Goal: Feedback & Contribution: Submit feedback/report problem

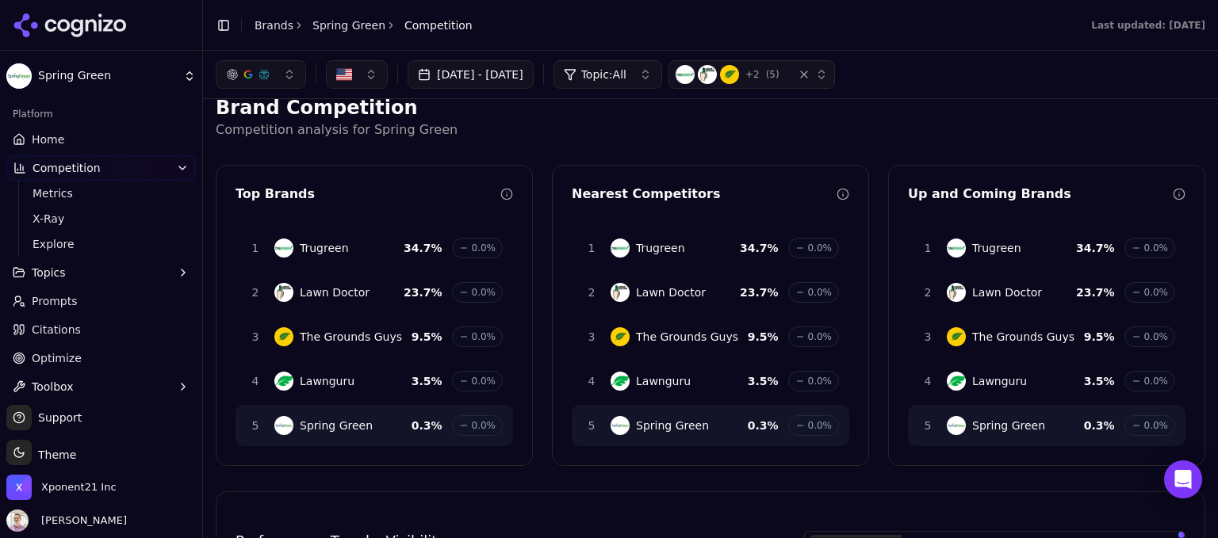
scroll to position [14, 0]
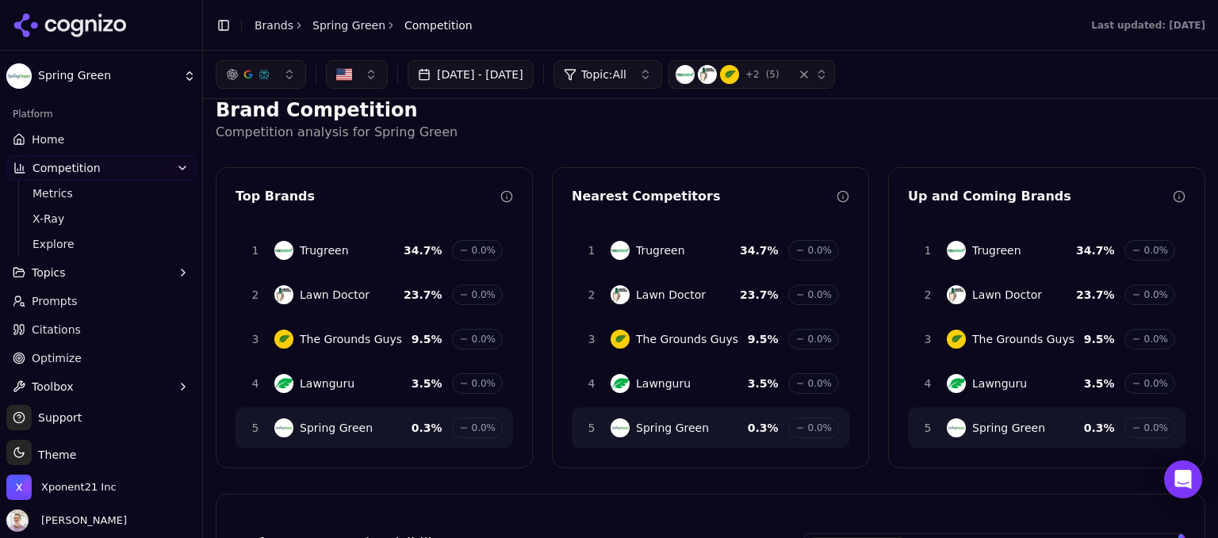
click at [518, 74] on button "[DATE] - [DATE]" at bounding box center [470, 74] width 126 height 29
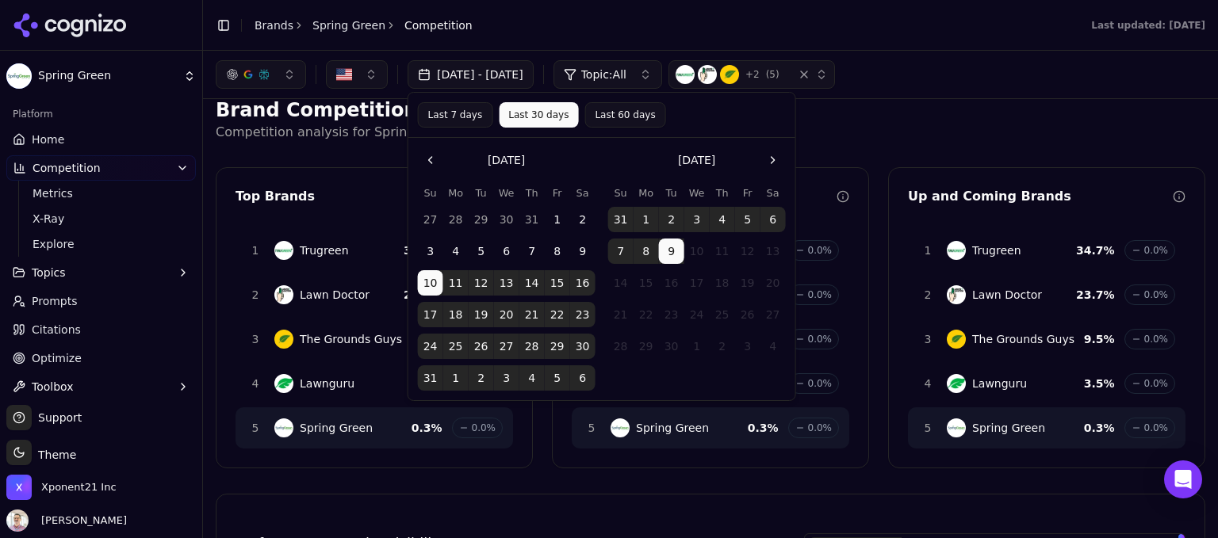
drag, startPoint x: 587, startPoint y: 70, endPoint x: 484, endPoint y: 82, distance: 103.7
click at [491, 82] on button "[DATE] - [DATE]" at bounding box center [470, 74] width 126 height 29
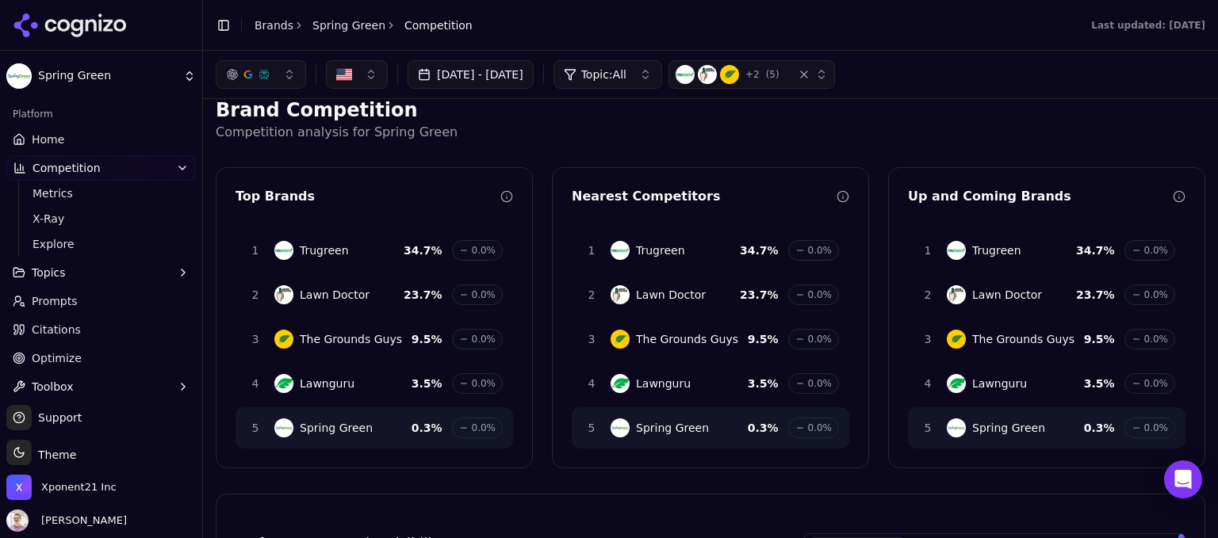
drag, startPoint x: 431, startPoint y: 71, endPoint x: 484, endPoint y: 72, distance: 53.1
click at [484, 72] on button "[DATE] - [DATE]" at bounding box center [470, 74] width 126 height 29
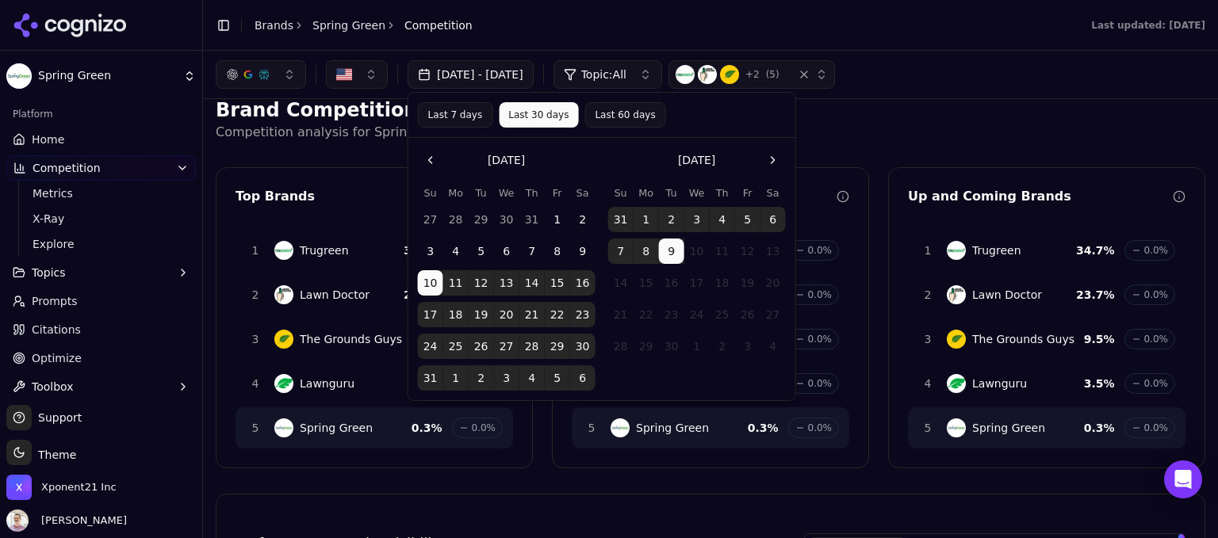
click at [529, 40] on header "Toggle Sidebar Brands Spring Green Competition Last updated: September 9th, 2025" at bounding box center [710, 25] width 1015 height 51
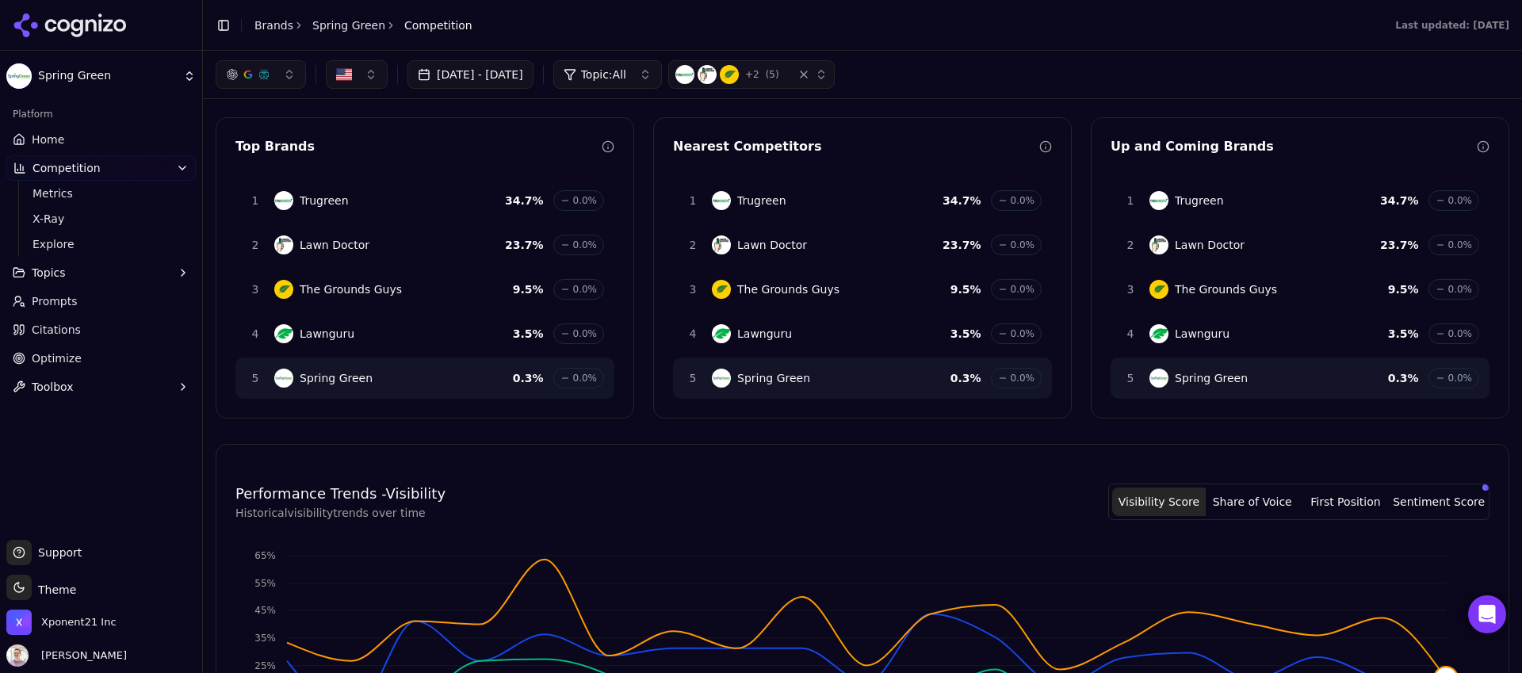
scroll to position [0, 0]
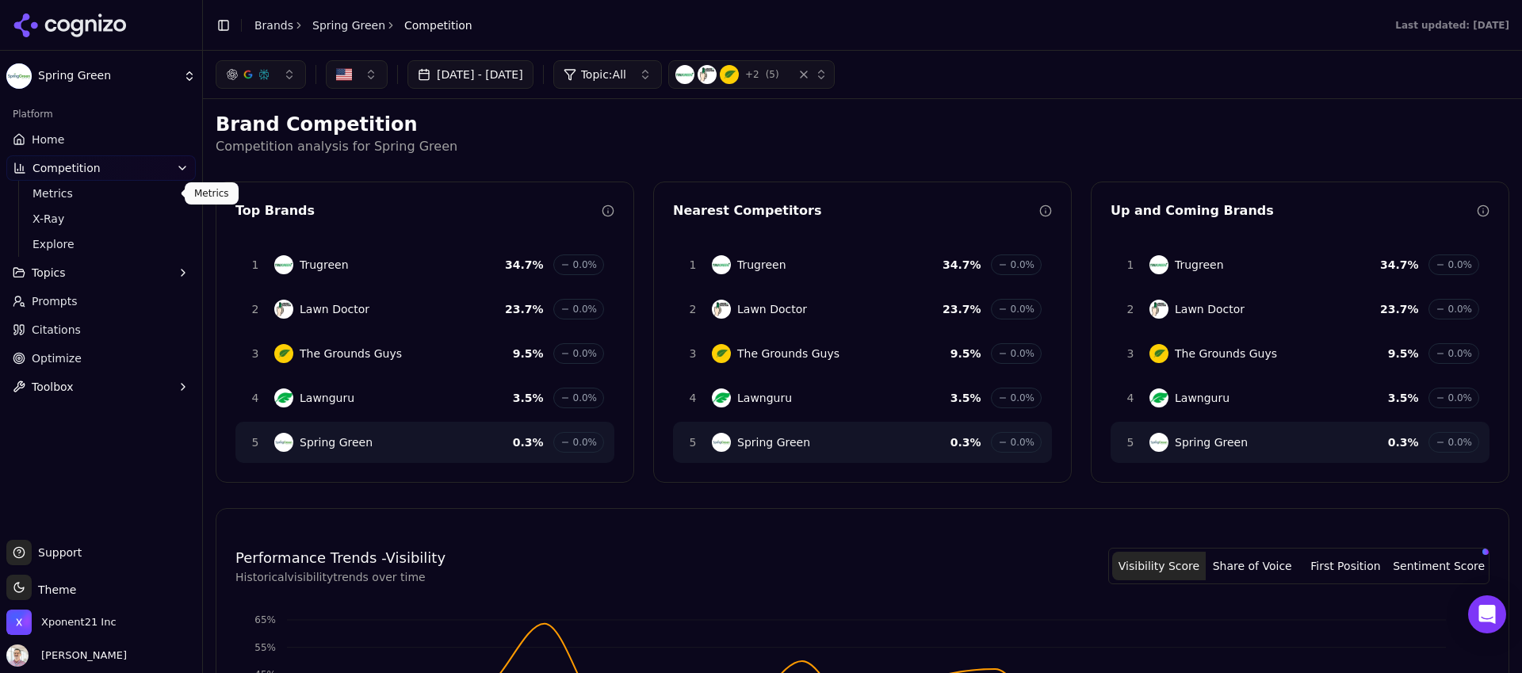
click at [53, 189] on span "Metrics" at bounding box center [102, 194] width 138 height 16
click at [58, 201] on link "Metrics" at bounding box center [101, 193] width 151 height 22
click at [66, 253] on link "Explore" at bounding box center [101, 244] width 151 height 22
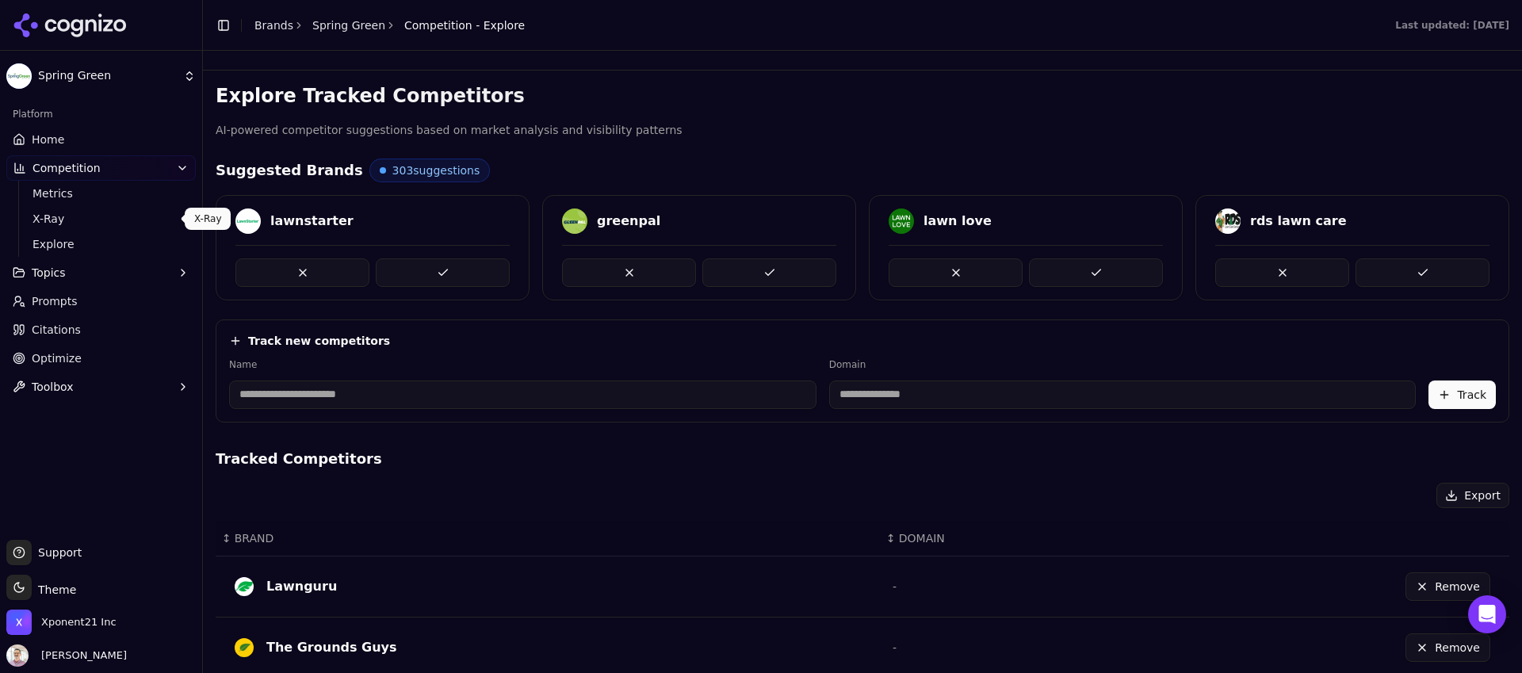
click at [67, 224] on span "X-Ray" at bounding box center [102, 219] width 138 height 16
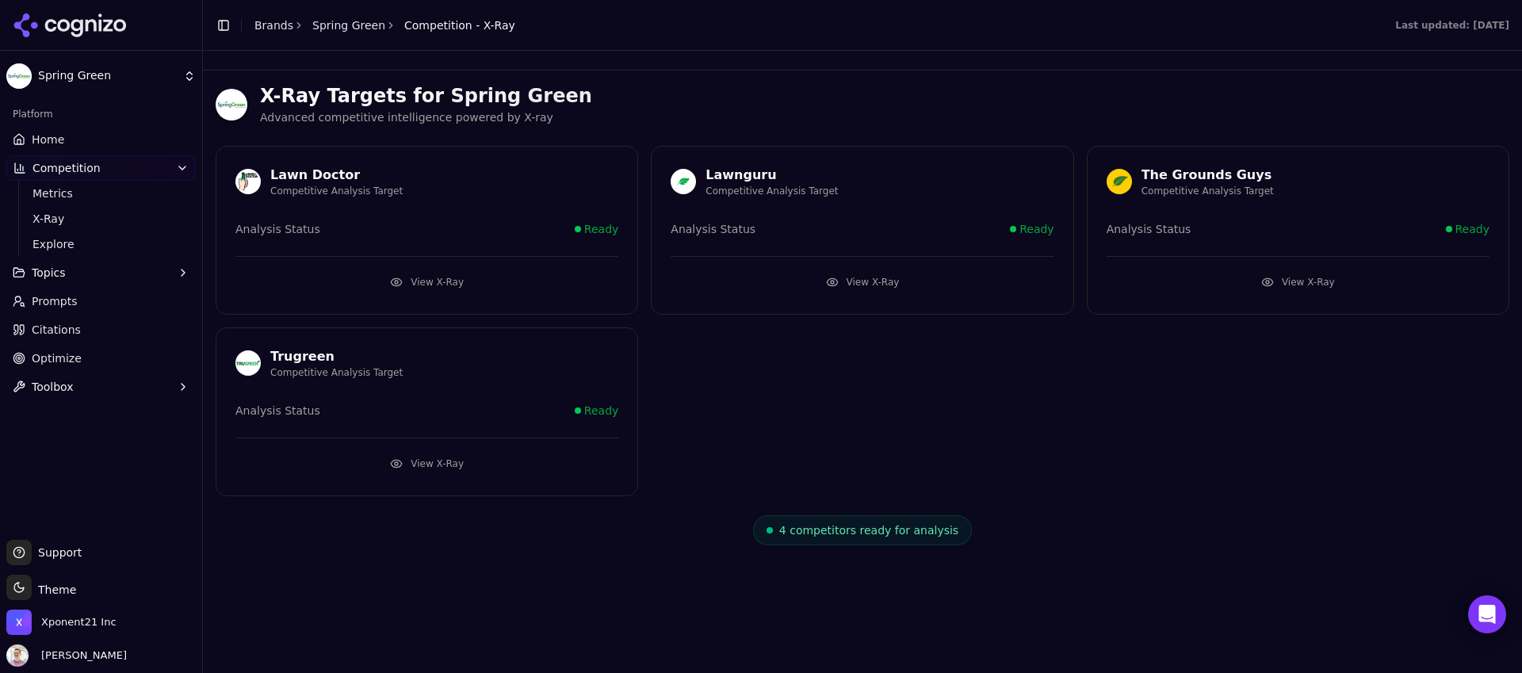
click at [308, 358] on div "Trugreen" at bounding box center [336, 356] width 132 height 19
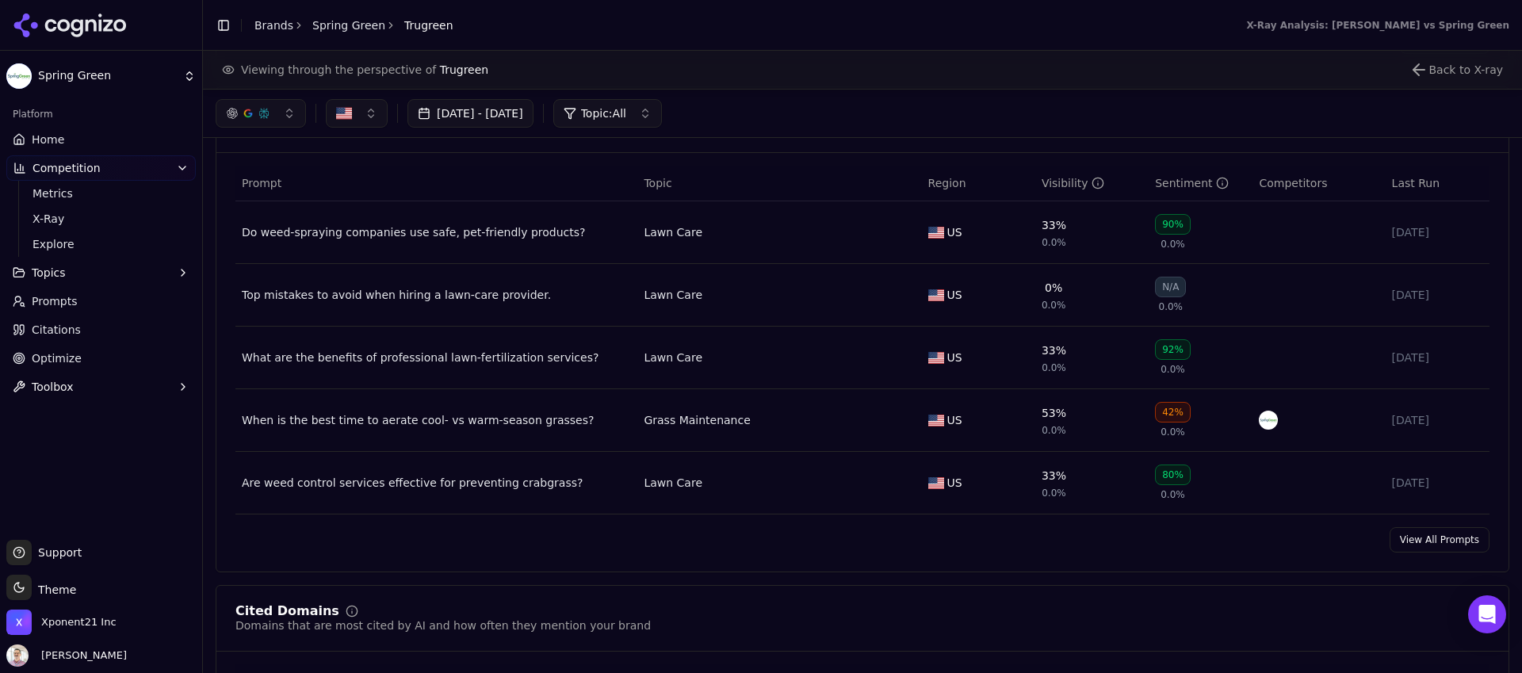
scroll to position [892, 0]
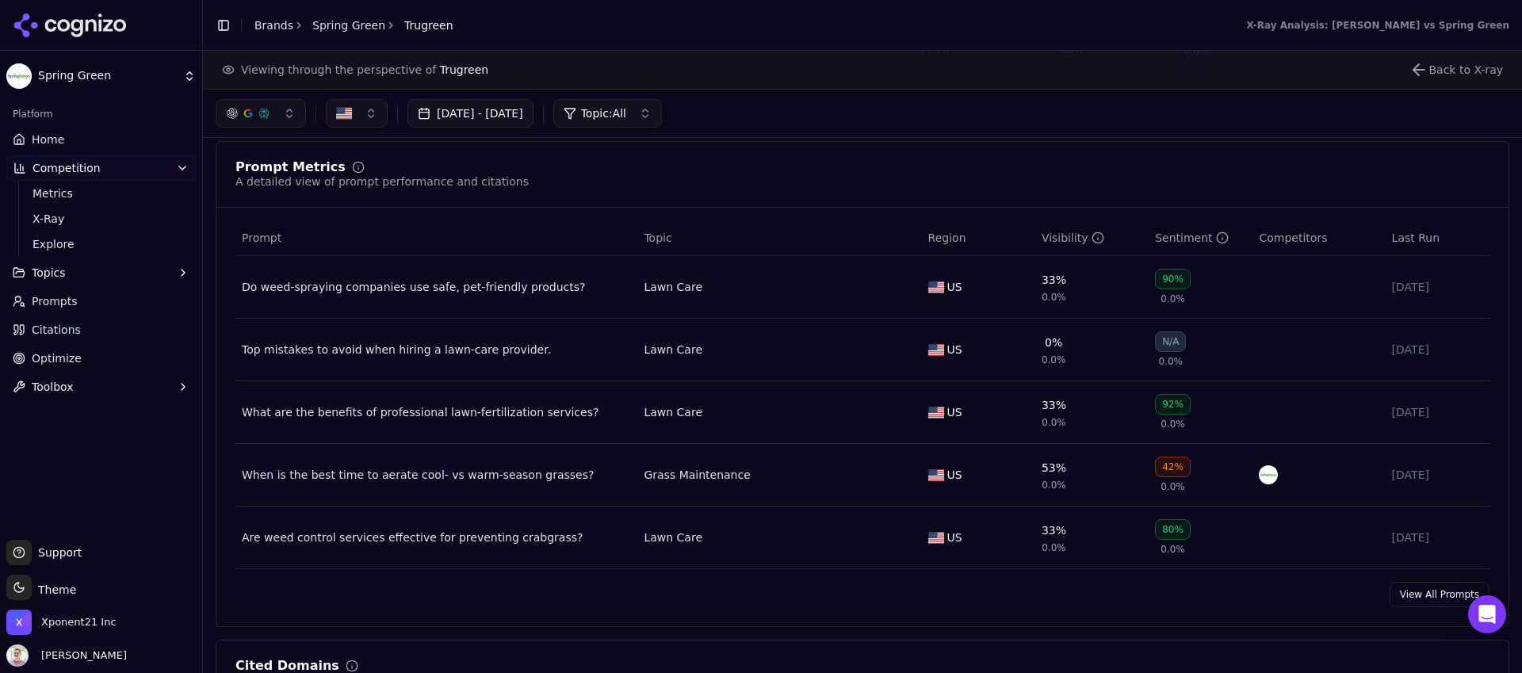
click at [1409, 606] on link "View All Prompts" at bounding box center [1440, 594] width 100 height 25
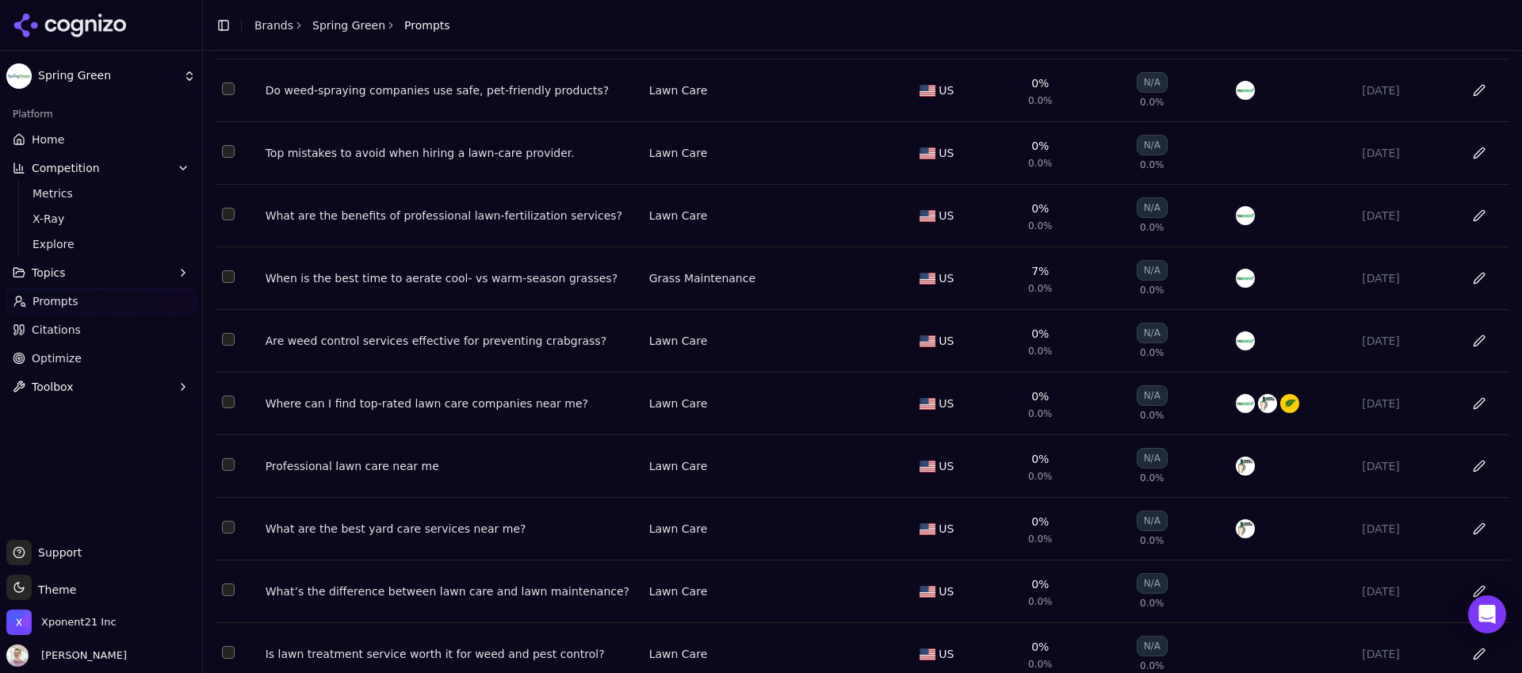
scroll to position [194, 0]
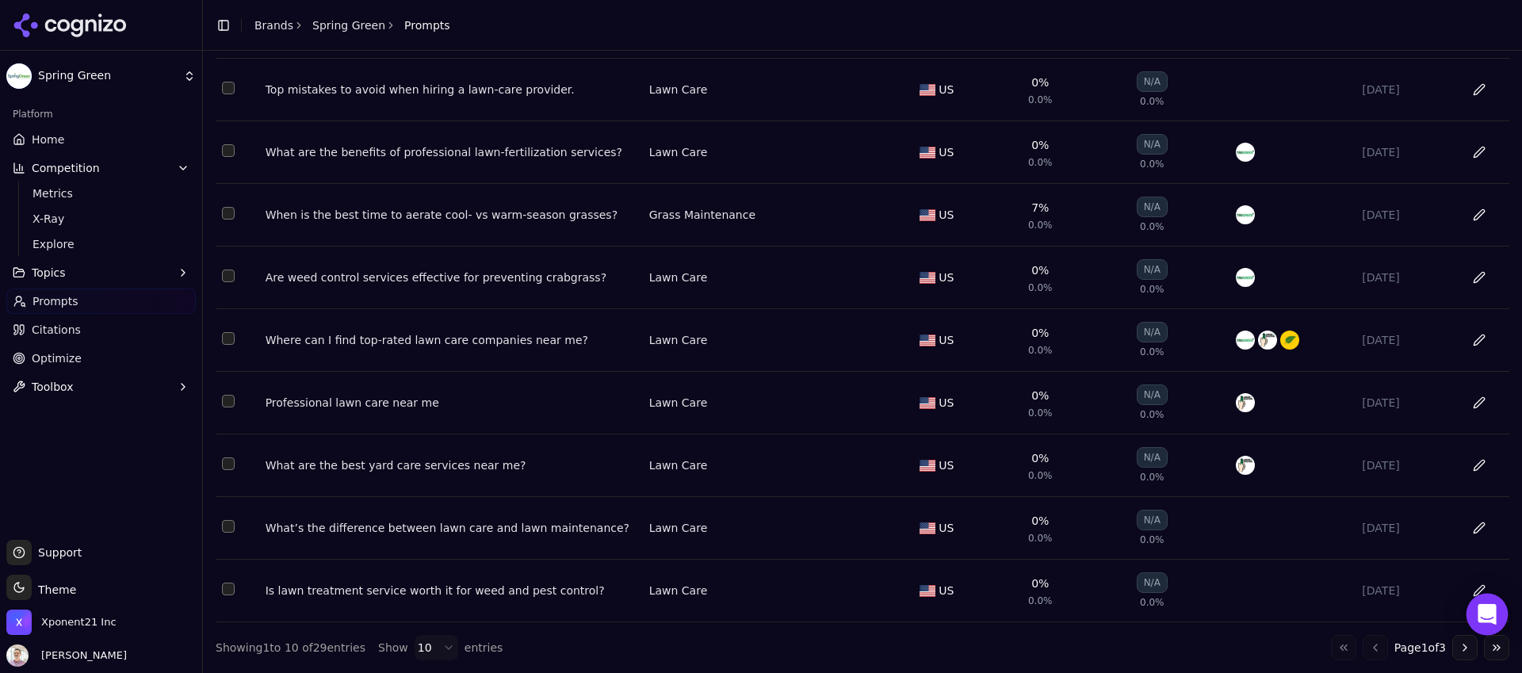
click at [1486, 616] on icon "Open Intercom Messenger" at bounding box center [1487, 614] width 18 height 21
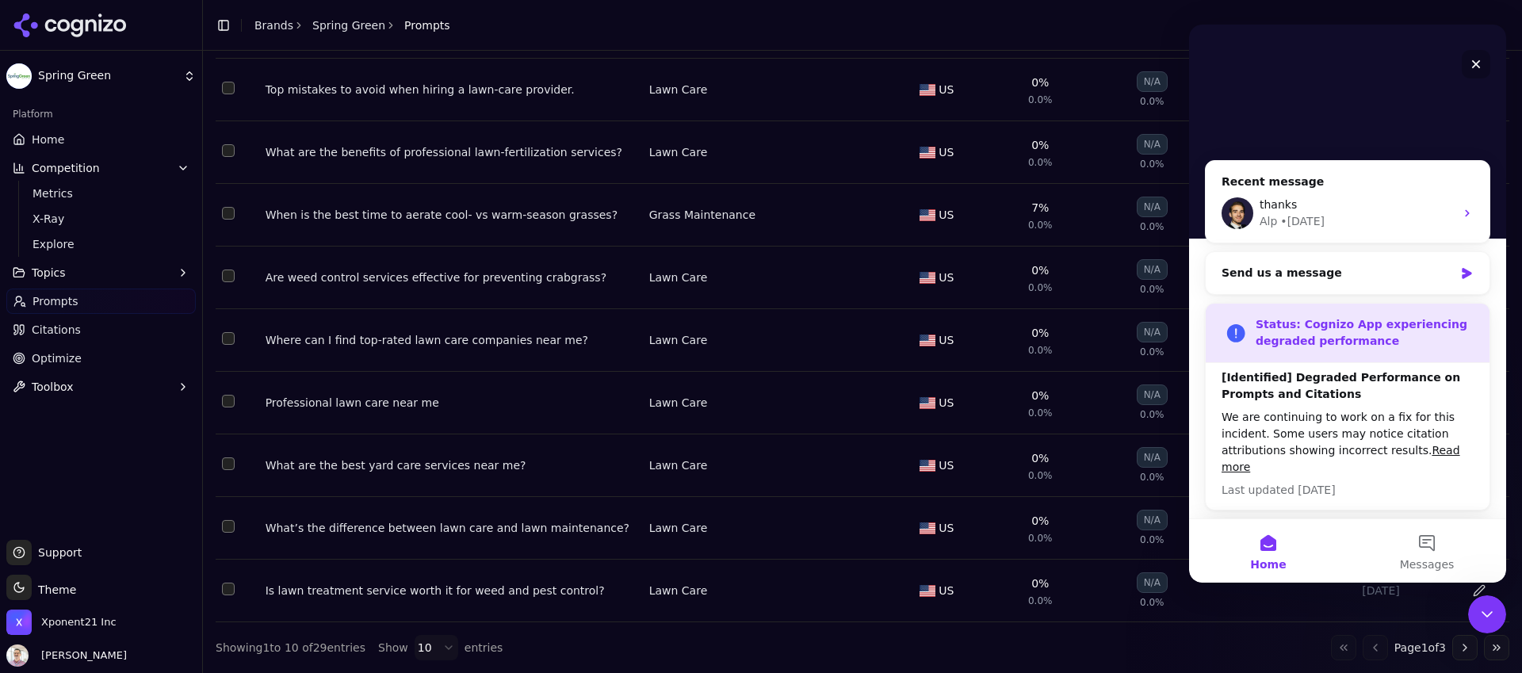
scroll to position [0, 0]
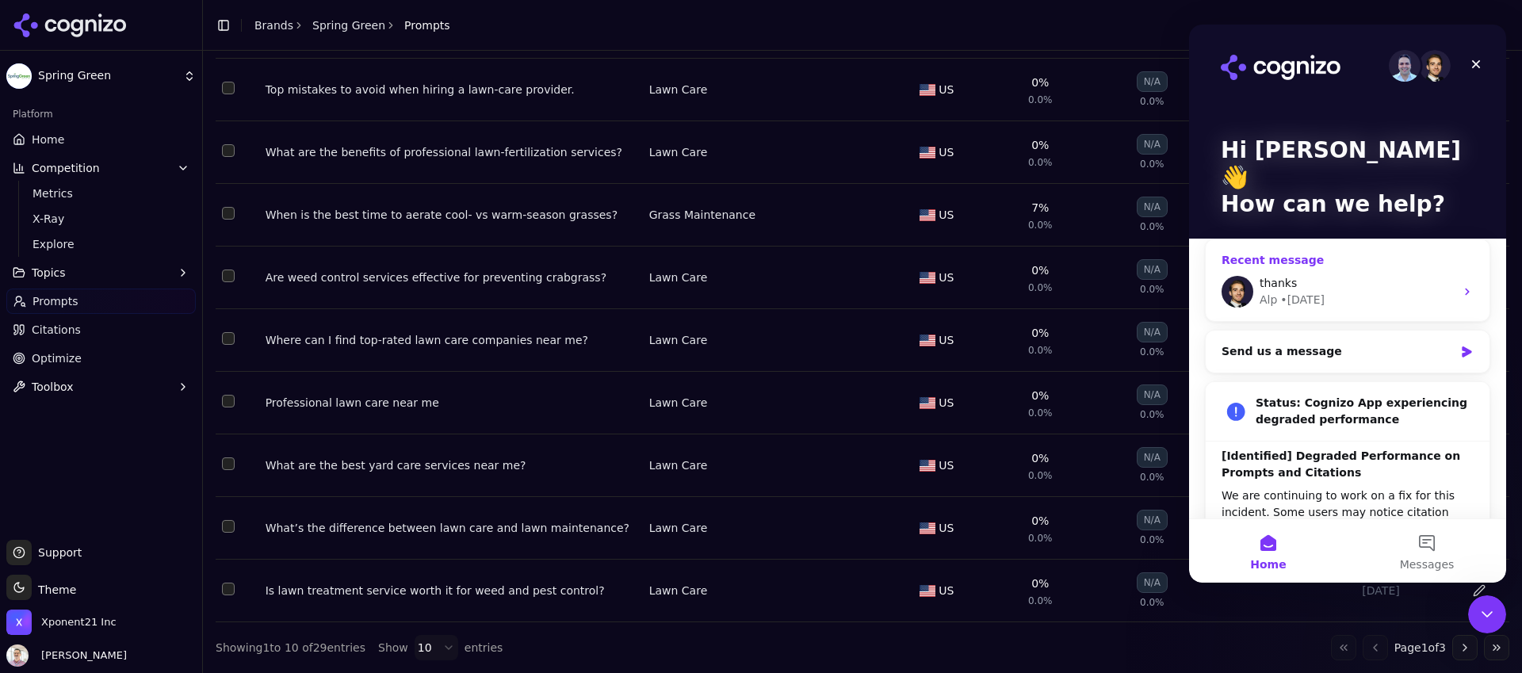
click at [1295, 275] on div "thanks" at bounding box center [1357, 283] width 195 height 17
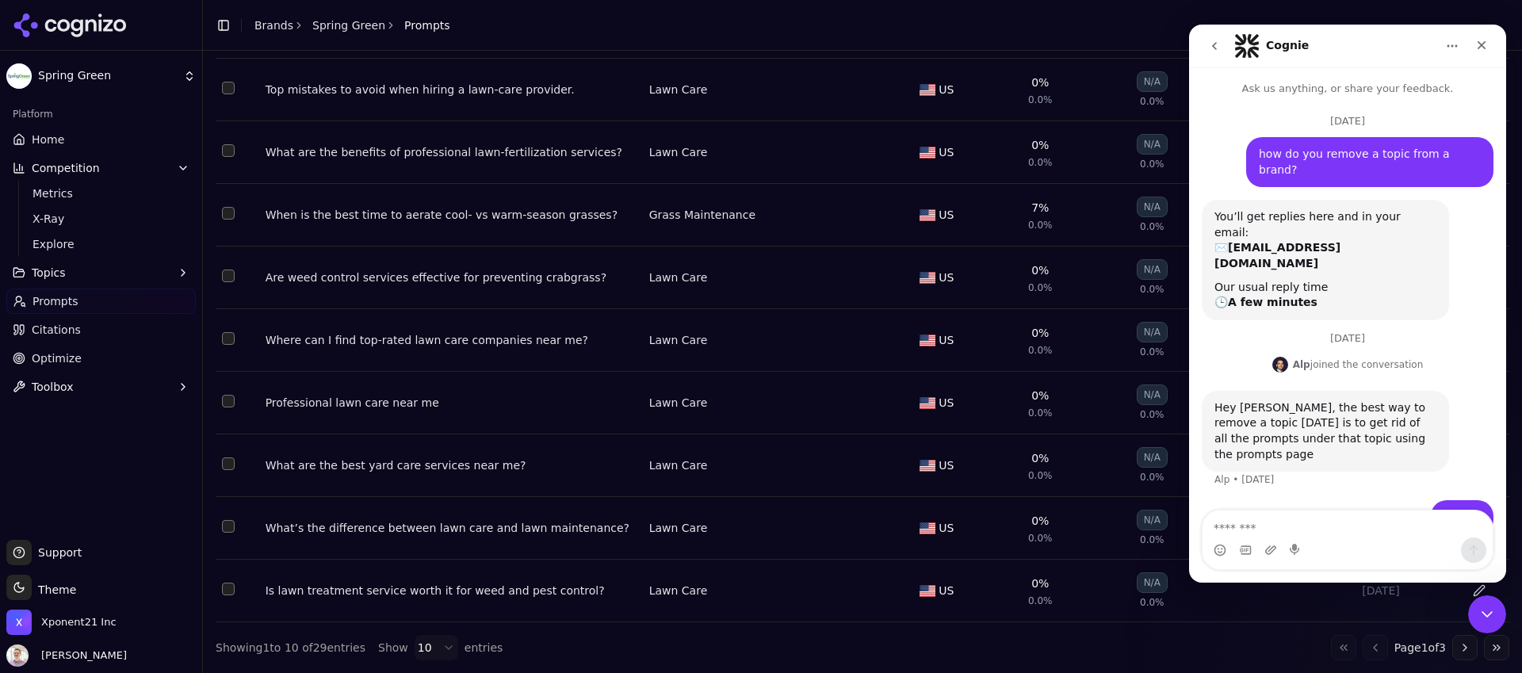
click at [1268, 522] on textarea "Message…" at bounding box center [1348, 524] width 290 height 27
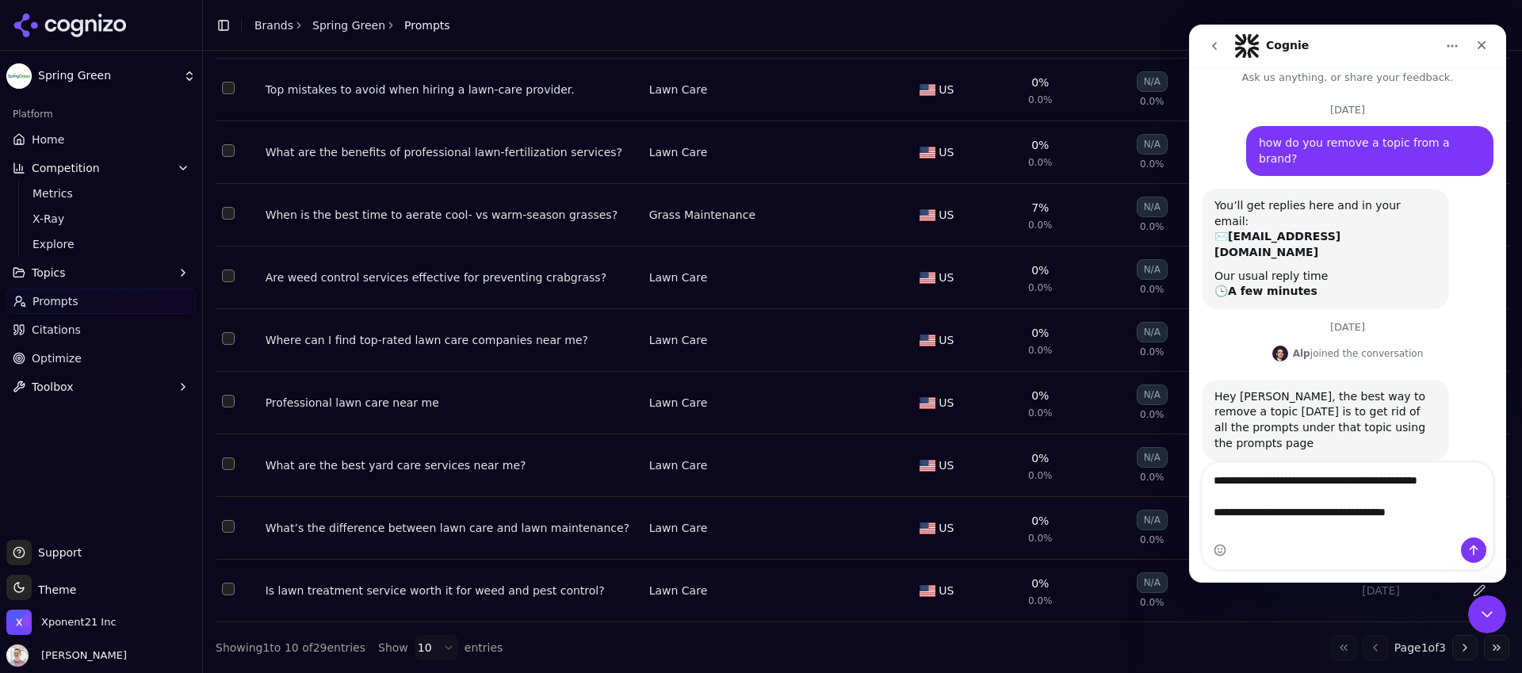
type textarea "**********"
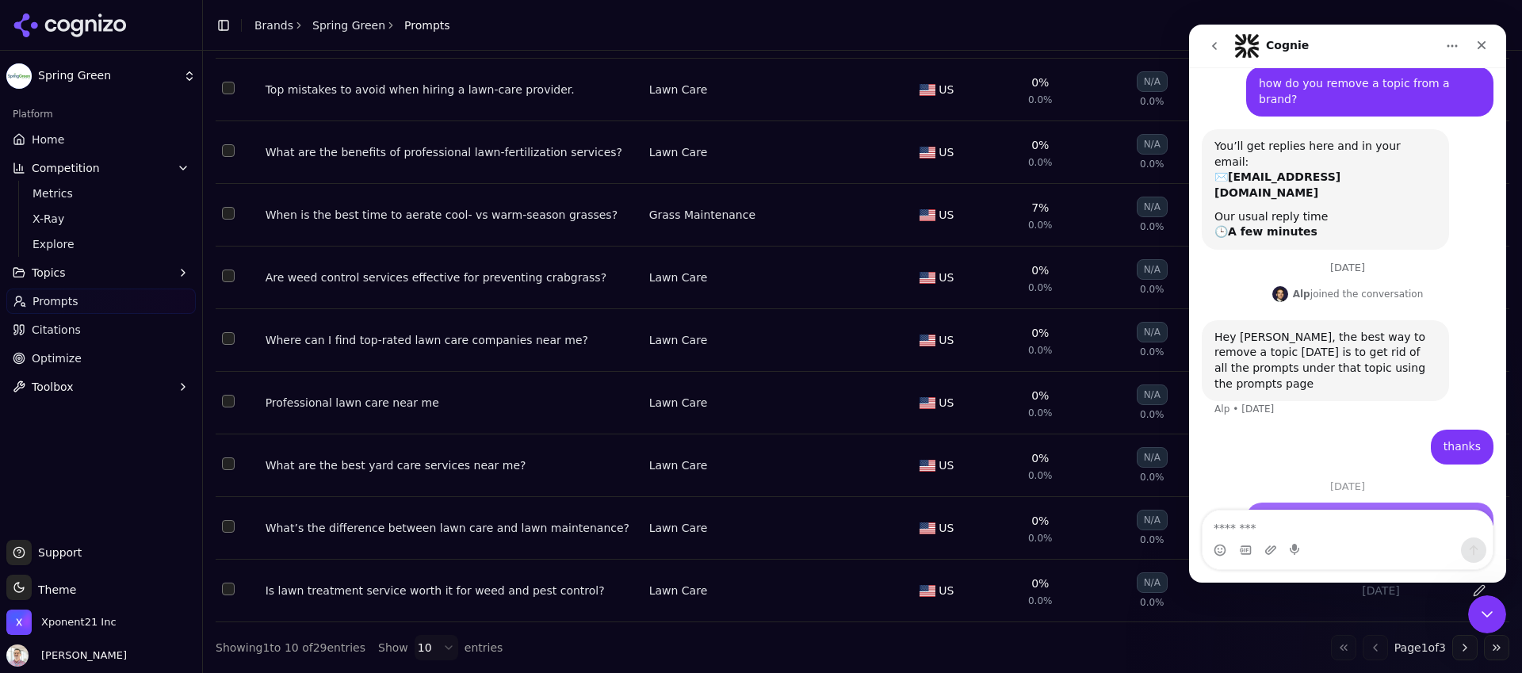
scroll to position [103, 0]
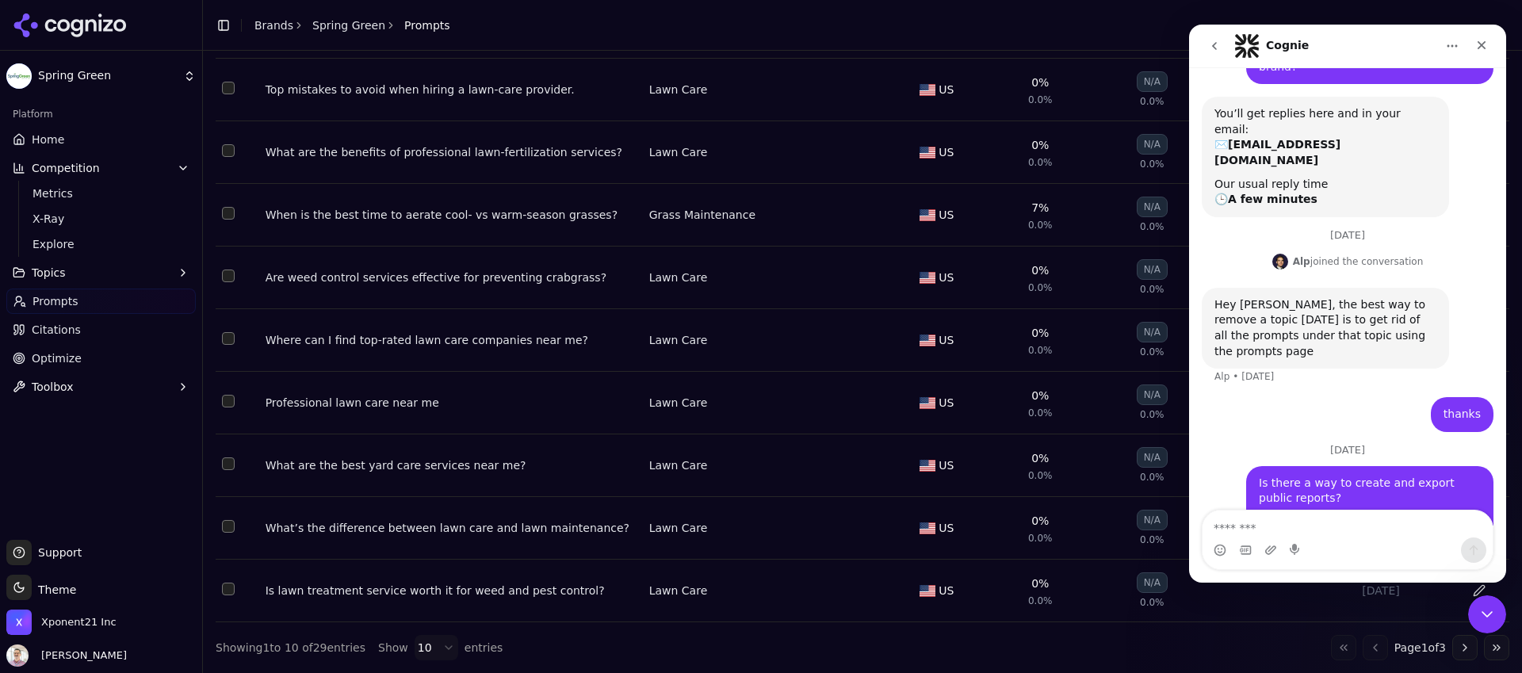
click at [146, 453] on div "Platform Home Competition Metrics X-Ray Explore Topics Prompts Citations Optimi…" at bounding box center [101, 314] width 202 height 438
click at [90, 380] on button "Toolbox" at bounding box center [100, 386] width 189 height 25
click at [55, 442] on span "View All" at bounding box center [102, 438] width 138 height 16
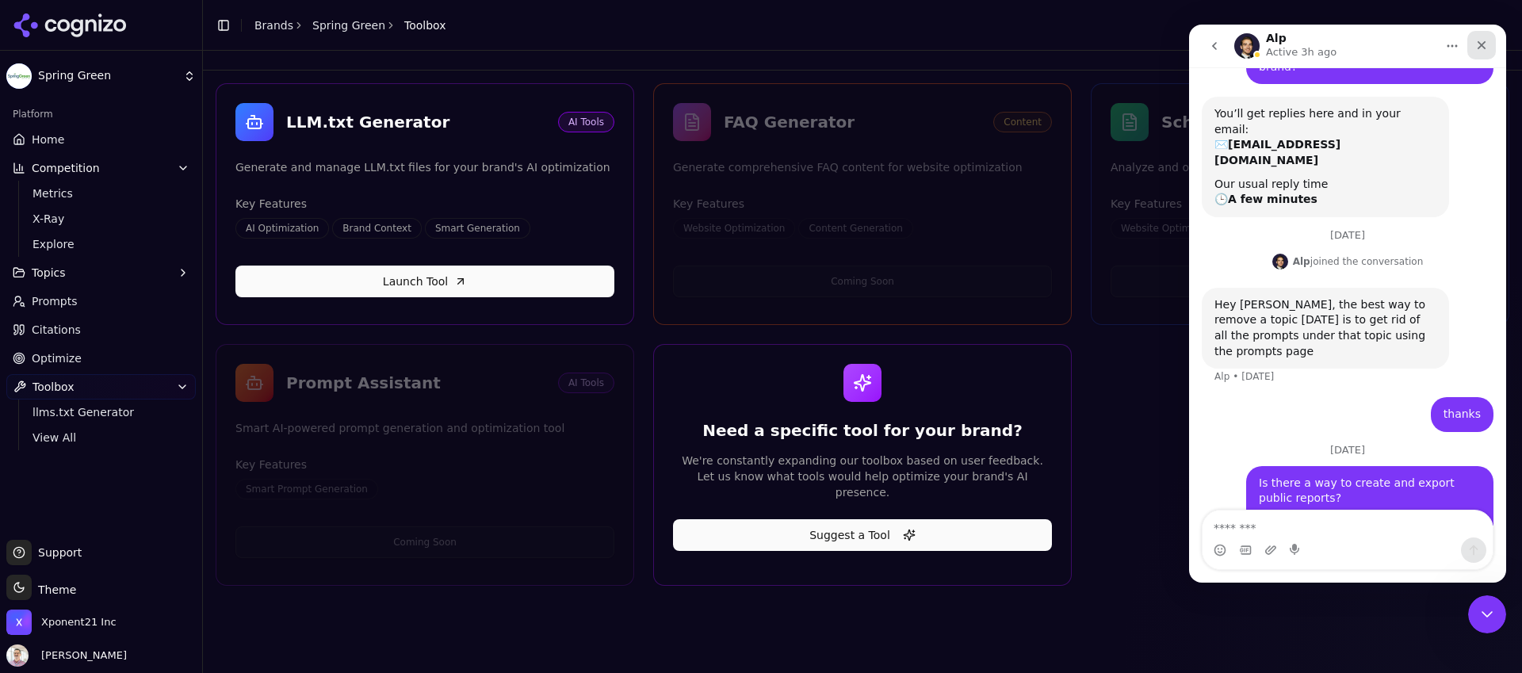
click at [1479, 46] on icon "Close" at bounding box center [1481, 45] width 13 height 13
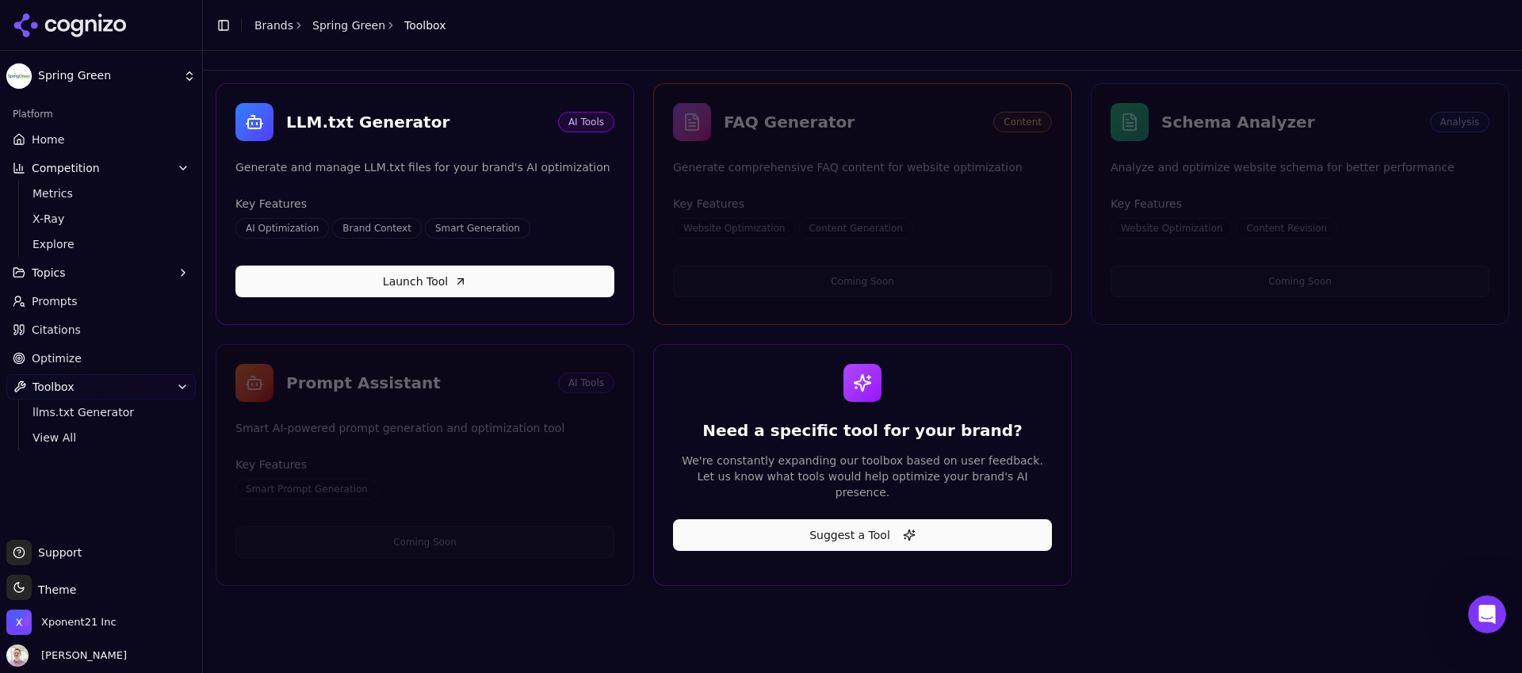
scroll to position [103, 0]
click at [70, 560] on span "Support" at bounding box center [57, 553] width 50 height 16
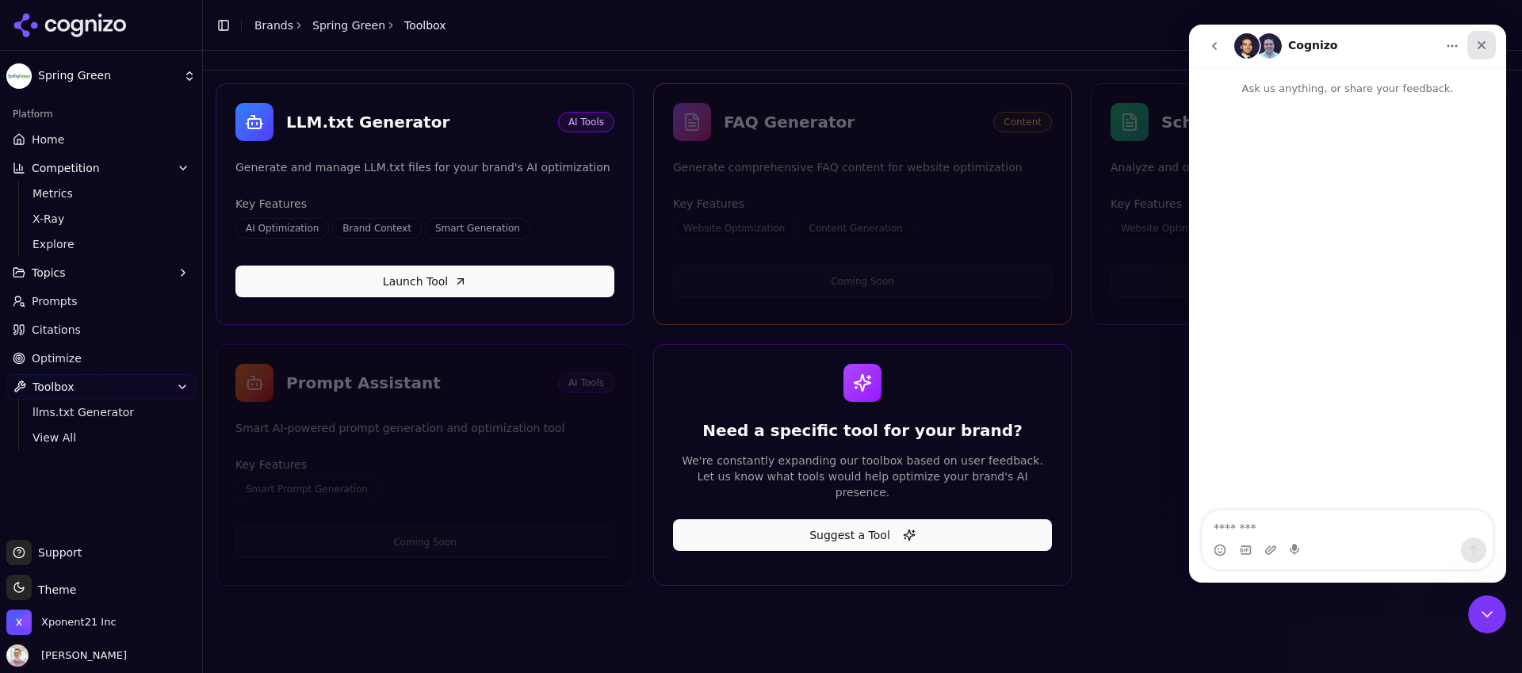
click at [1480, 48] on icon "Close" at bounding box center [1481, 45] width 13 height 13
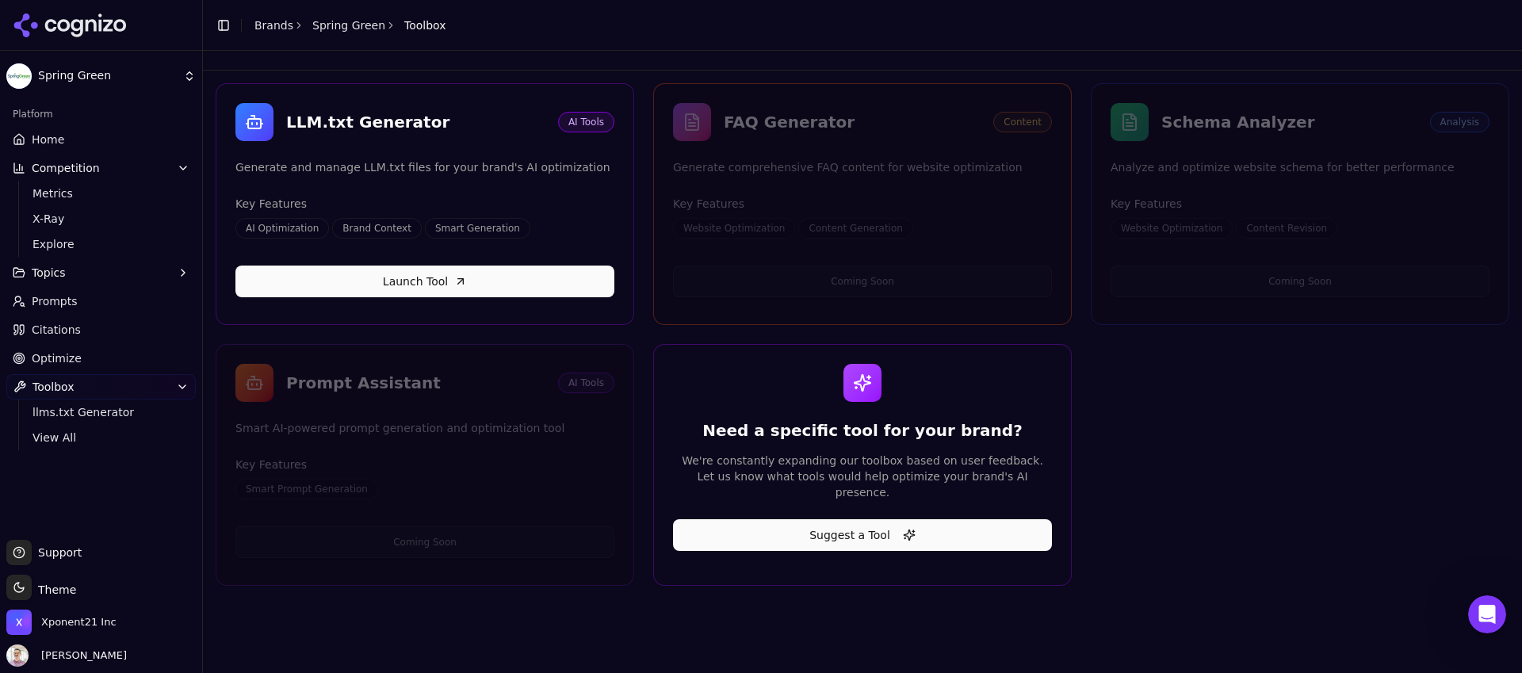
click at [80, 142] on link "Home" at bounding box center [100, 139] width 189 height 25
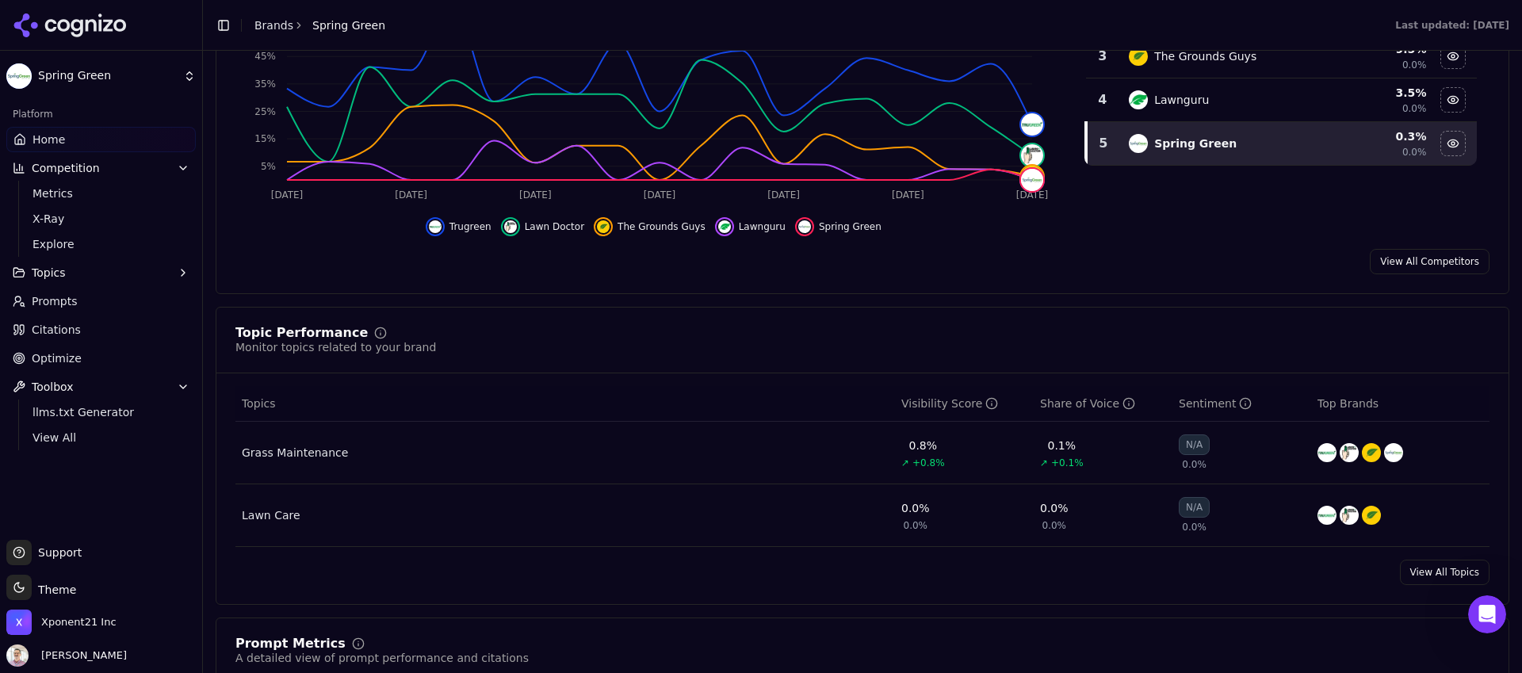
scroll to position [393, 0]
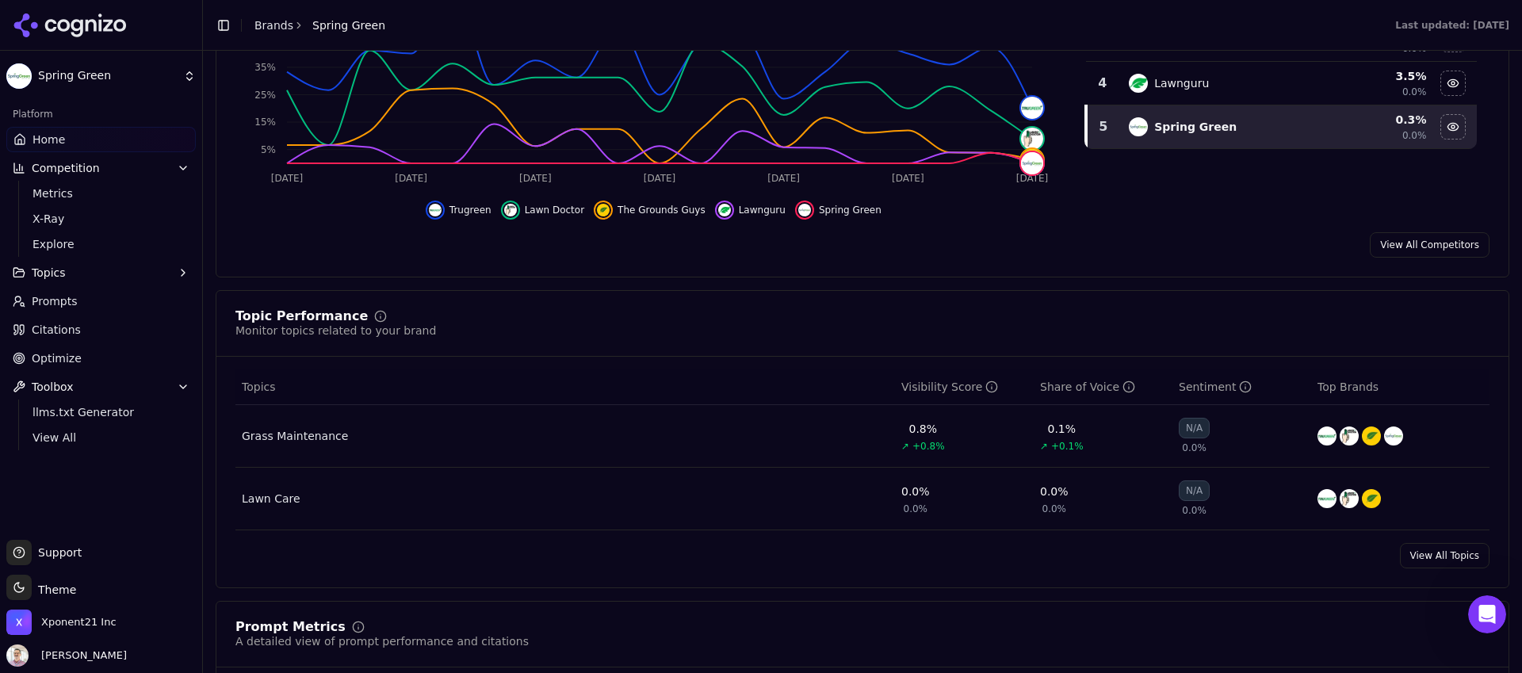
click at [121, 293] on link "Prompts" at bounding box center [100, 301] width 189 height 25
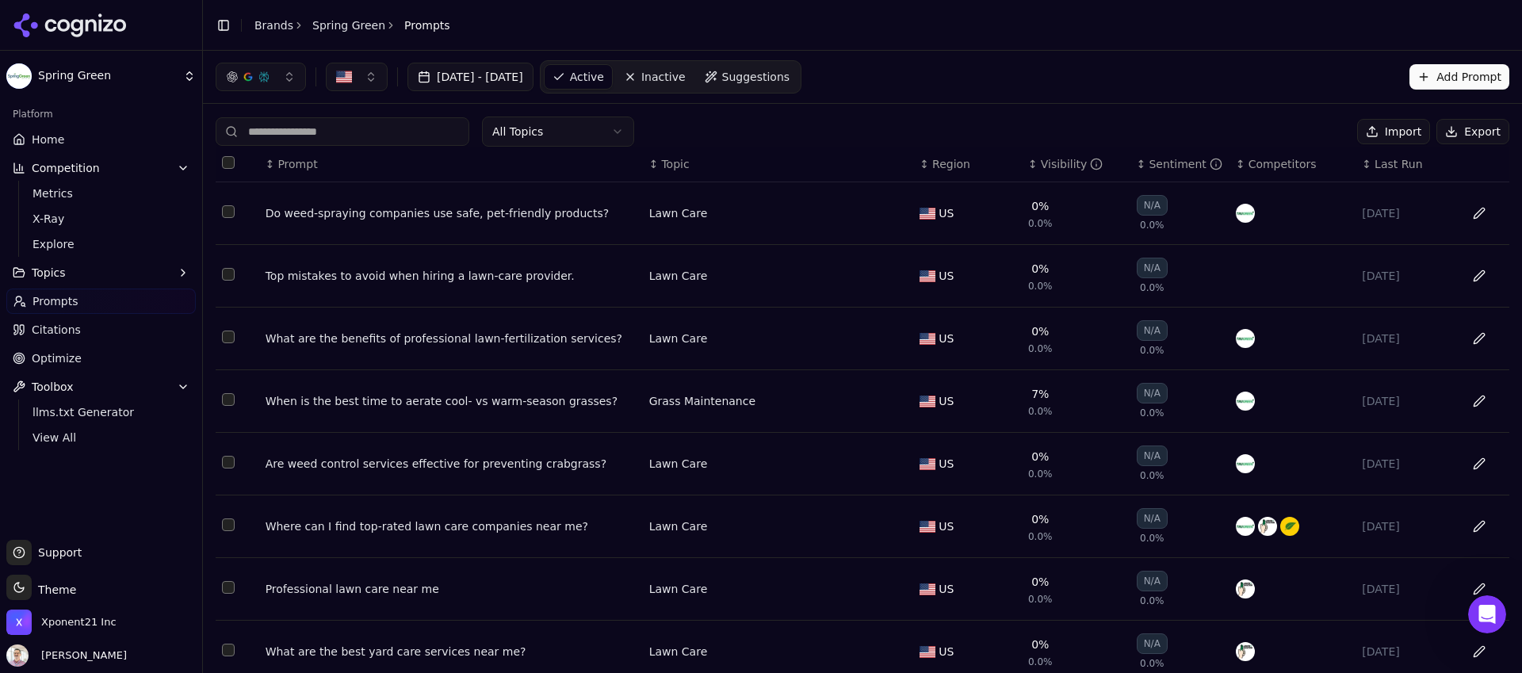
click at [583, 147] on th "↕ Prompt" at bounding box center [451, 165] width 384 height 36
click at [586, 128] on html "Spring Green Platform Home Competition Metrics X-Ray Explore Topics Prompts Cit…" at bounding box center [761, 336] width 1522 height 673
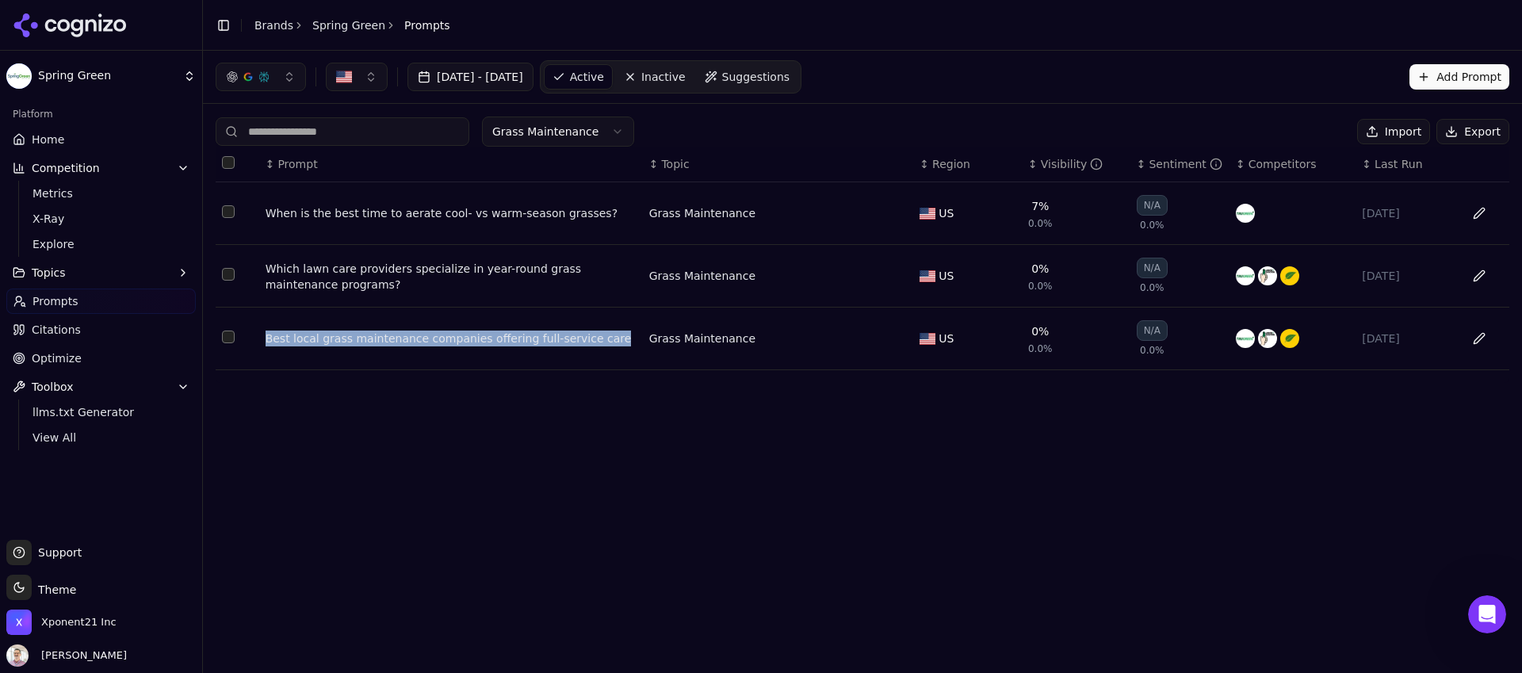
drag, startPoint x: 329, startPoint y: 345, endPoint x: 277, endPoint y: 354, distance: 52.3
click at [277, 354] on td "Best local grass maintenance companies offering full-service care" at bounding box center [451, 339] width 384 height 63
click at [261, 342] on td "Best local grass maintenance companies offering full-service care" at bounding box center [451, 339] width 384 height 63
click at [262, 342] on td "Best local grass maintenance companies offering full-service care" at bounding box center [451, 339] width 384 height 63
click at [266, 362] on td "Best local grass maintenance companies offering full-service care" at bounding box center [451, 339] width 384 height 63
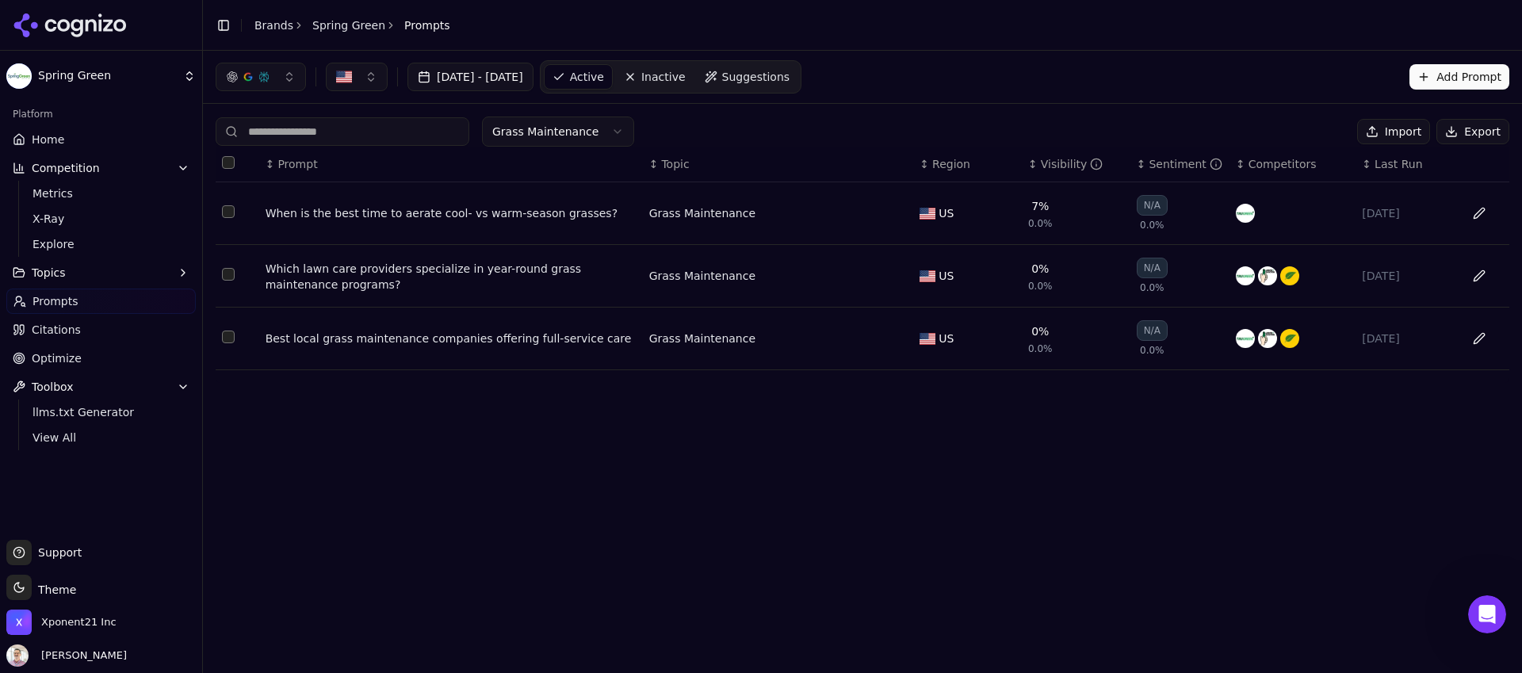
click at [268, 355] on td "Best local grass maintenance companies offering full-service care" at bounding box center [451, 339] width 384 height 63
click at [327, 376] on div "↕ Prompt ↕ Topic ↕ Region ↕ Visibility ↕ Sentiment ↕ Competitors ↕ Last Run Whe…" at bounding box center [863, 265] width 1294 height 236
click at [387, 338] on div "Best local grass maintenance companies offering full-service care" at bounding box center [451, 339] width 371 height 16
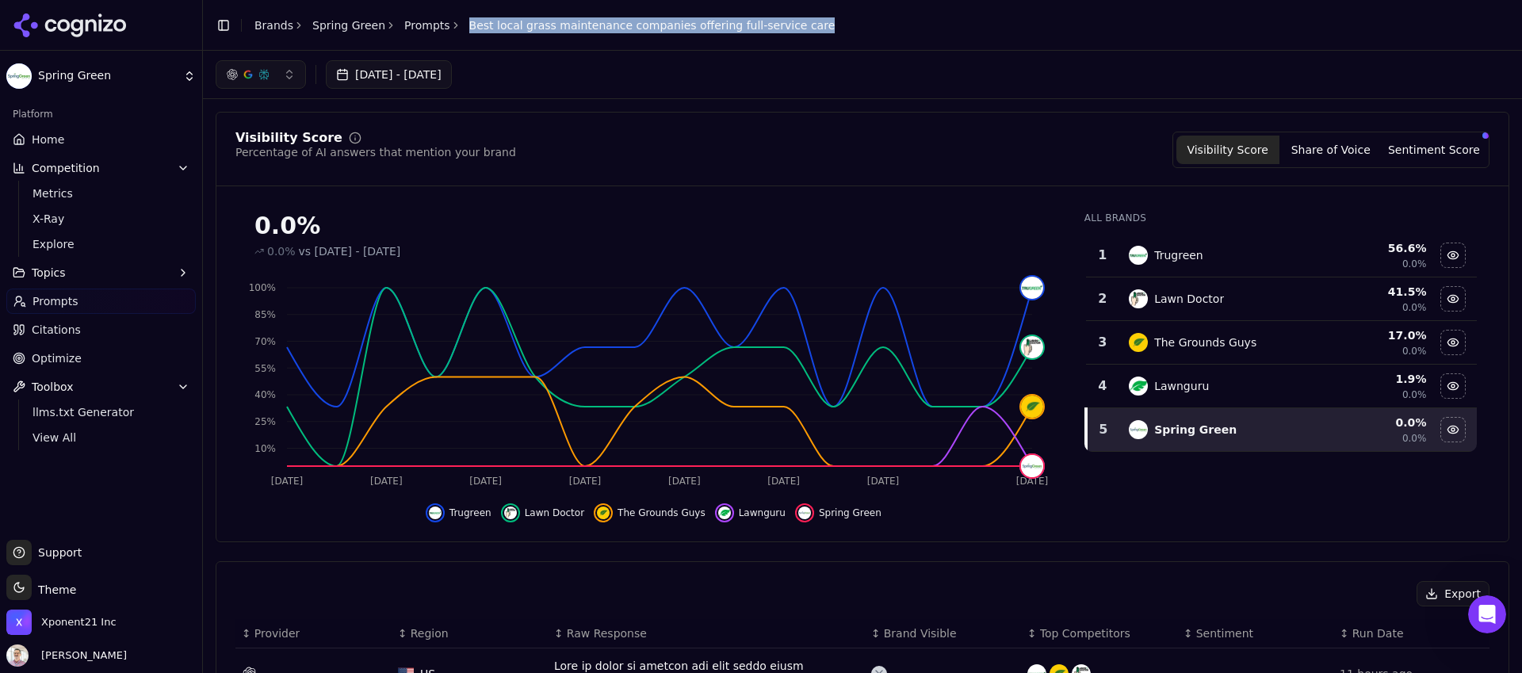
drag, startPoint x: 799, startPoint y: 29, endPoint x: 459, endPoint y: 38, distance: 340.2
click at [460, 31] on div "Toggle Sidebar Brands Spring Green Prompts Best local grass maintenance compani…" at bounding box center [525, 25] width 644 height 22
copy span "Best local grass maintenance companies offering full-service care"
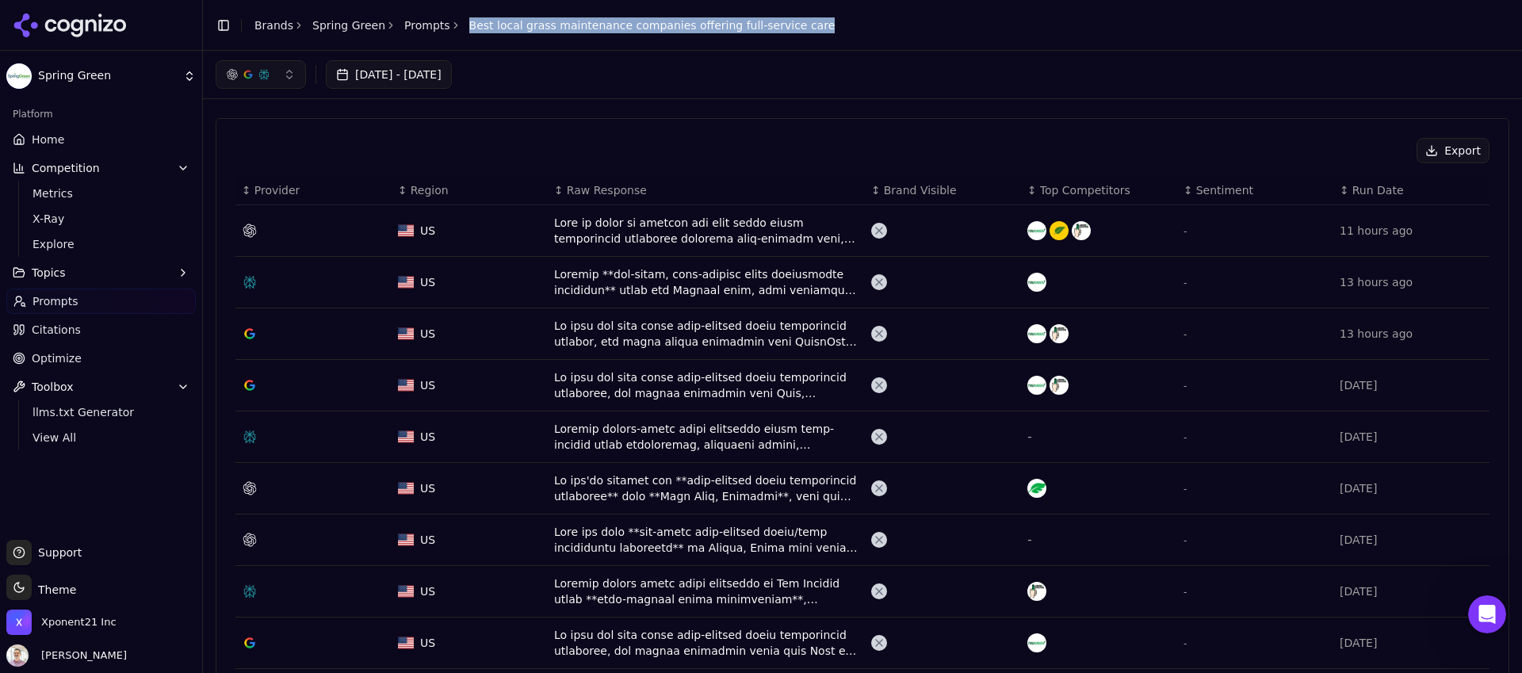
scroll to position [442, 0]
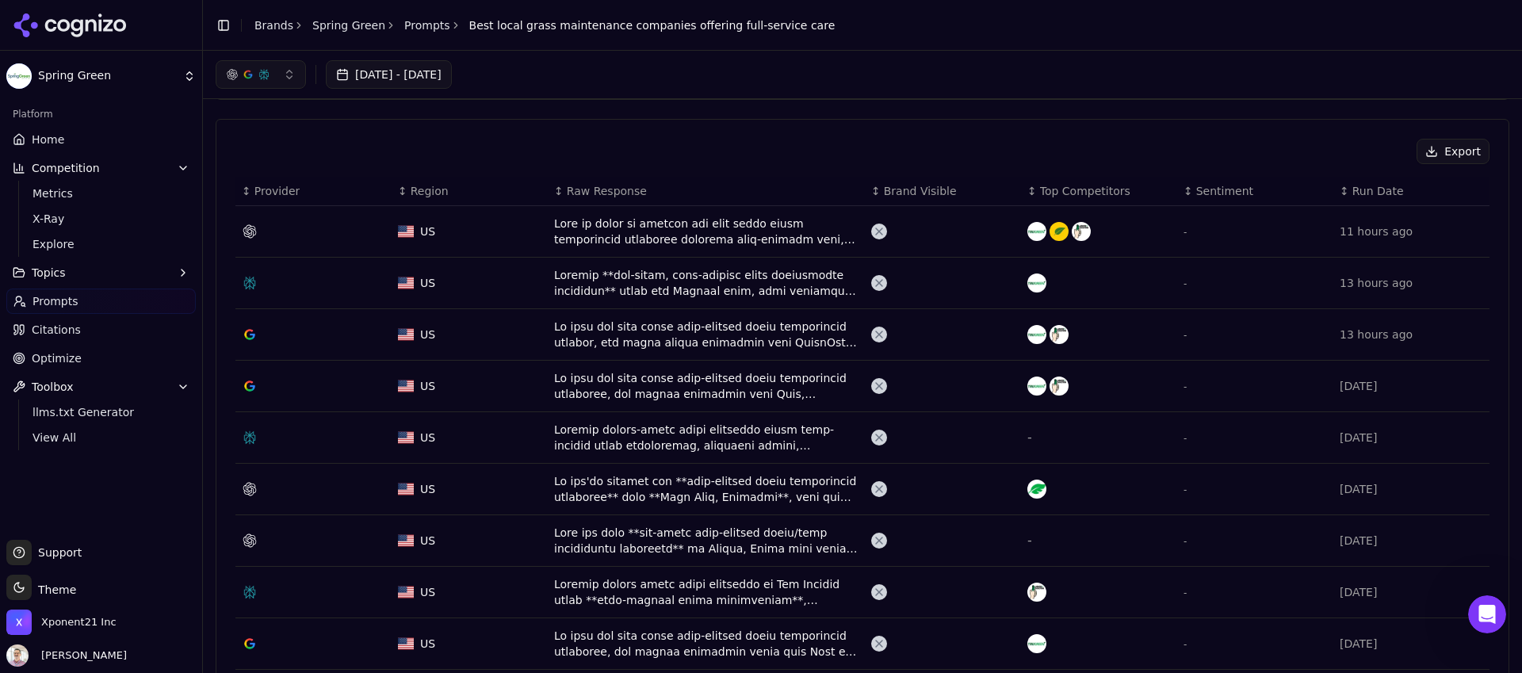
click at [691, 231] on div "Data table" at bounding box center [706, 232] width 304 height 32
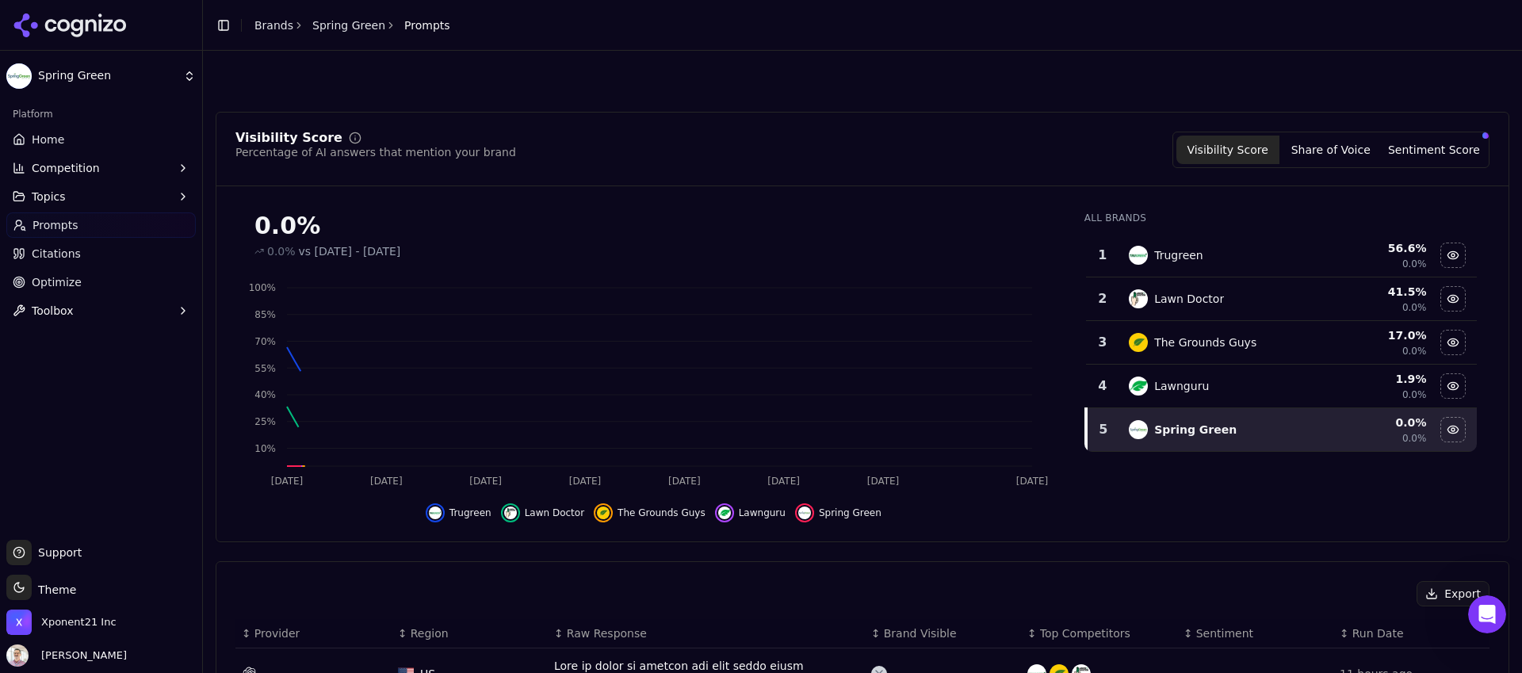
scroll to position [491, 0]
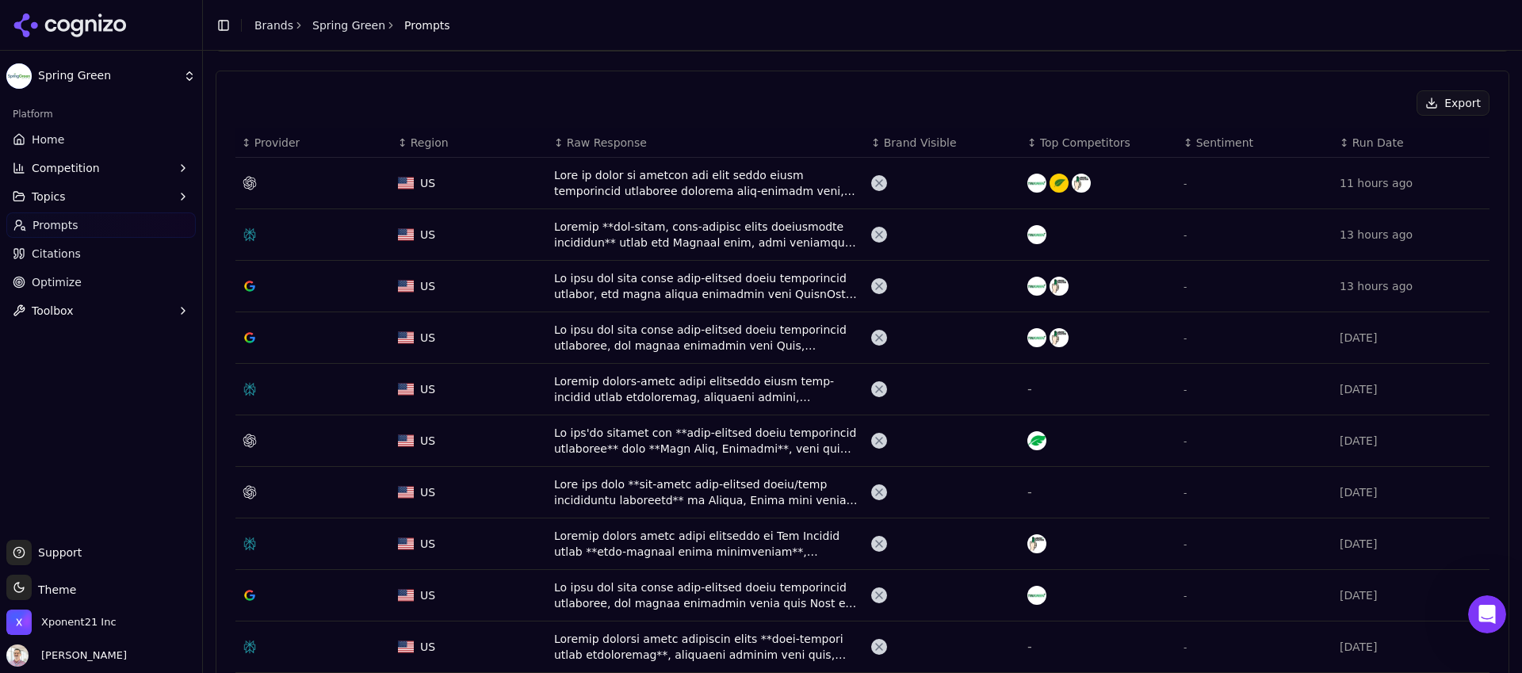
click at [781, 180] on div "Data table" at bounding box center [706, 183] width 304 height 32
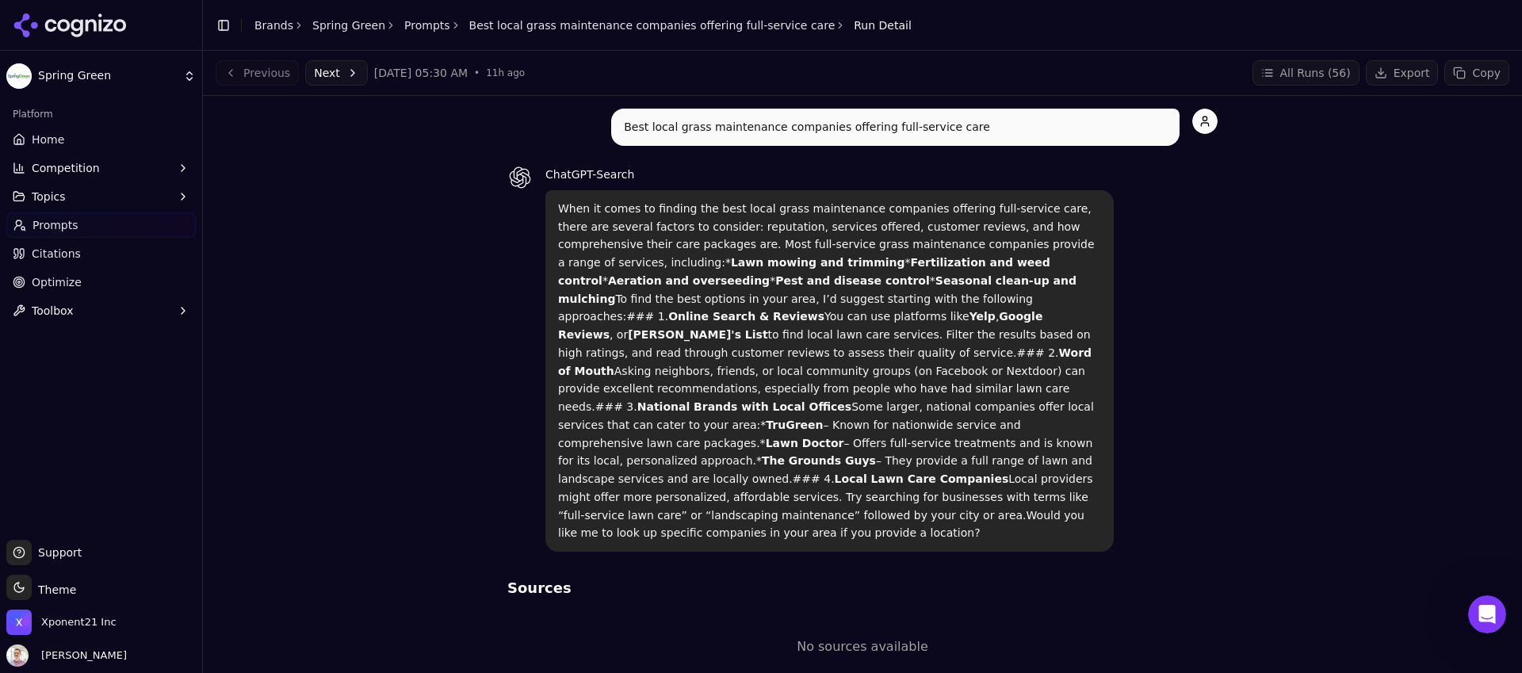
click at [902, 637] on p "No sources available" at bounding box center [862, 646] width 710 height 19
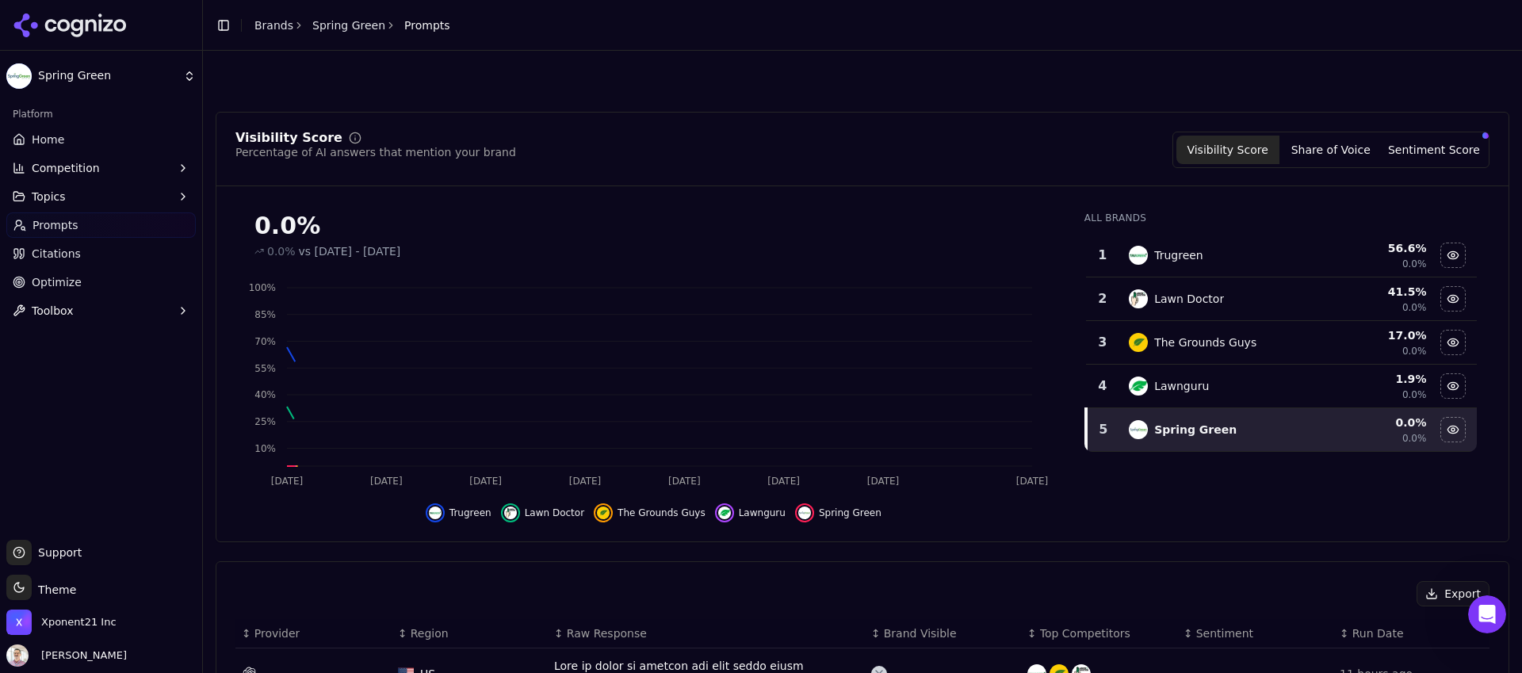
scroll to position [539, 0]
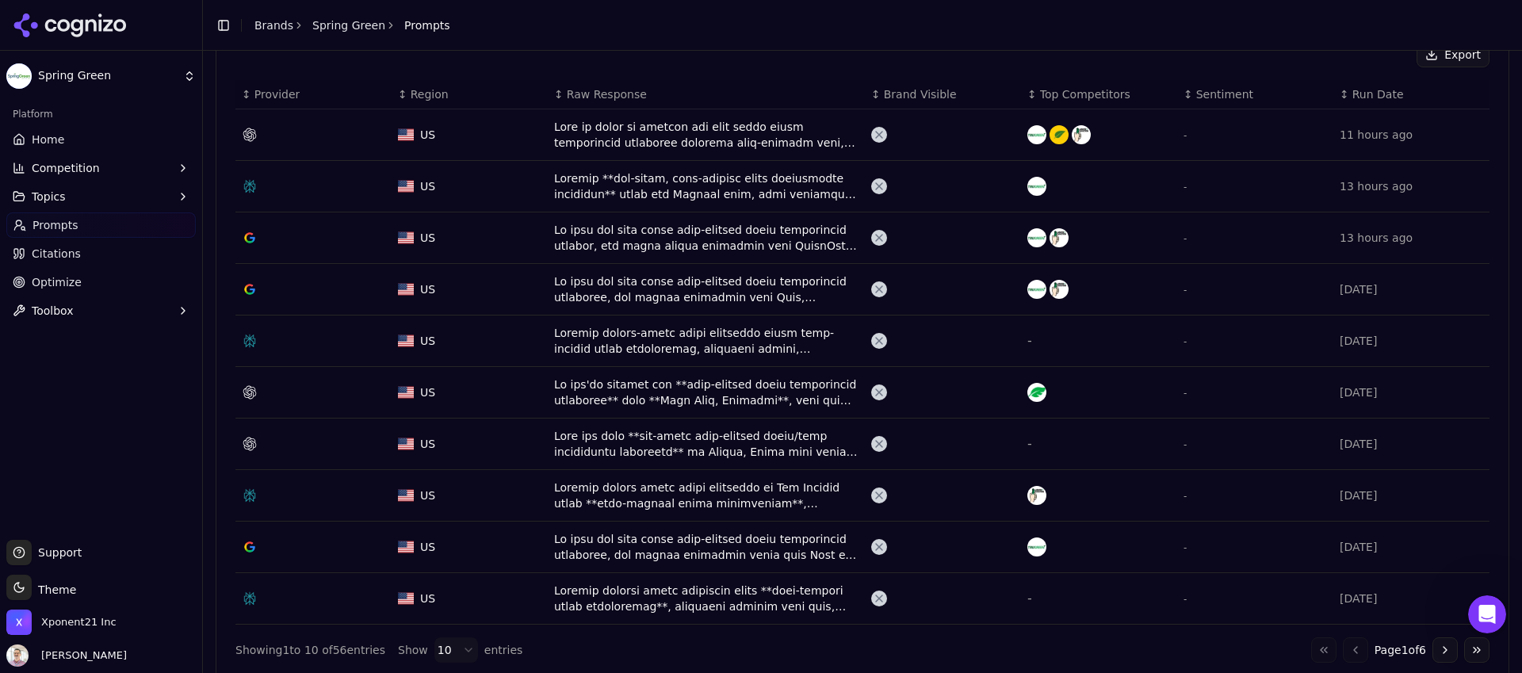
click at [638, 233] on div "Data table" at bounding box center [706, 238] width 304 height 32
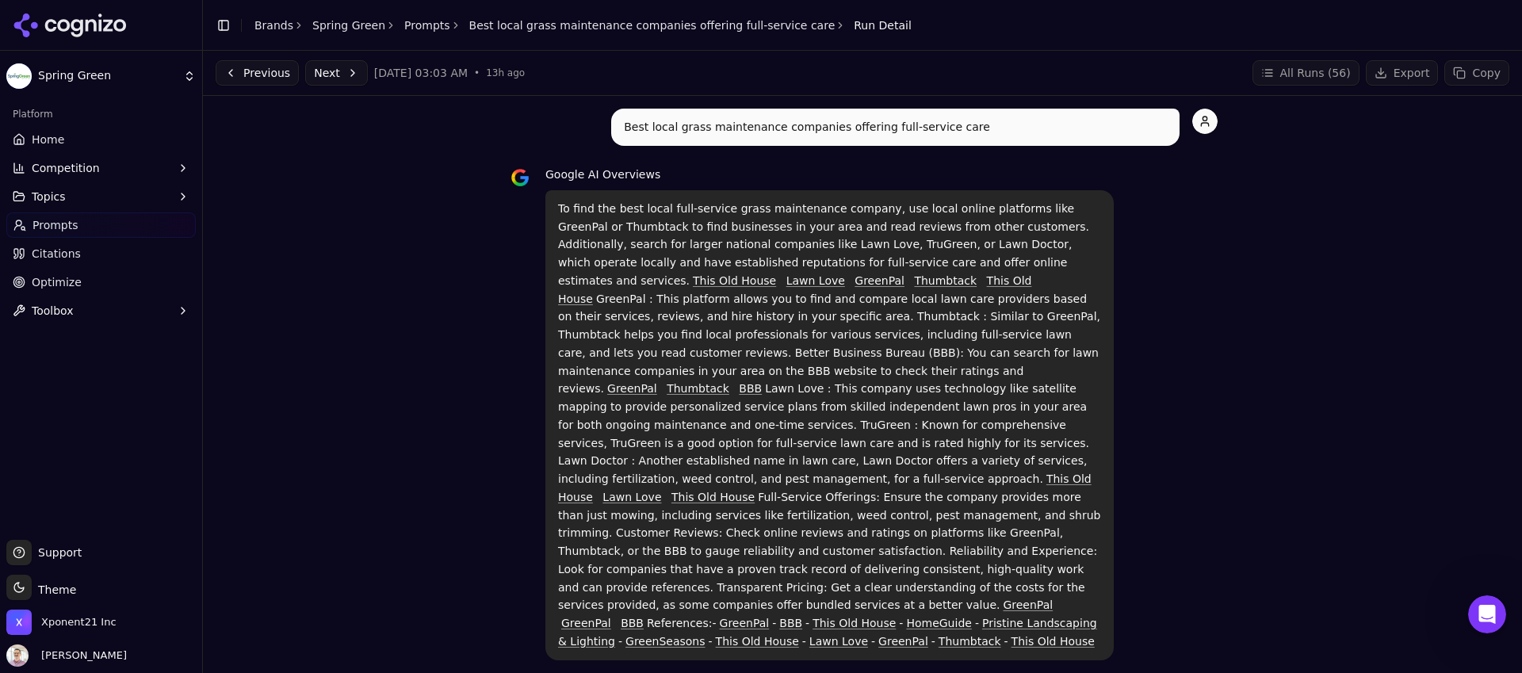
click at [106, 169] on button "Competition" at bounding box center [100, 167] width 189 height 25
click at [145, 267] on button "Topics" at bounding box center [100, 272] width 189 height 25
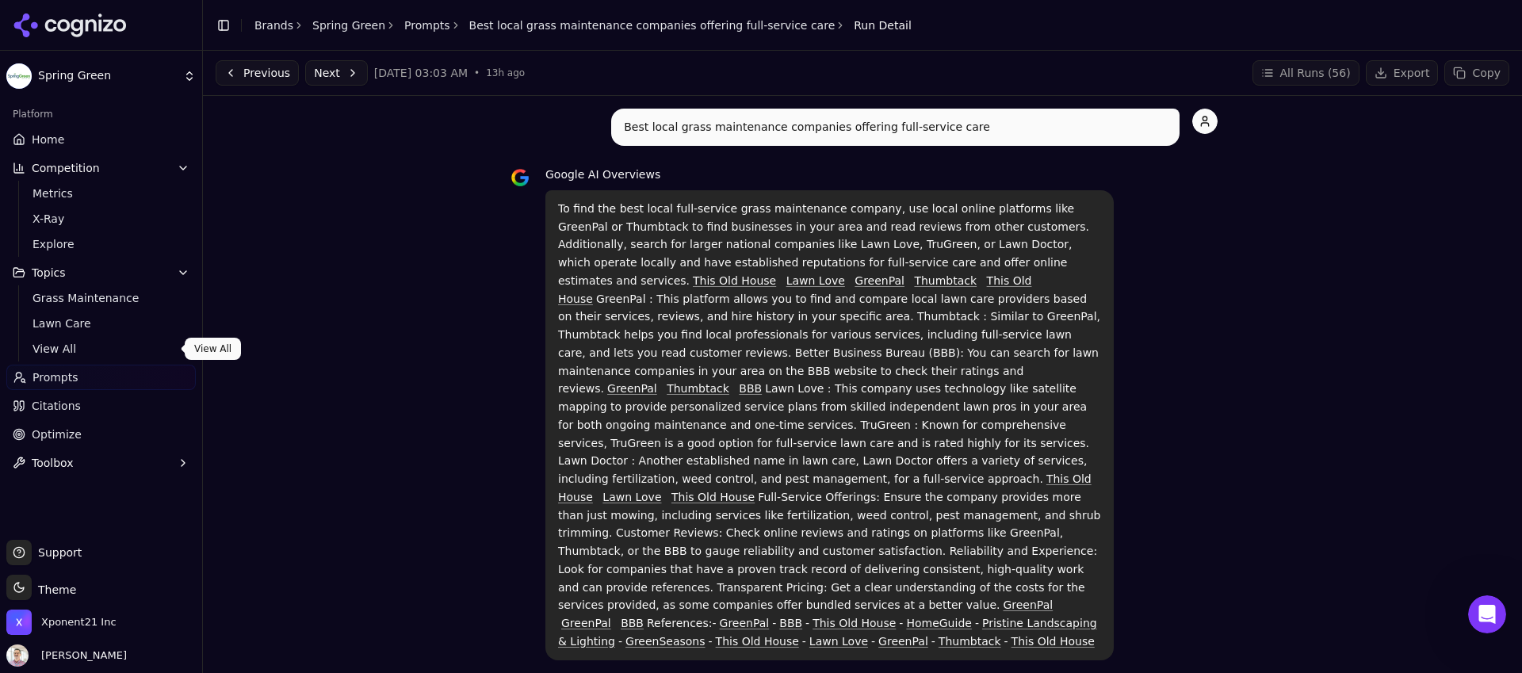
click at [73, 344] on span "View All" at bounding box center [102, 349] width 138 height 16
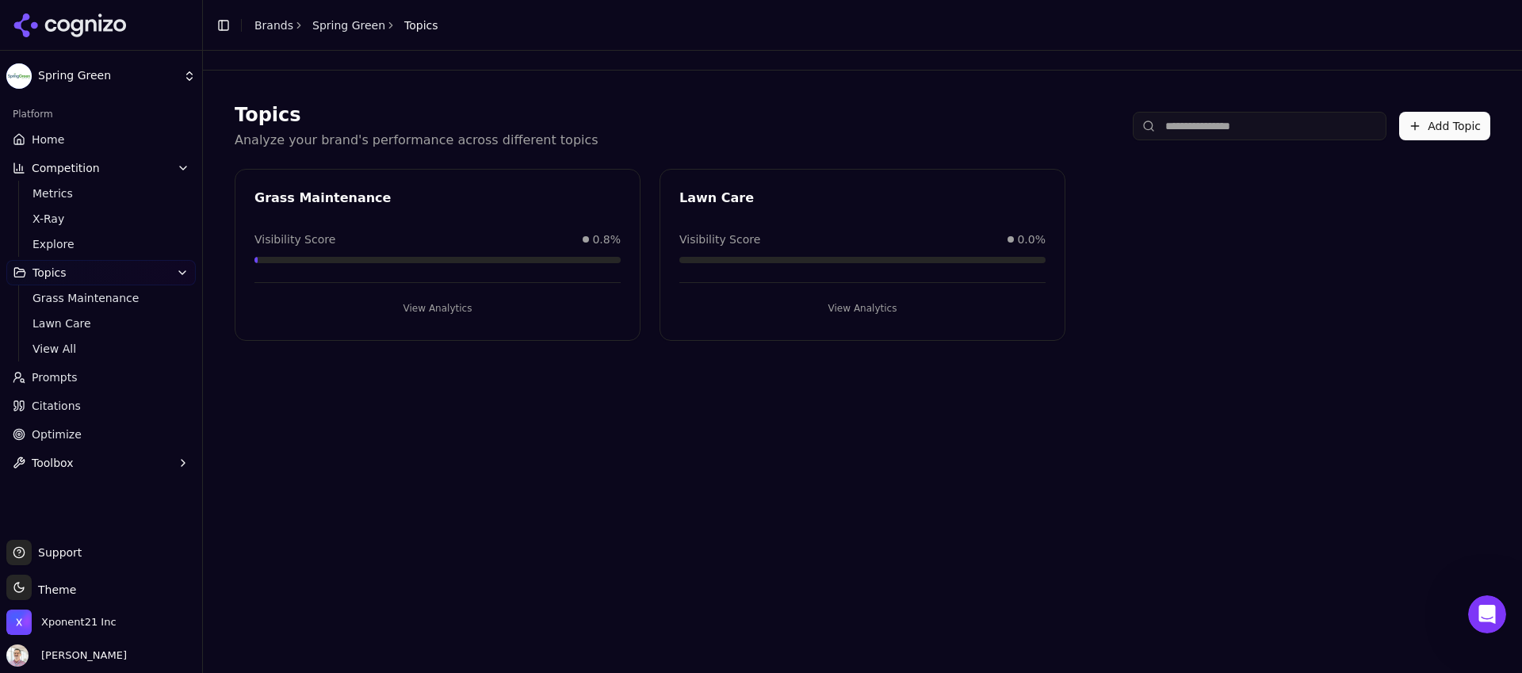
click at [431, 311] on button "View Analytics" at bounding box center [437, 308] width 366 height 25
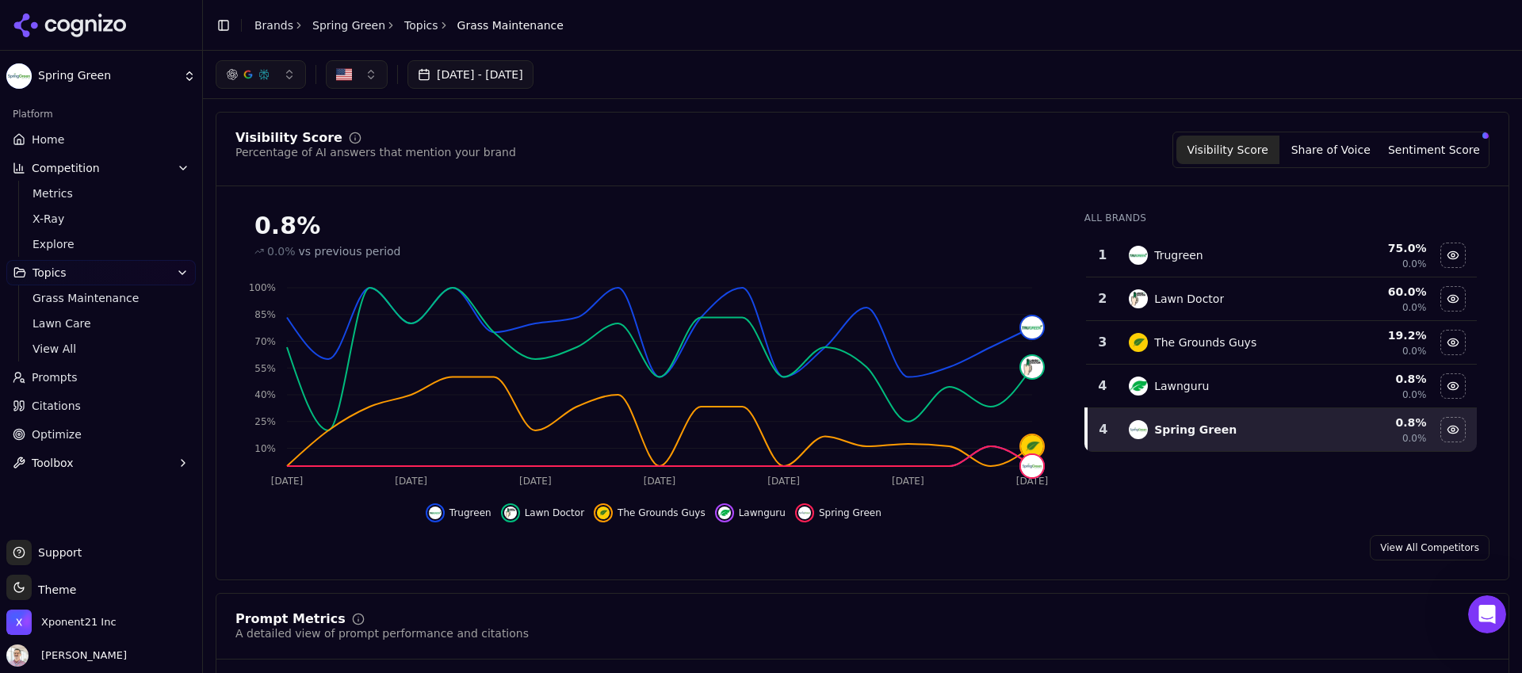
click at [97, 375] on link "Prompts" at bounding box center [100, 377] width 189 height 25
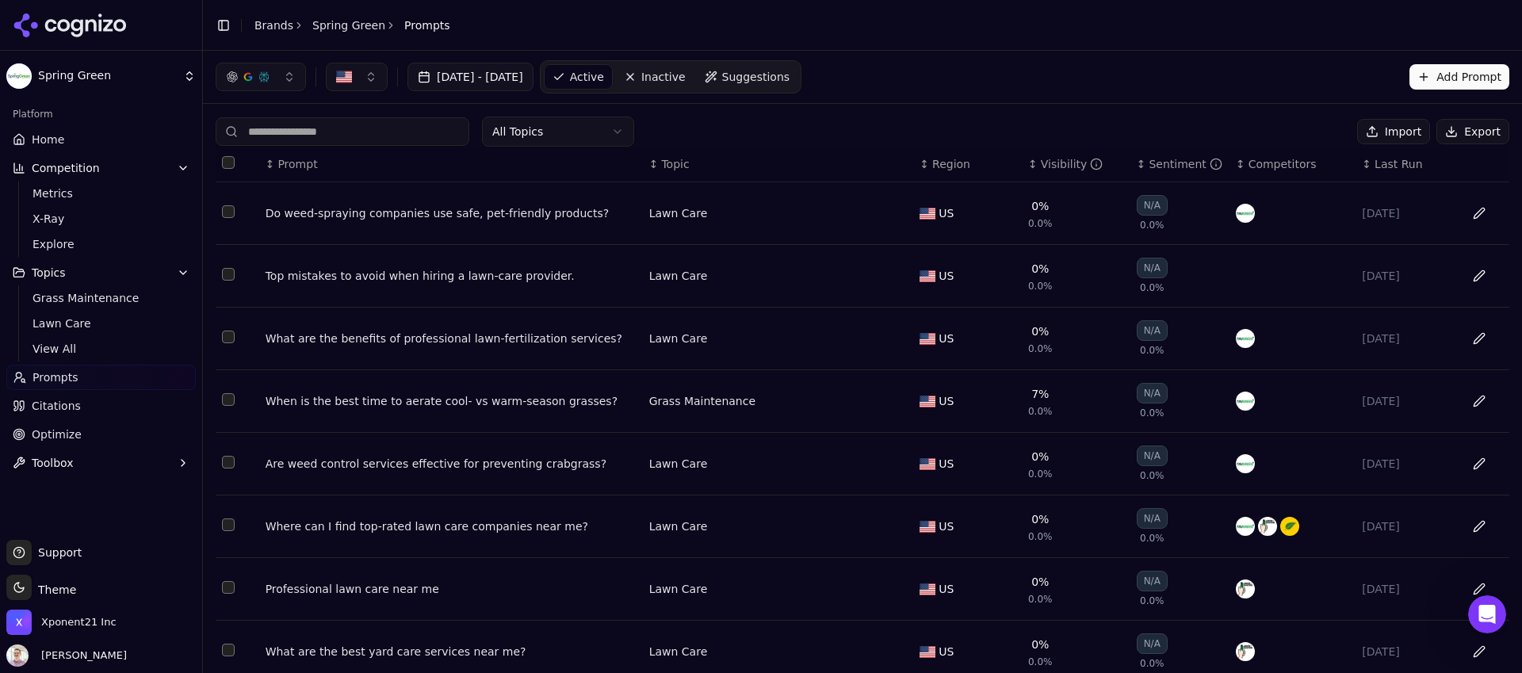
click at [599, 122] on html "Spring Green Platform Home Competition Metrics X-Ray Explore Topics Grass Maint…" at bounding box center [761, 336] width 1522 height 673
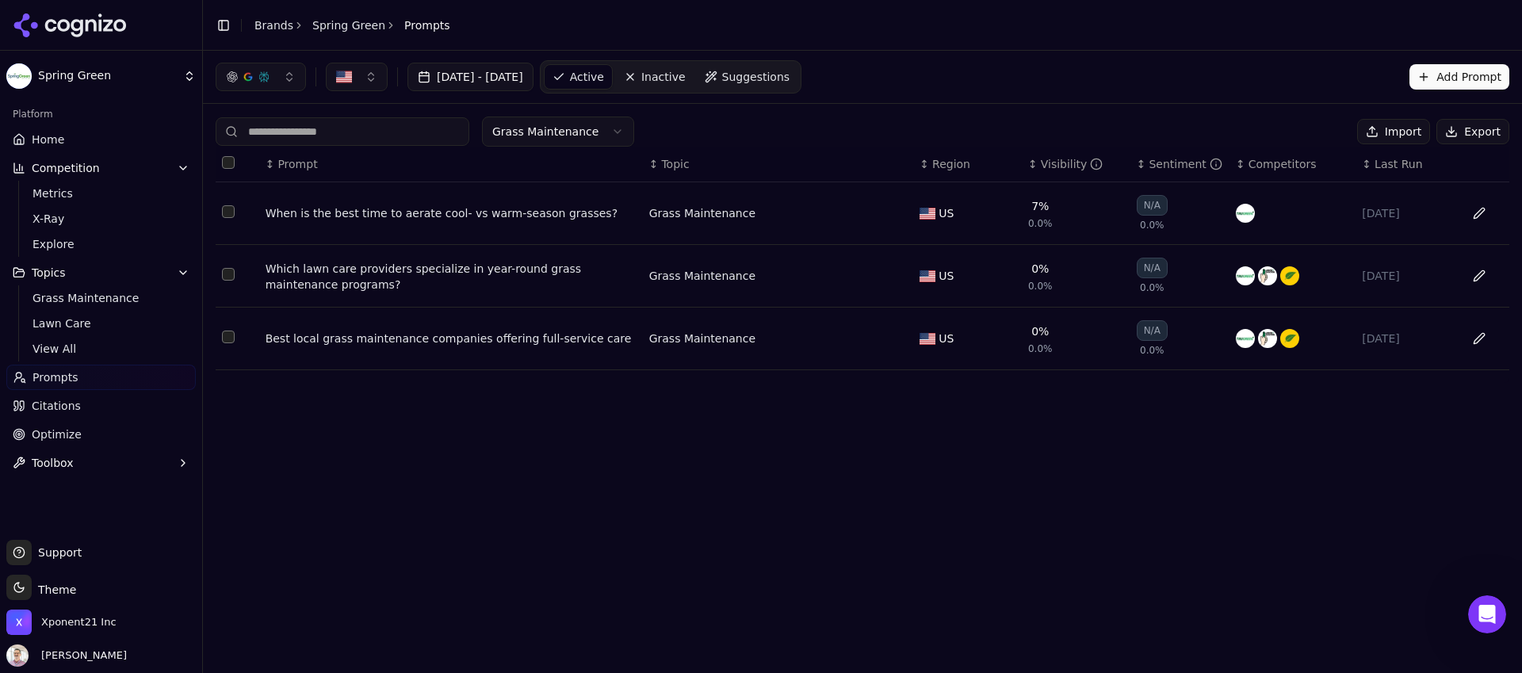
click at [521, 213] on div "When is the best time to aerate cool- vs warm-season grasses?" at bounding box center [451, 213] width 371 height 16
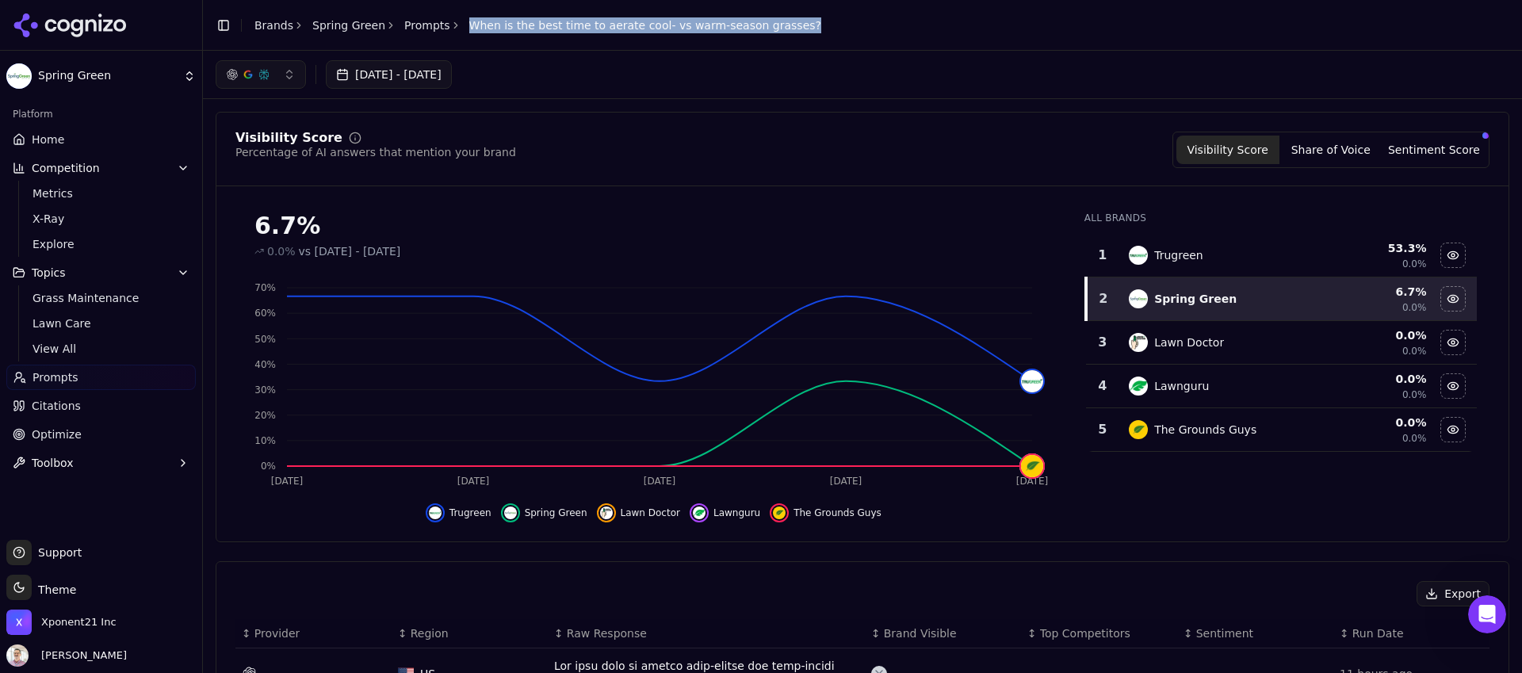
drag, startPoint x: 800, startPoint y: 29, endPoint x: 446, endPoint y: 31, distance: 354.4
click at [446, 31] on header "Toggle Sidebar Brands Spring Green Prompts When is the best time to aerate cool…" at bounding box center [862, 25] width 1319 height 51
copy span "When is the best time to aerate cool- vs warm-season grasses?"
click at [76, 373] on link "Prompts" at bounding box center [100, 377] width 189 height 25
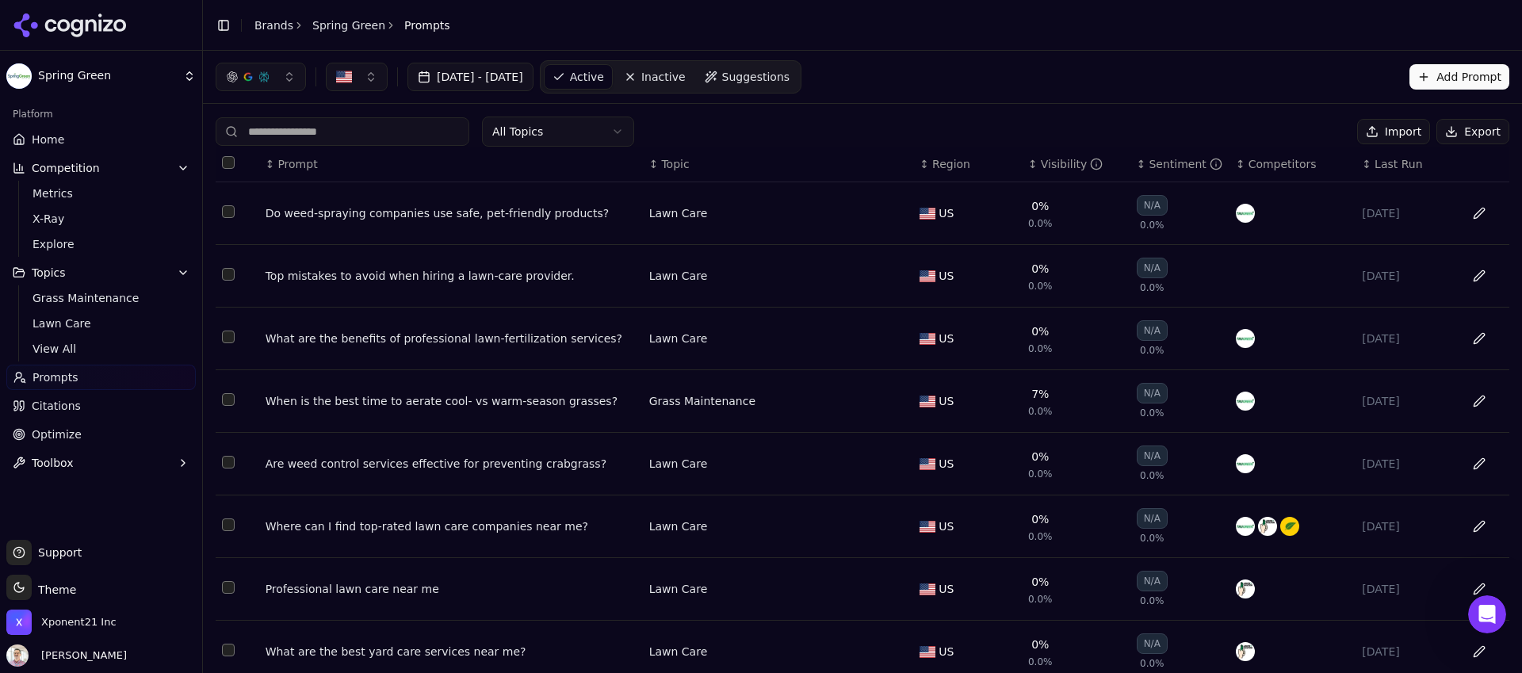
click at [228, 405] on button "Select row 4" at bounding box center [228, 399] width 13 height 13
click at [1467, 401] on button "Data table" at bounding box center [1479, 400] width 25 height 25
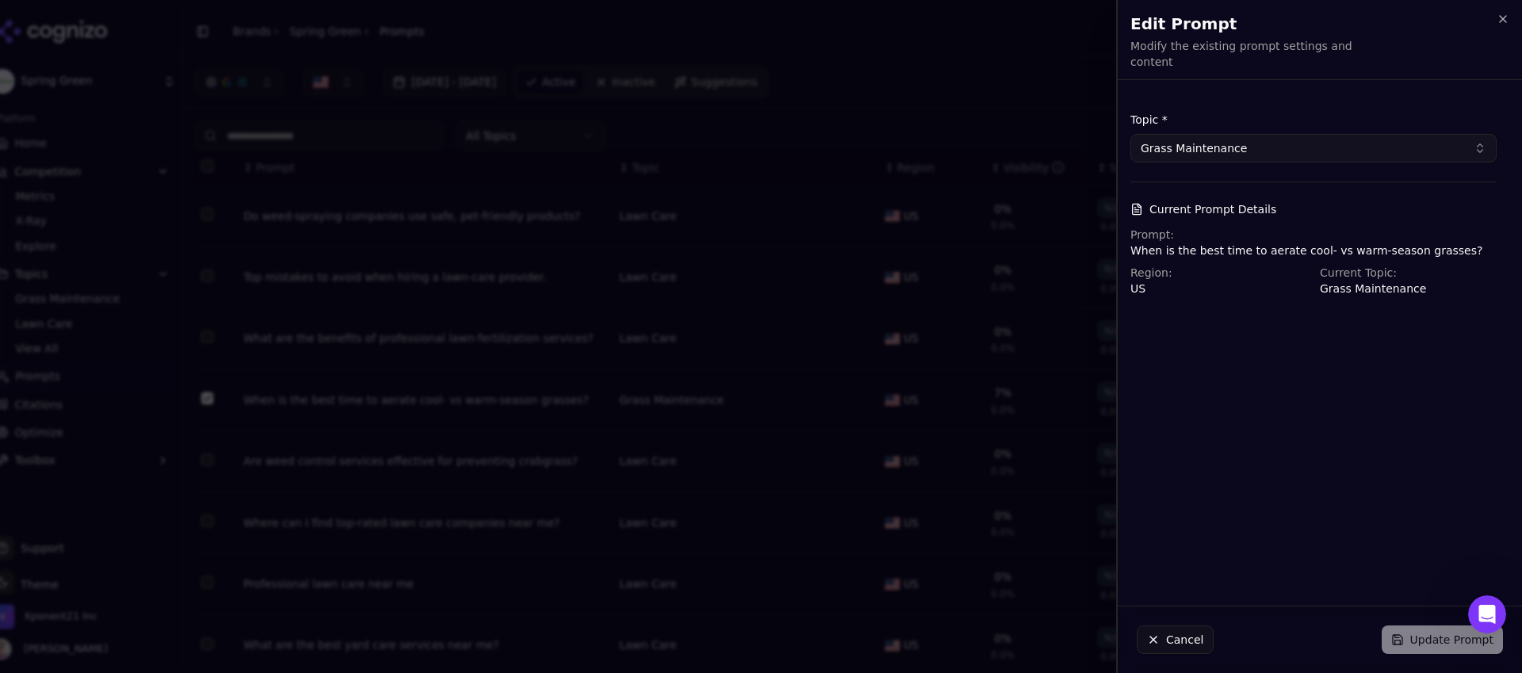
click at [1480, 134] on button "Grass Maintenance" at bounding box center [1313, 148] width 366 height 29
click at [1222, 247] on div "Lawn Care" at bounding box center [1205, 247] width 143 height 25
click at [1263, 381] on div "Topic * Lawn Care Current Prompt Details Prompt: When is the best time to aerat…" at bounding box center [1314, 343] width 392 height 500
click at [1429, 642] on div "Cancel Update Prompt" at bounding box center [1320, 639] width 404 height 67
drag, startPoint x: 1310, startPoint y: 304, endPoint x: 1287, endPoint y: 254, distance: 56.0
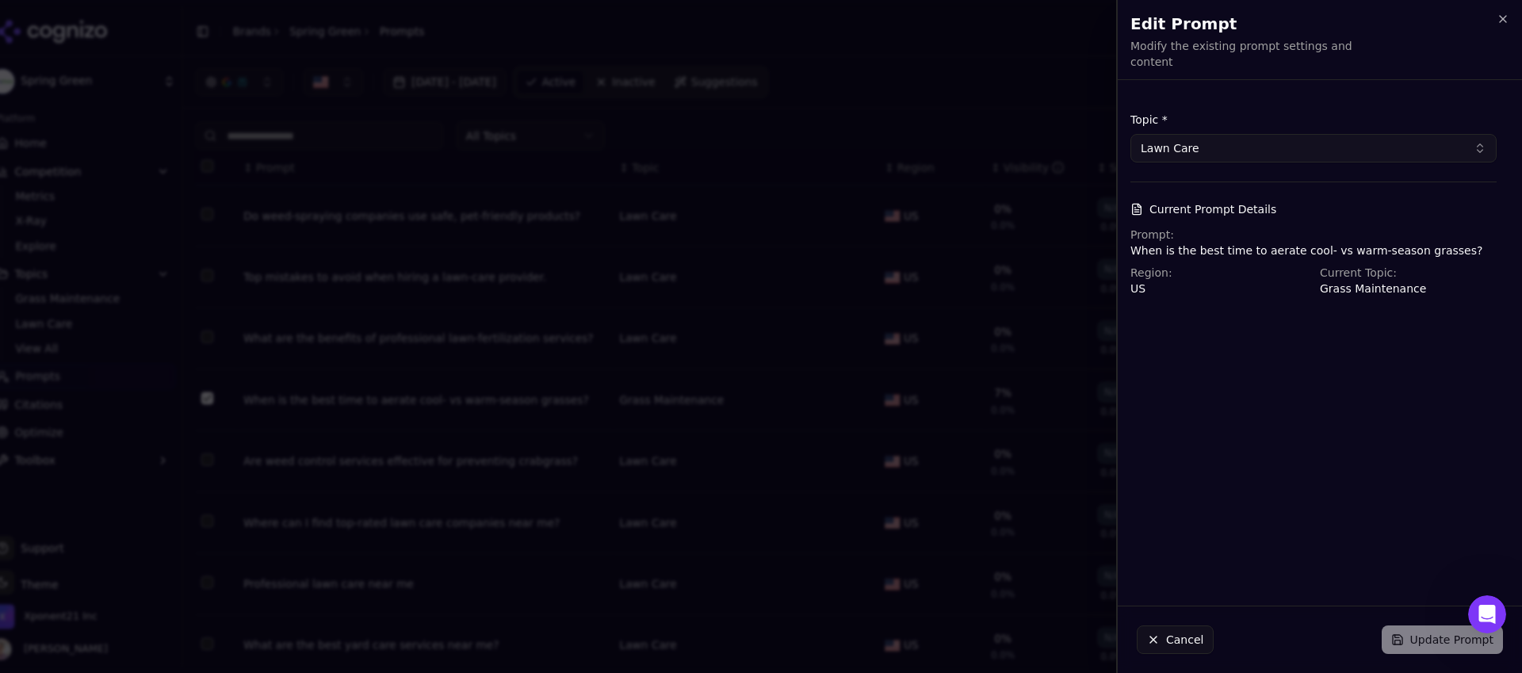
click at [1310, 304] on div "Topic * Lawn Care Current Prompt Details Prompt: When is the best time to aerat…" at bounding box center [1314, 343] width 392 height 500
click at [1272, 243] on p "When is the best time to aerate cool- vs warm-season grasses?" at bounding box center [1313, 251] width 366 height 16
click at [1501, 24] on icon "button" at bounding box center [1503, 19] width 13 height 13
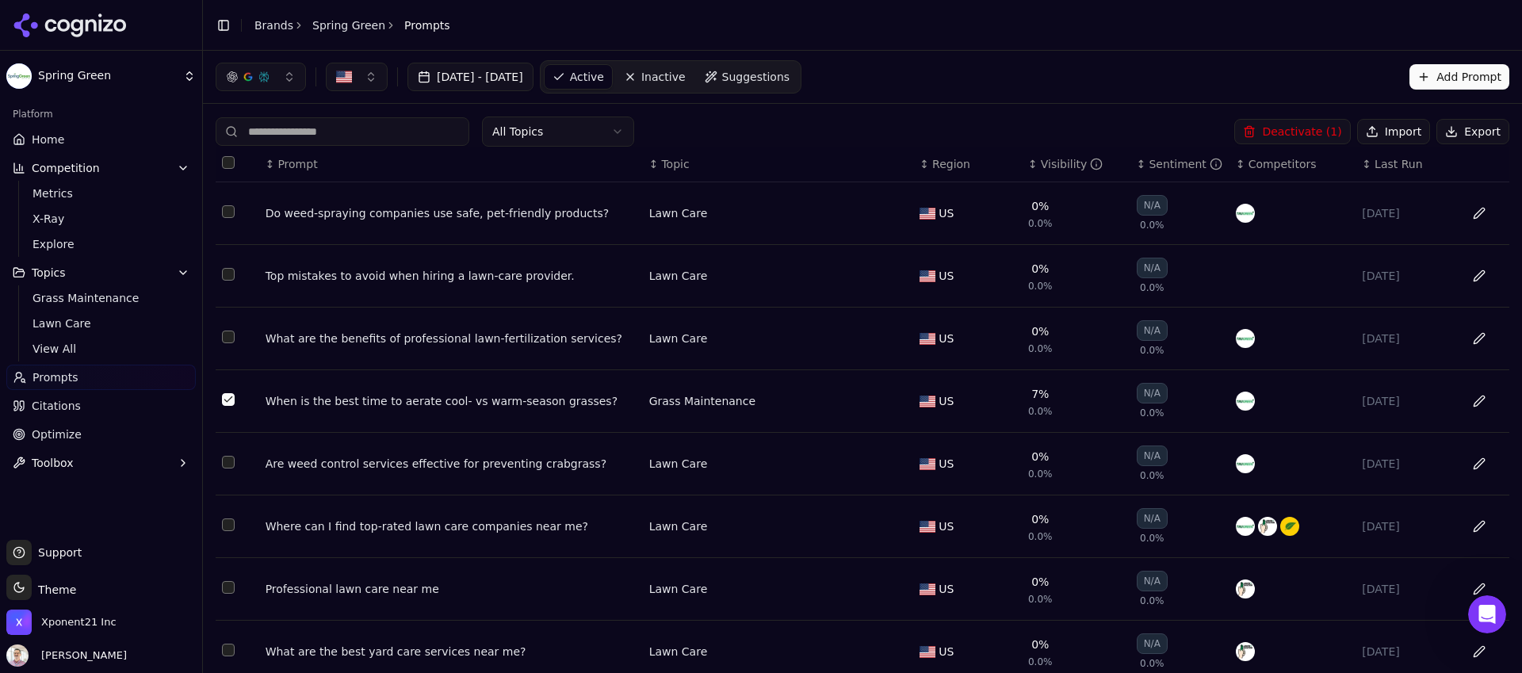
click at [1306, 132] on button "Deactivate ( 1 )" at bounding box center [1292, 131] width 116 height 25
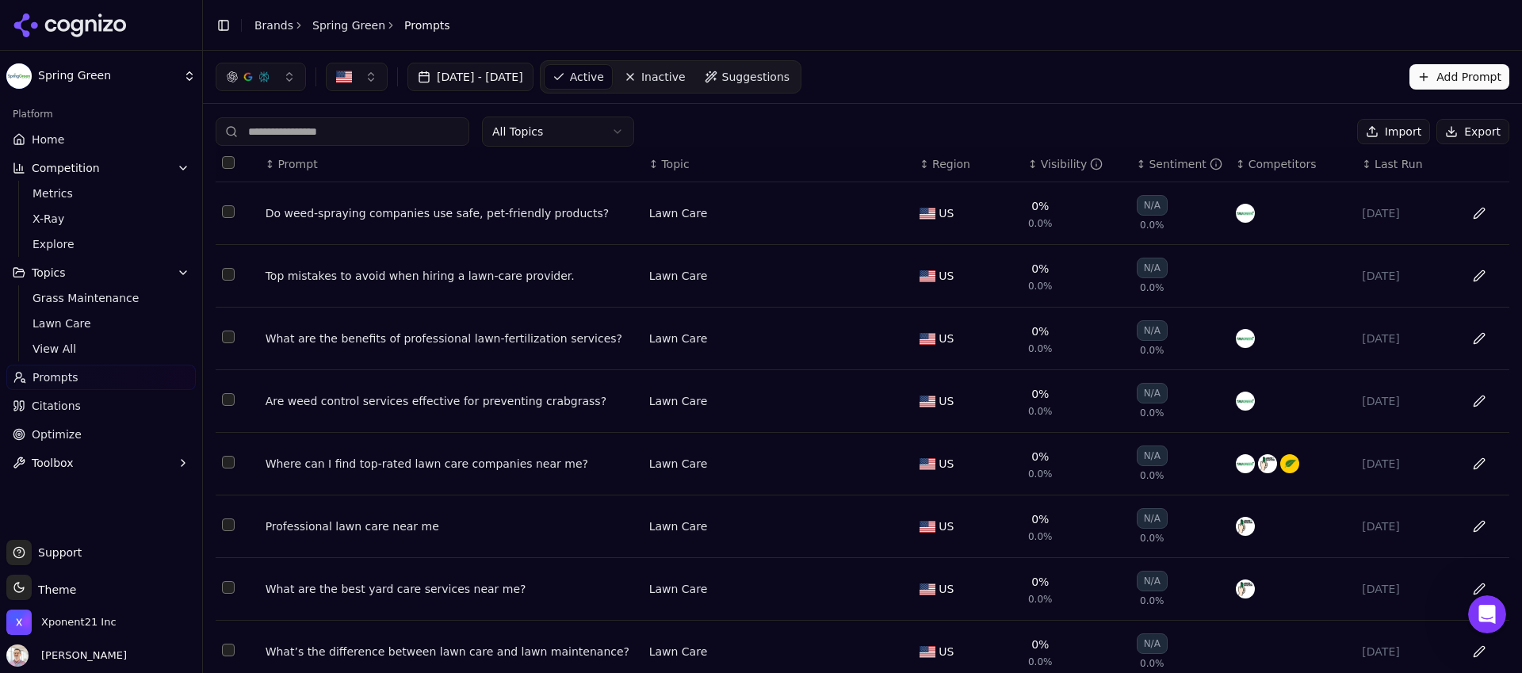
click at [1479, 77] on button "Add Prompt" at bounding box center [1459, 76] width 100 height 25
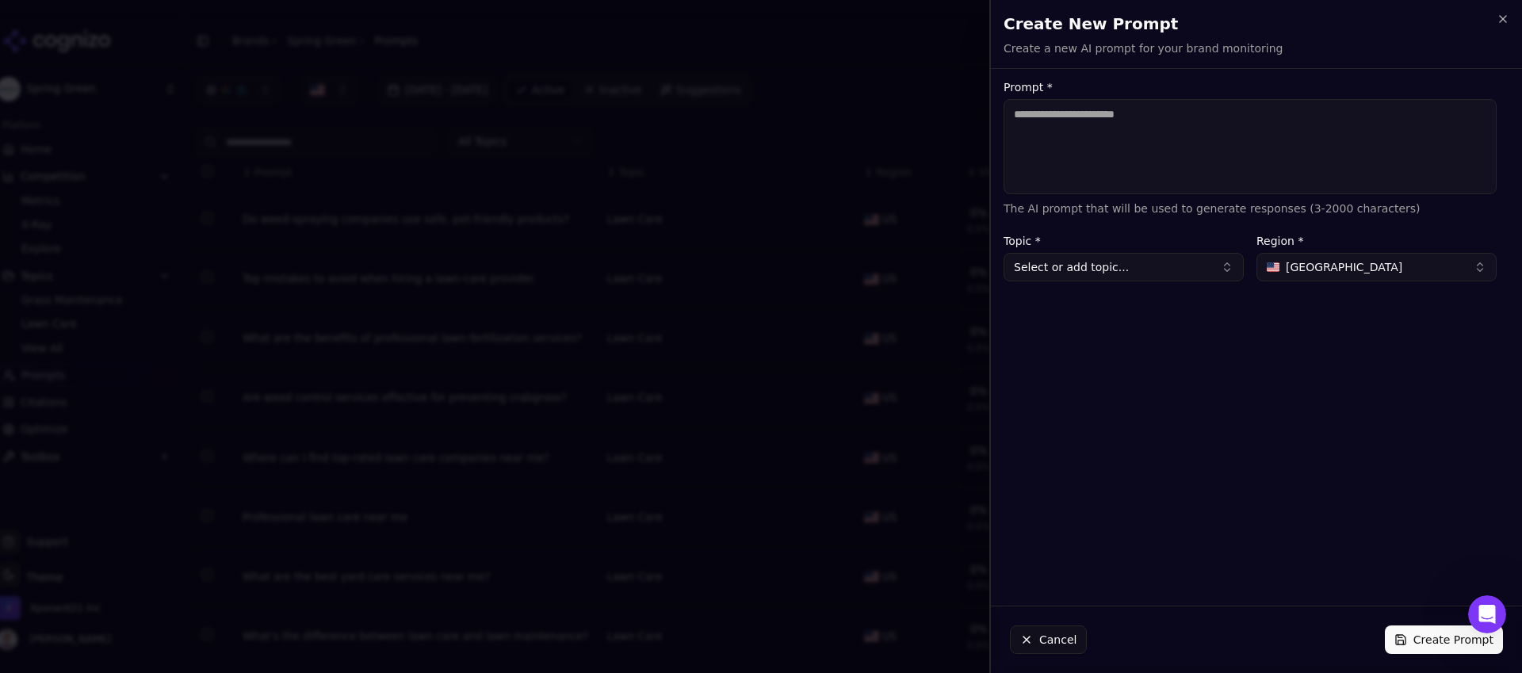
click at [1212, 153] on textarea "Prompt *" at bounding box center [1250, 146] width 493 height 95
click at [1208, 113] on textarea "**********" at bounding box center [1250, 146] width 493 height 95
type textarea "**********"
click at [1209, 280] on button "Select or add topic..." at bounding box center [1124, 267] width 240 height 29
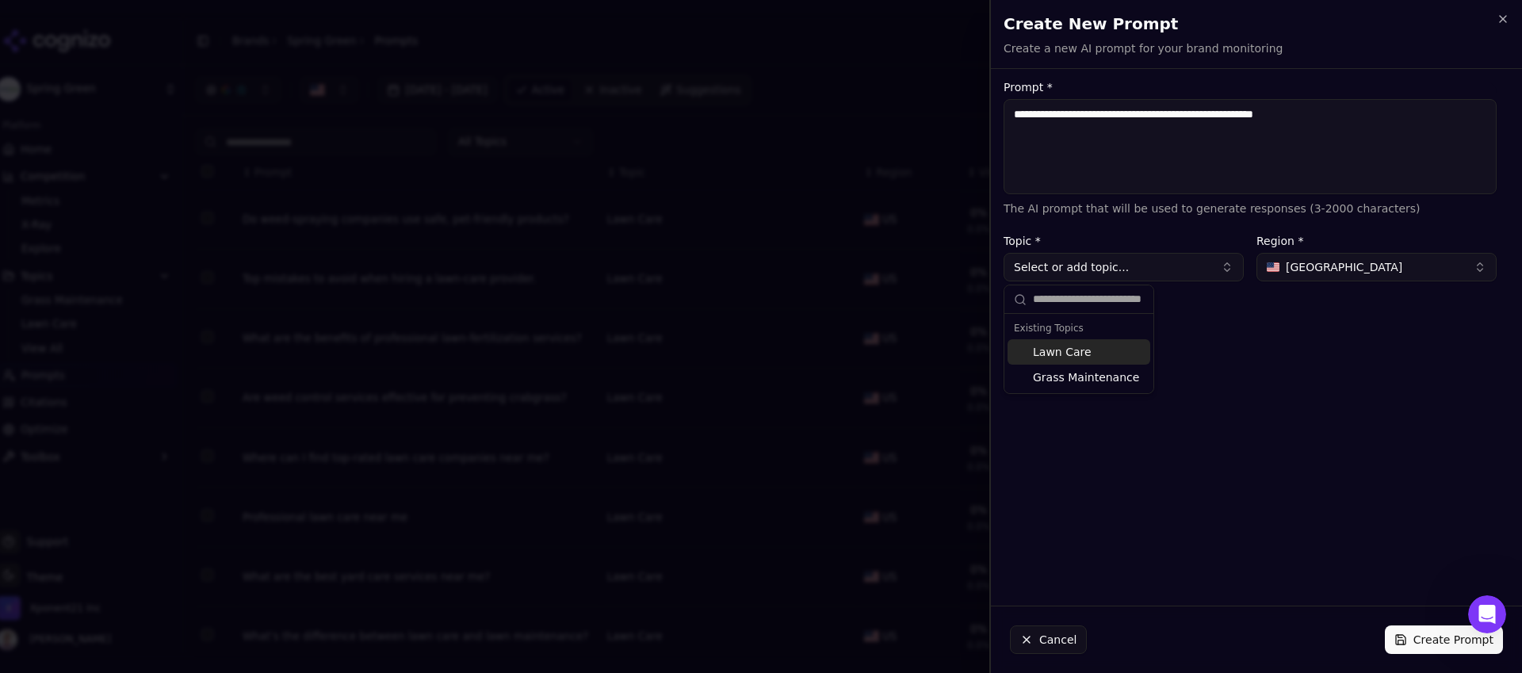
click at [1098, 357] on div "Lawn Care" at bounding box center [1079, 351] width 143 height 25
type input "*********"
click at [1431, 641] on button "Create Prompt" at bounding box center [1444, 639] width 118 height 29
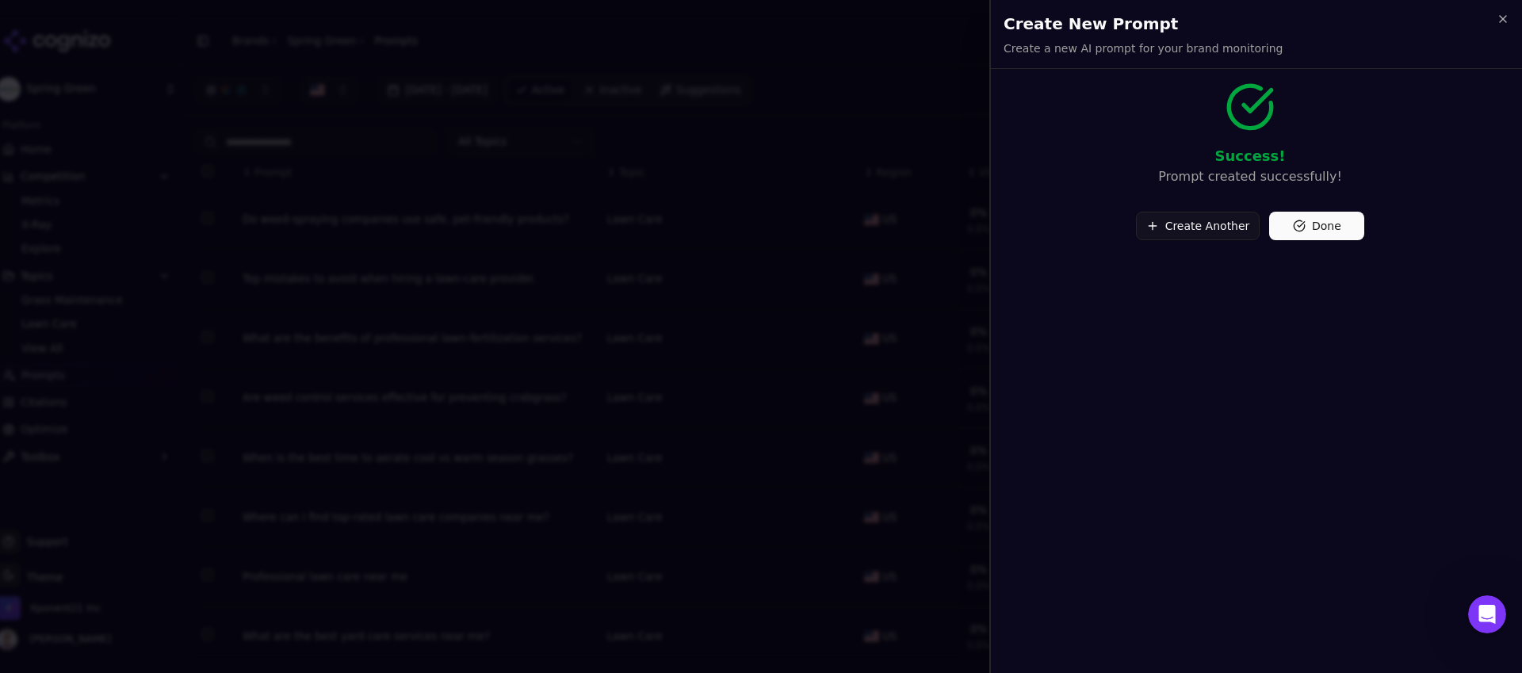
click at [1294, 224] on button "Done" at bounding box center [1316, 226] width 95 height 29
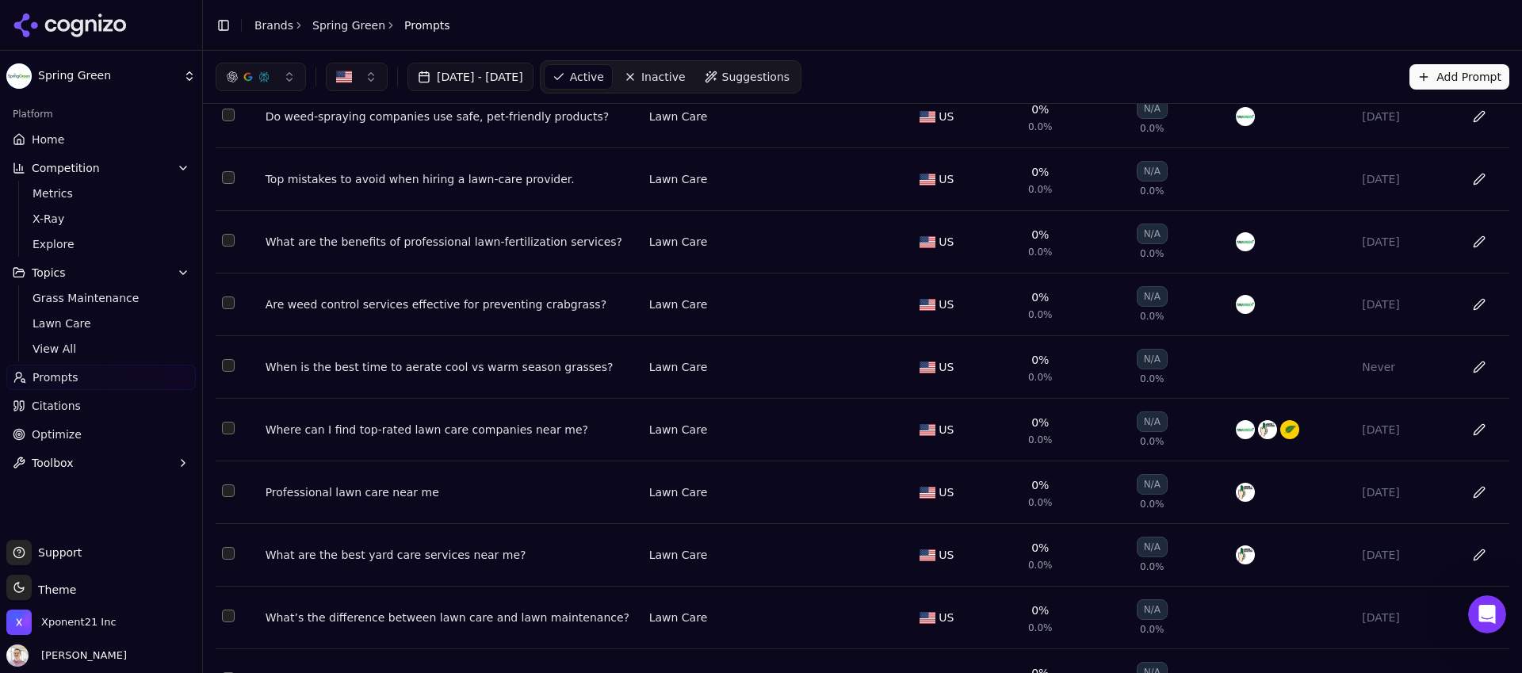
scroll to position [194, 0]
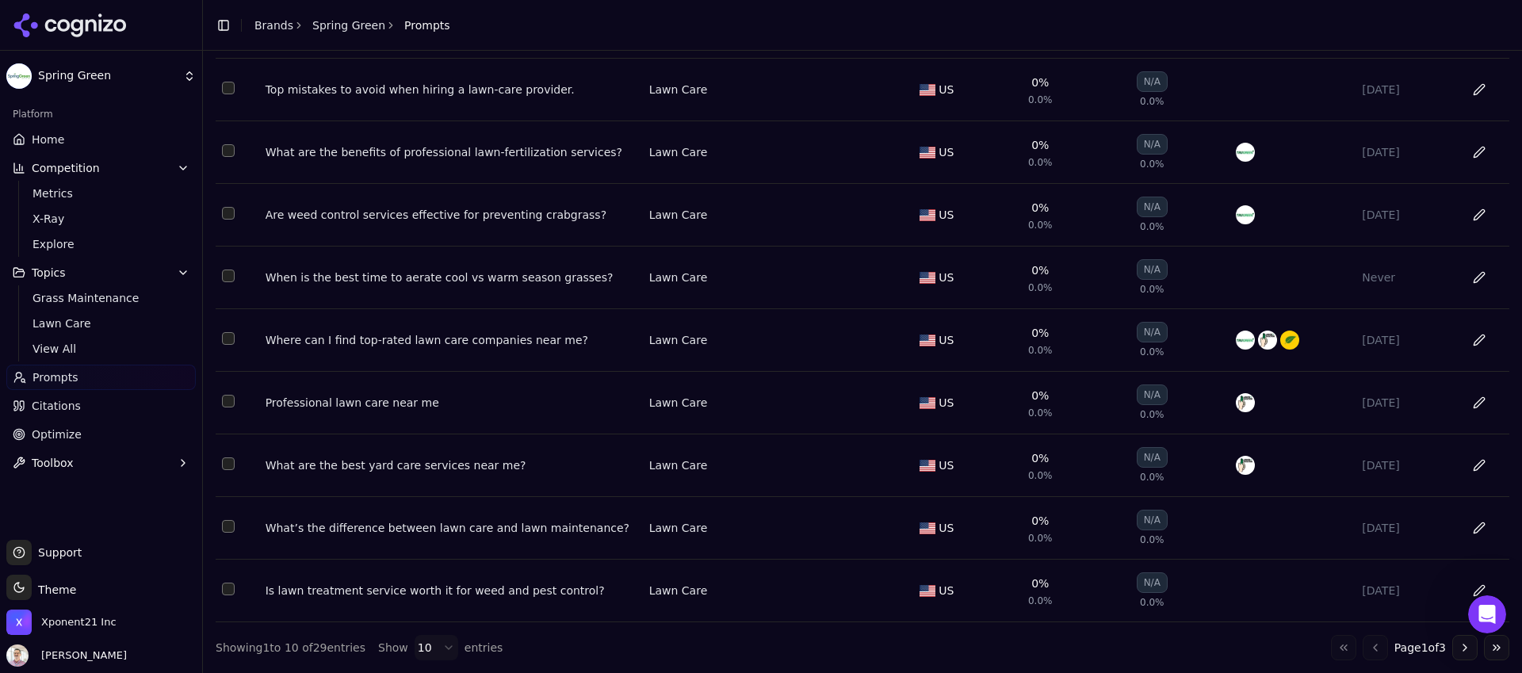
click at [1452, 644] on button "Go to next page" at bounding box center [1464, 647] width 25 height 25
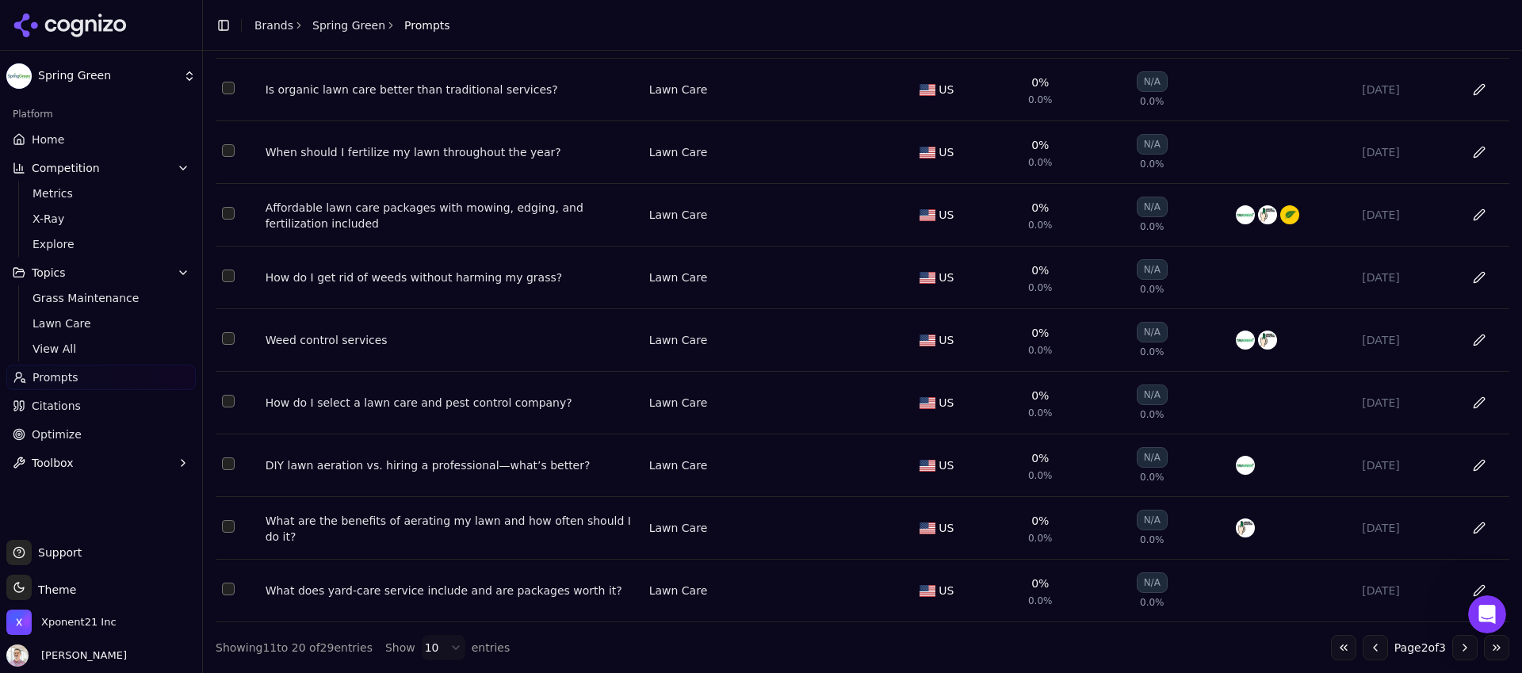
click at [1452, 648] on button "Go to next page" at bounding box center [1464, 647] width 25 height 25
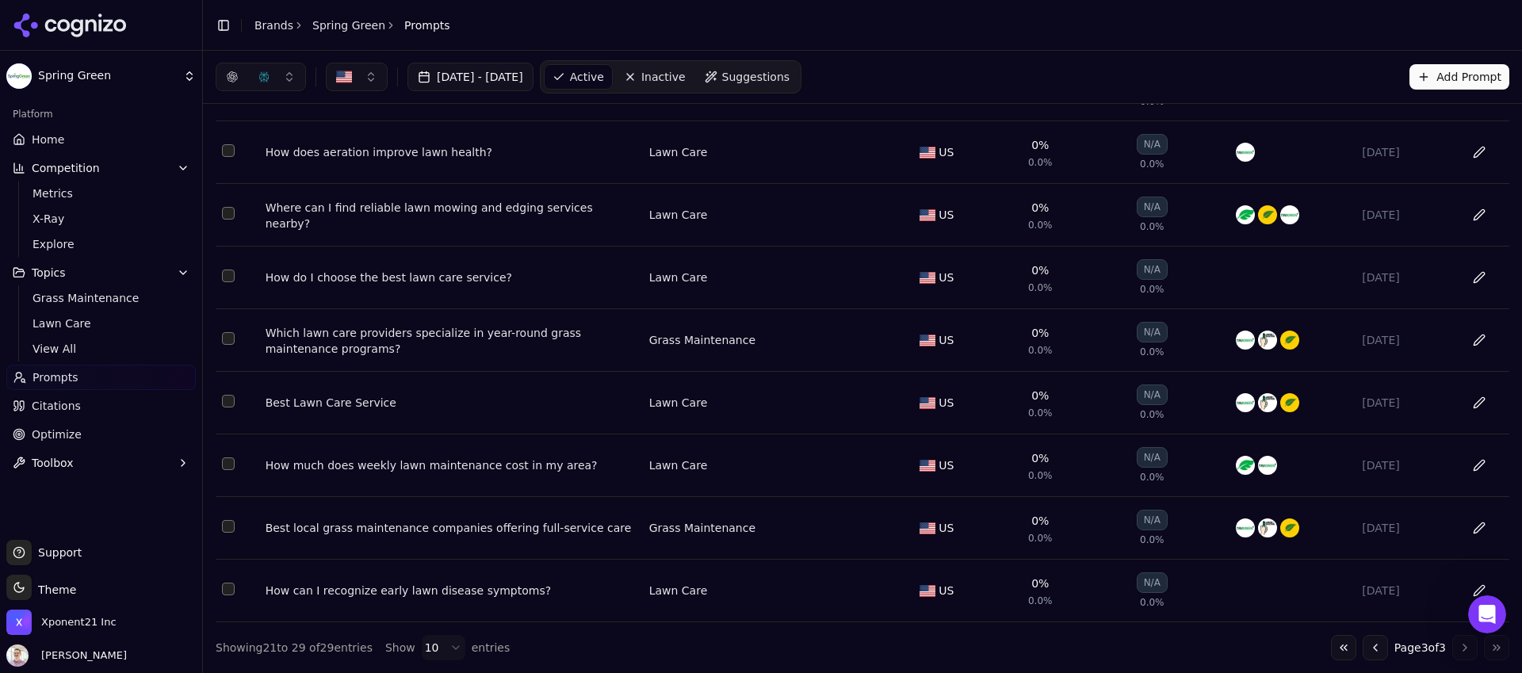
scroll to position [131, 0]
click at [358, 343] on div "Which lawn care providers specialize in year-round grass maintenance programs?" at bounding box center [451, 341] width 371 height 32
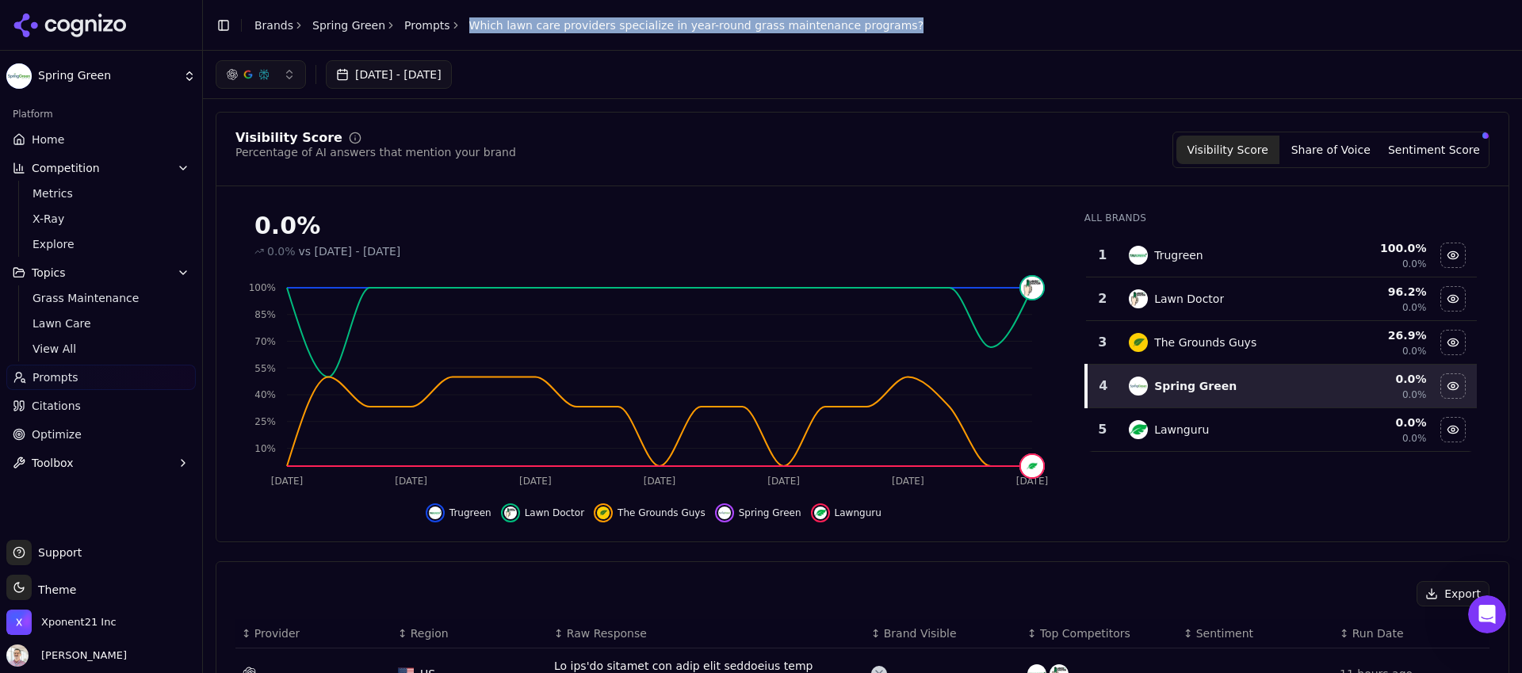
drag, startPoint x: 795, startPoint y: 21, endPoint x: 461, endPoint y: 21, distance: 334.5
click at [461, 21] on header "Toggle Sidebar Brands Spring Green Prompts Which lawn care providers specialize…" at bounding box center [862, 25] width 1319 height 51
copy span "Which lawn care providers specialize in year-round grass maintenance programs?"
click at [405, 29] on link "Prompts" at bounding box center [427, 25] width 46 height 16
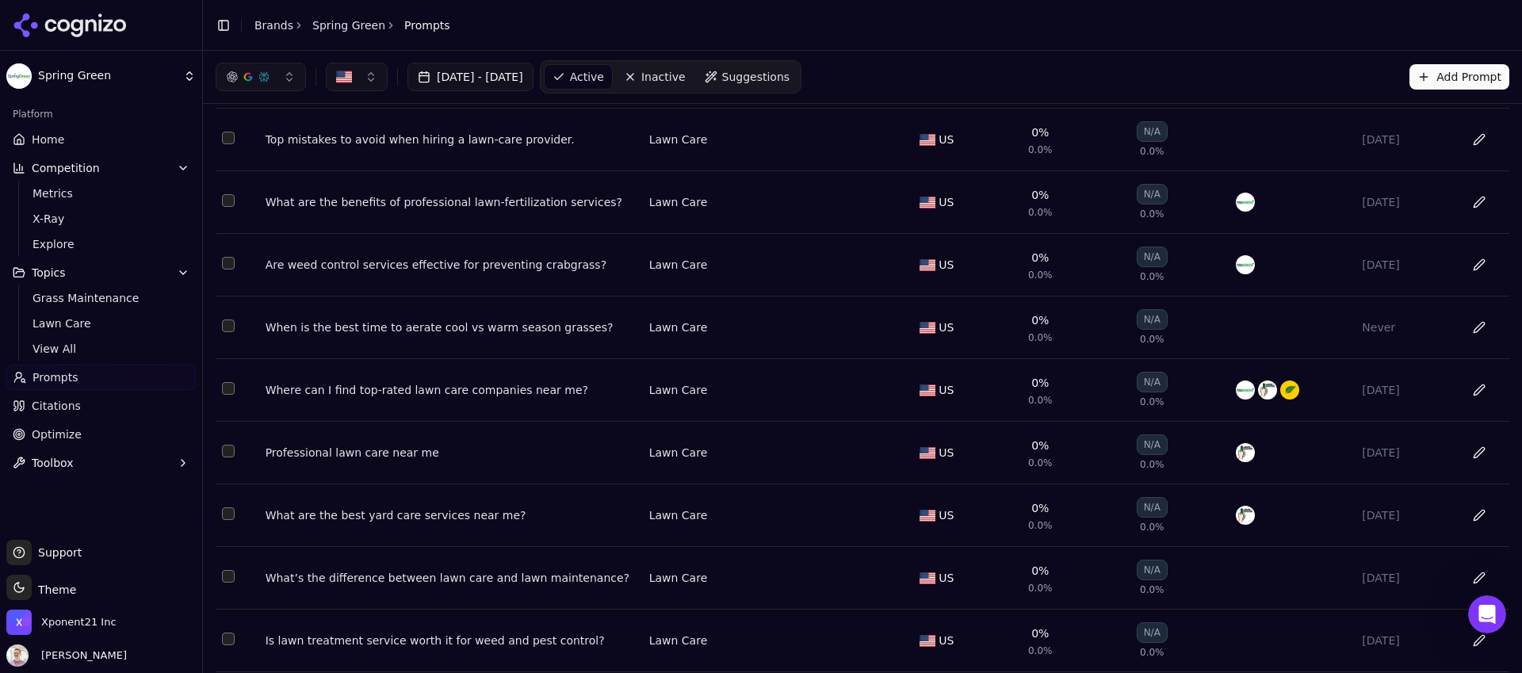
scroll to position [194, 0]
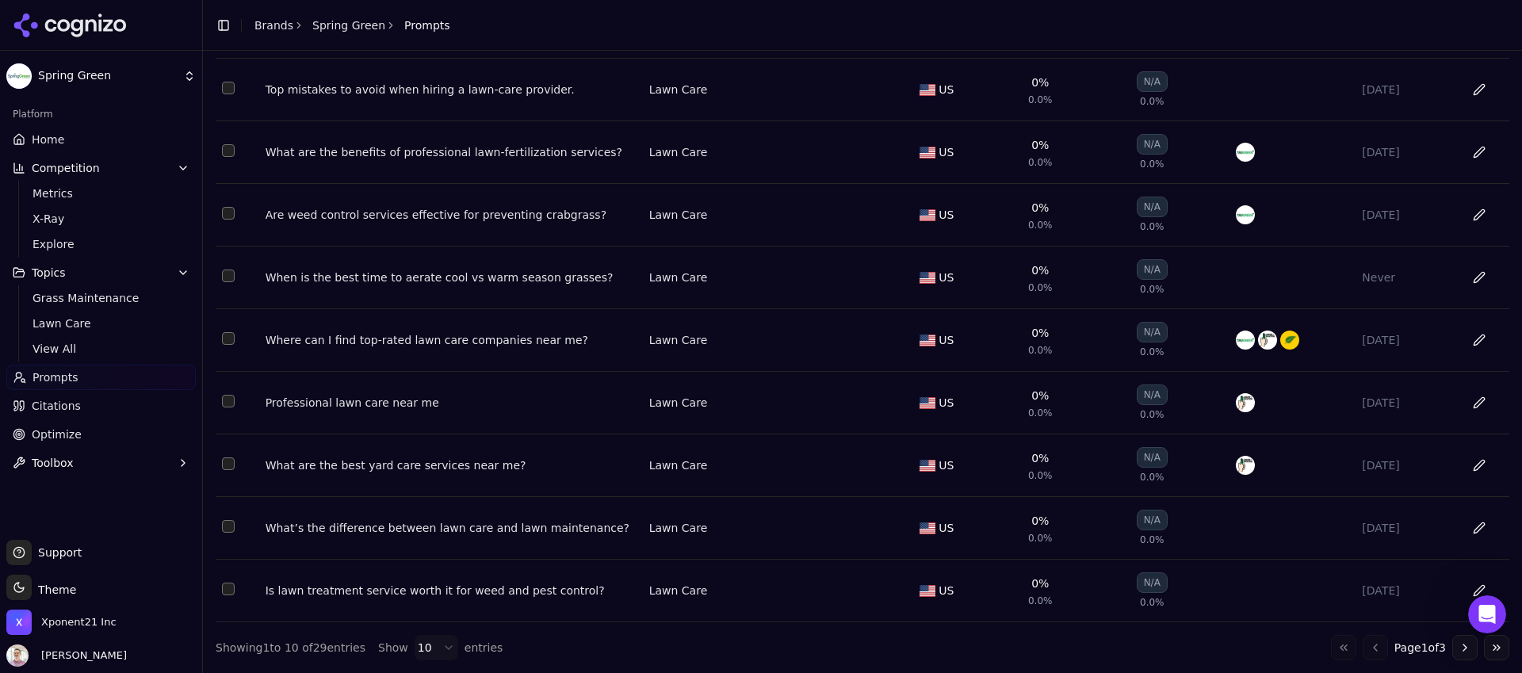
click at [1452, 650] on button "Go to next page" at bounding box center [1464, 647] width 25 height 25
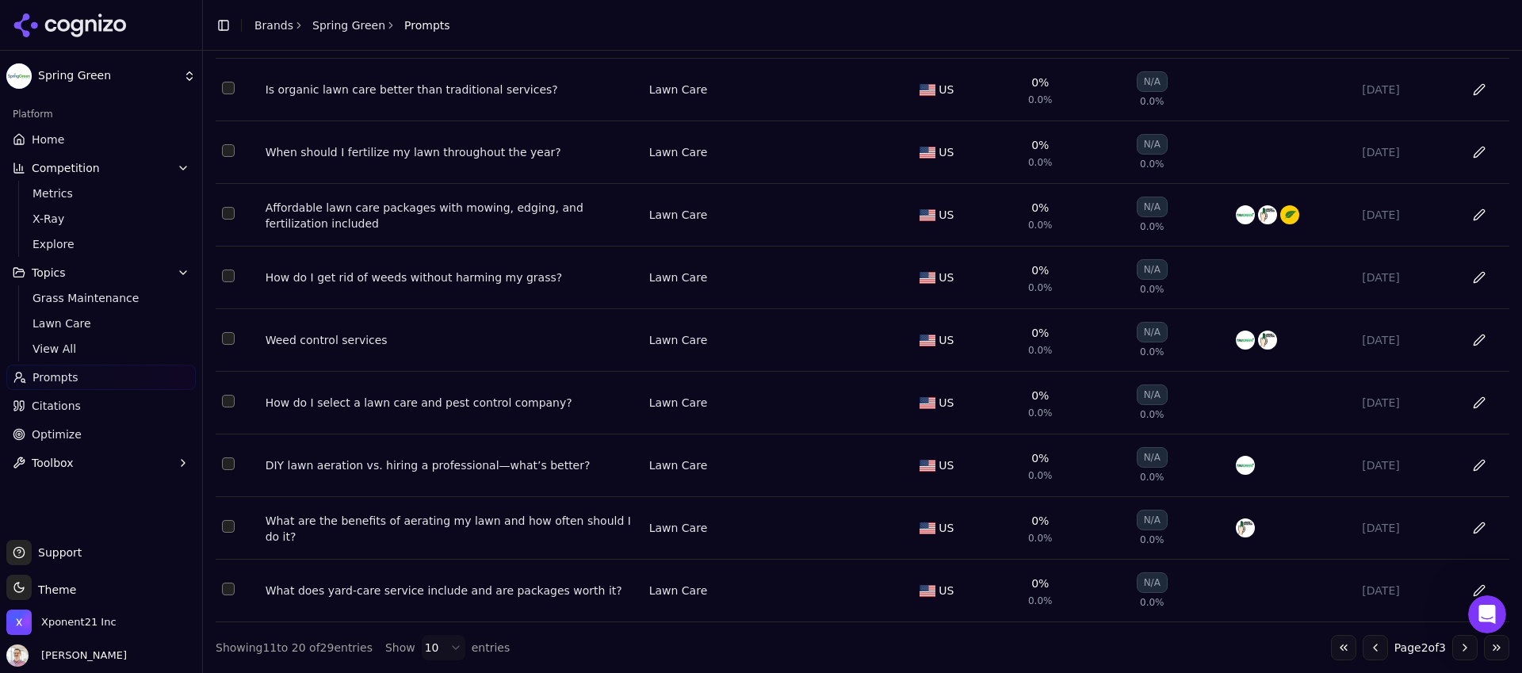
click at [1455, 647] on button "Go to next page" at bounding box center [1464, 647] width 25 height 25
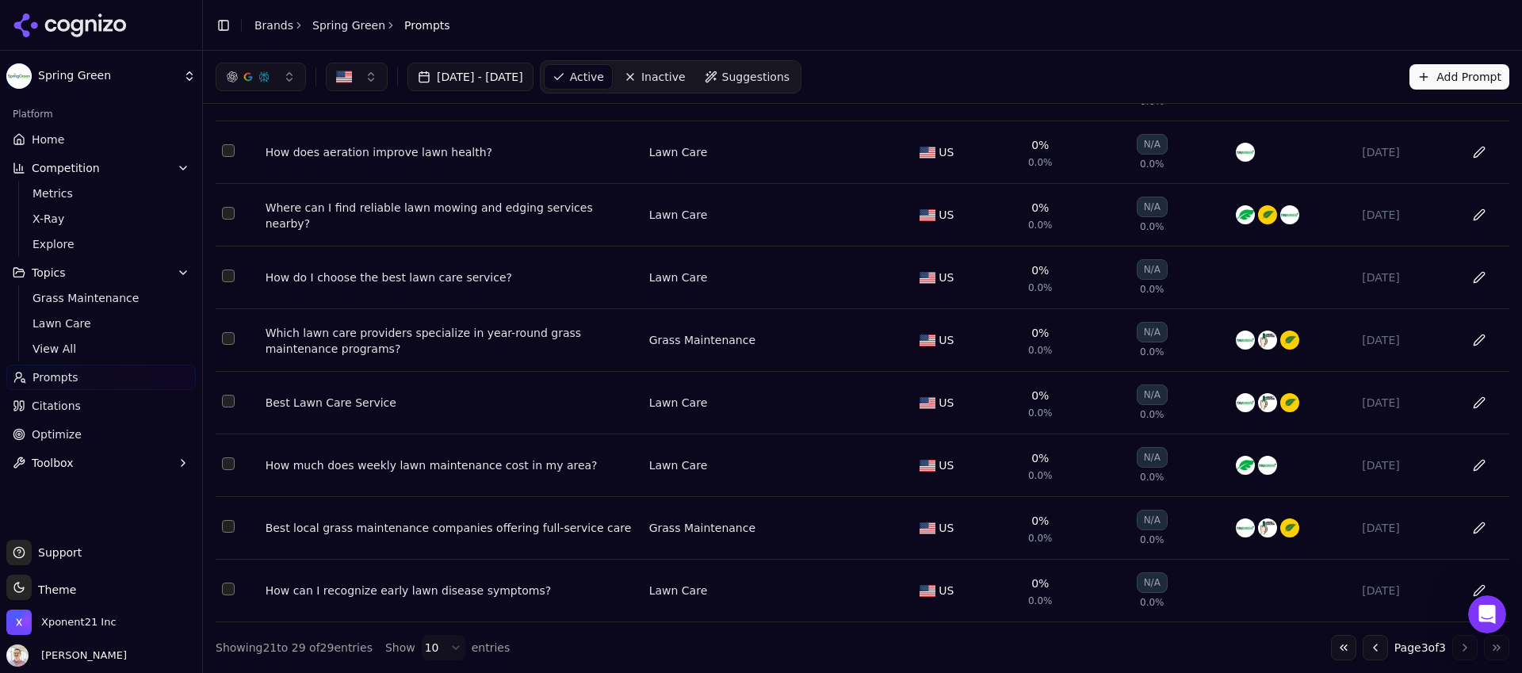
click at [229, 343] on td "Data table" at bounding box center [238, 340] width 44 height 63
click at [232, 338] on button "Select row 25" at bounding box center [228, 338] width 13 height 13
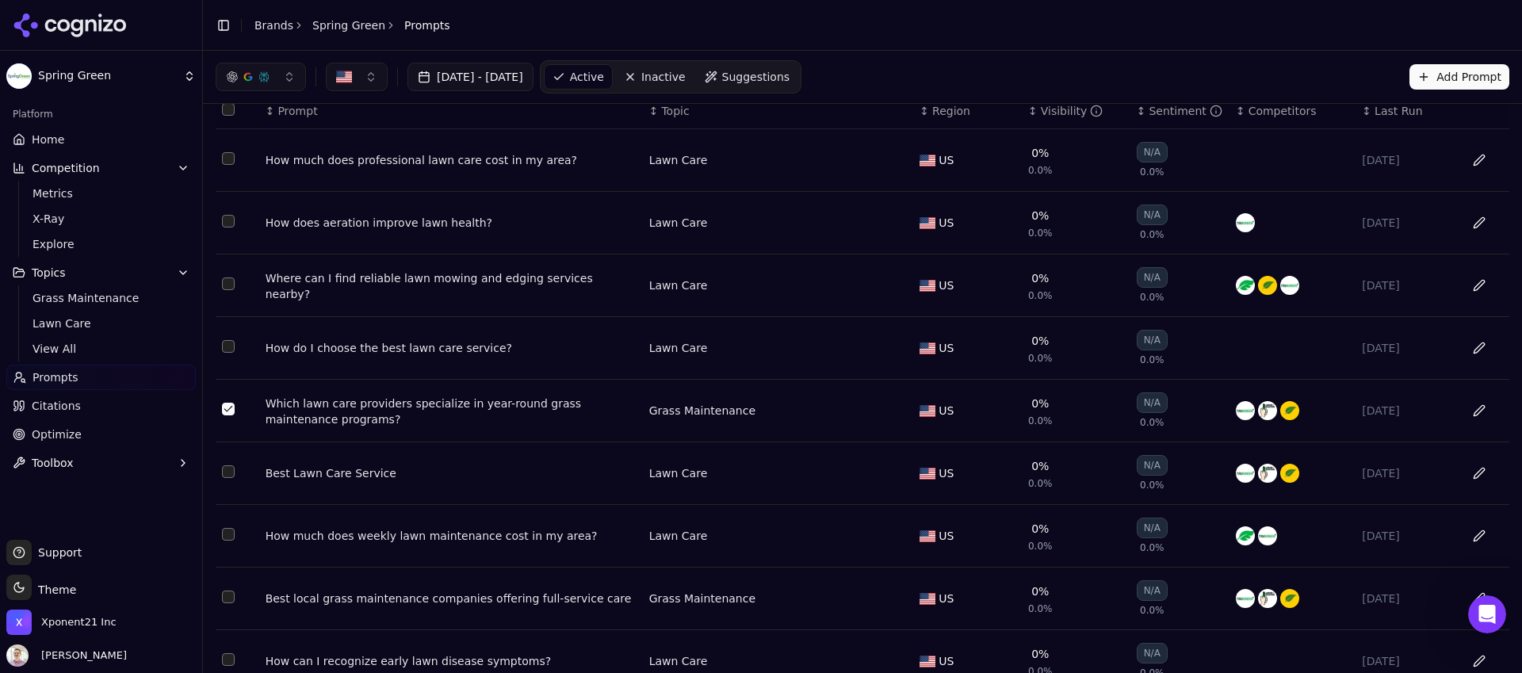
scroll to position [0, 0]
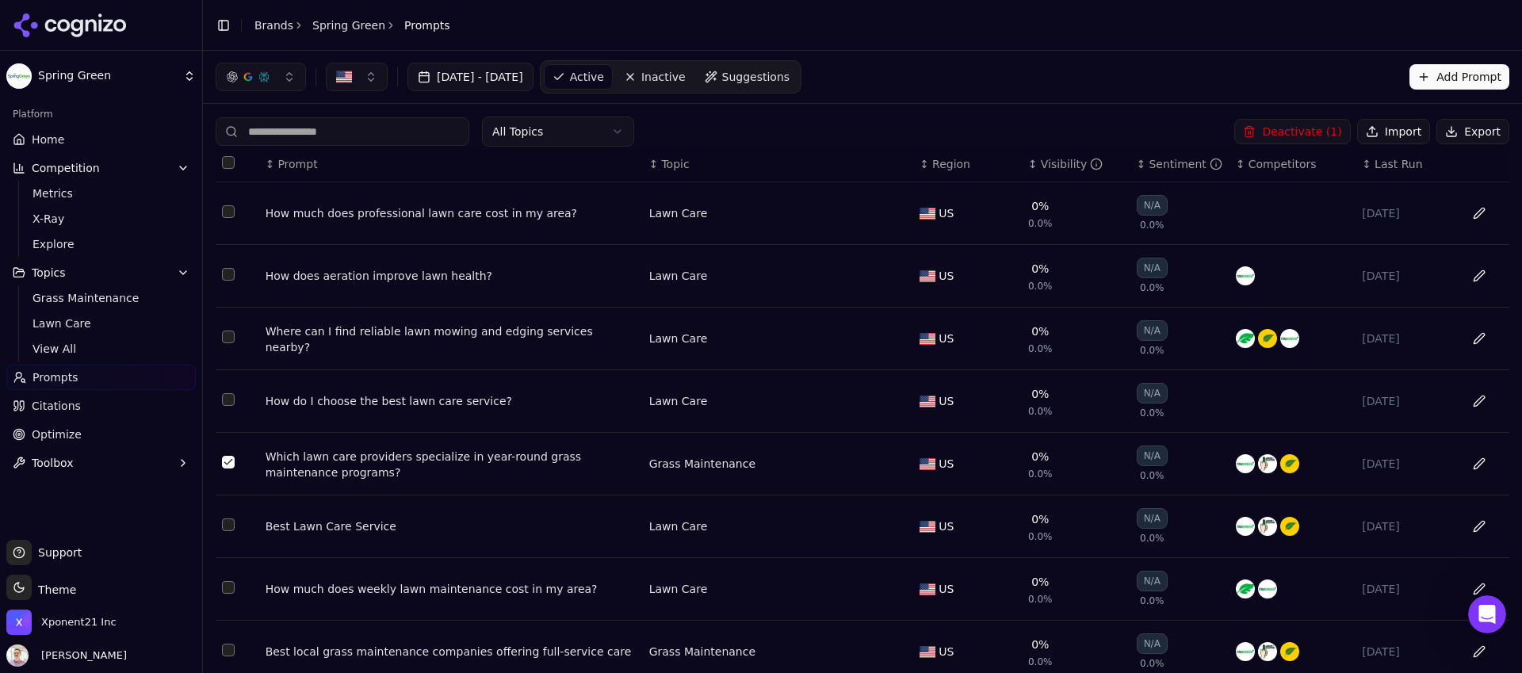
click at [1318, 128] on button "Deactivate ( 1 )" at bounding box center [1292, 131] width 116 height 25
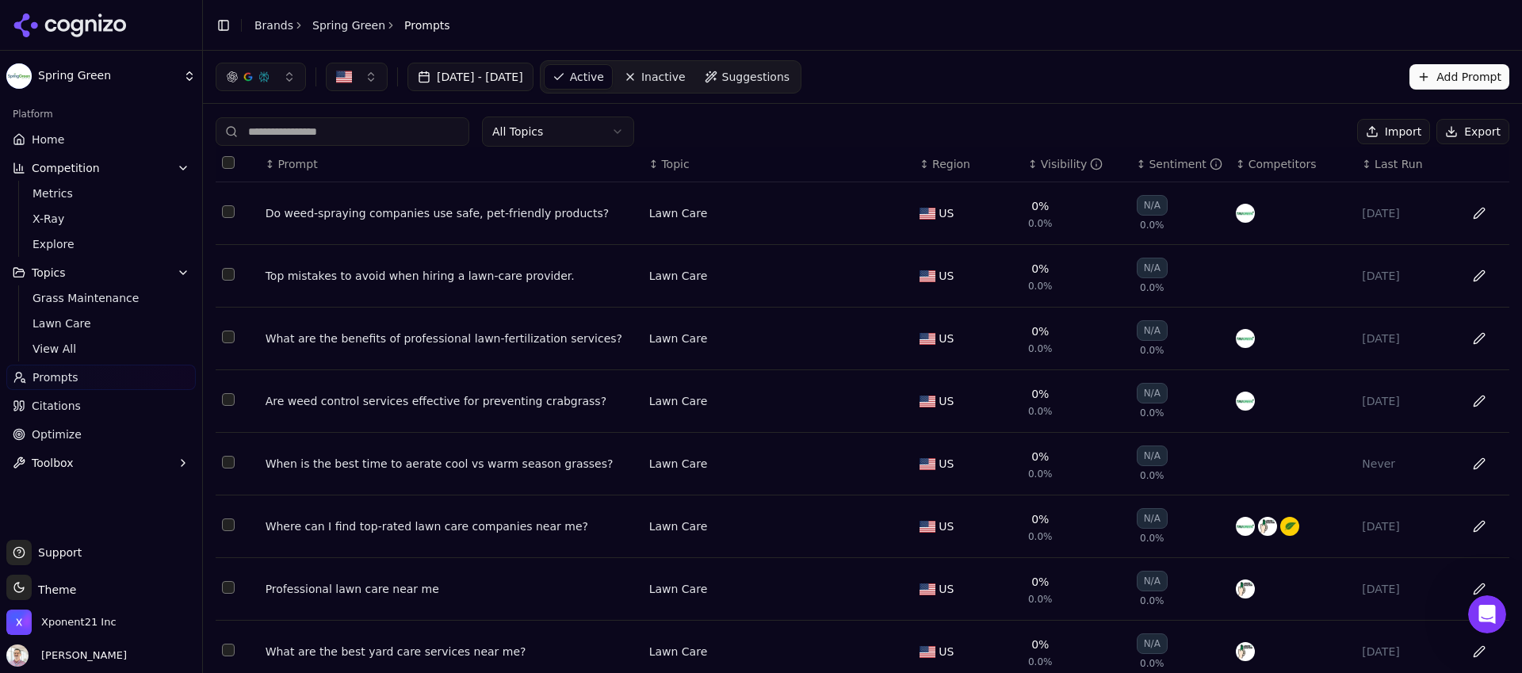
click at [1435, 76] on button "Add Prompt" at bounding box center [1459, 76] width 100 height 25
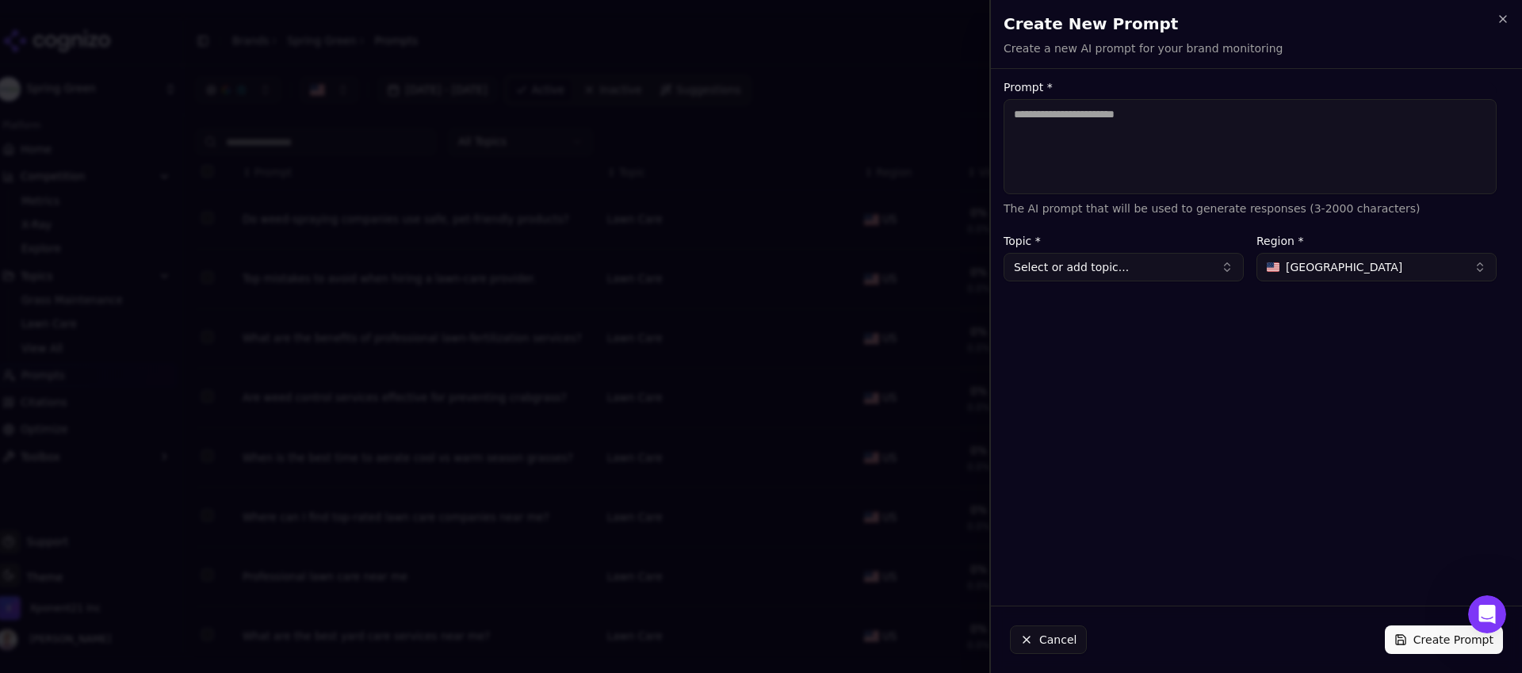
click at [1134, 153] on textarea "Prompt *" at bounding box center [1250, 146] width 493 height 95
type textarea "**********"
click at [1108, 277] on button "Select or add topic..." at bounding box center [1124, 267] width 240 height 29
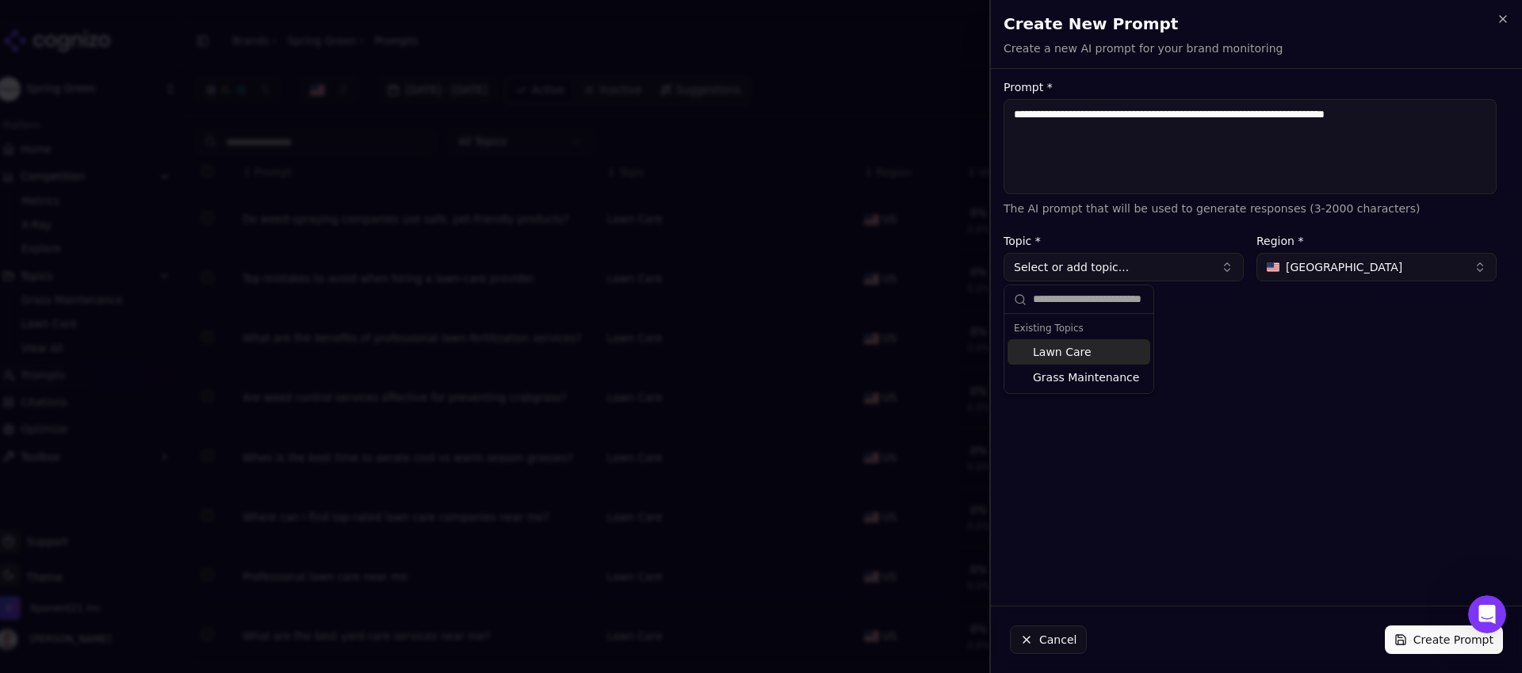
click at [1101, 354] on div "Lawn Care" at bounding box center [1079, 351] width 143 height 25
type input "*********"
click at [1437, 643] on button "Create Prompt" at bounding box center [1444, 639] width 118 height 29
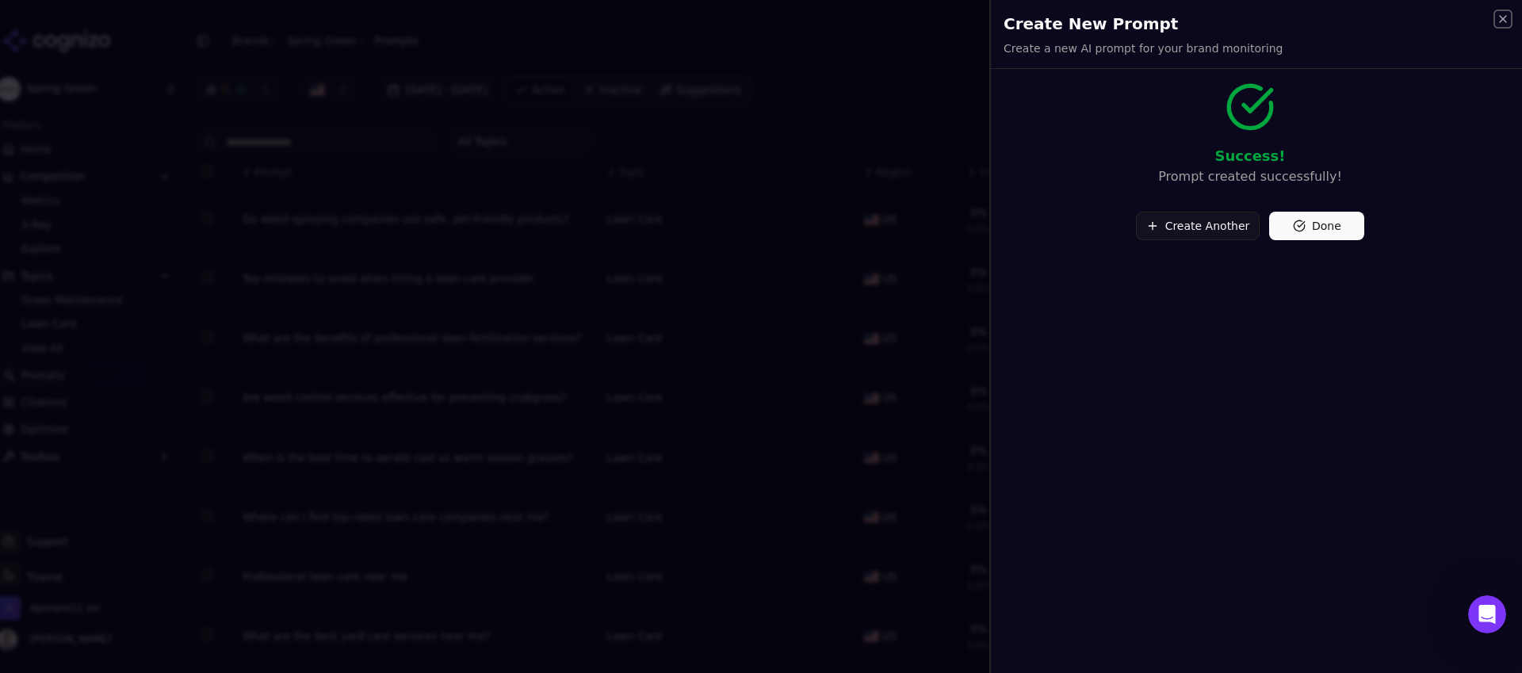
click at [1502, 23] on icon "button" at bounding box center [1503, 19] width 13 height 13
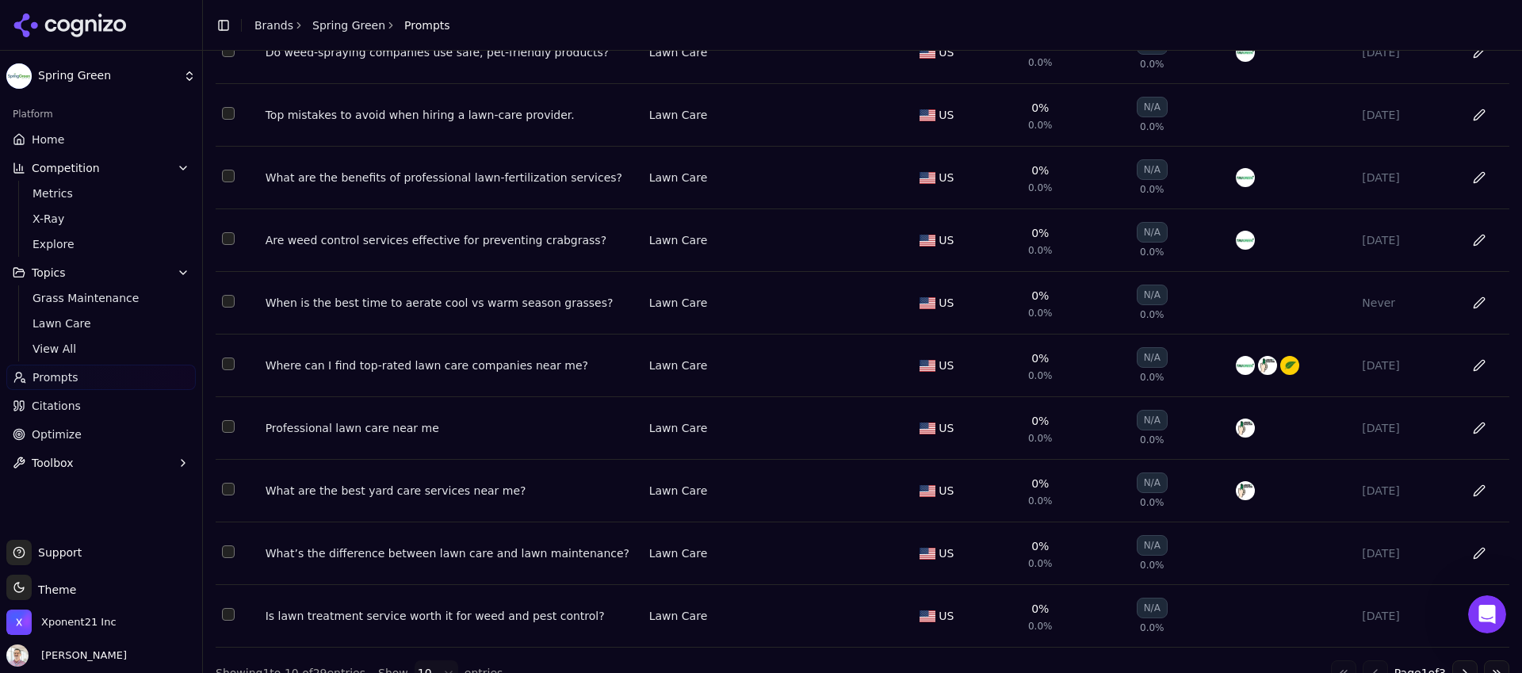
scroll to position [194, 0]
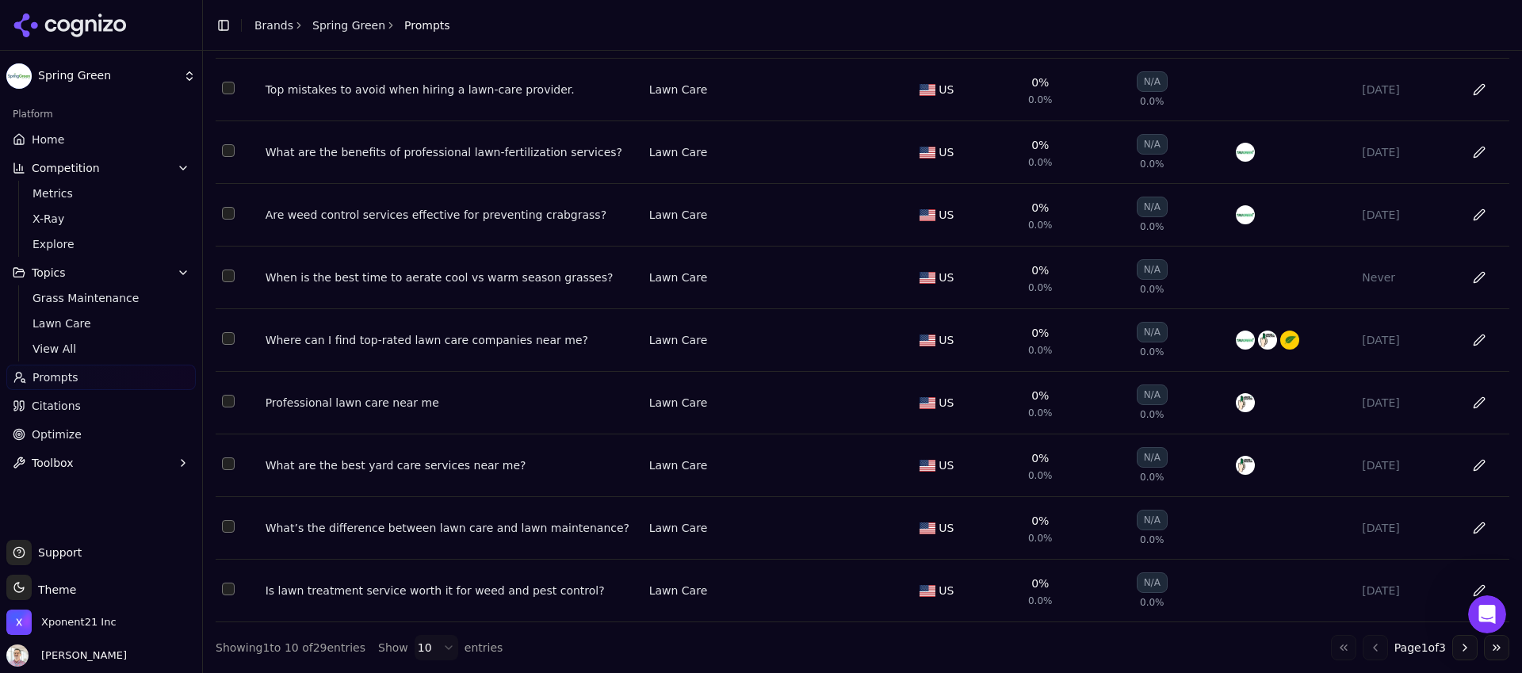
click at [1484, 649] on button "Go to last page" at bounding box center [1496, 647] width 25 height 25
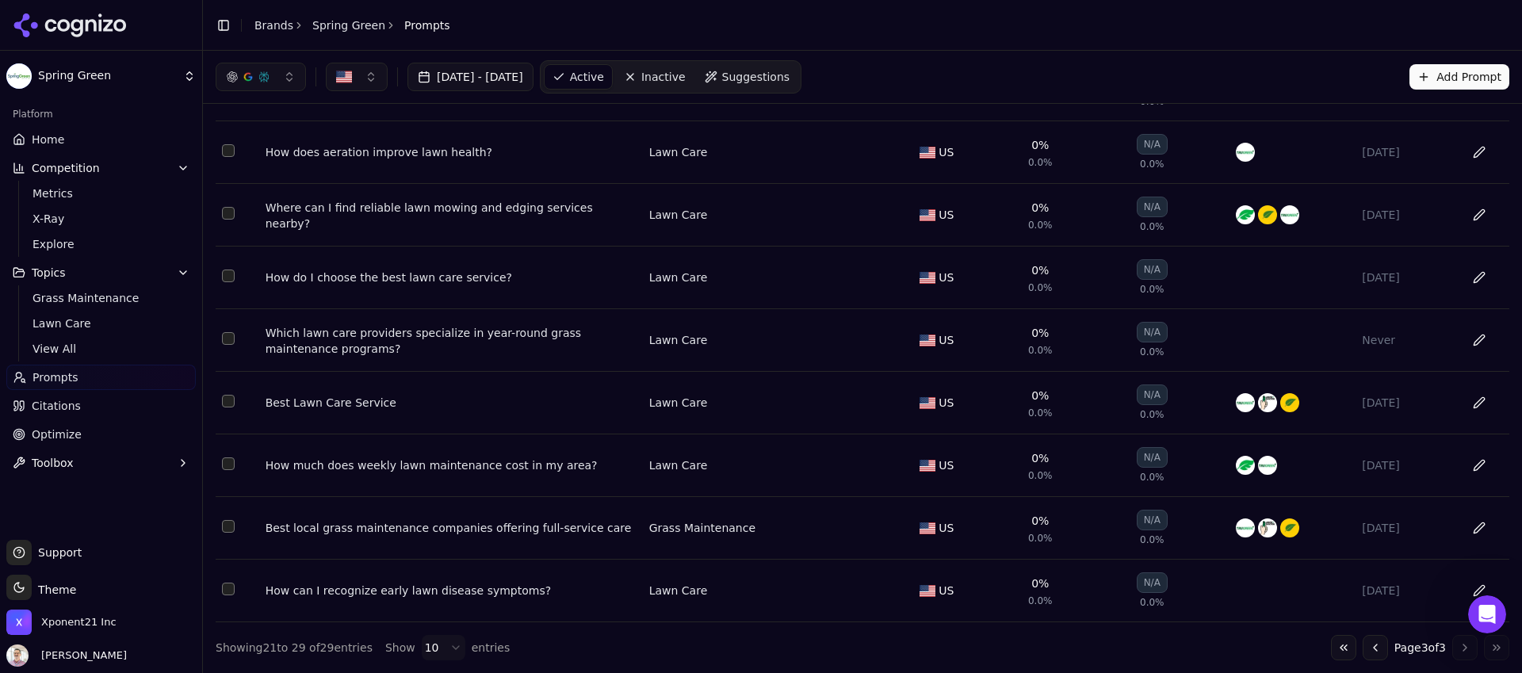
click at [555, 517] on td "Best local grass maintenance companies offering full-service care" at bounding box center [451, 528] width 384 height 63
click at [532, 532] on div "Best local grass maintenance companies offering full-service care" at bounding box center [451, 528] width 371 height 16
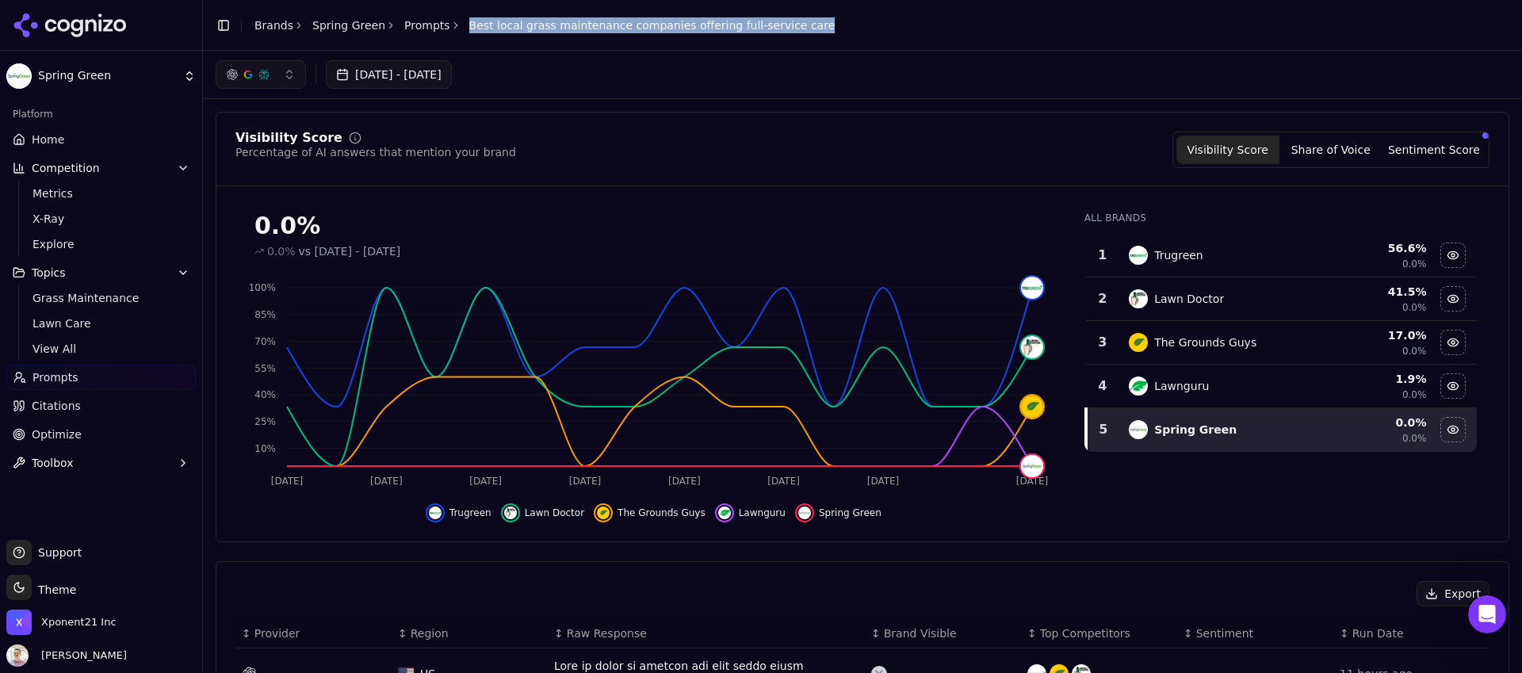
drag, startPoint x: 816, startPoint y: 22, endPoint x: 449, endPoint y: 25, distance: 366.3
click at [449, 25] on header "Toggle Sidebar Brands Spring Green Prompts Best local grass maintenance compani…" at bounding box center [862, 25] width 1319 height 51
copy span "Best local grass maintenance companies offering full-service care"
click at [414, 23] on link "Prompts" at bounding box center [427, 25] width 46 height 16
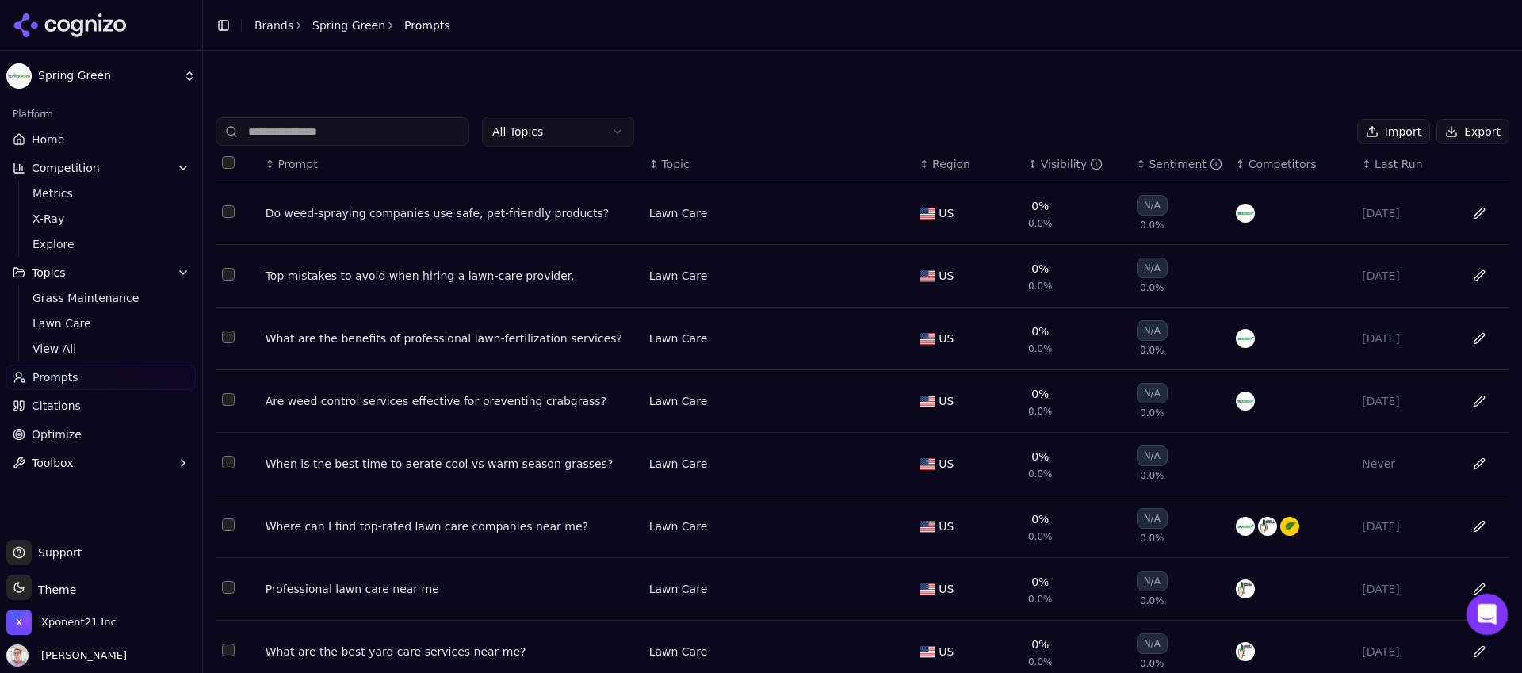
scroll to position [194, 0]
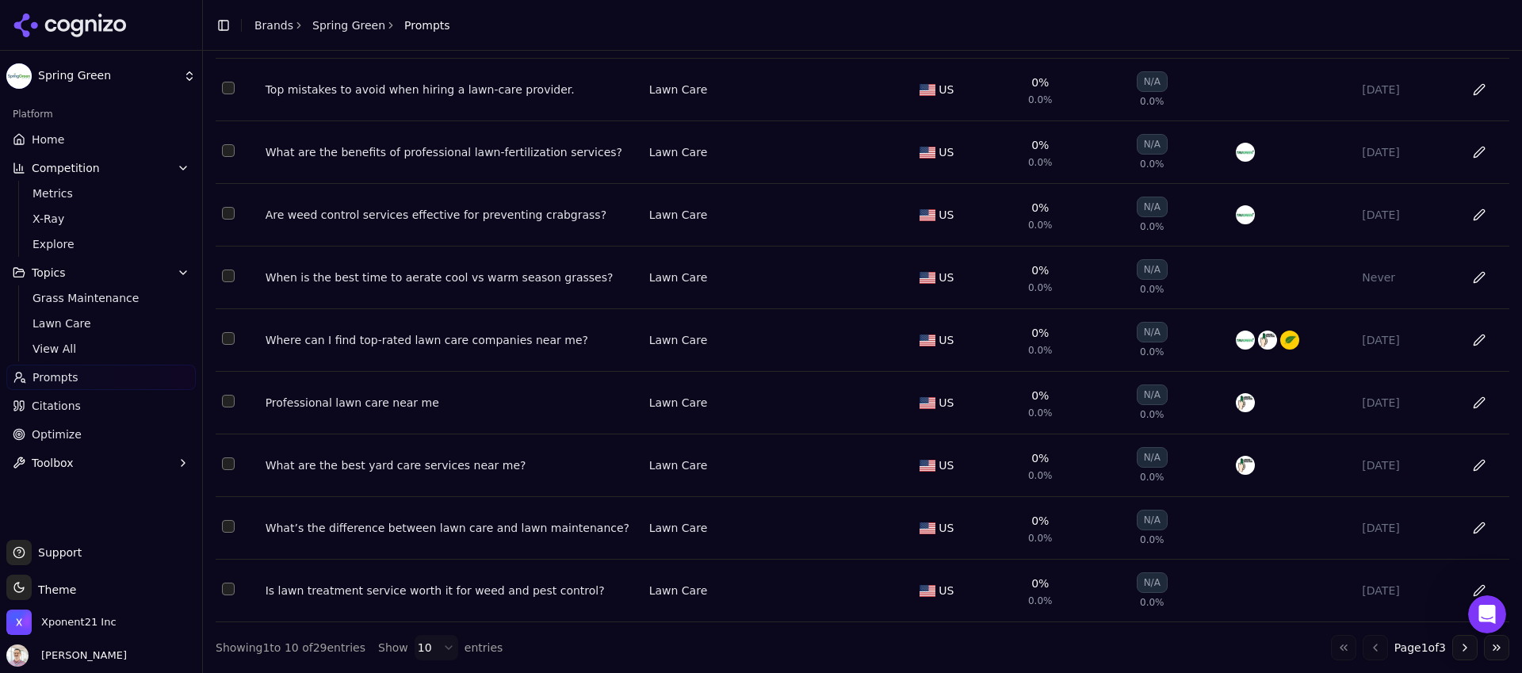
click at [1484, 651] on button "Go to last page" at bounding box center [1496, 647] width 25 height 25
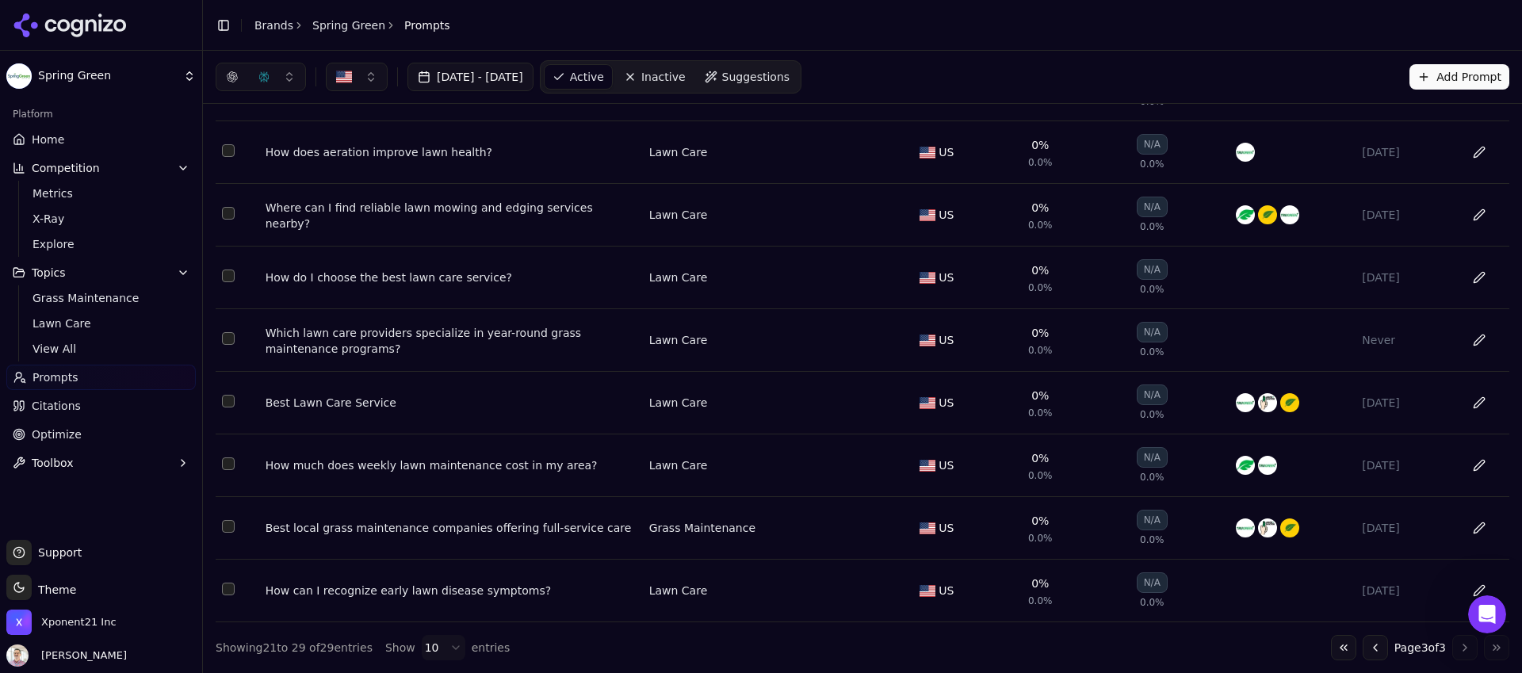
scroll to position [131, 0]
click at [235, 524] on td "Data table" at bounding box center [238, 528] width 44 height 63
click at [235, 529] on td "Data table" at bounding box center [238, 528] width 44 height 63
click at [229, 535] on td "Data table" at bounding box center [238, 528] width 44 height 63
click at [228, 532] on td "Data table" at bounding box center [238, 528] width 44 height 63
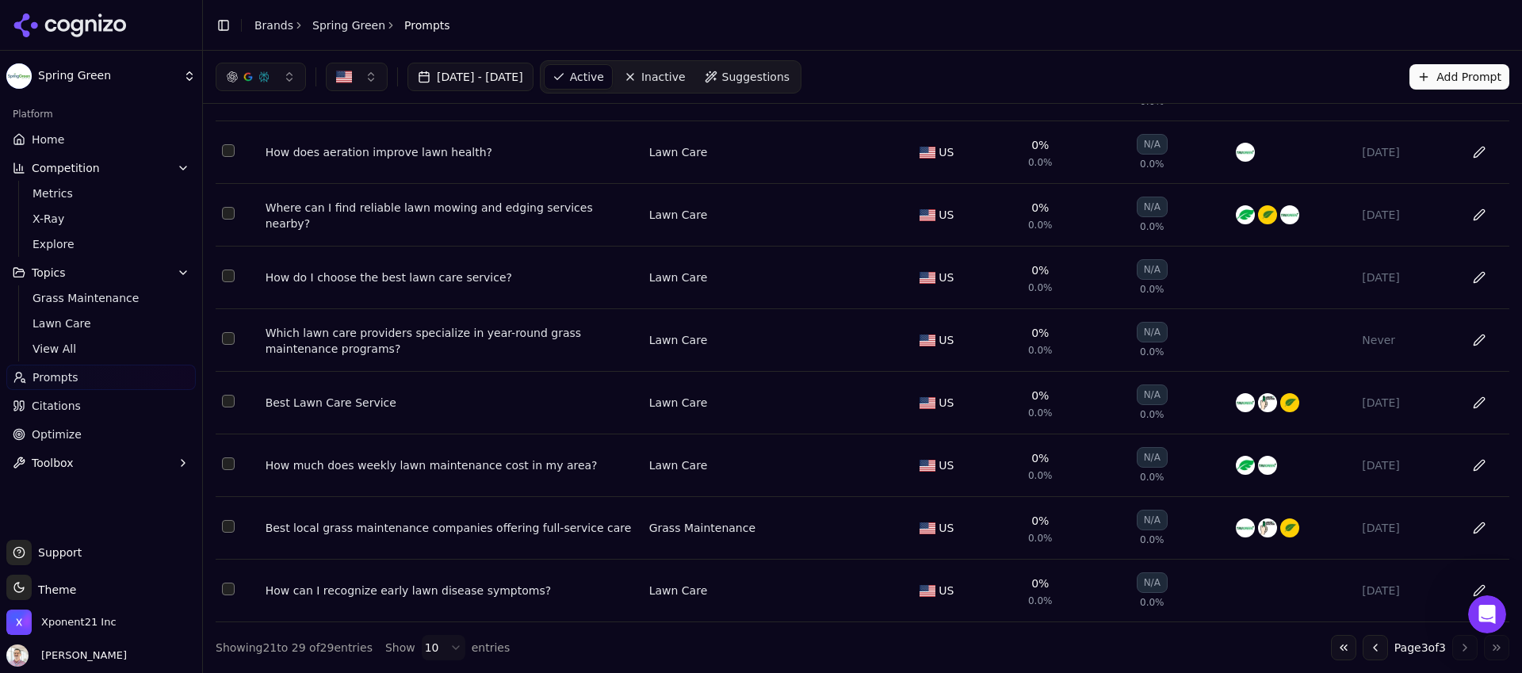
click at [231, 530] on button "Select row 28" at bounding box center [228, 526] width 13 height 13
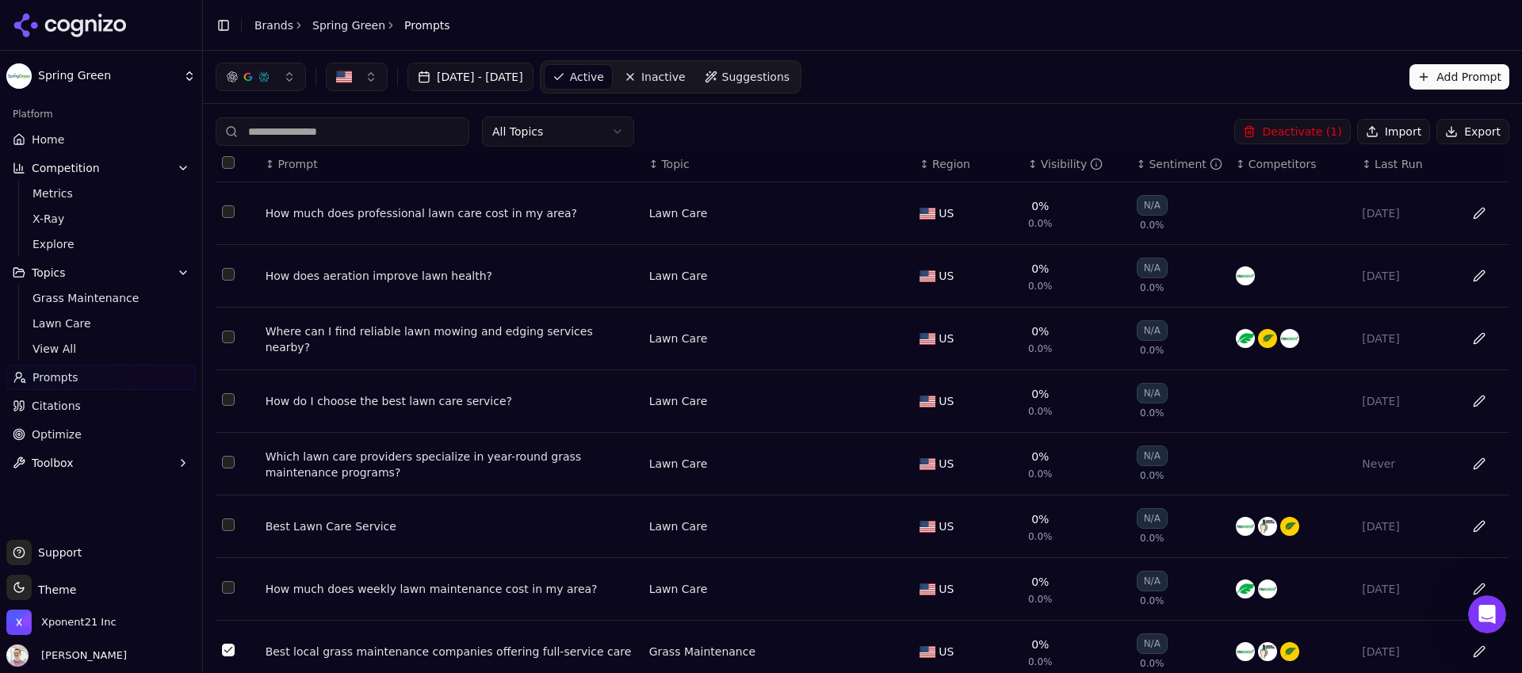
click at [1289, 133] on button "Deactivate ( 1 )" at bounding box center [1292, 131] width 116 height 25
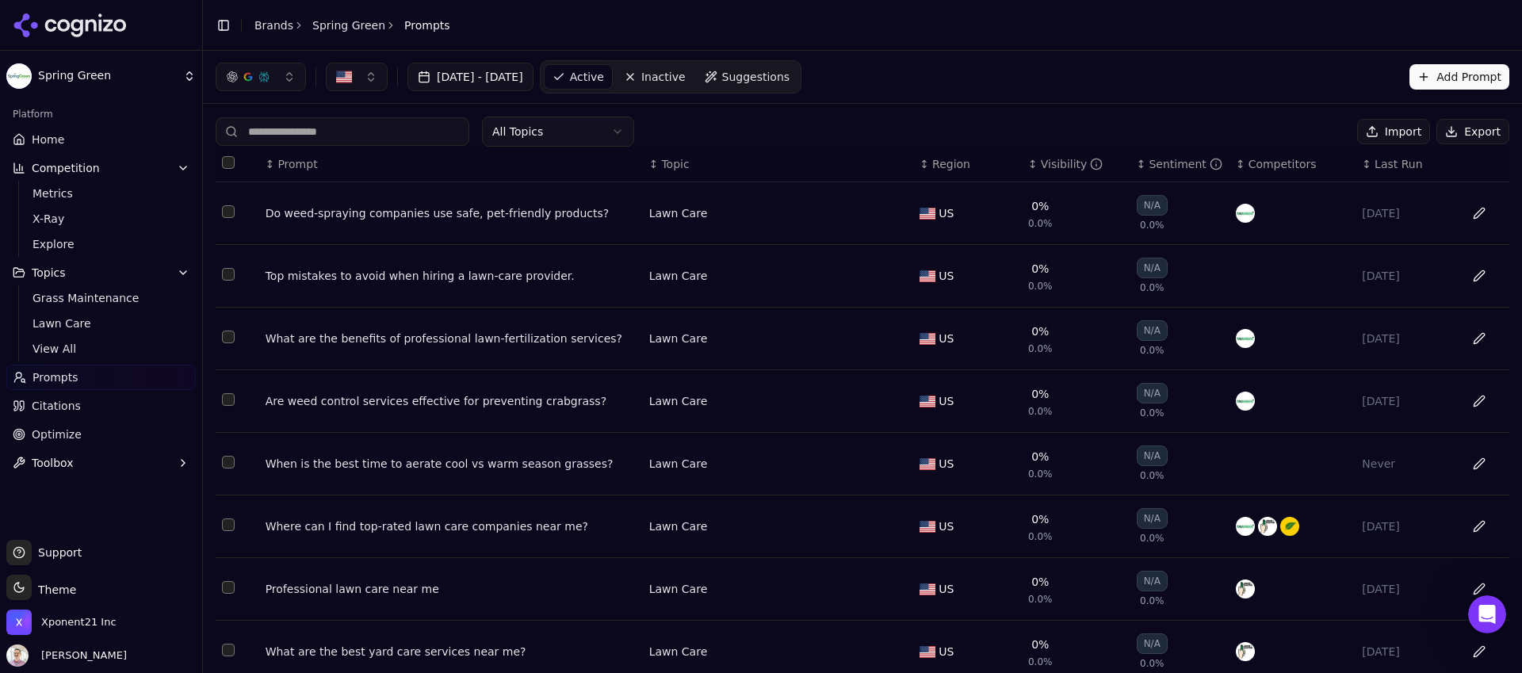
click at [1467, 82] on button "Add Prompt" at bounding box center [1459, 76] width 100 height 25
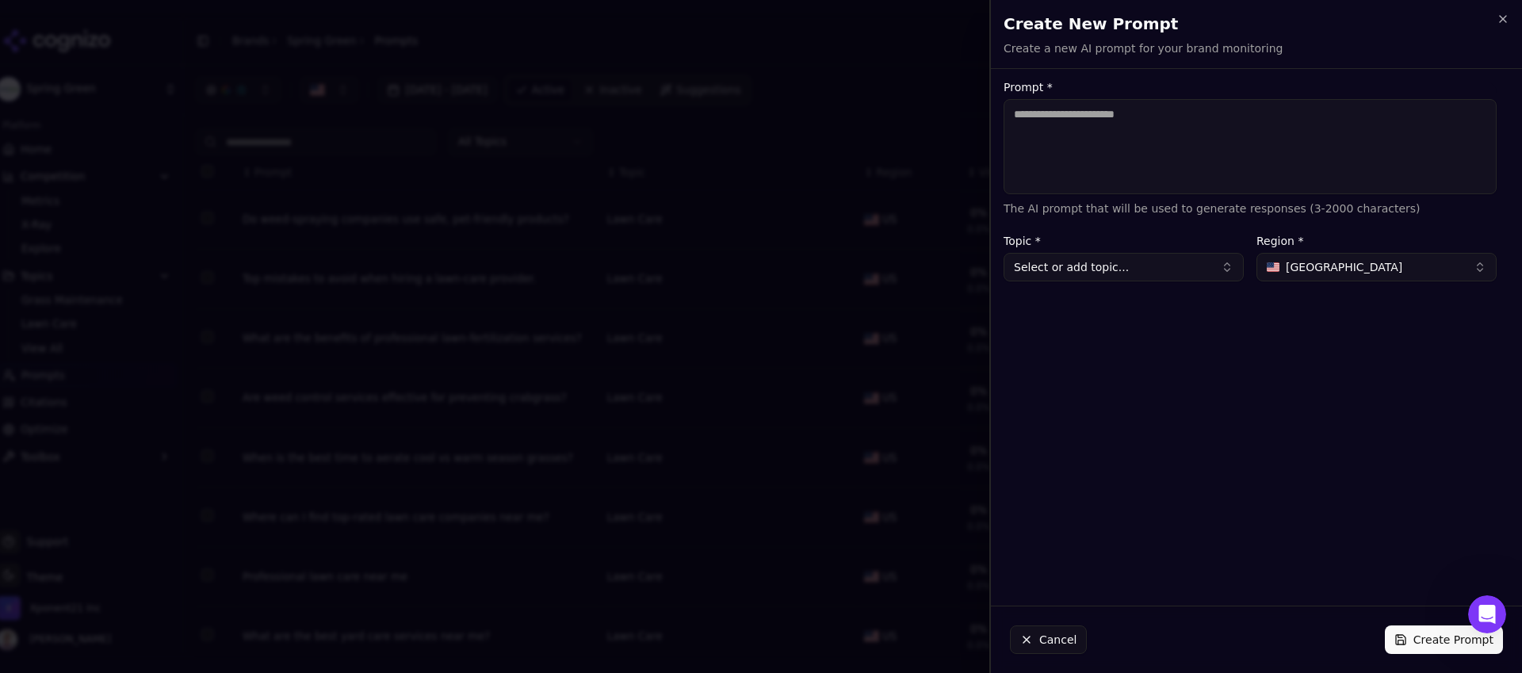
click at [1306, 130] on textarea "Prompt *" at bounding box center [1250, 146] width 493 height 95
drag, startPoint x: 1386, startPoint y: 110, endPoint x: 1293, endPoint y: 101, distance: 93.2
click at [1293, 101] on textarea "**********" at bounding box center [1250, 146] width 493 height 95
click at [1291, 105] on textarea "**********" at bounding box center [1250, 146] width 493 height 95
drag, startPoint x: 1382, startPoint y: 117, endPoint x: 1225, endPoint y: 117, distance: 157.0
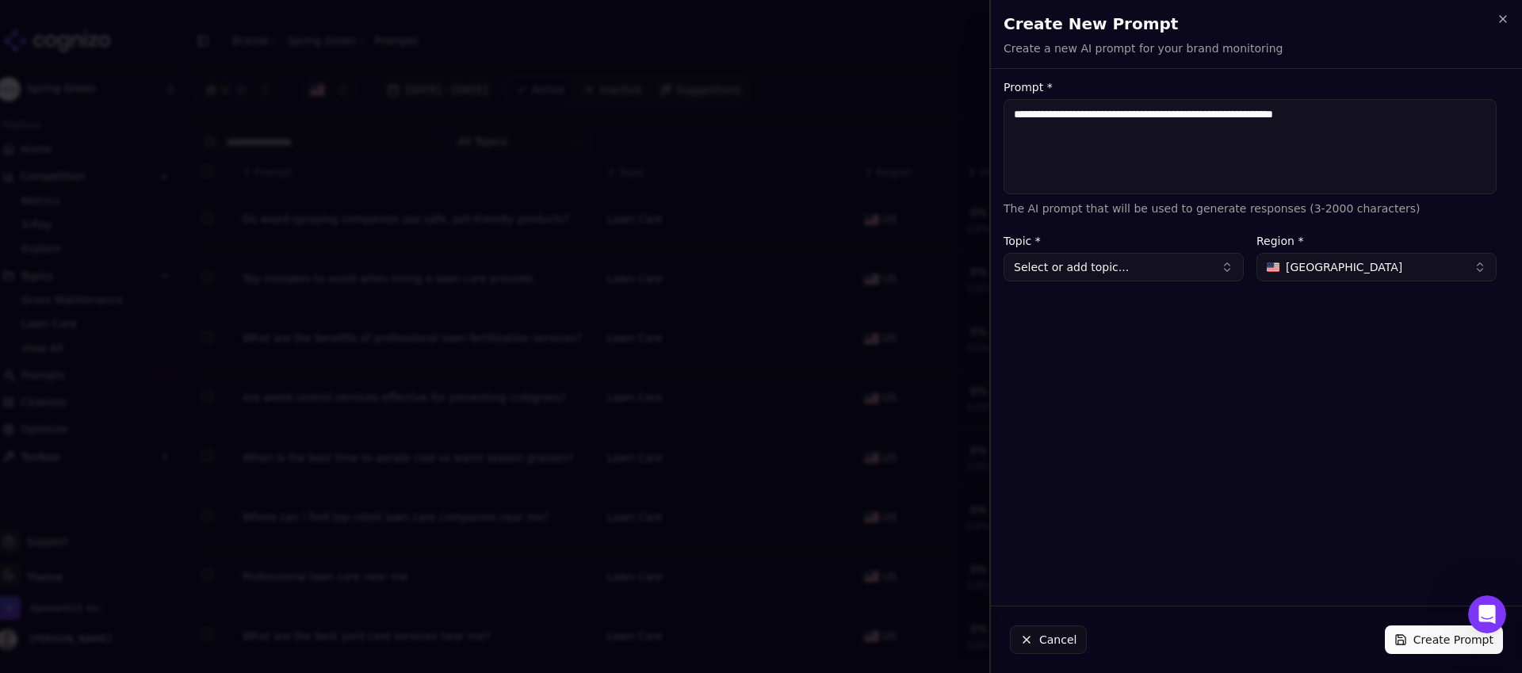
click at [1225, 117] on textarea "**********" at bounding box center [1250, 146] width 493 height 95
type textarea "**********"
click at [1163, 266] on button "Select or add topic..." at bounding box center [1124, 267] width 240 height 29
click at [1095, 354] on div "Lawn Care" at bounding box center [1079, 351] width 143 height 25
type input "*********"
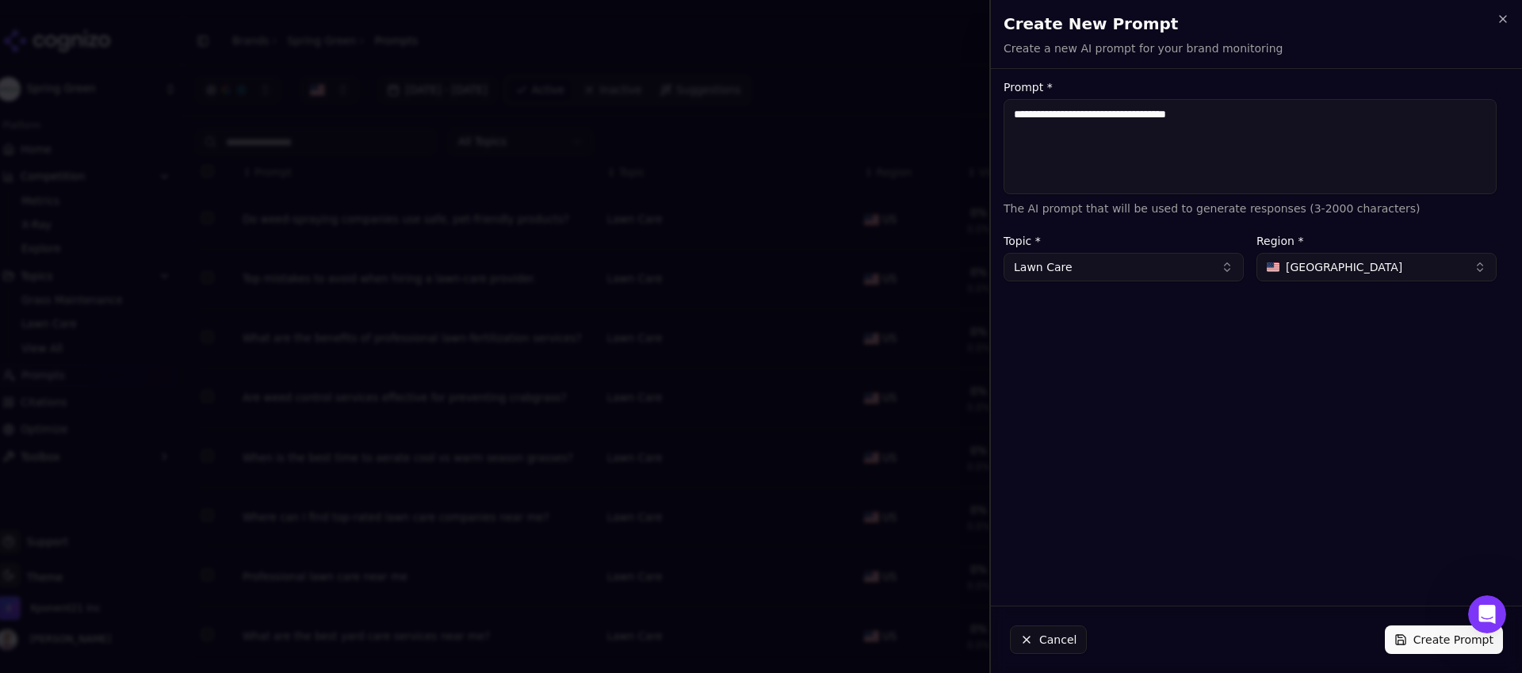
click at [1440, 641] on button "Create Prompt" at bounding box center [1444, 639] width 118 height 29
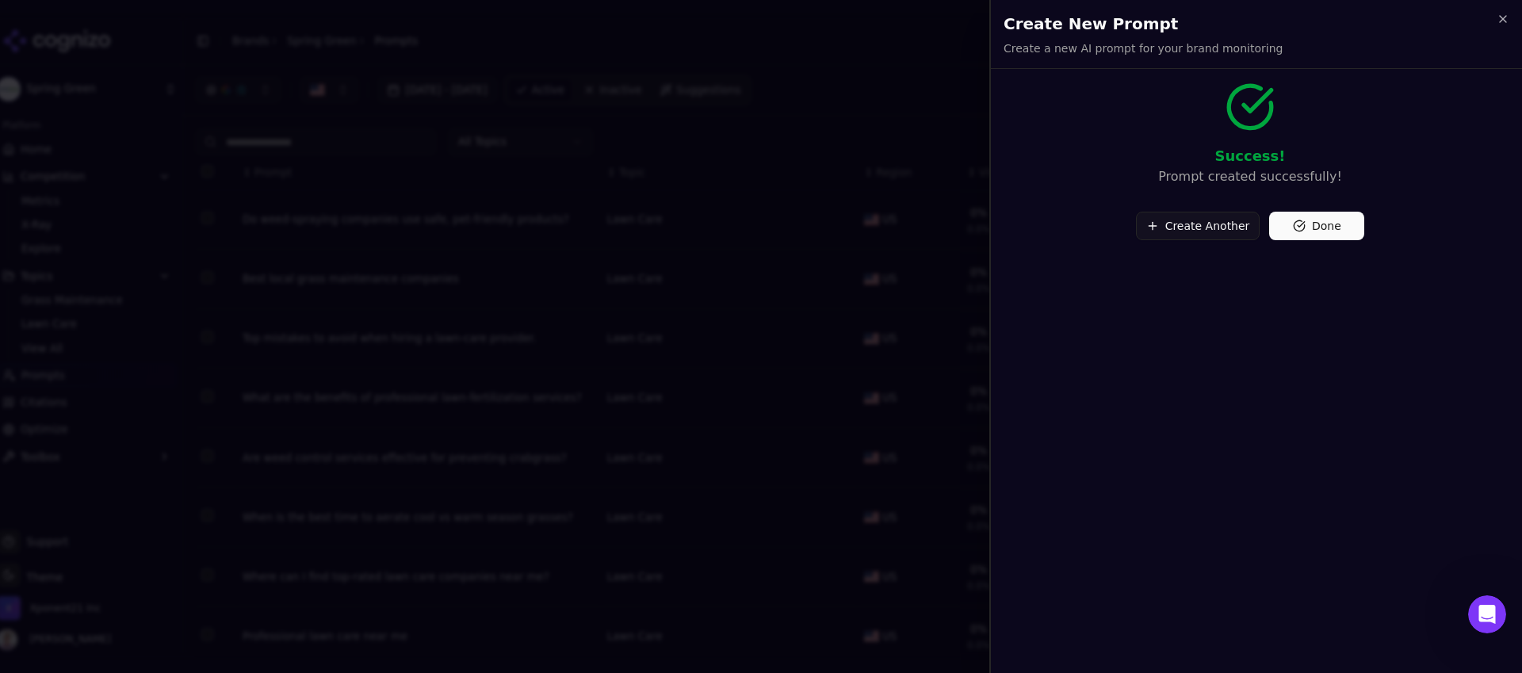
click at [1313, 230] on button "Done" at bounding box center [1316, 226] width 95 height 29
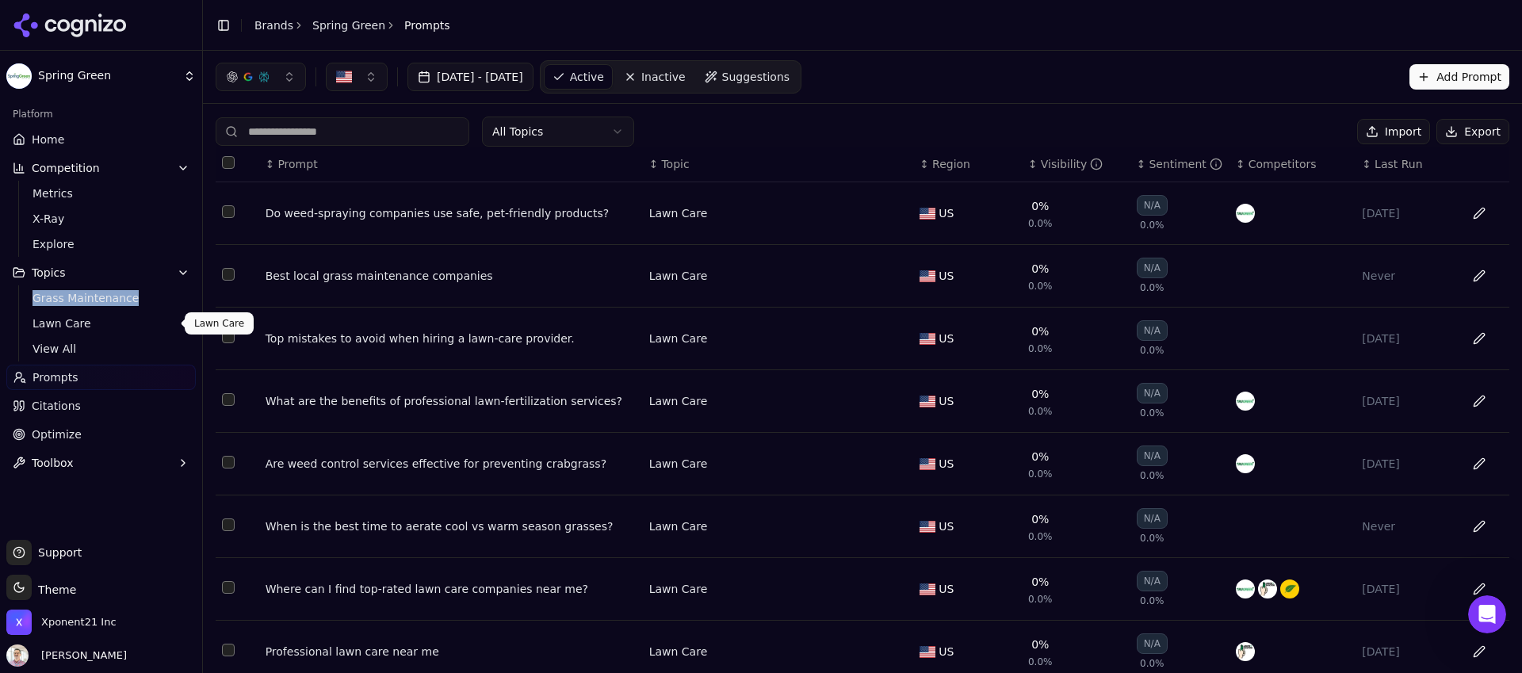
click at [59, 323] on span "Lawn Care" at bounding box center [102, 324] width 138 height 16
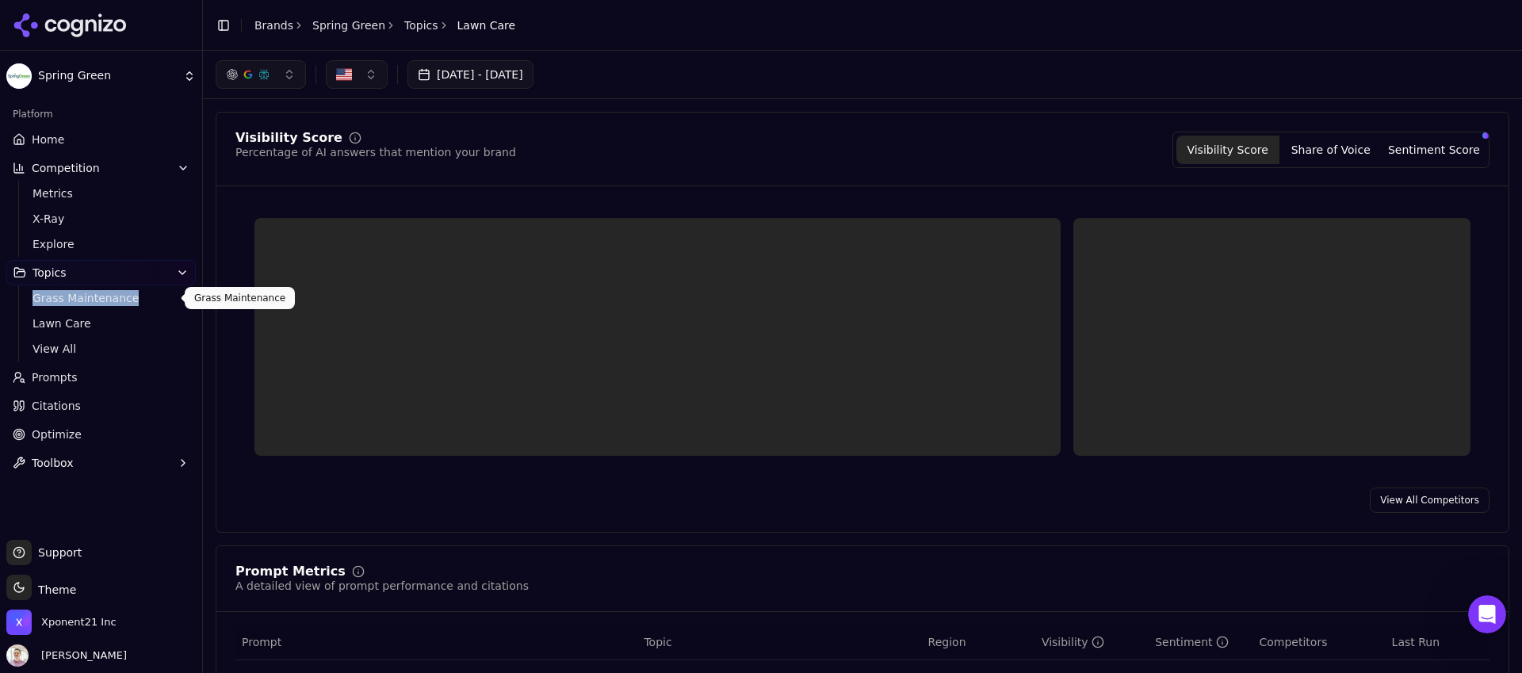
click at [71, 301] on span "Grass Maintenance" at bounding box center [102, 298] width 138 height 16
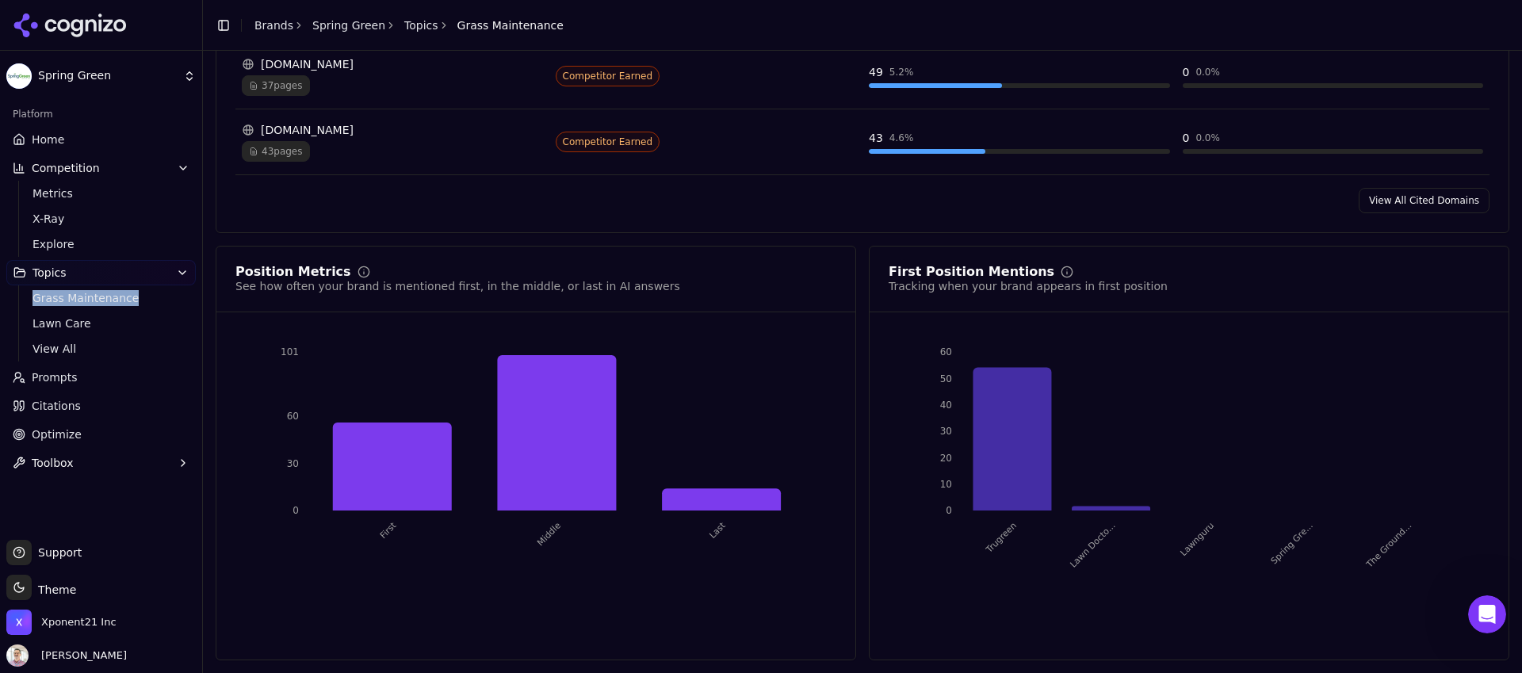
scroll to position [1237, 0]
click at [76, 346] on span "View All" at bounding box center [102, 349] width 138 height 16
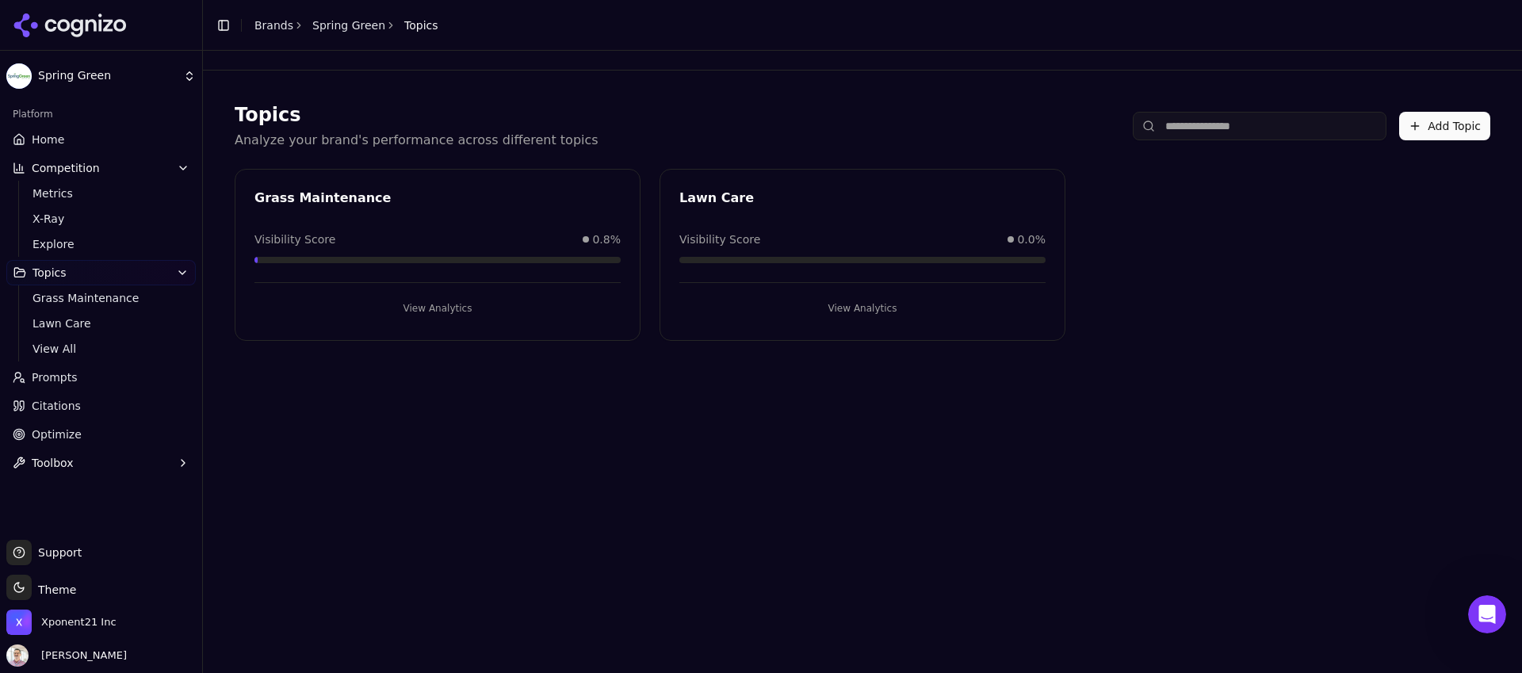
click at [392, 215] on div "Grass Maintenance Visibility Score 0.8% View Analytics" at bounding box center [438, 255] width 406 height 172
click at [426, 307] on button "View Analytics" at bounding box center [437, 308] width 366 height 25
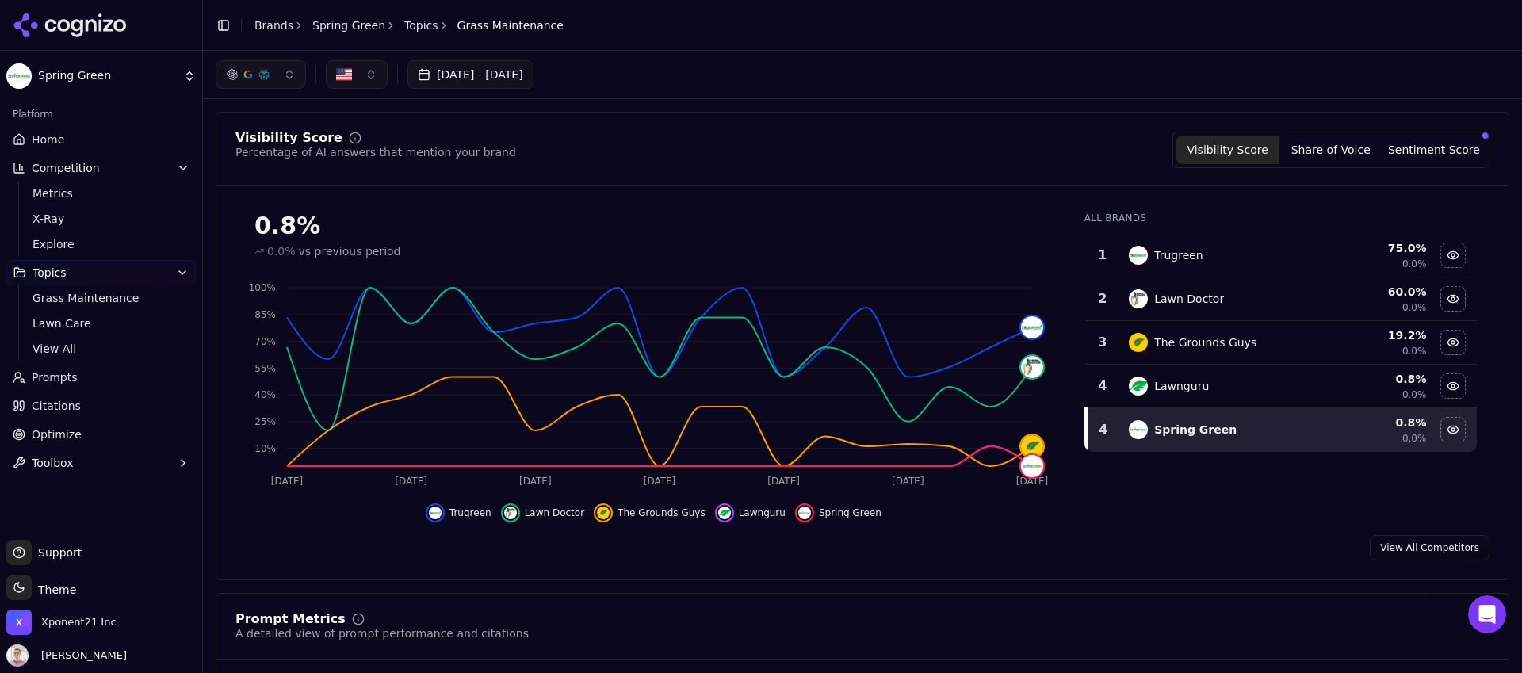
click at [44, 374] on span "Prompts" at bounding box center [55, 377] width 46 height 16
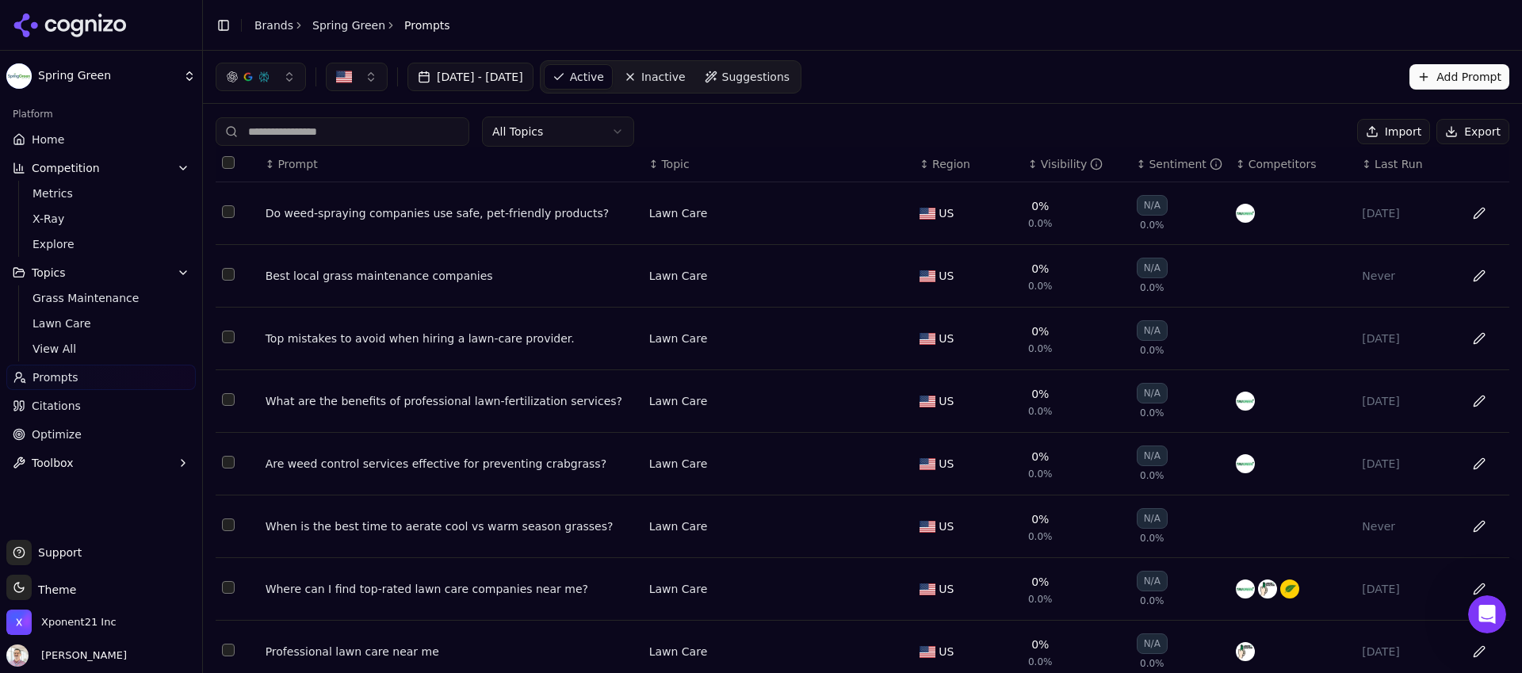
scroll to position [194, 0]
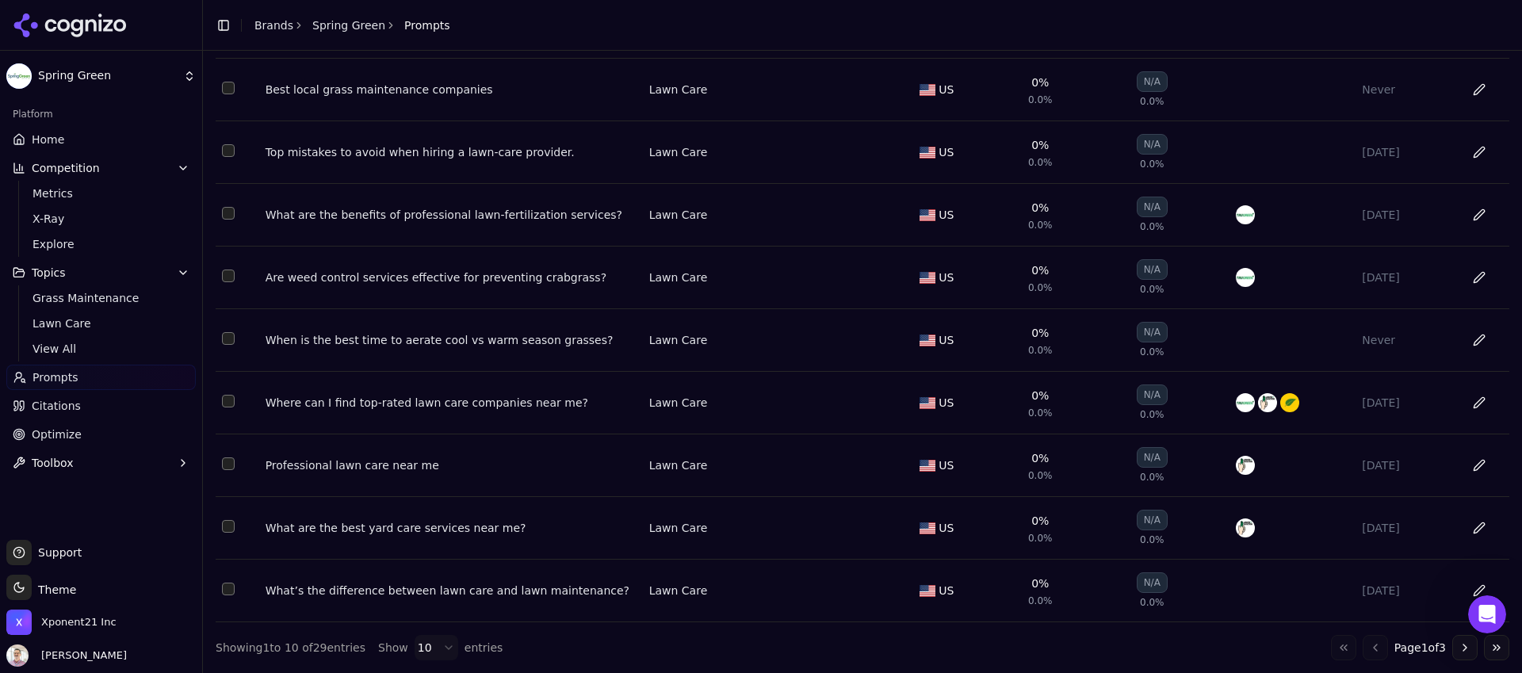
click at [1456, 650] on button "Go to next page" at bounding box center [1464, 647] width 25 height 25
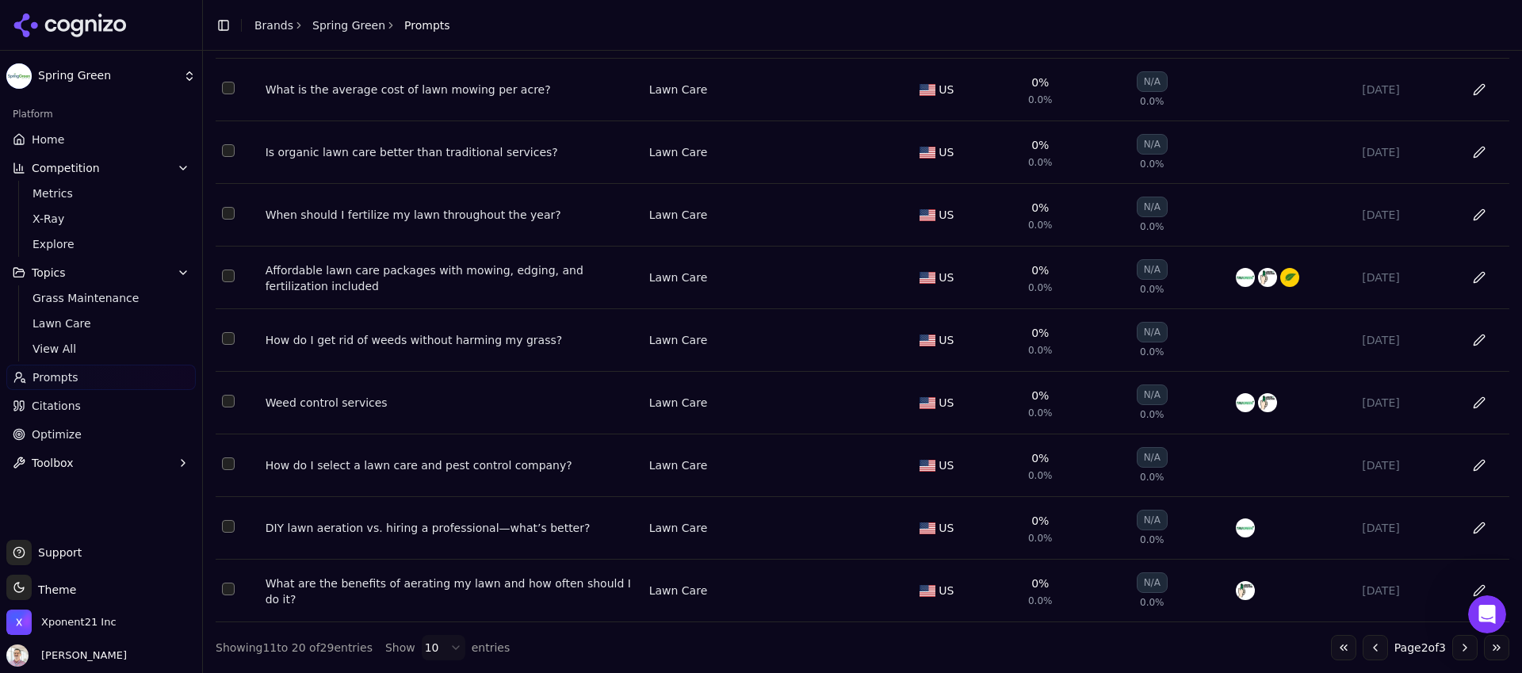
click at [1456, 651] on button "Go to next page" at bounding box center [1464, 647] width 25 height 25
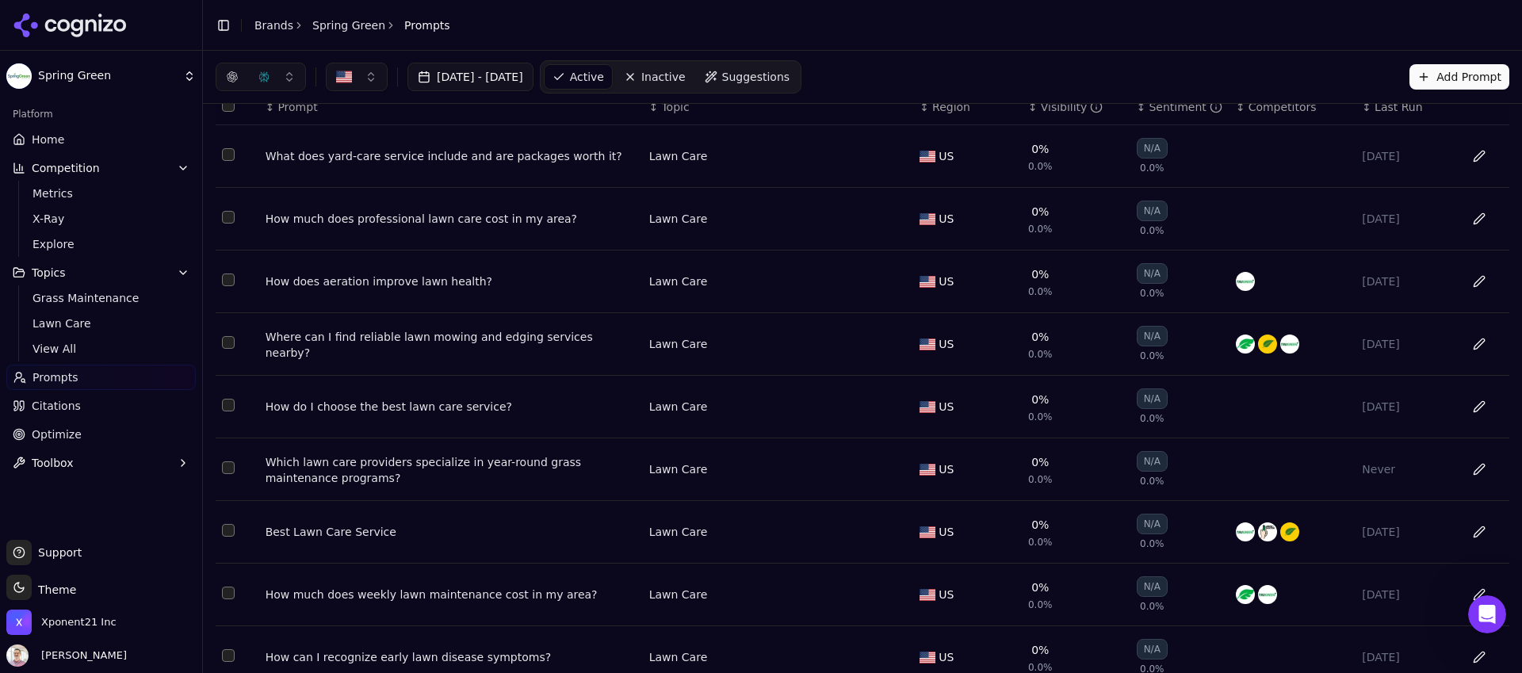
scroll to position [131, 0]
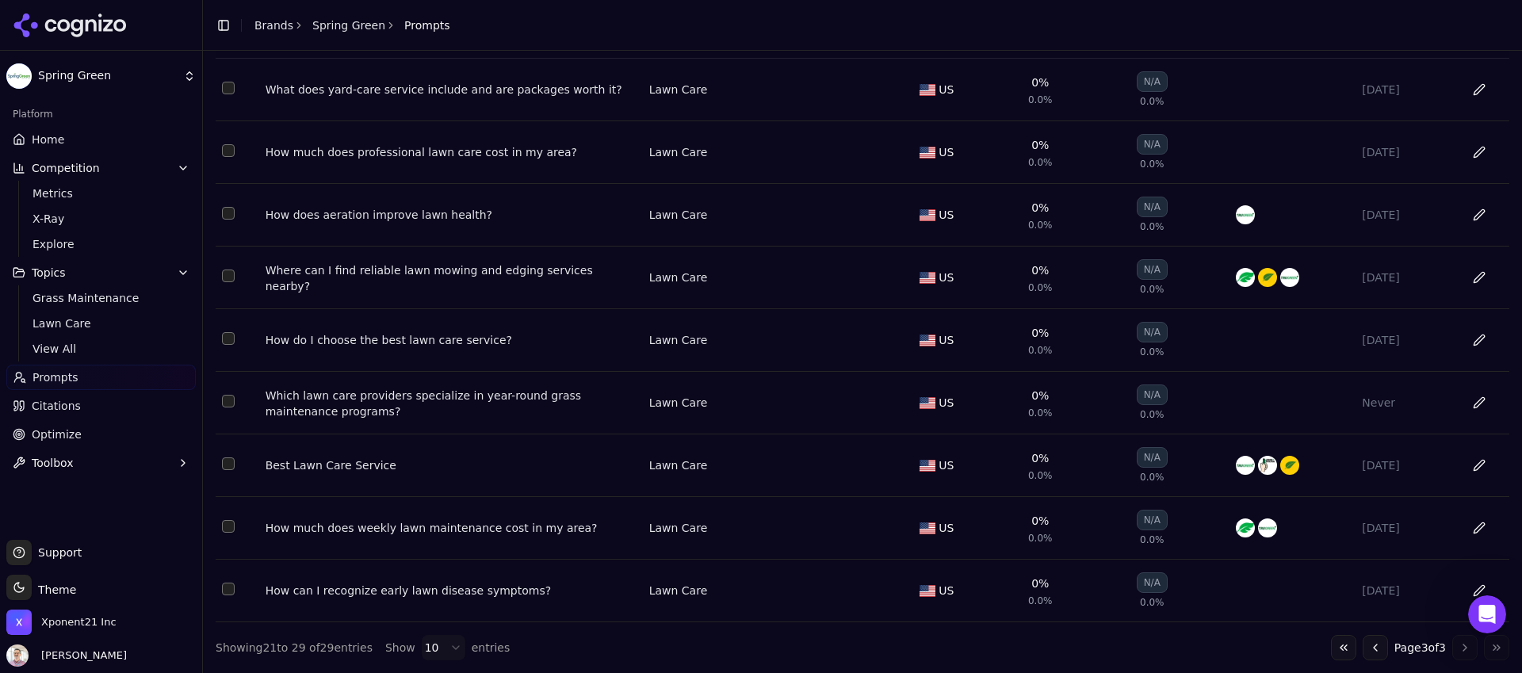
click at [90, 329] on span "Lawn Care" at bounding box center [102, 324] width 138 height 16
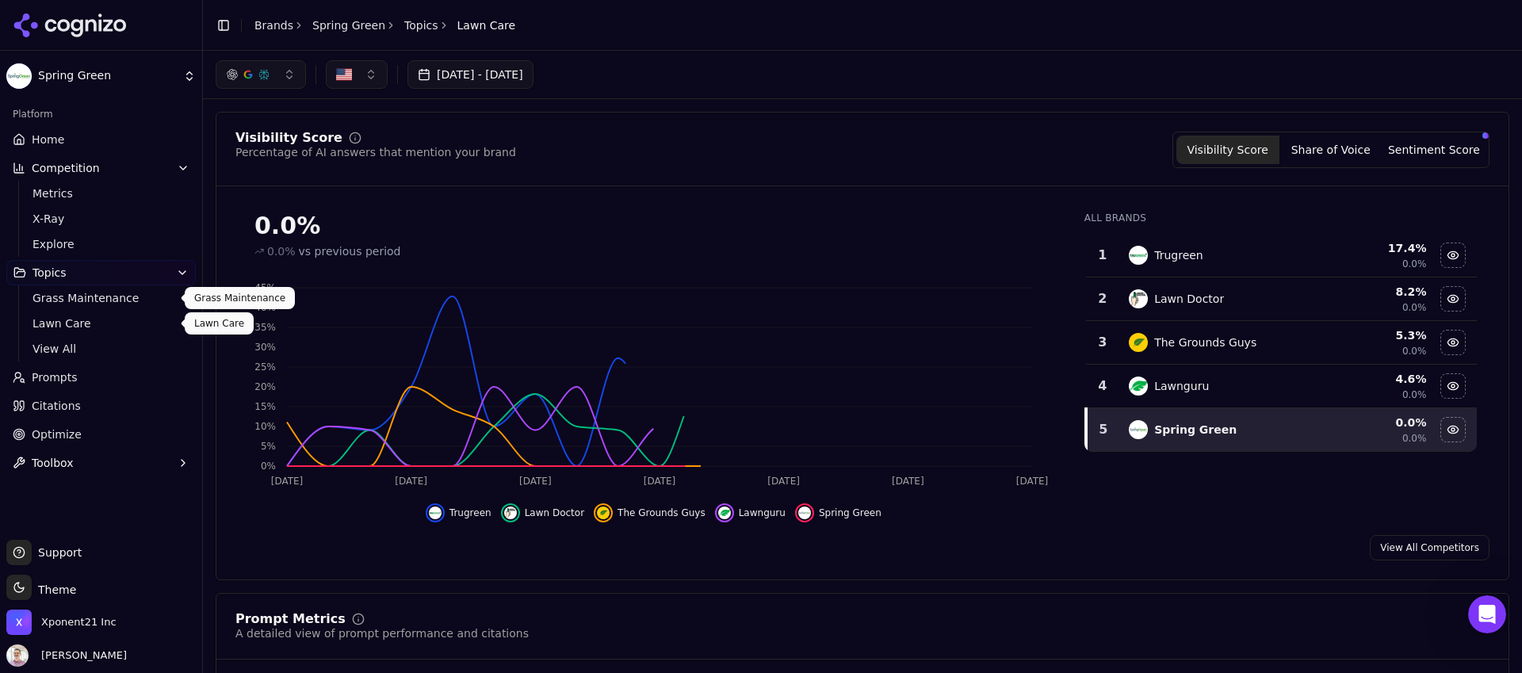
click at [95, 304] on span "Grass Maintenance" at bounding box center [102, 298] width 138 height 16
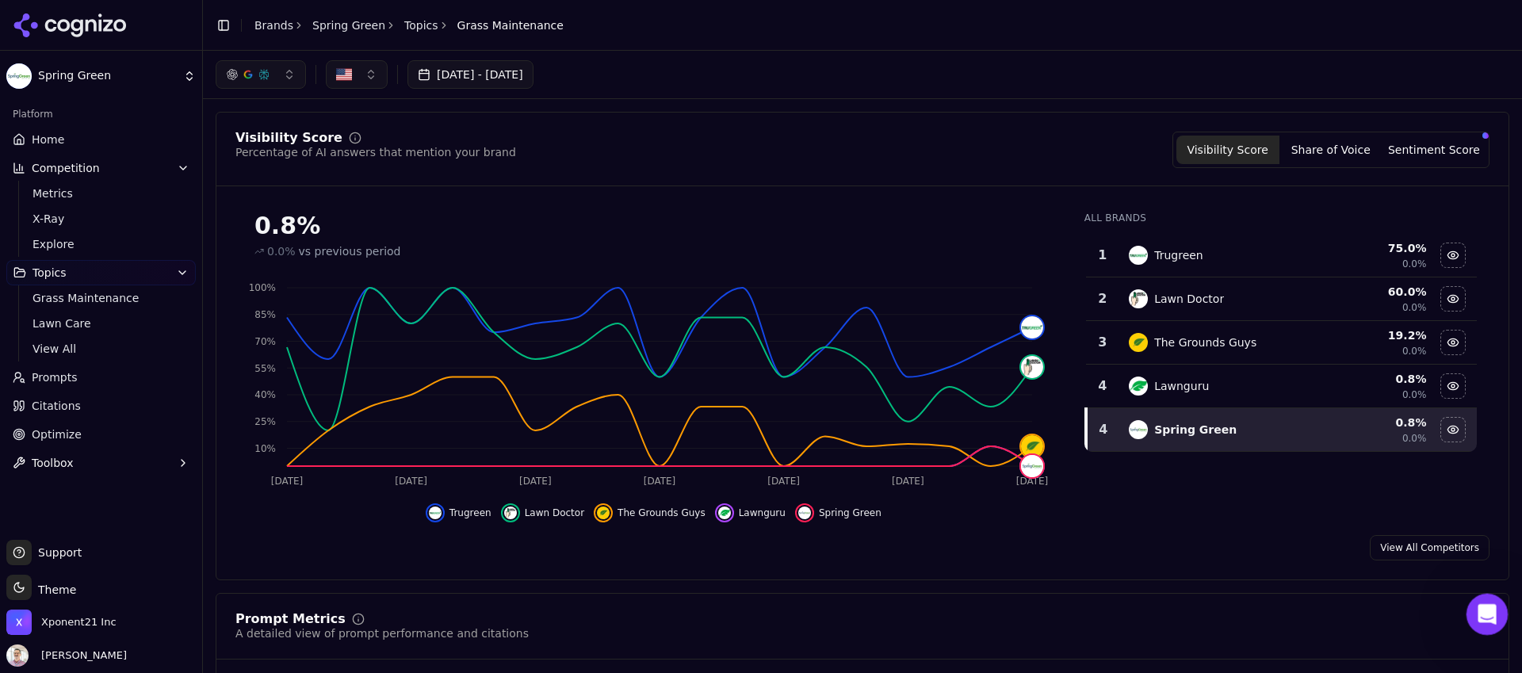
click at [1494, 620] on div "Open Intercom Messenger" at bounding box center [1485, 612] width 52 height 52
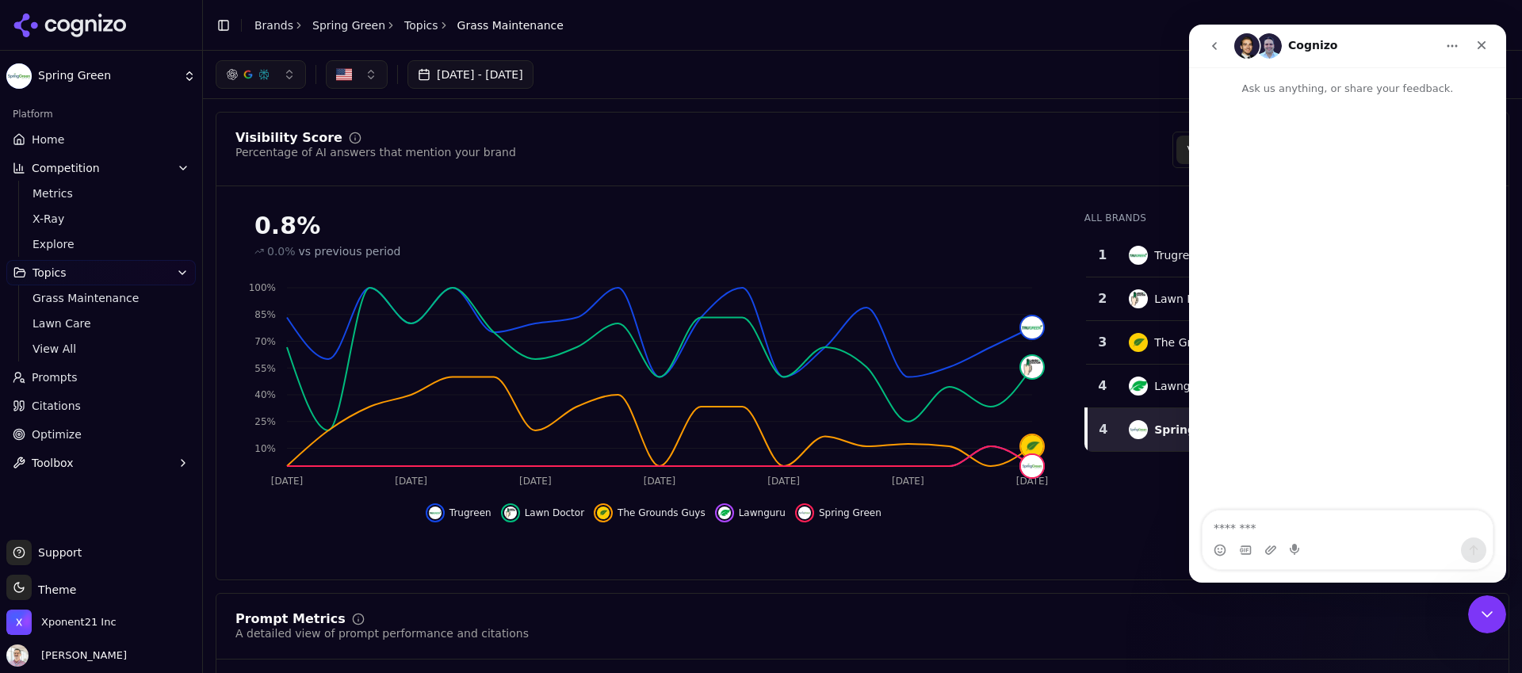
click at [1279, 527] on textarea "Message…" at bounding box center [1348, 524] width 290 height 27
type textarea "**********"
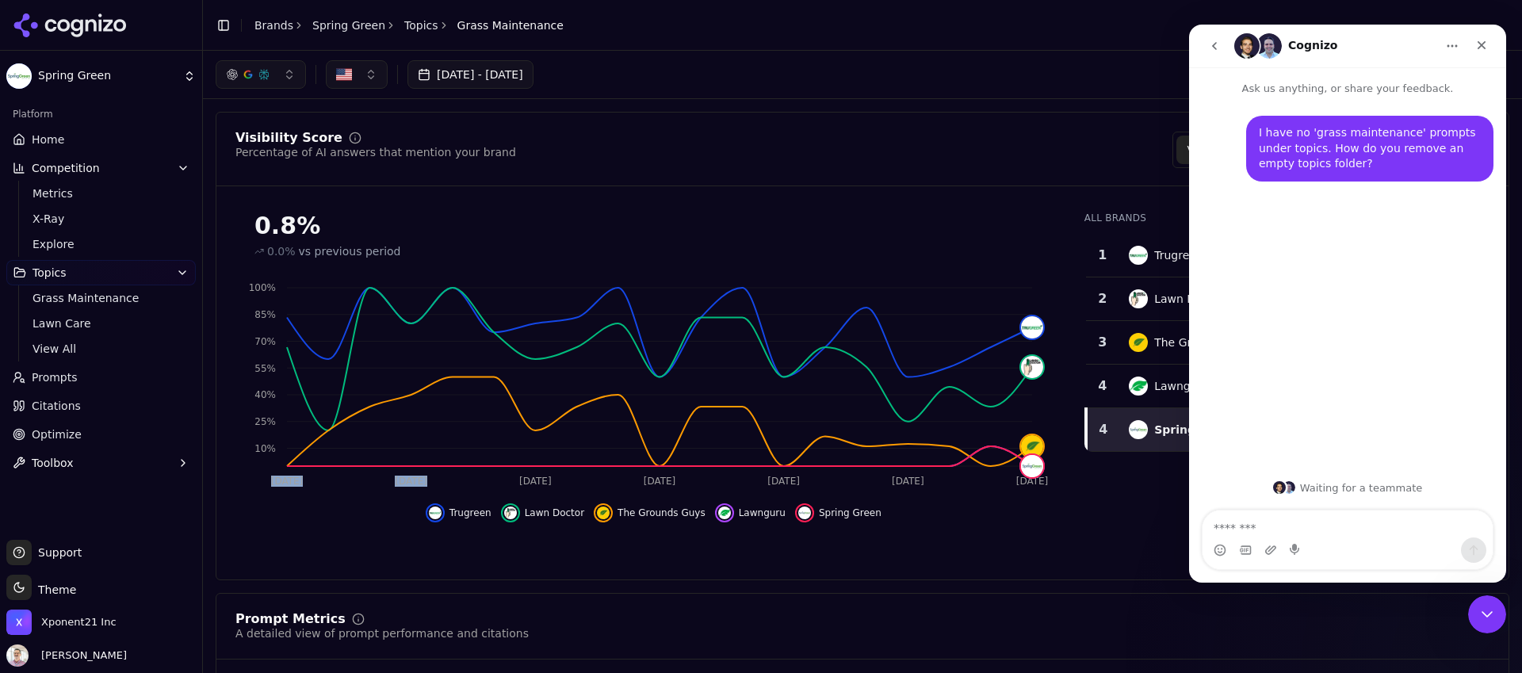
click at [514, 260] on div "0.8% 0.0% vs previous period Aug 20 Aug 24 Aug 27 Aug 30 Sep 2 Sep 5 Sep 8 10% …" at bounding box center [653, 360] width 836 height 323
click at [625, 209] on div "0.8% 0.0% vs previous period" at bounding box center [653, 229] width 836 height 60
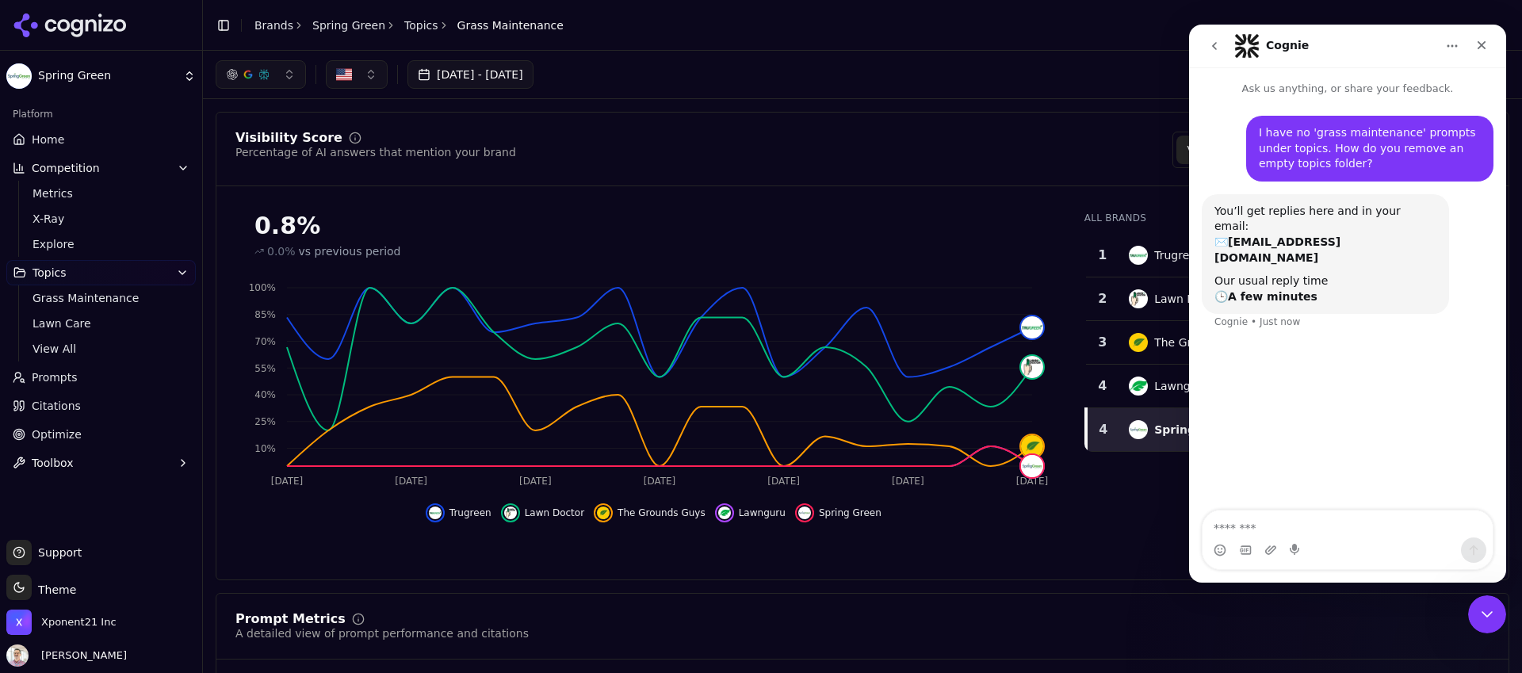
click at [1220, 43] on icon "go back" at bounding box center [1214, 46] width 13 height 13
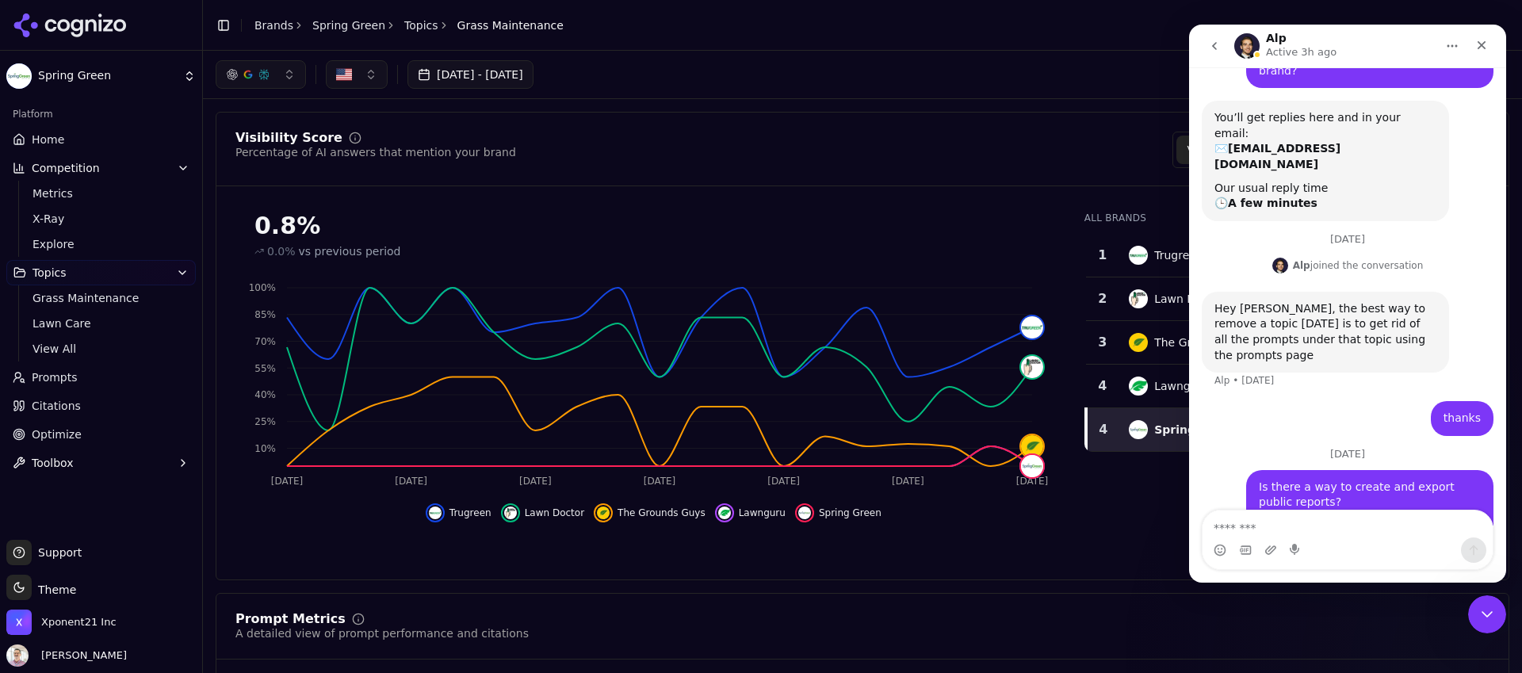
scroll to position [103, 0]
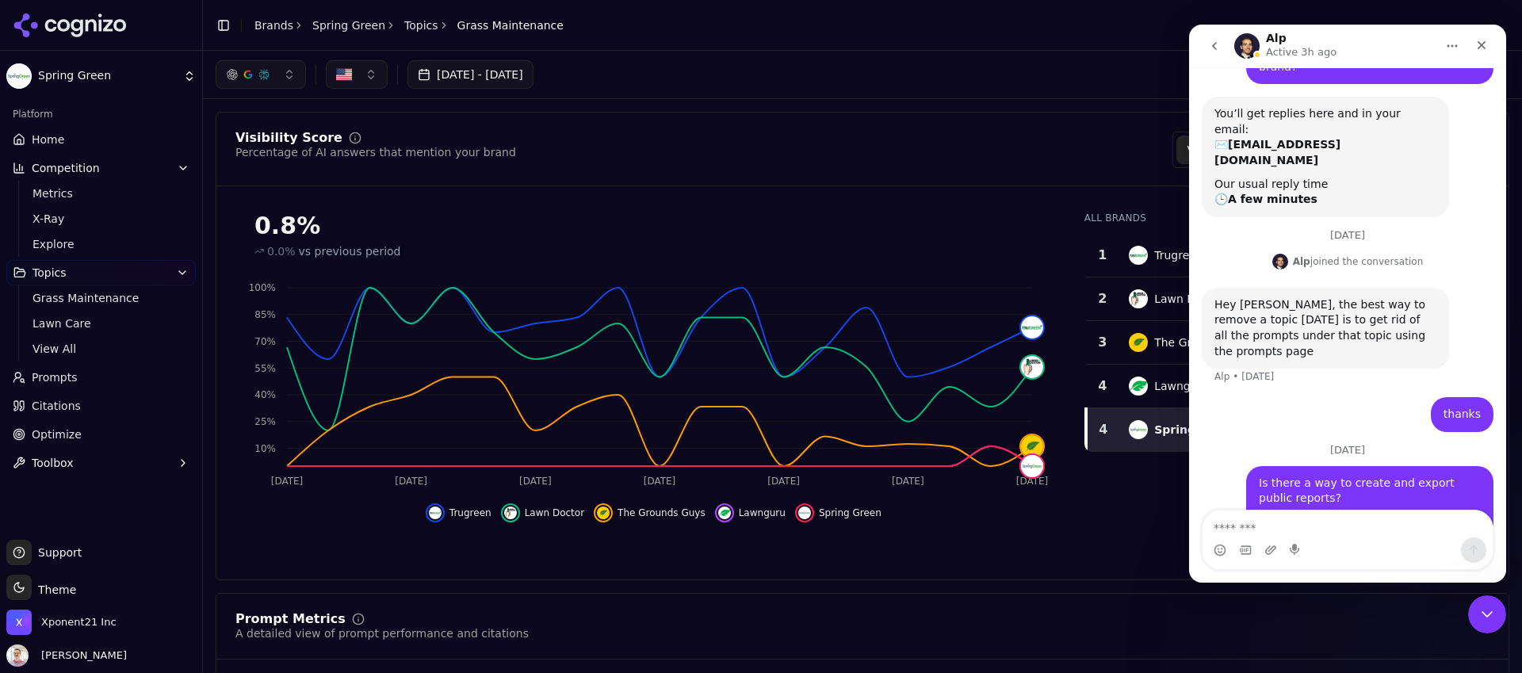
click at [1224, 45] on button "go back" at bounding box center [1214, 46] width 30 height 30
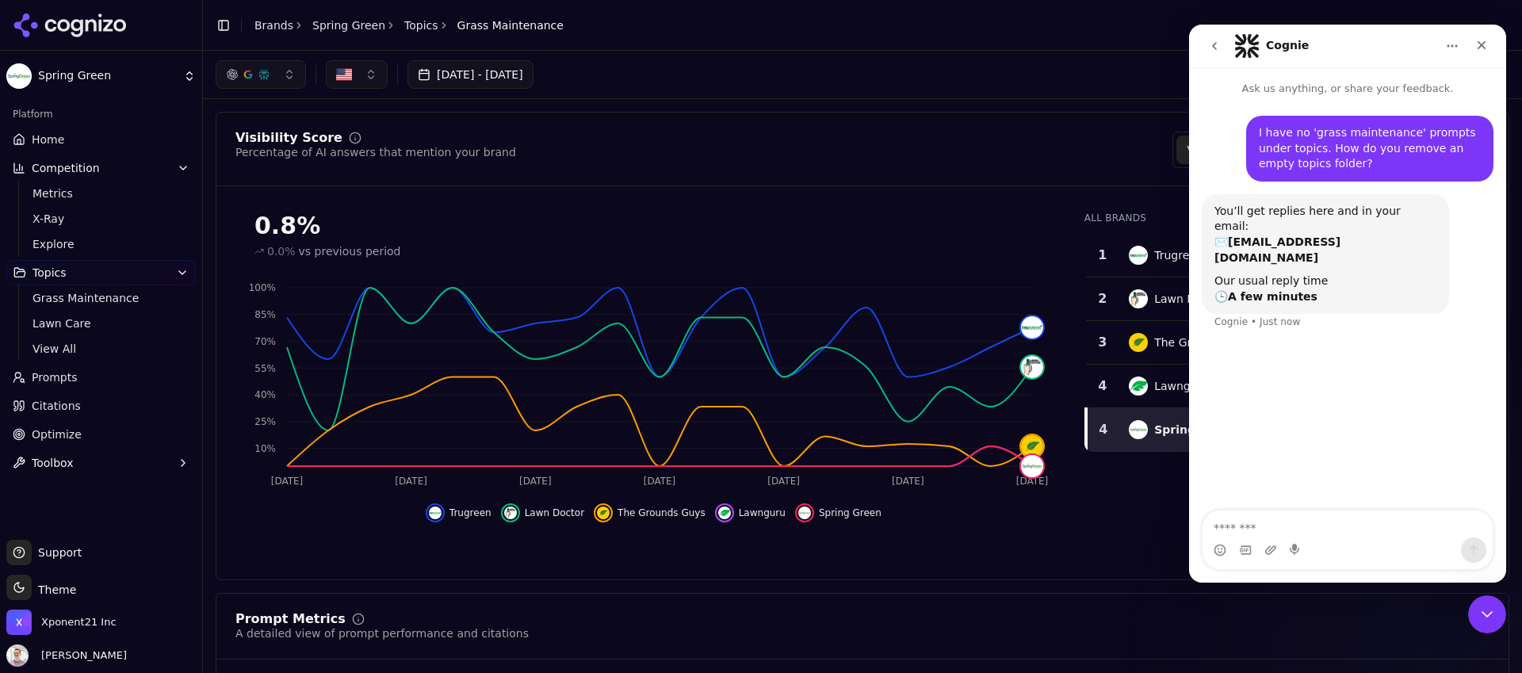
click at [1214, 46] on icon "go back" at bounding box center [1214, 46] width 13 height 13
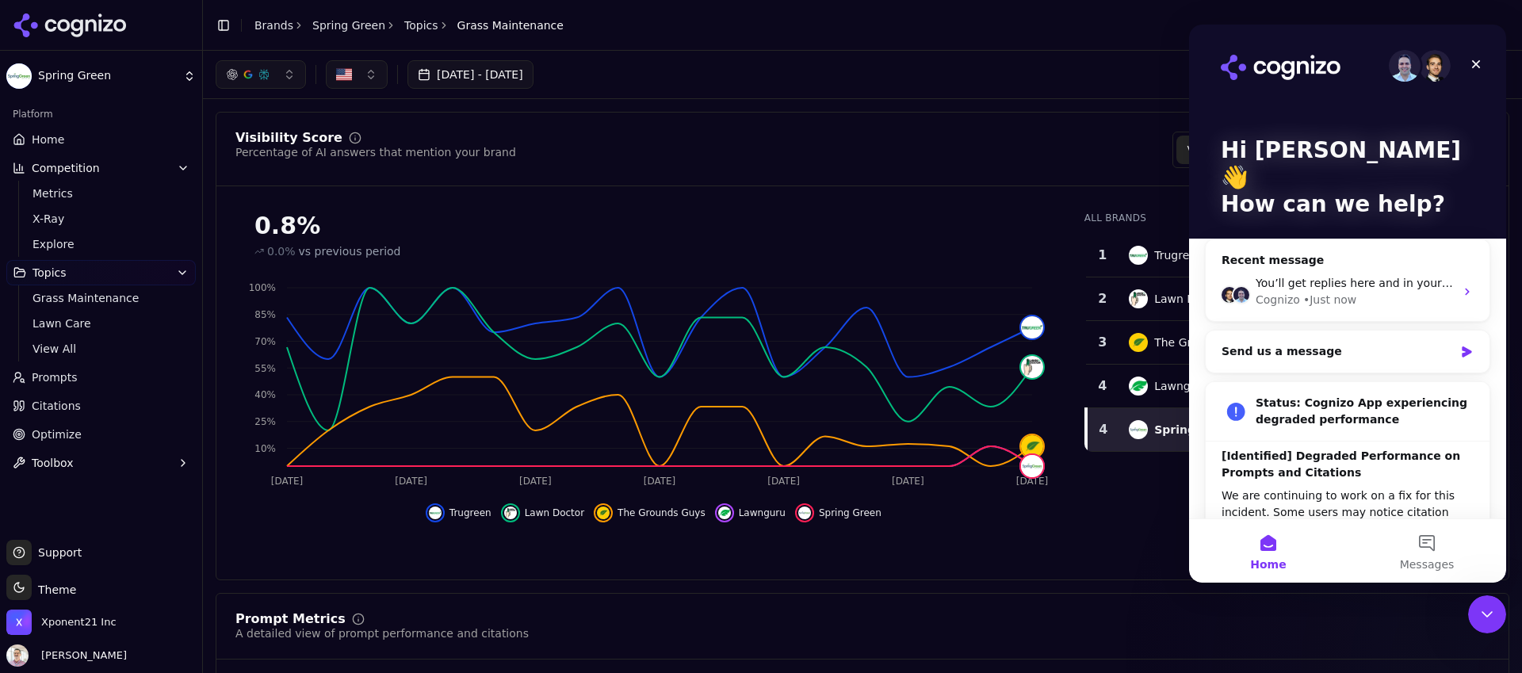
click at [1490, 273] on div "Hi Kiryako 👋 How can we help? Recent message You’ll get replies here and in you…" at bounding box center [1347, 361] width 317 height 672
click at [1447, 540] on button "Messages" at bounding box center [1427, 550] width 159 height 63
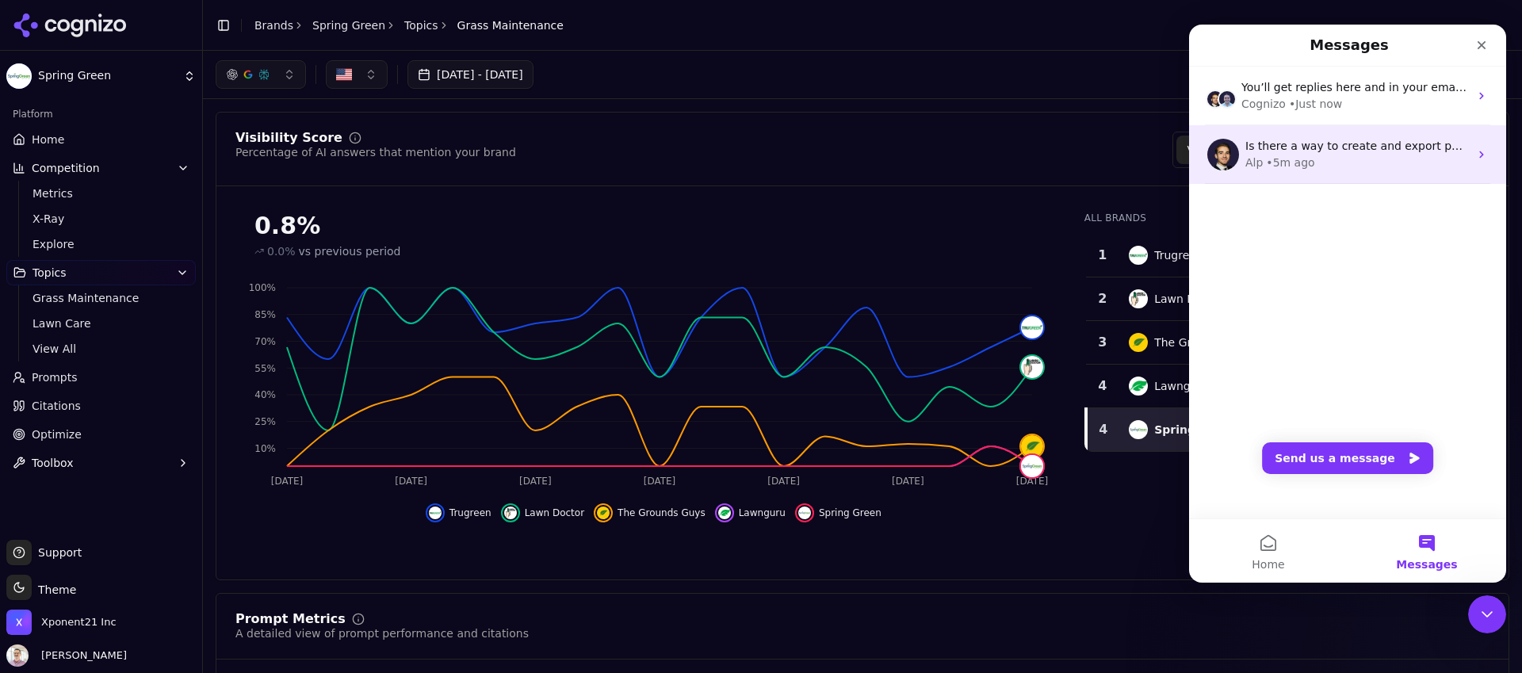
click at [1379, 153] on div "Is there a way to create and export public reports? Or pull in metrics through …" at bounding box center [1357, 146] width 224 height 17
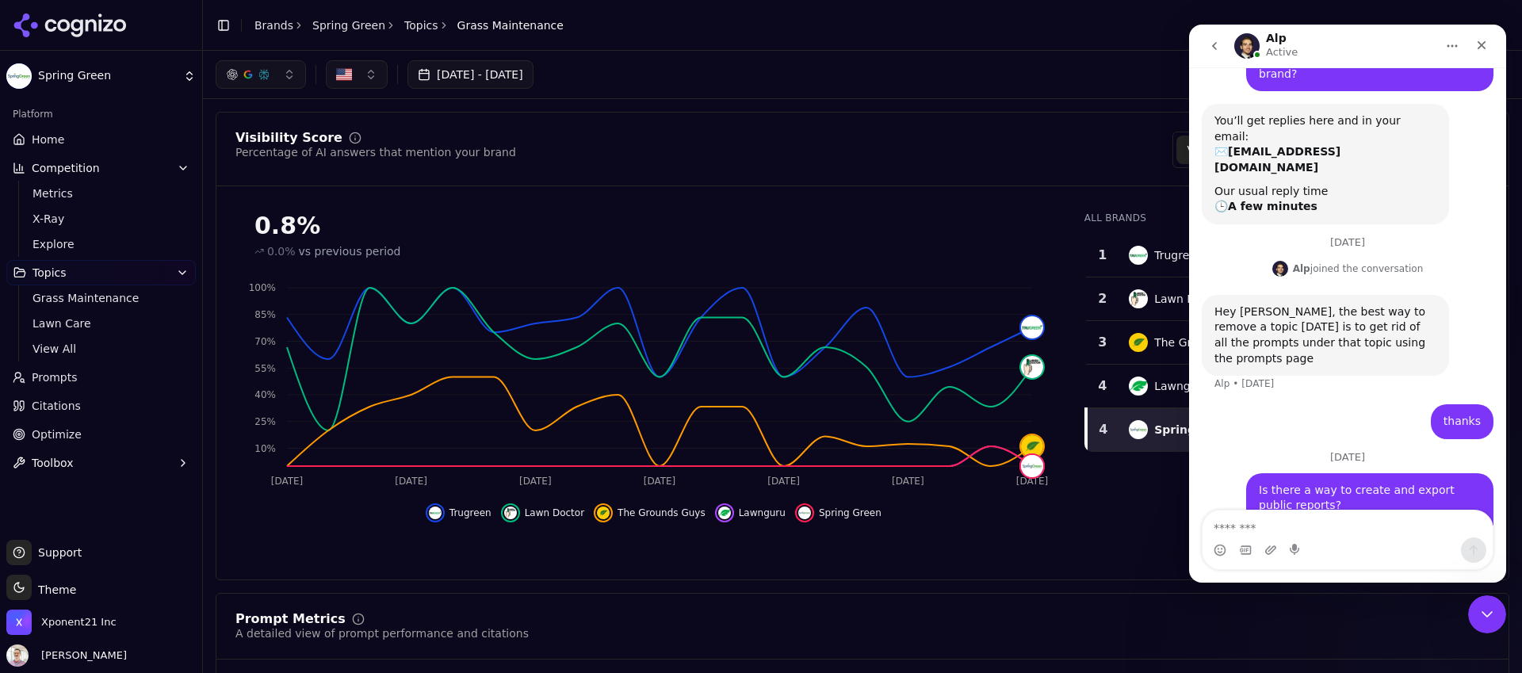
scroll to position [103, 0]
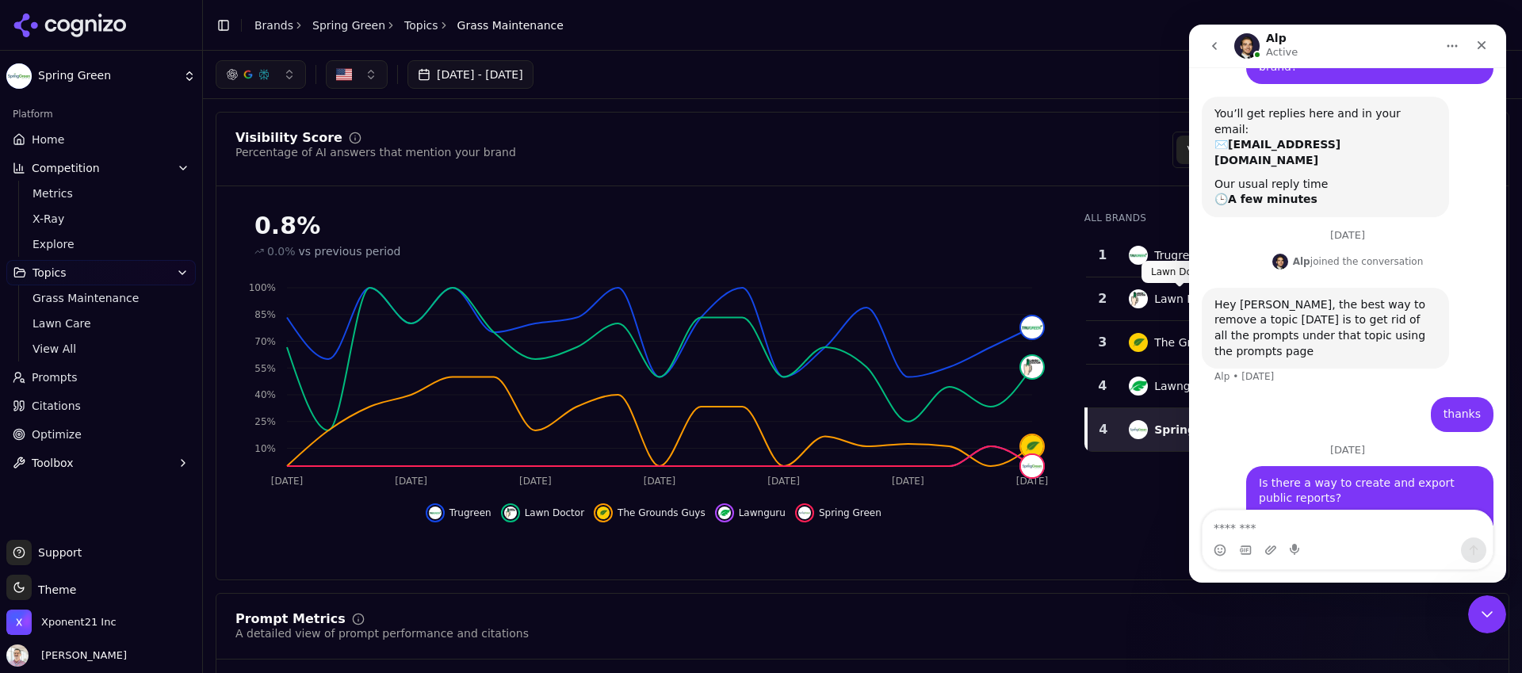
click at [1219, 46] on icon "go back" at bounding box center [1214, 46] width 13 height 13
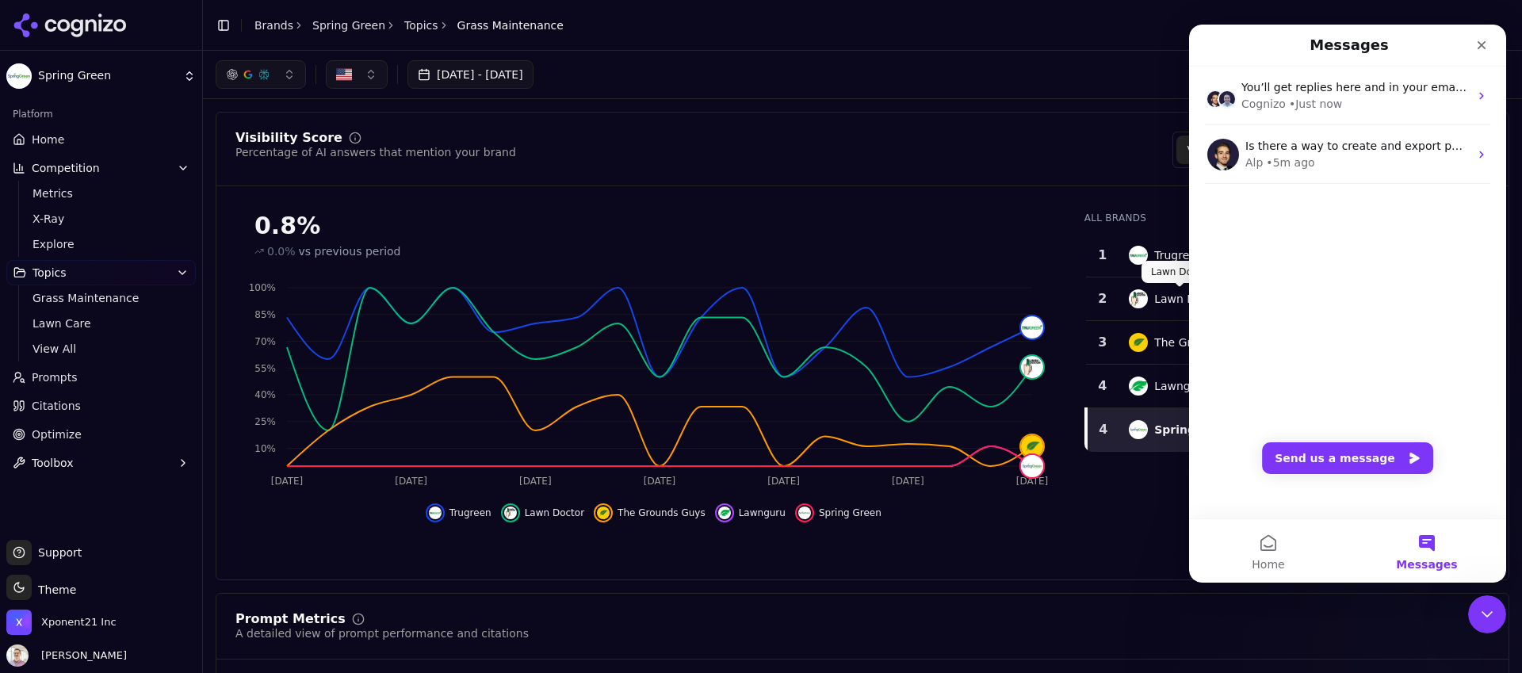
scroll to position [0, 0]
drag, startPoint x: 1090, startPoint y: 584, endPoint x: 1093, endPoint y: 574, distance: 10.8
click at [1489, 46] on div "Close" at bounding box center [1481, 45] width 29 height 29
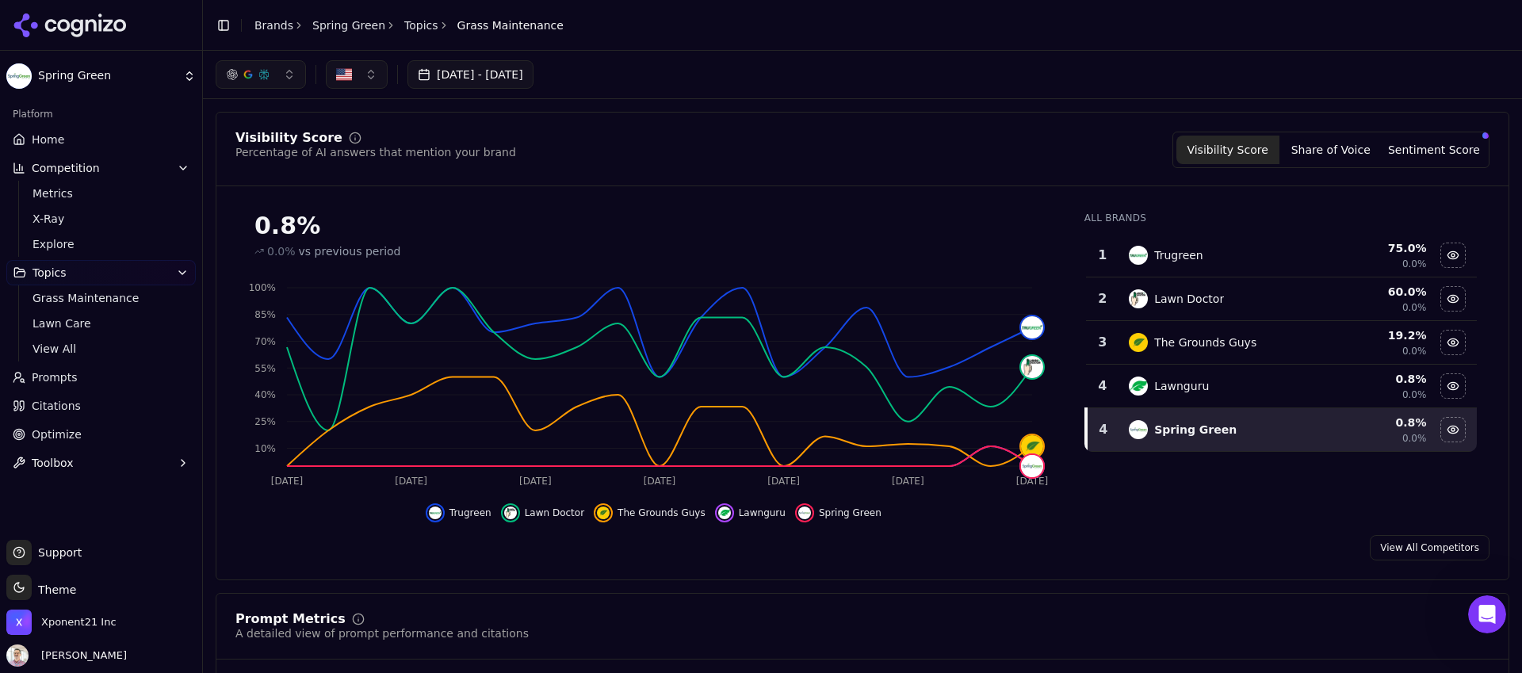
click at [81, 438] on link "Optimize" at bounding box center [100, 434] width 189 height 25
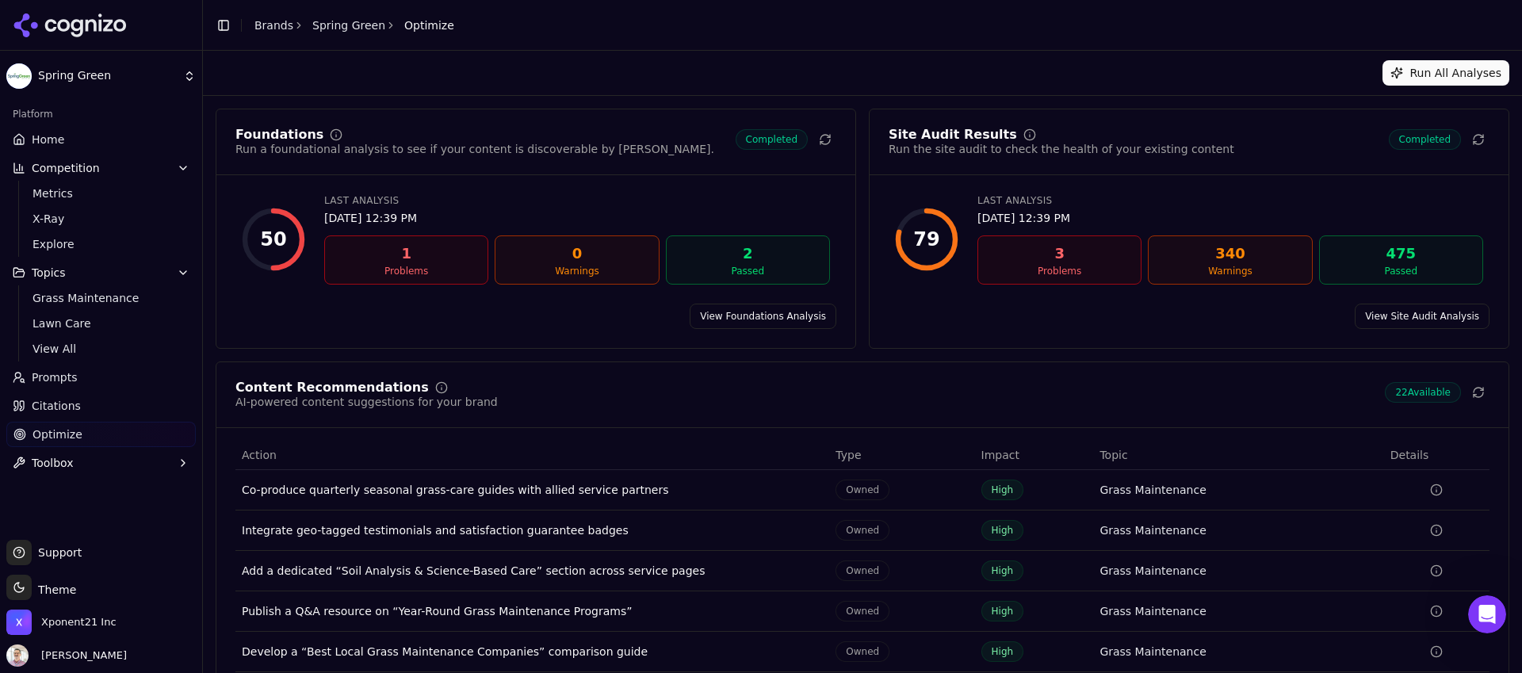
click at [1054, 266] on div "Problems" at bounding box center [1060, 271] width 150 height 13
click at [966, 143] on div "Run the site audit to check the health of your existing content" at bounding box center [1062, 149] width 346 height 16
drag, startPoint x: 950, startPoint y: 234, endPoint x: 950, endPoint y: 247, distance: 13.5
click at [950, 235] on div "79" at bounding box center [926, 239] width 63 height 63
click at [1385, 398] on span "22 Available" at bounding box center [1423, 392] width 76 height 21
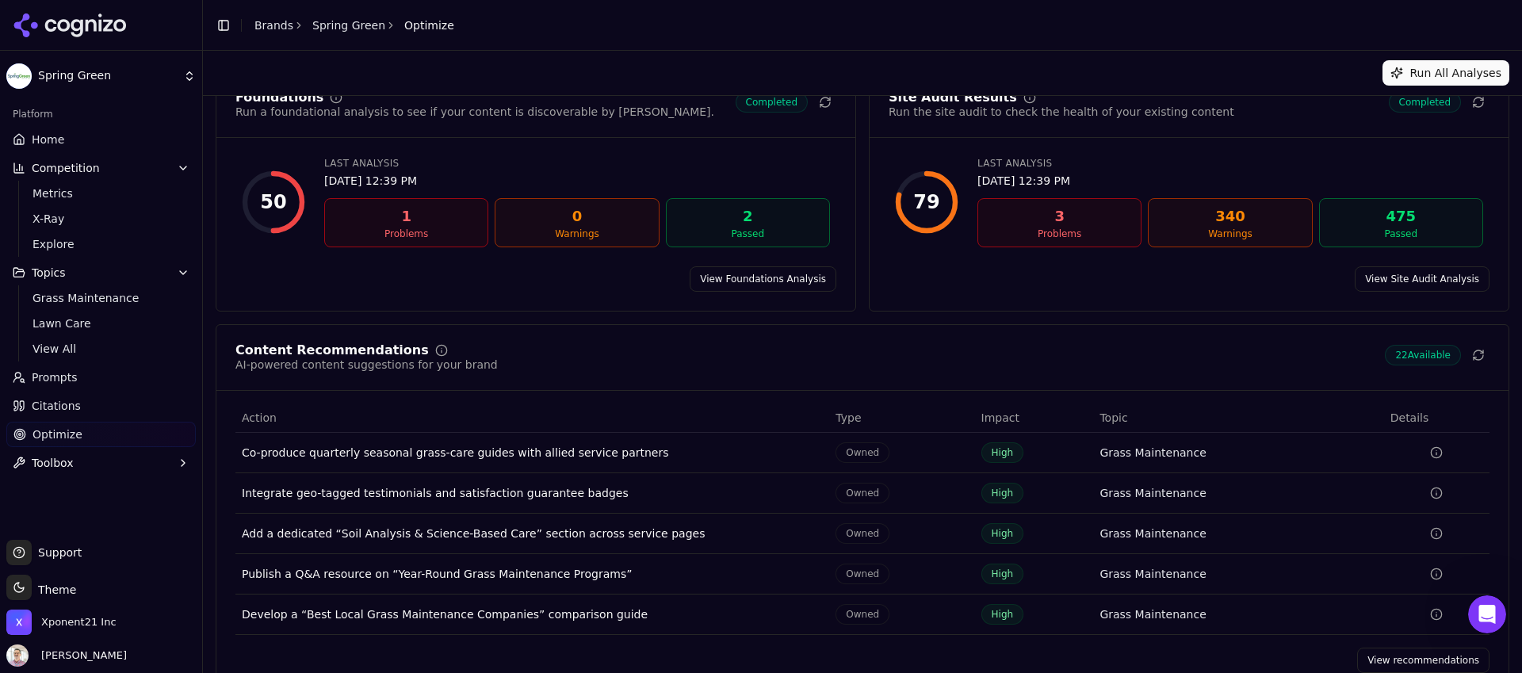
scroll to position [74, 0]
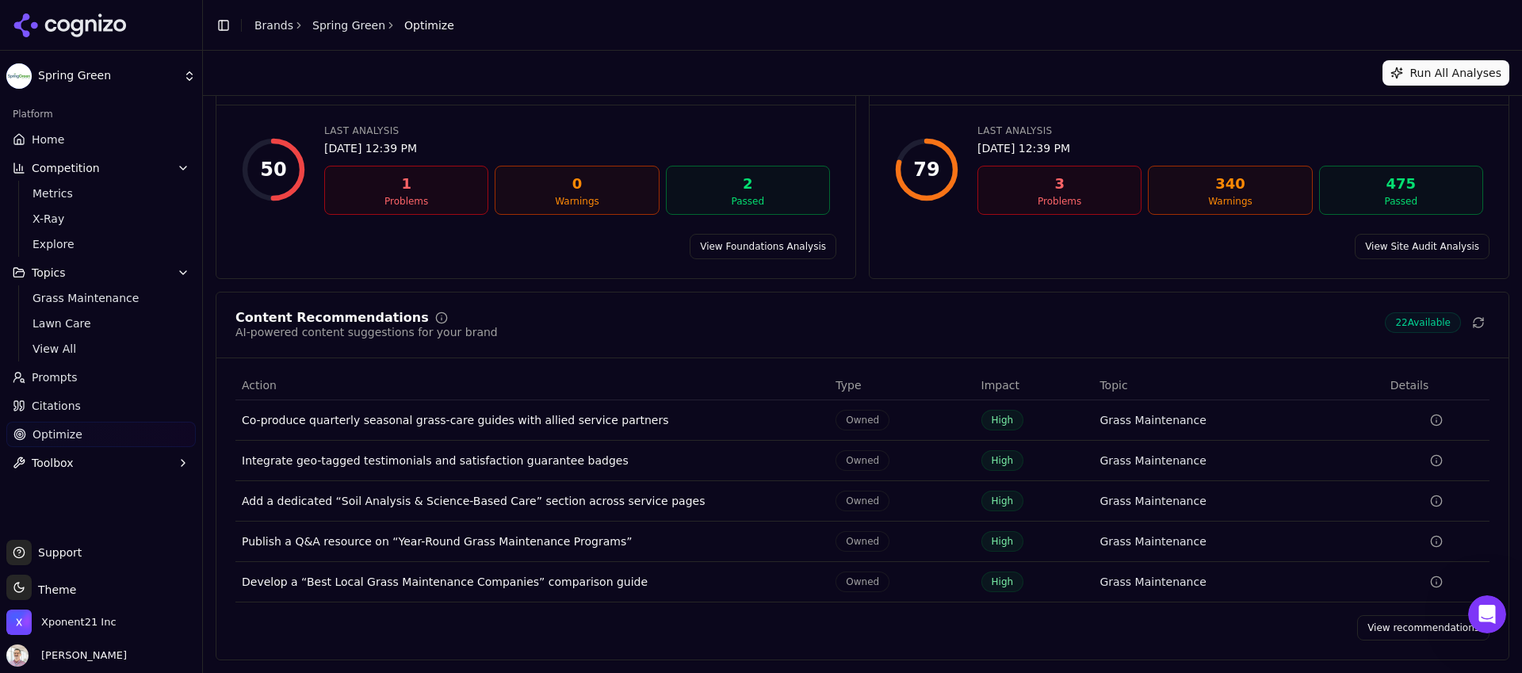
click at [1398, 617] on link "View recommendations" at bounding box center [1423, 627] width 132 height 25
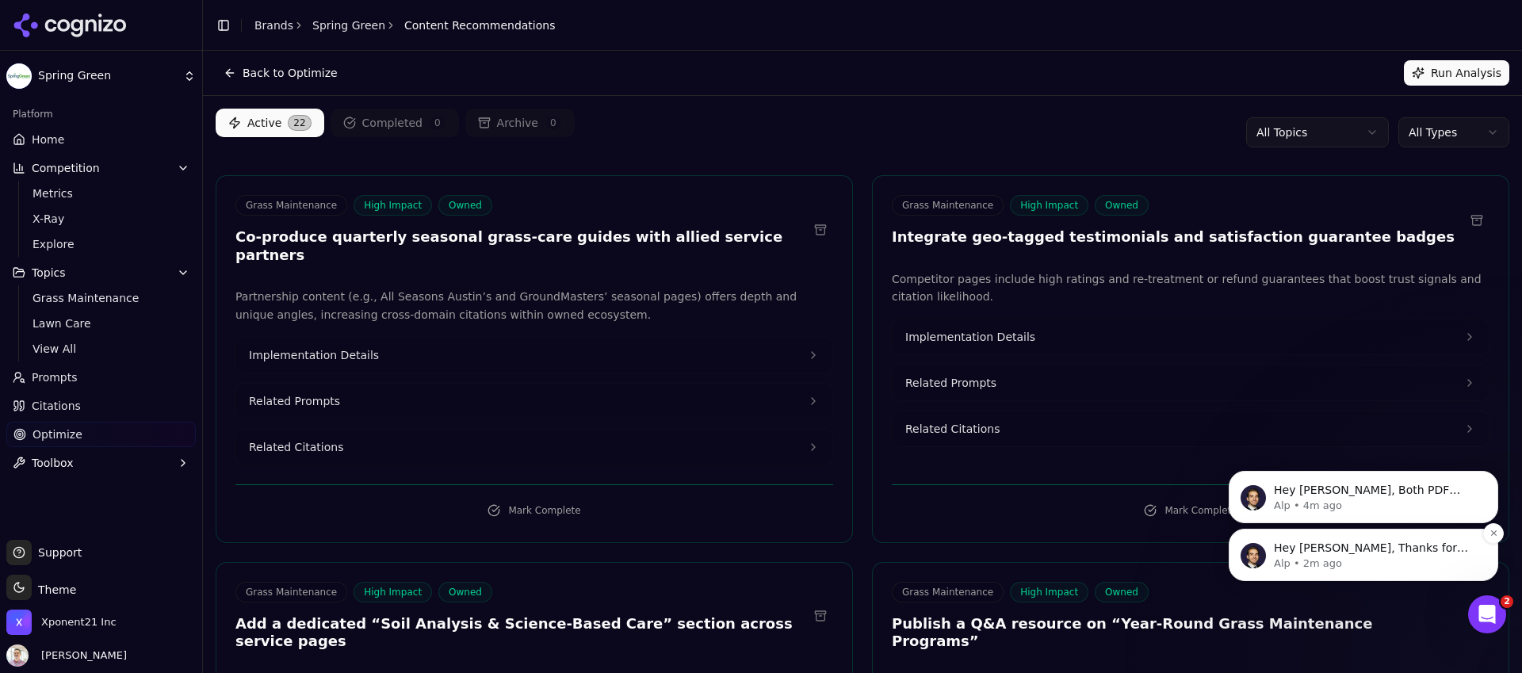
click at [1302, 559] on p "Alp • 2m ago" at bounding box center [1376, 564] width 205 height 14
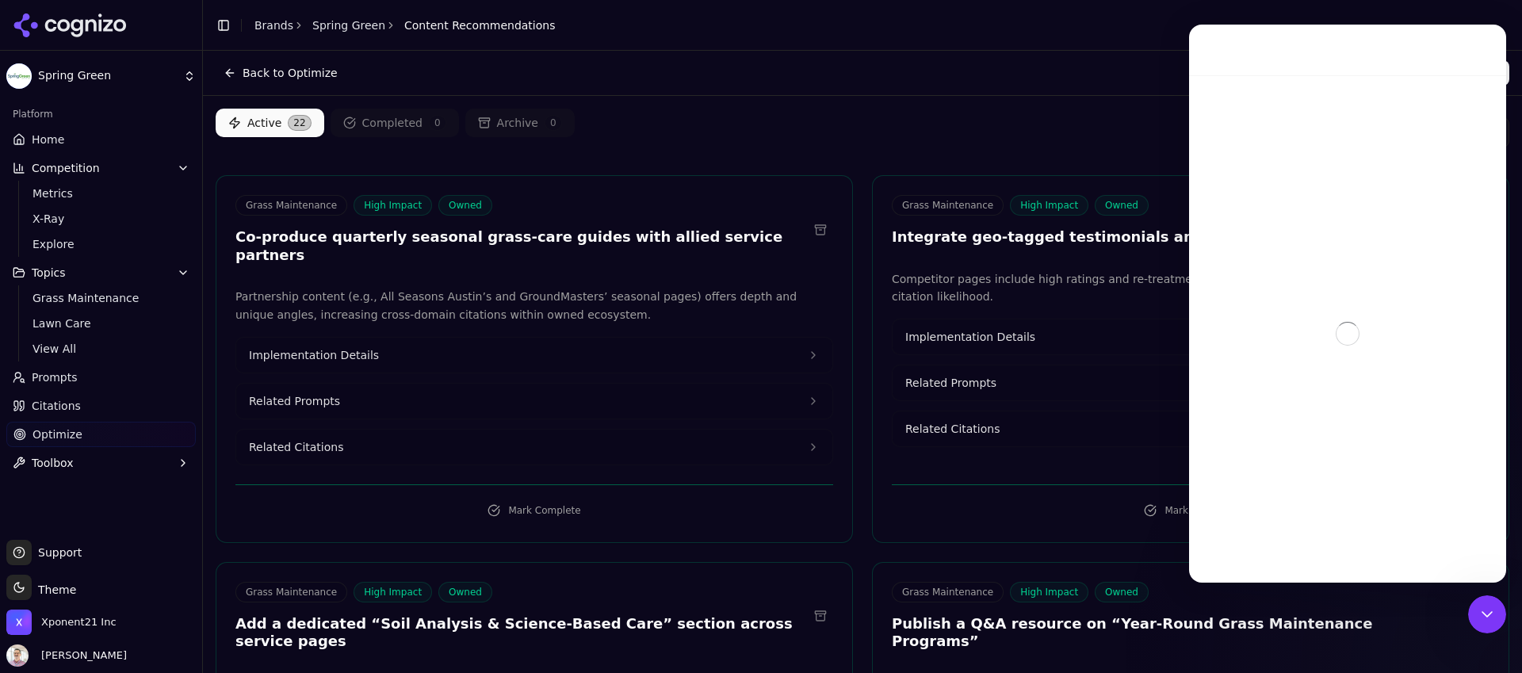
scroll to position [2, 0]
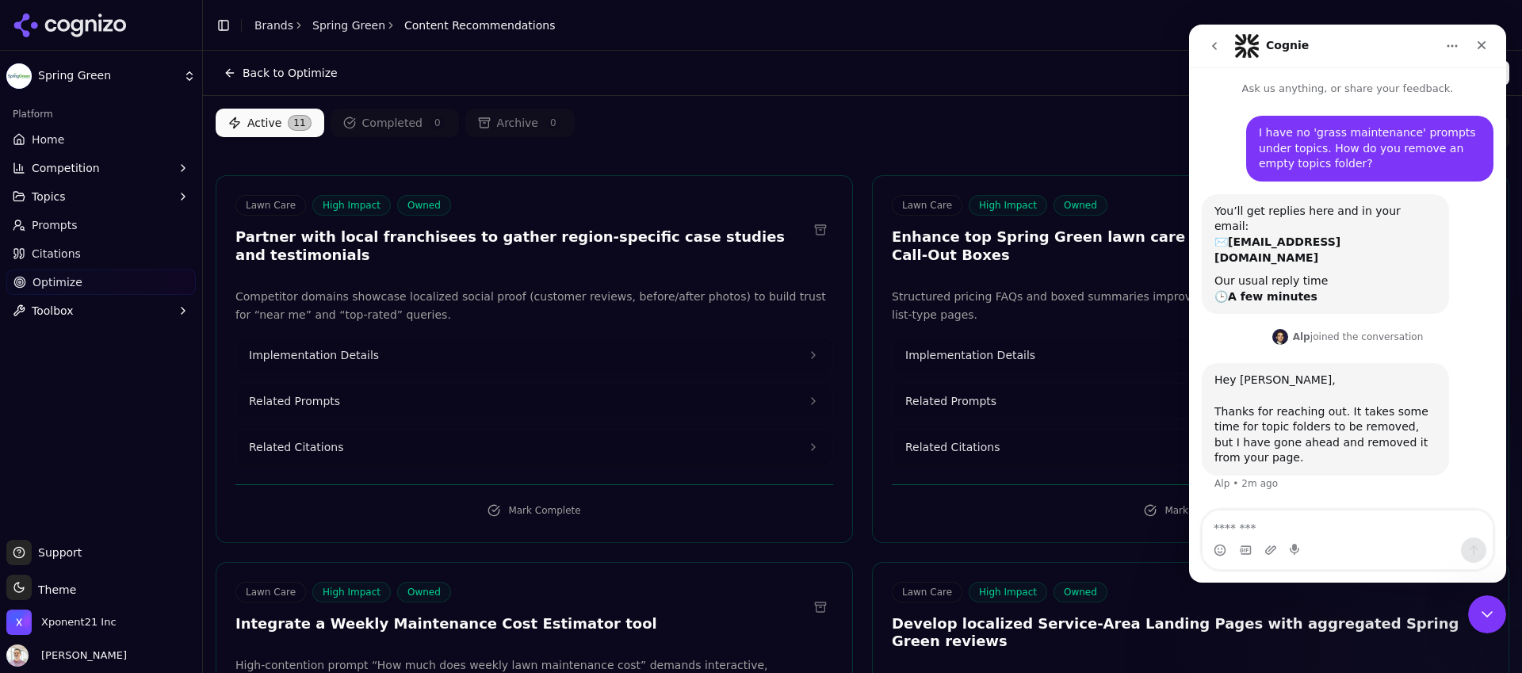
click at [73, 197] on button "Topics" at bounding box center [100, 196] width 189 height 25
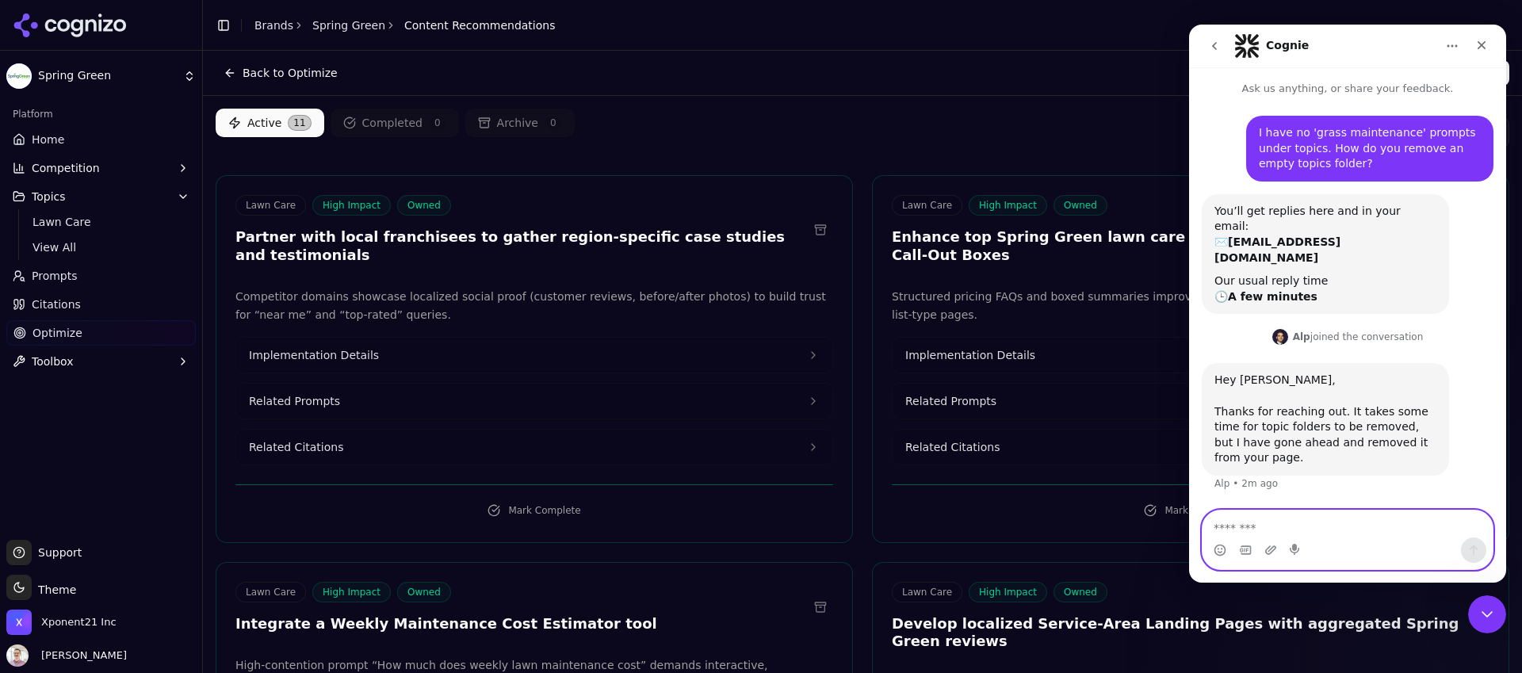
click at [1259, 529] on textarea "Message…" at bounding box center [1348, 524] width 290 height 27
type textarea "**********"
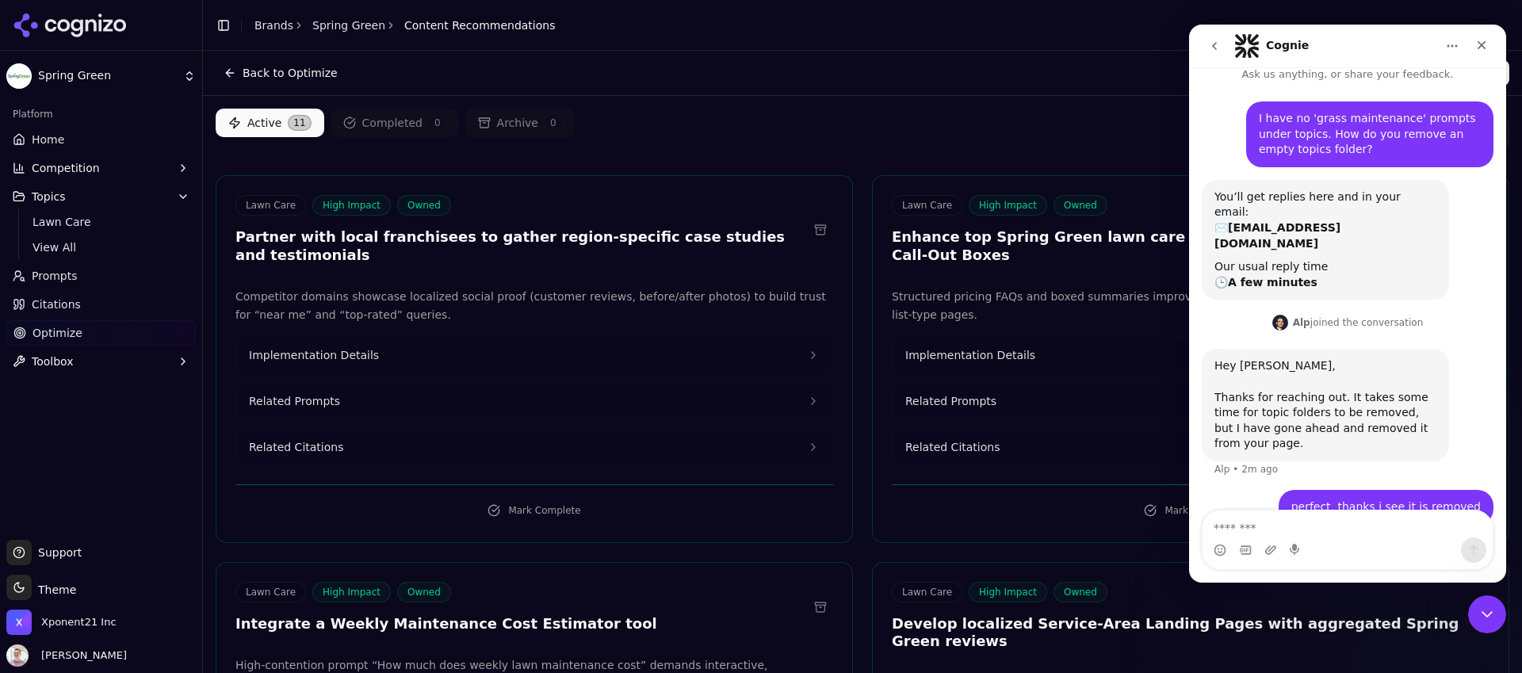
click at [1209, 52] on icon "go back" at bounding box center [1214, 46] width 13 height 13
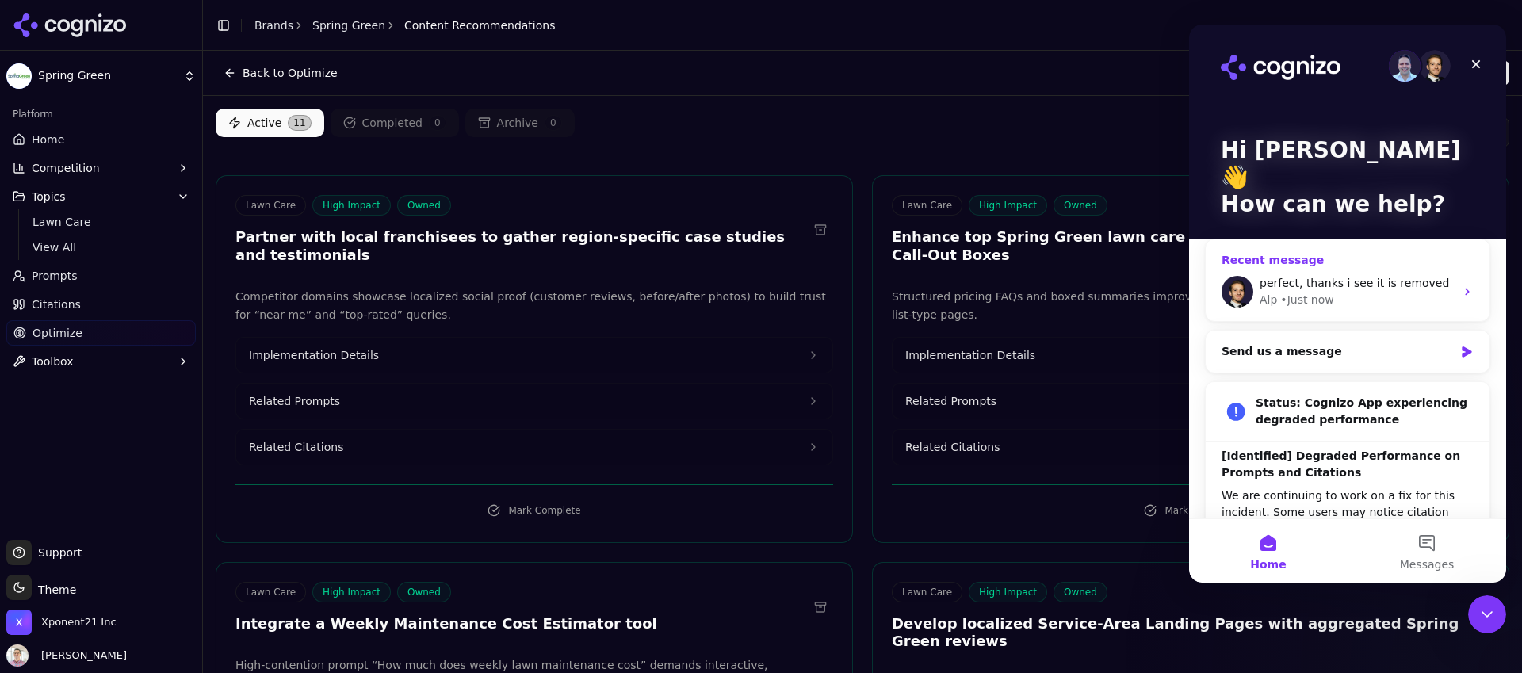
click at [1366, 277] on span "perfect, thanks i see it is removed" at bounding box center [1354, 283] width 189 height 13
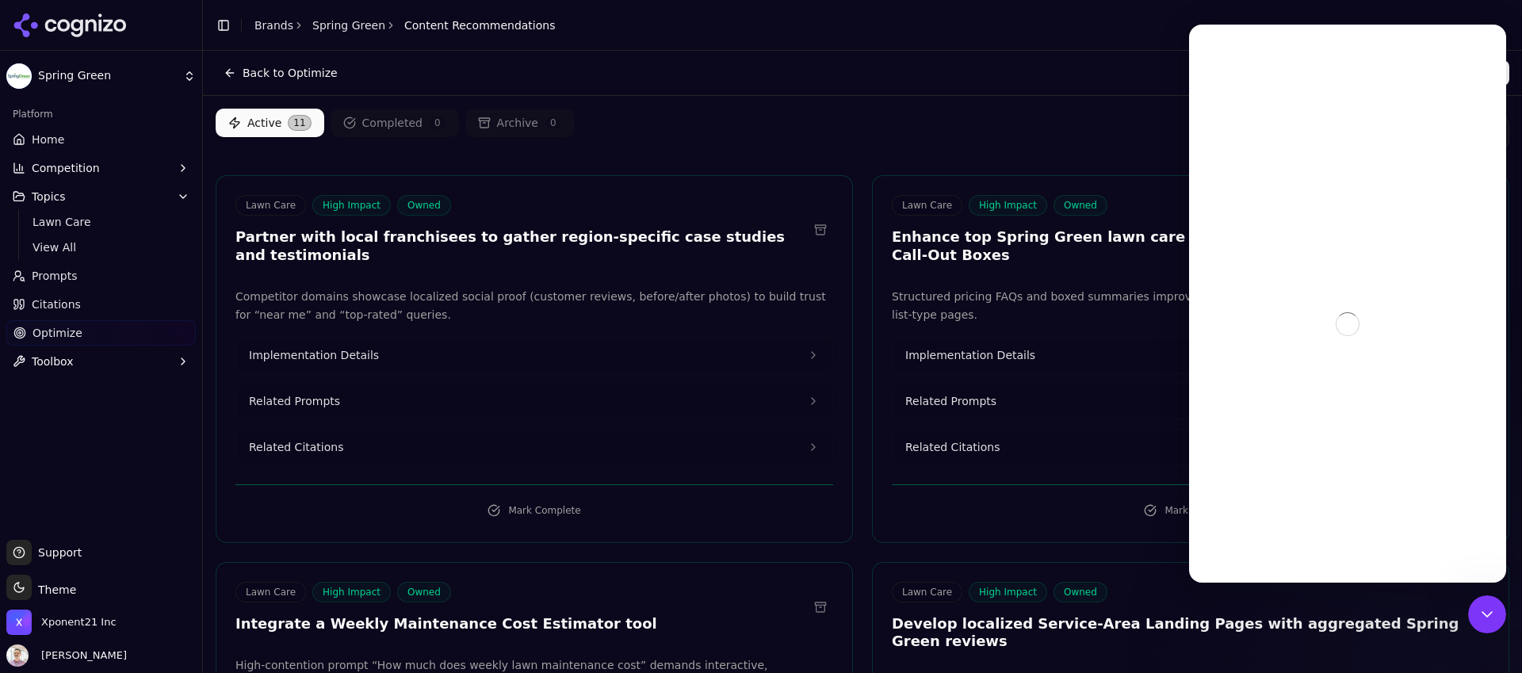
scroll to position [14, 0]
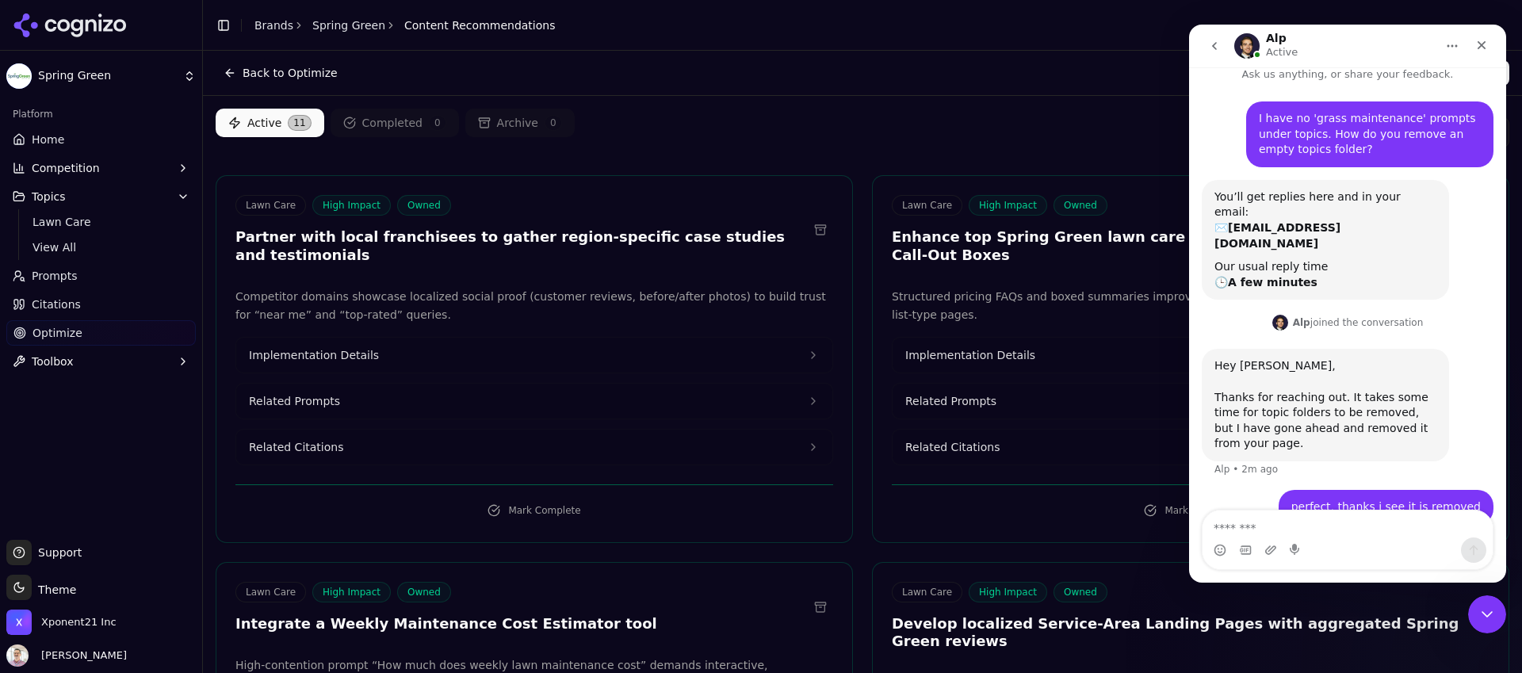
click at [1221, 48] on button "go back" at bounding box center [1214, 46] width 30 height 30
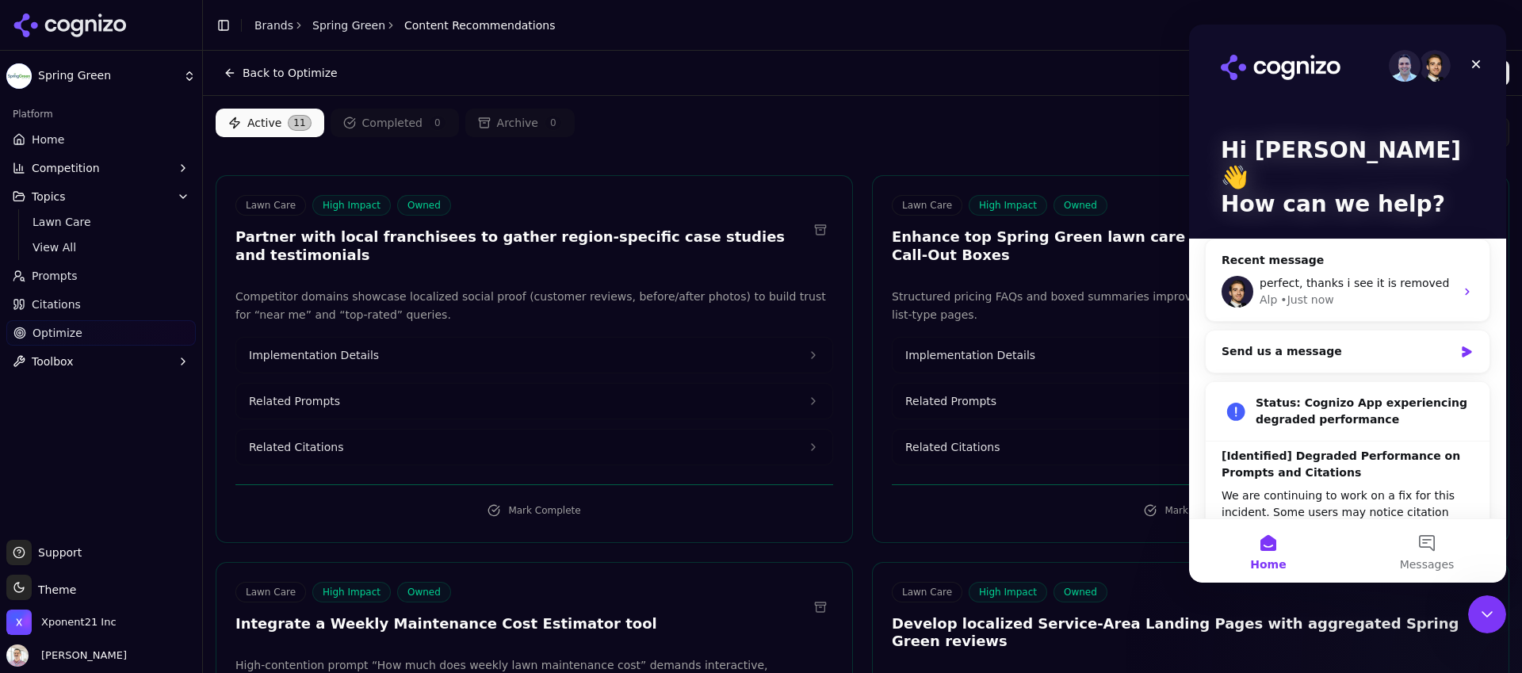
click at [1487, 311] on div "Hi [PERSON_NAME] 👋 How can we help? Recent message perfect, thanks i see it is …" at bounding box center [1347, 361] width 317 height 672
click at [1421, 541] on button "Messages" at bounding box center [1427, 550] width 159 height 63
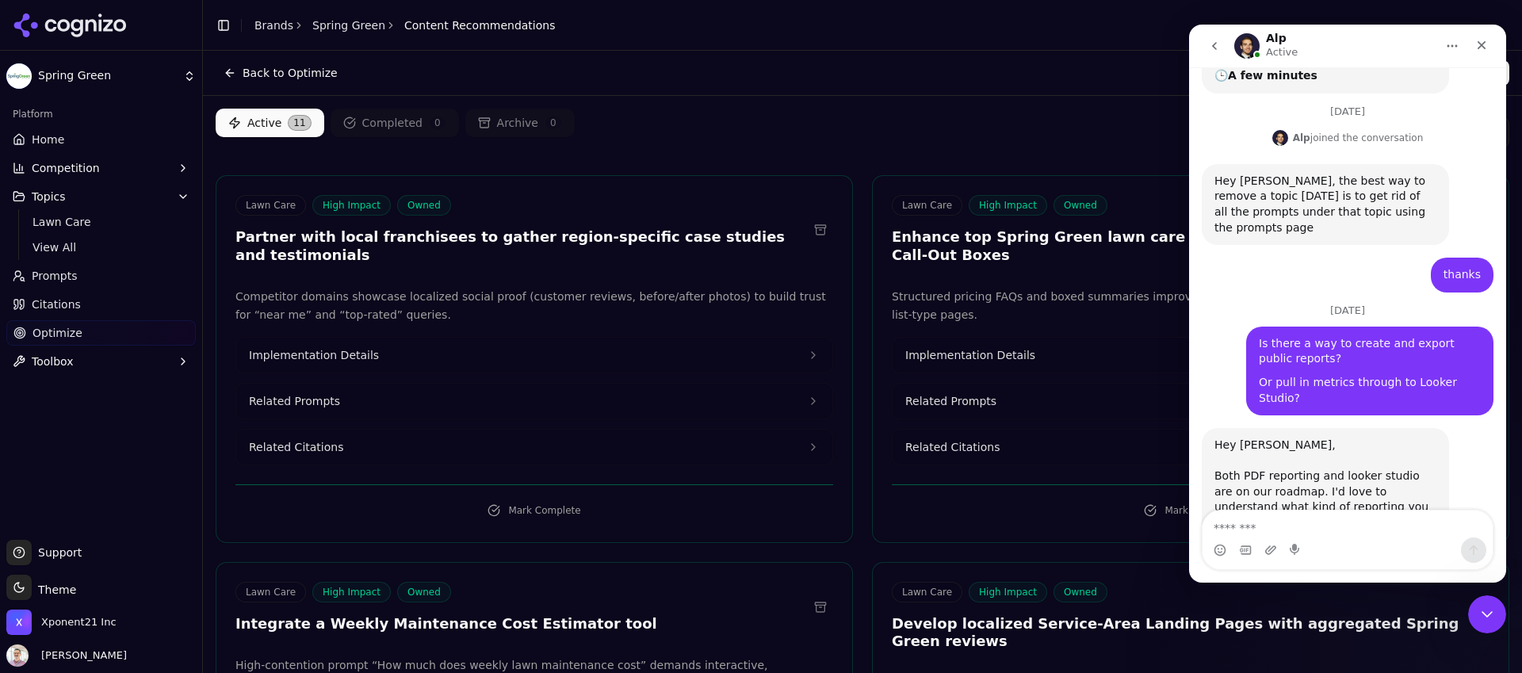
scroll to position [243, 0]
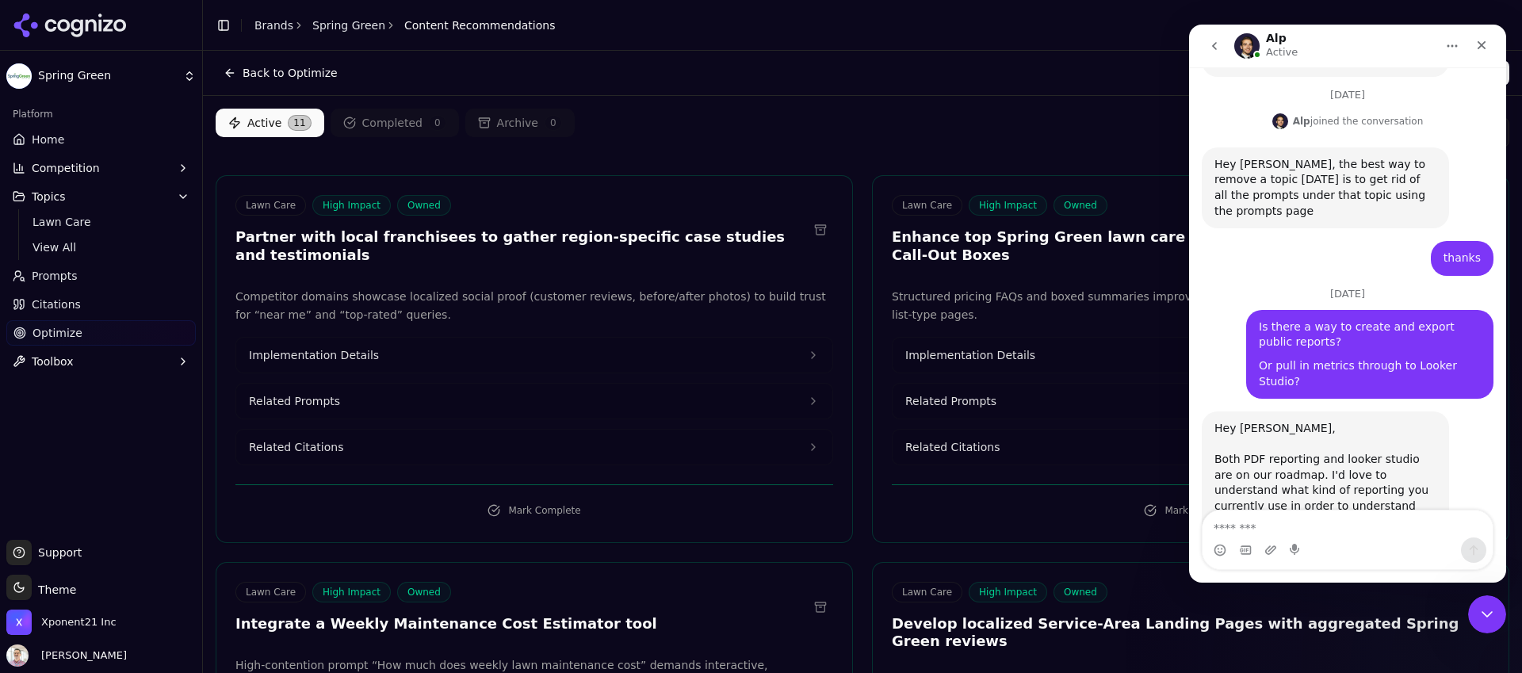
click at [1269, 524] on textarea "Message…" at bounding box center [1348, 524] width 290 height 27
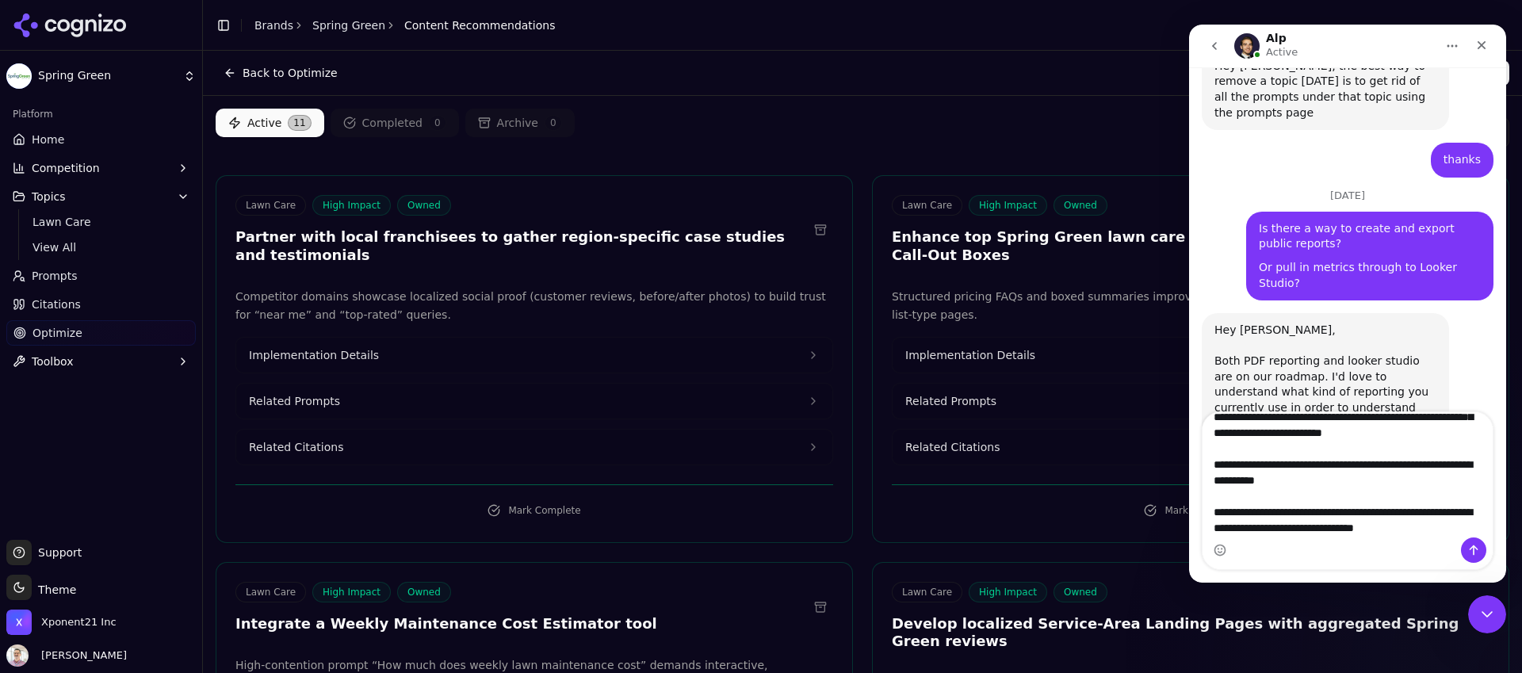
scroll to position [57, 0]
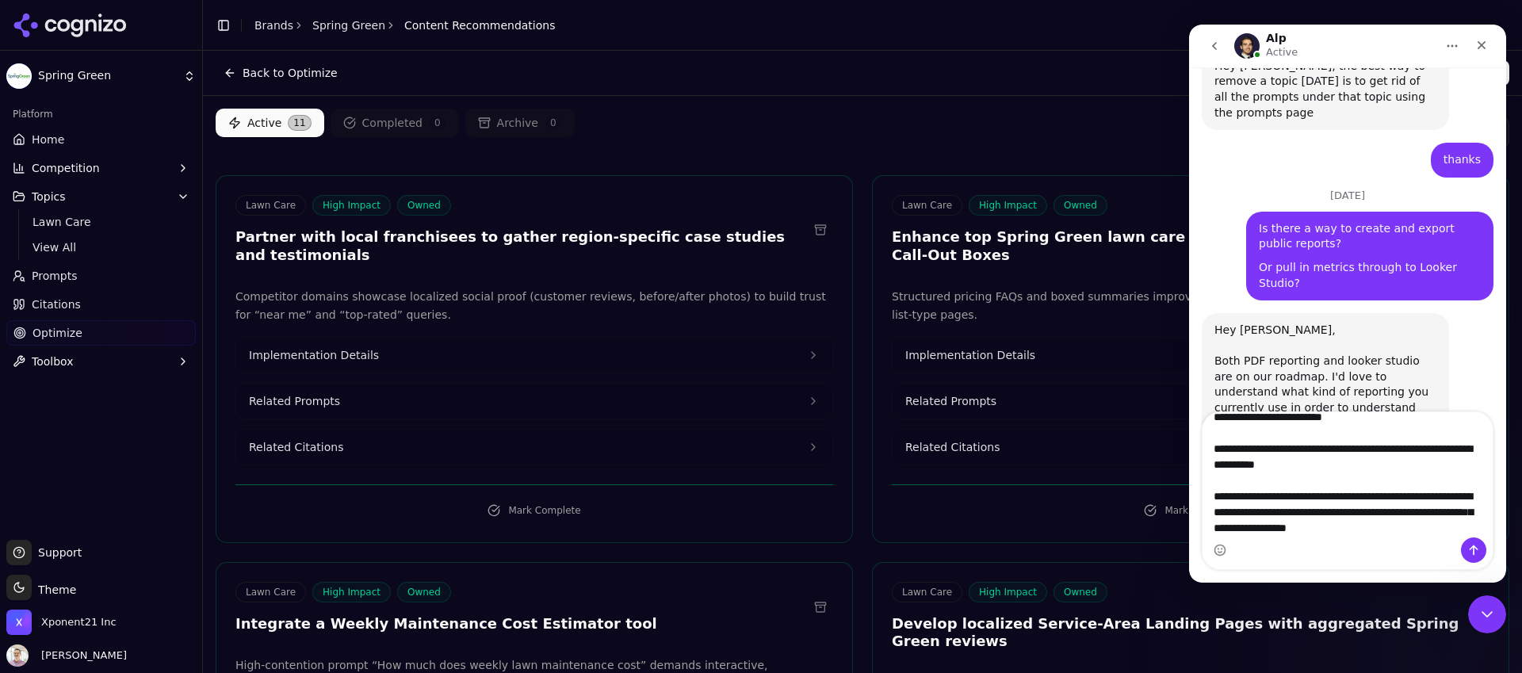
type textarea "**********"
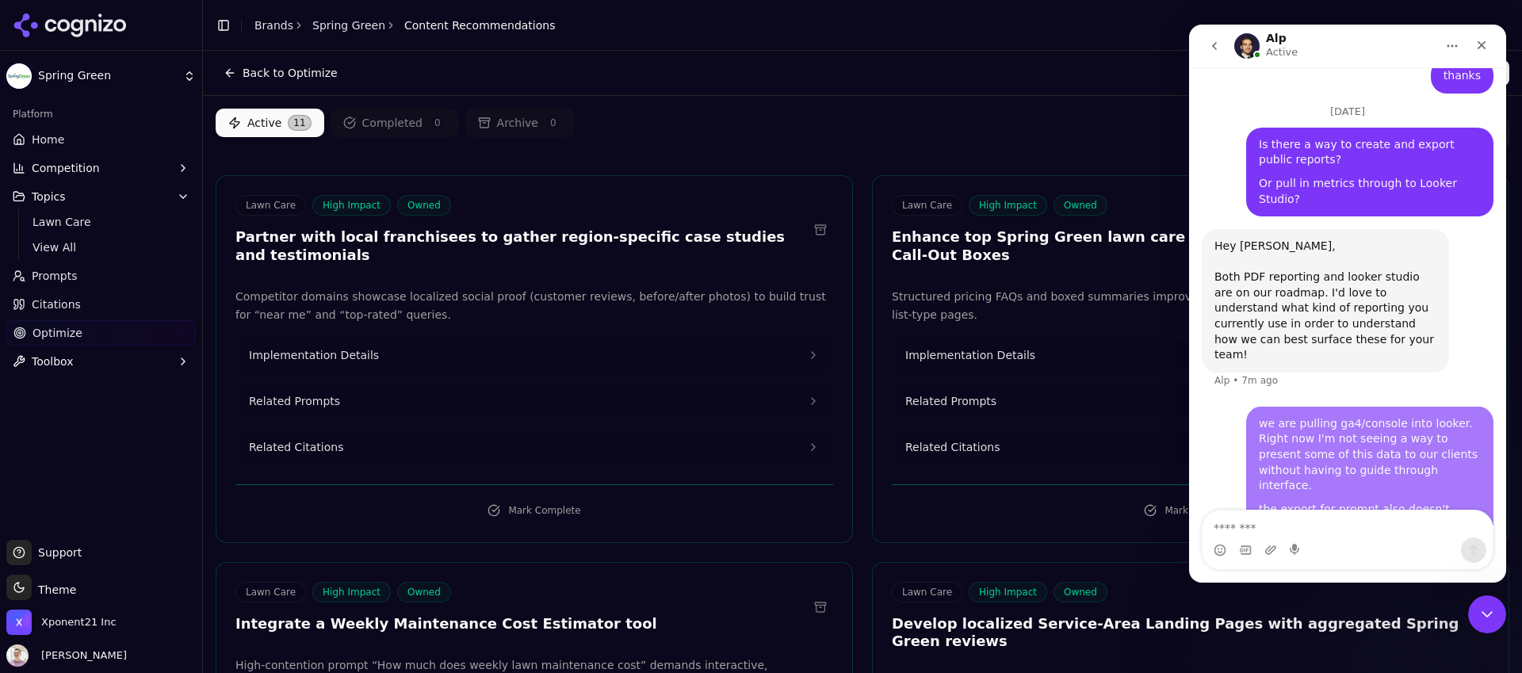
scroll to position [446, 0]
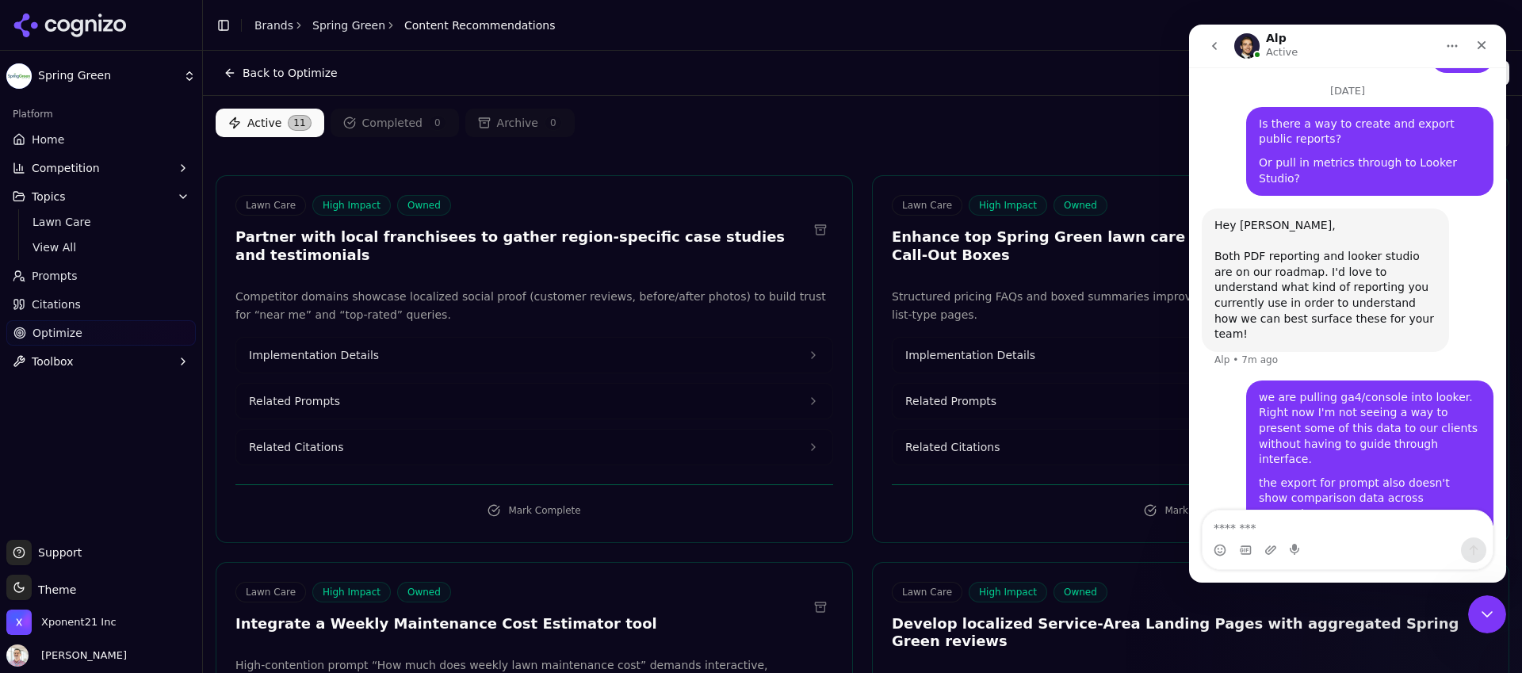
click at [654, 117] on div "Active 11 Completed 0 Archive 0 All Topics All Types" at bounding box center [863, 133] width 1294 height 48
click at [1276, 533] on textarea "Message…" at bounding box center [1348, 524] width 290 height 27
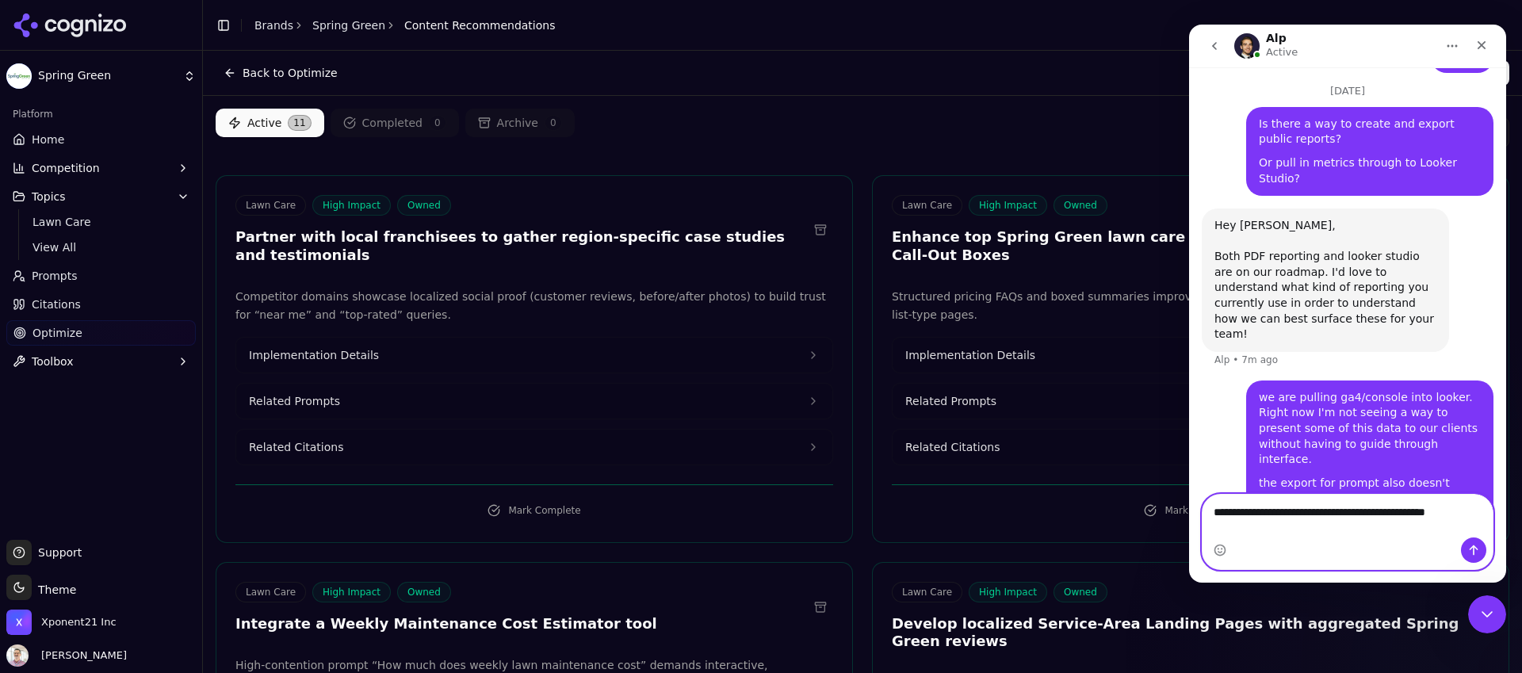
scroll to position [462, 0]
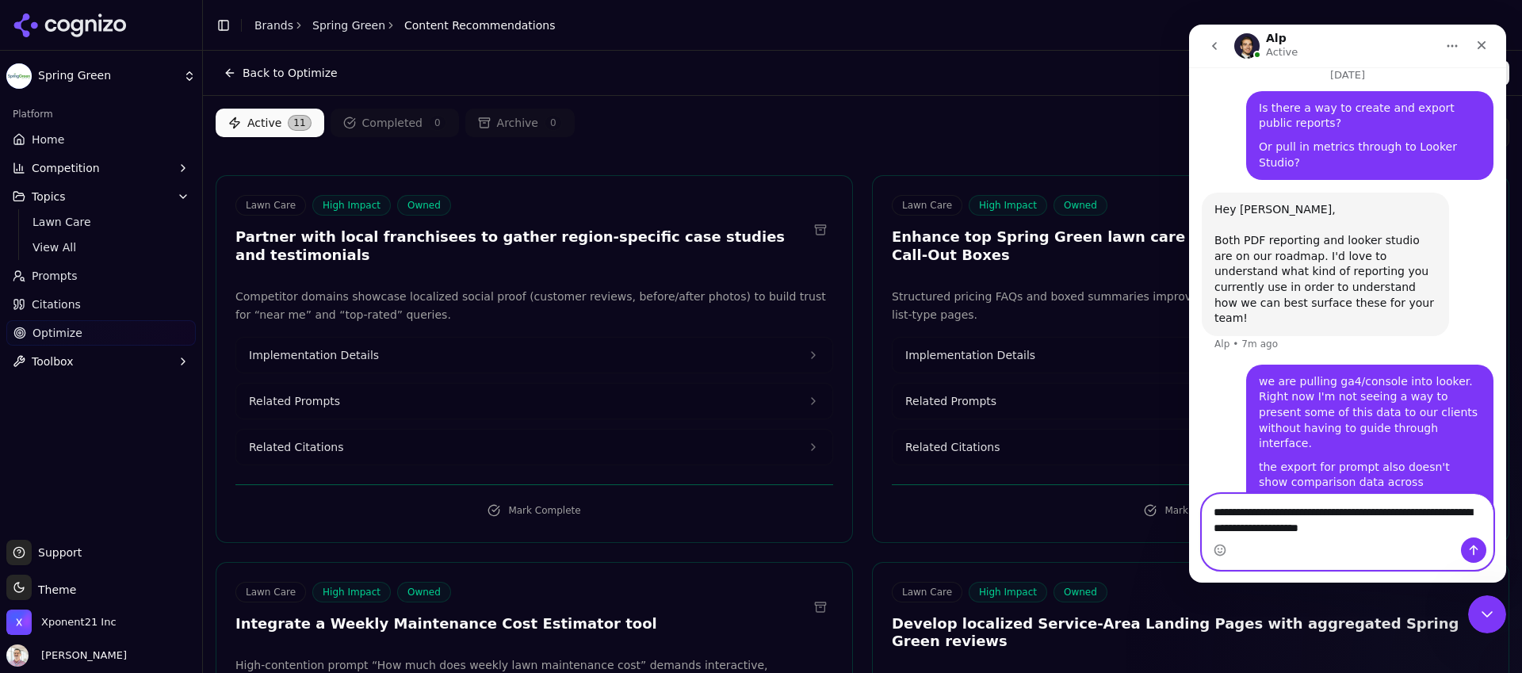
type textarea "**********"
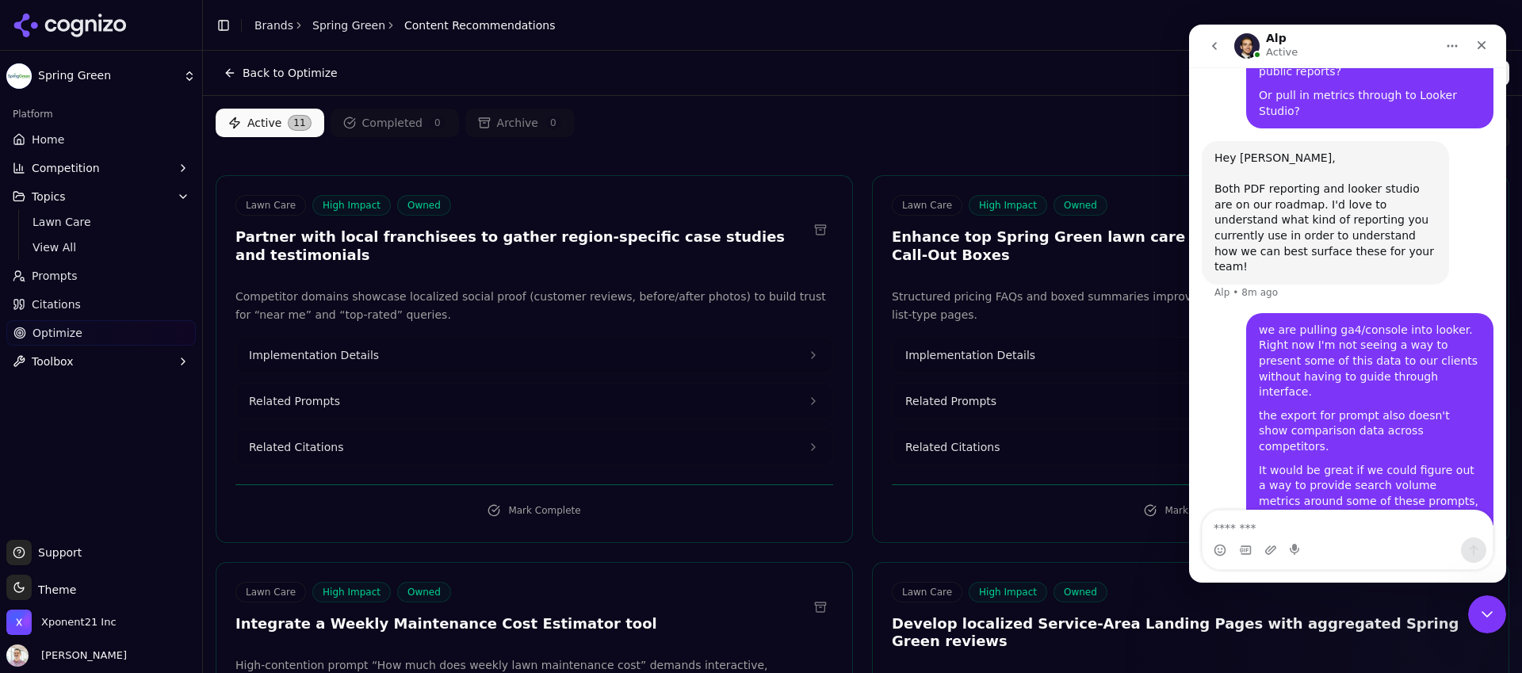
click at [68, 302] on span "Citations" at bounding box center [56, 304] width 49 height 16
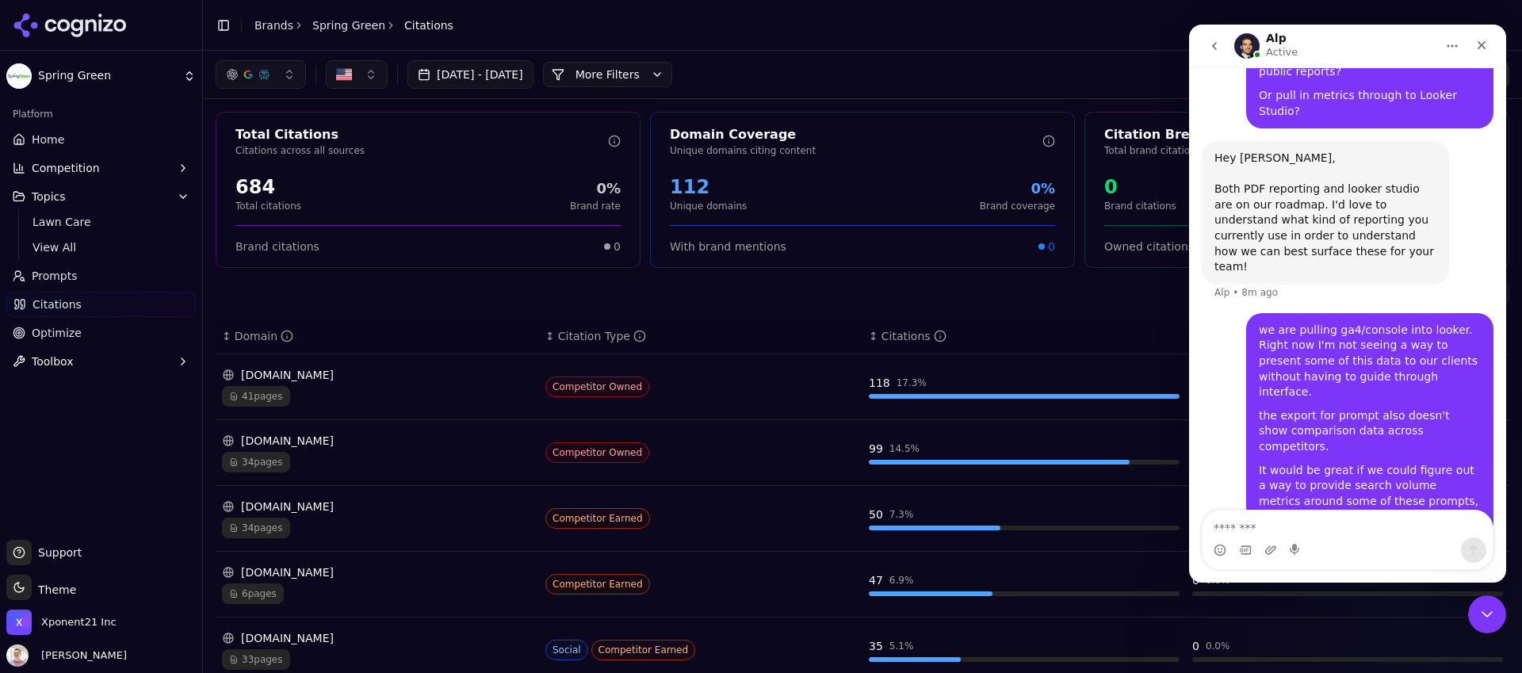
click at [105, 279] on link "Prompts" at bounding box center [100, 275] width 189 height 25
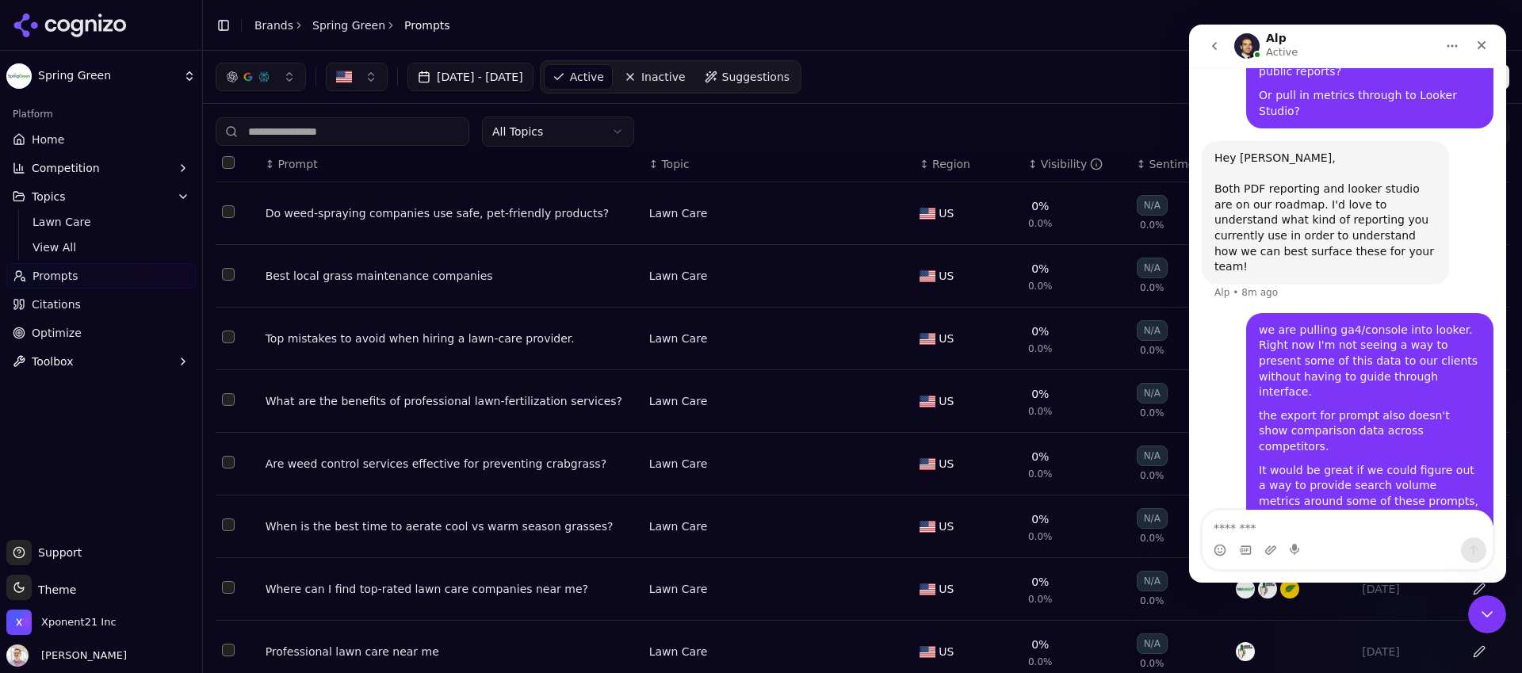
click at [80, 170] on span "Competition" at bounding box center [66, 168] width 68 height 16
click at [63, 220] on span "X-Ray" at bounding box center [102, 219] width 138 height 16
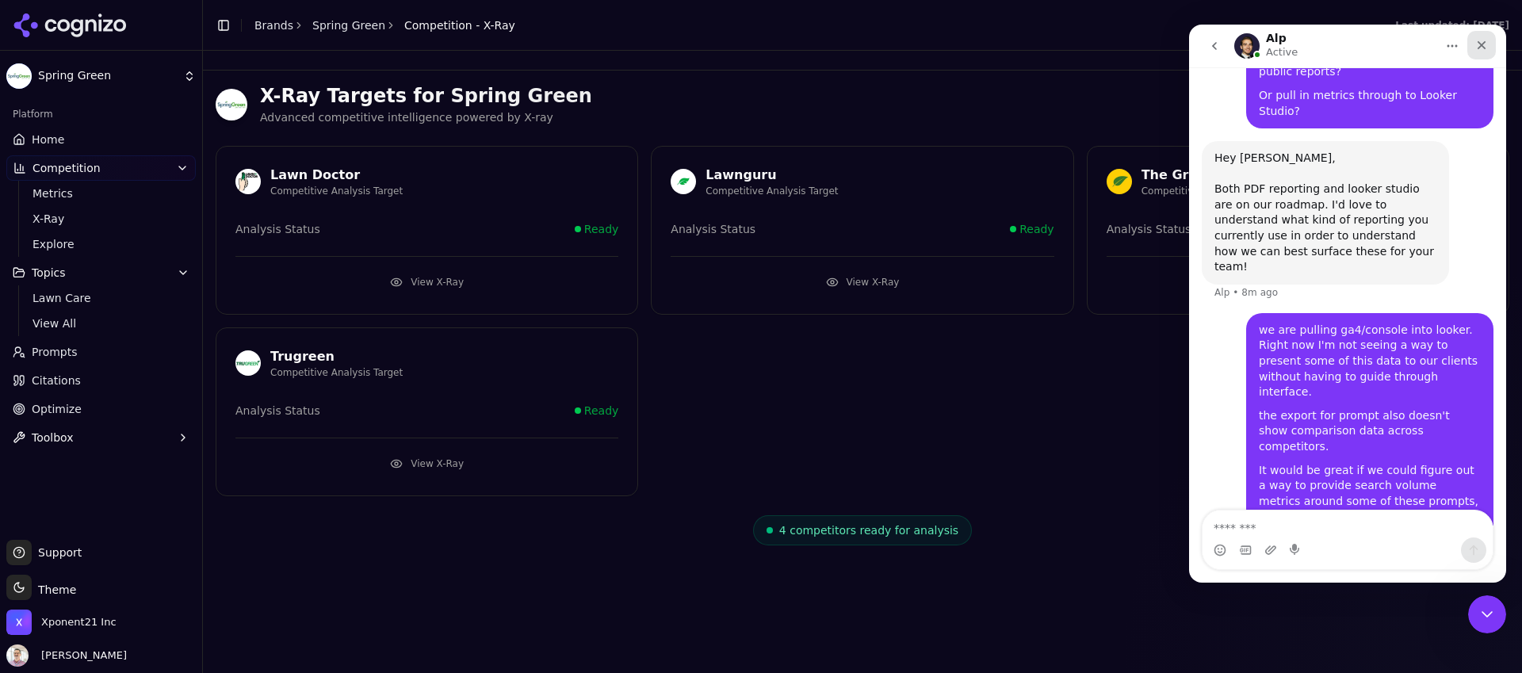
click at [1482, 47] on icon "Close" at bounding box center [1481, 45] width 13 height 13
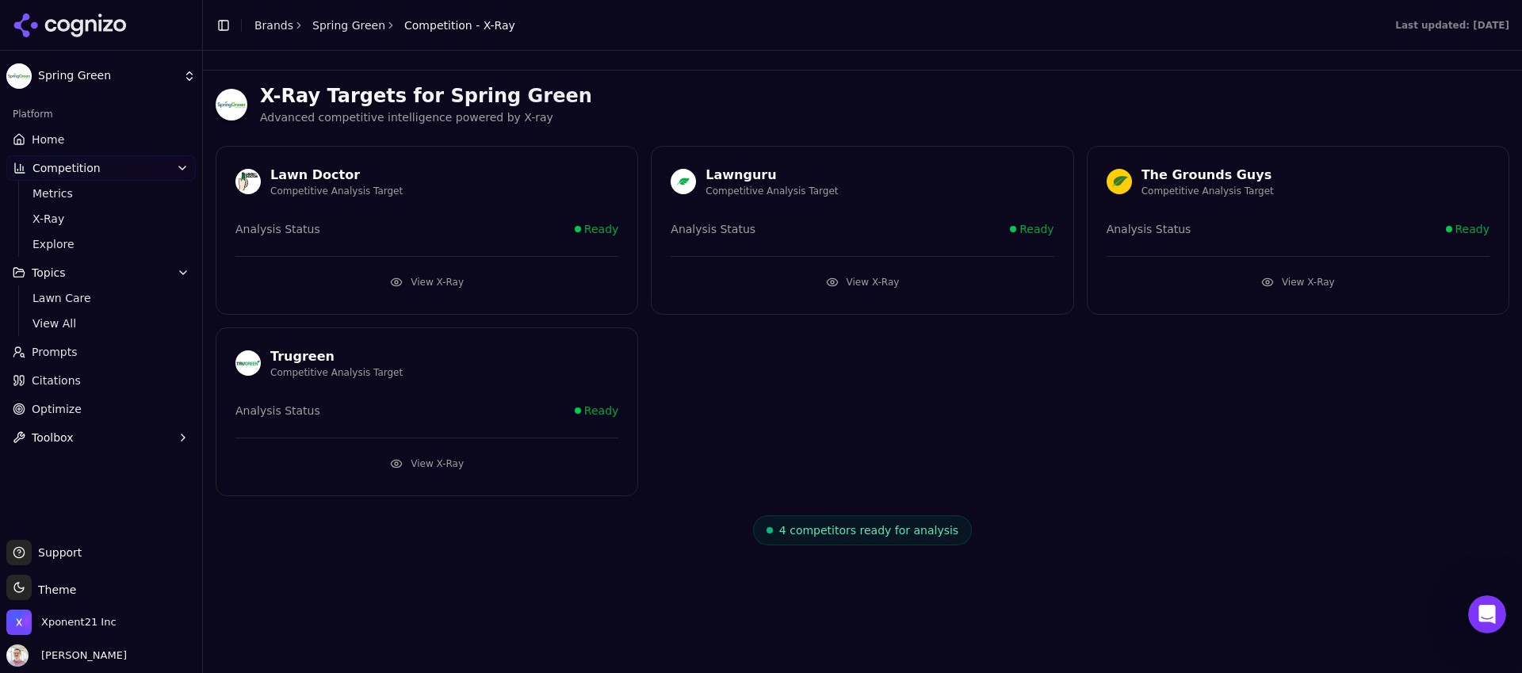
scroll to position [514, 0]
click at [61, 351] on span "Prompts" at bounding box center [55, 352] width 46 height 16
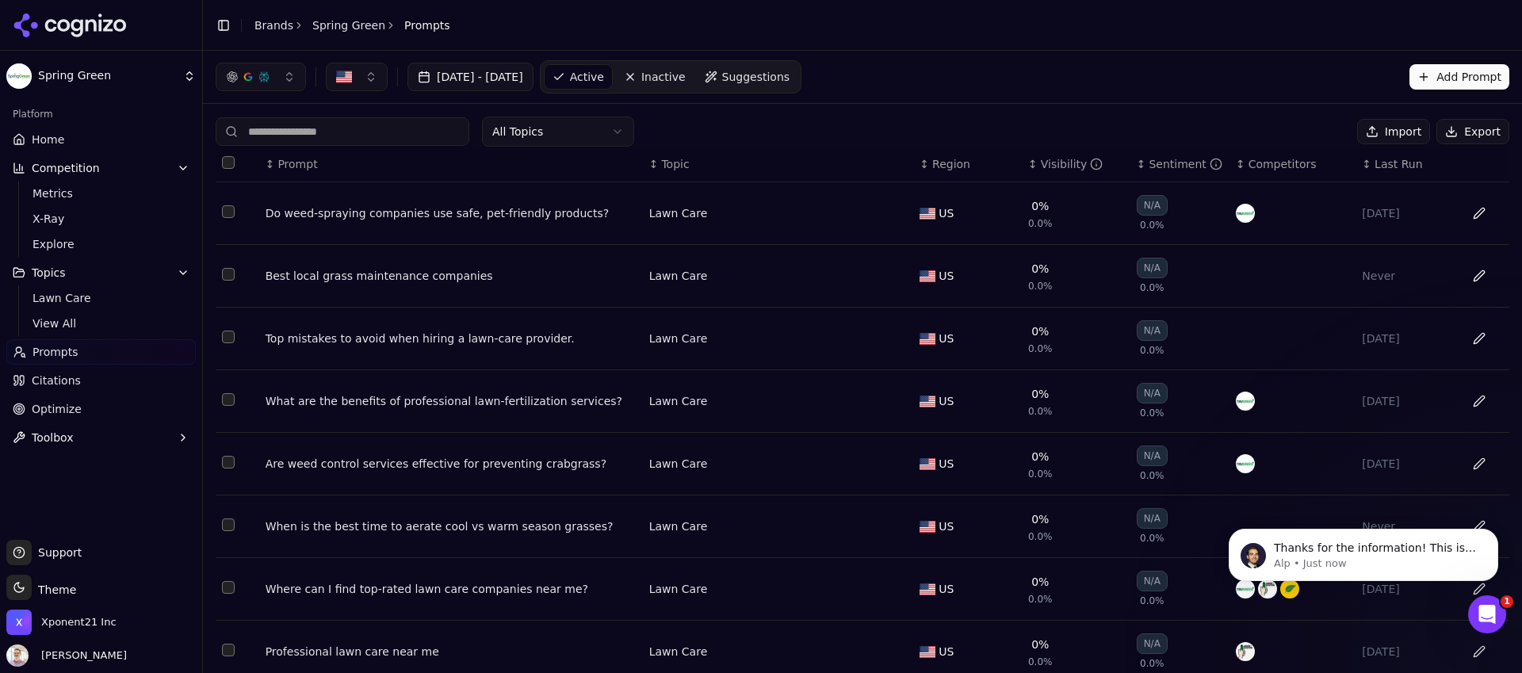
click at [78, 361] on link "Prompts" at bounding box center [100, 351] width 189 height 25
click at [48, 273] on span "Topics" at bounding box center [49, 273] width 34 height 16
click at [52, 281] on button "Topics" at bounding box center [100, 272] width 189 height 25
click at [64, 306] on link "Lawn Care" at bounding box center [101, 298] width 151 height 22
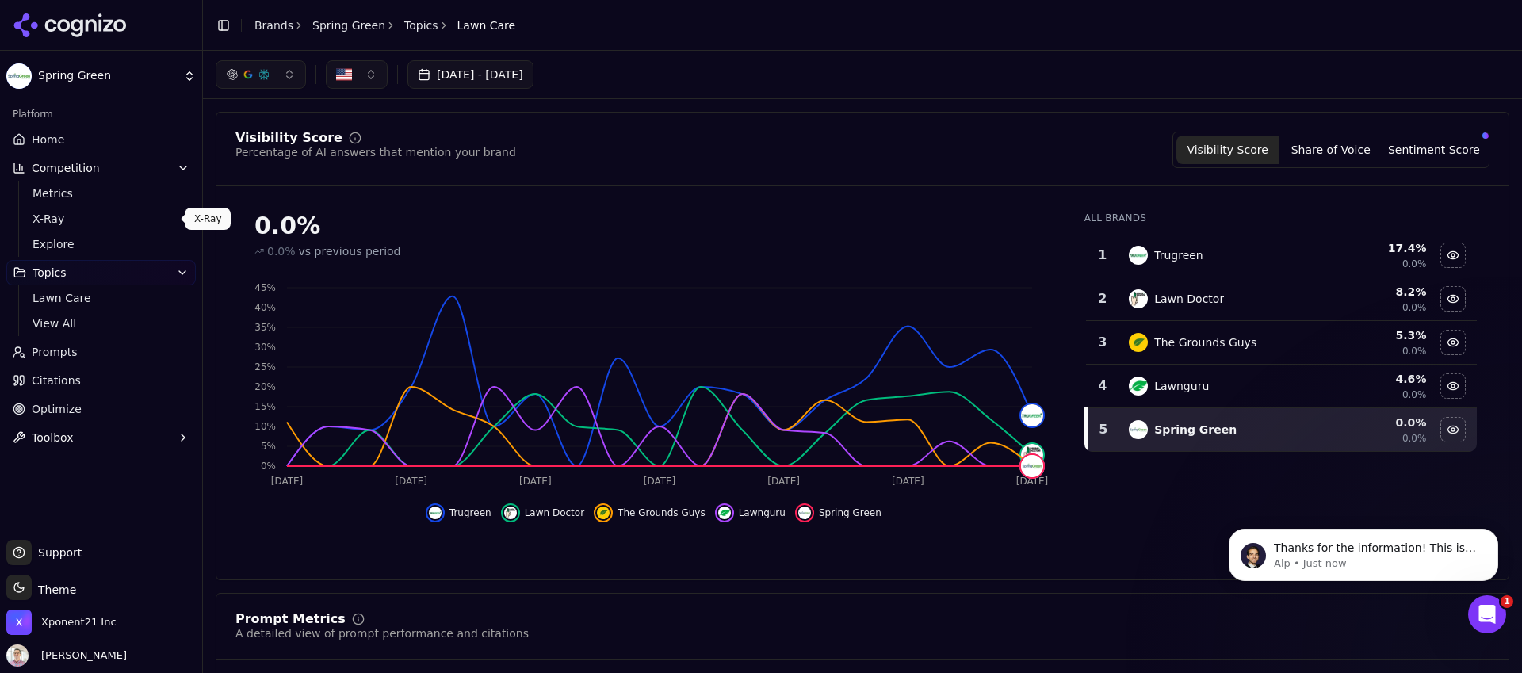
click at [44, 216] on span "X-Ray" at bounding box center [102, 219] width 138 height 16
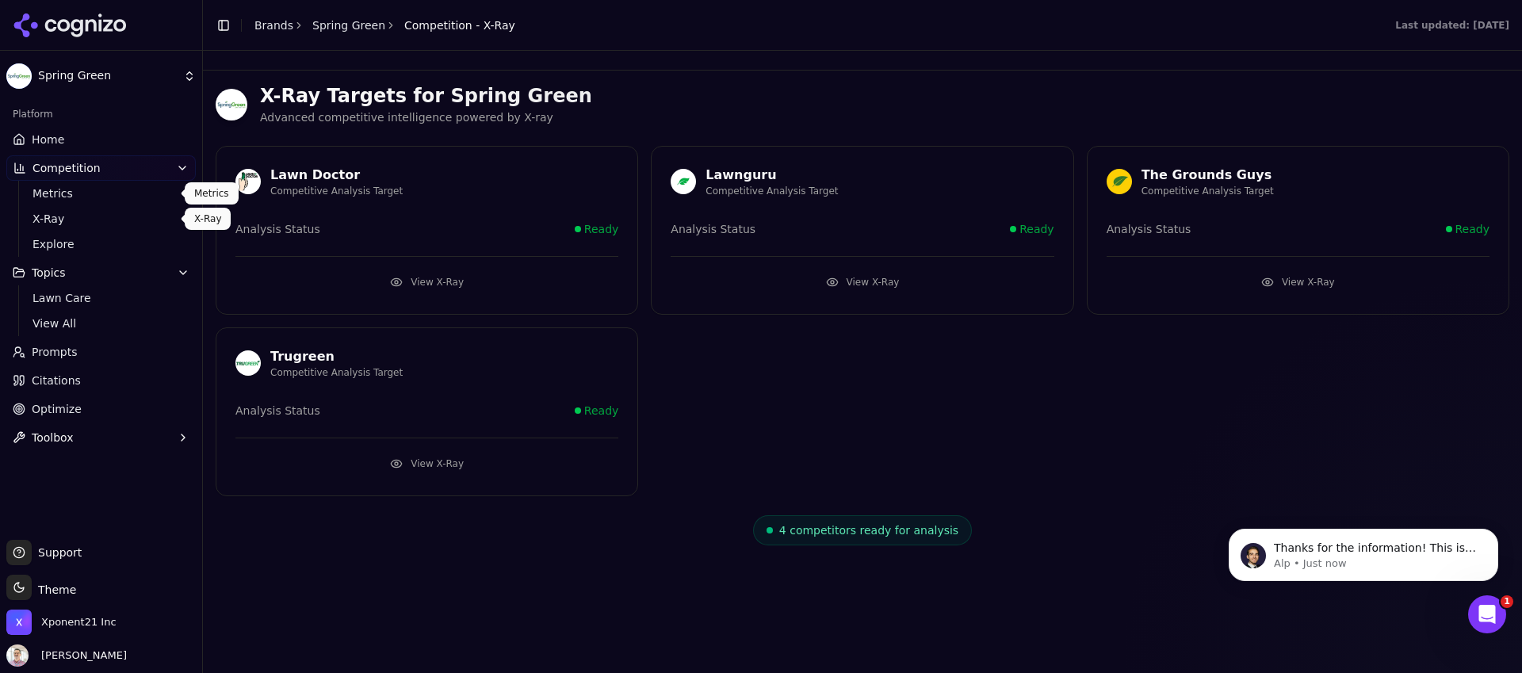
click at [46, 195] on span "Metrics" at bounding box center [102, 194] width 138 height 16
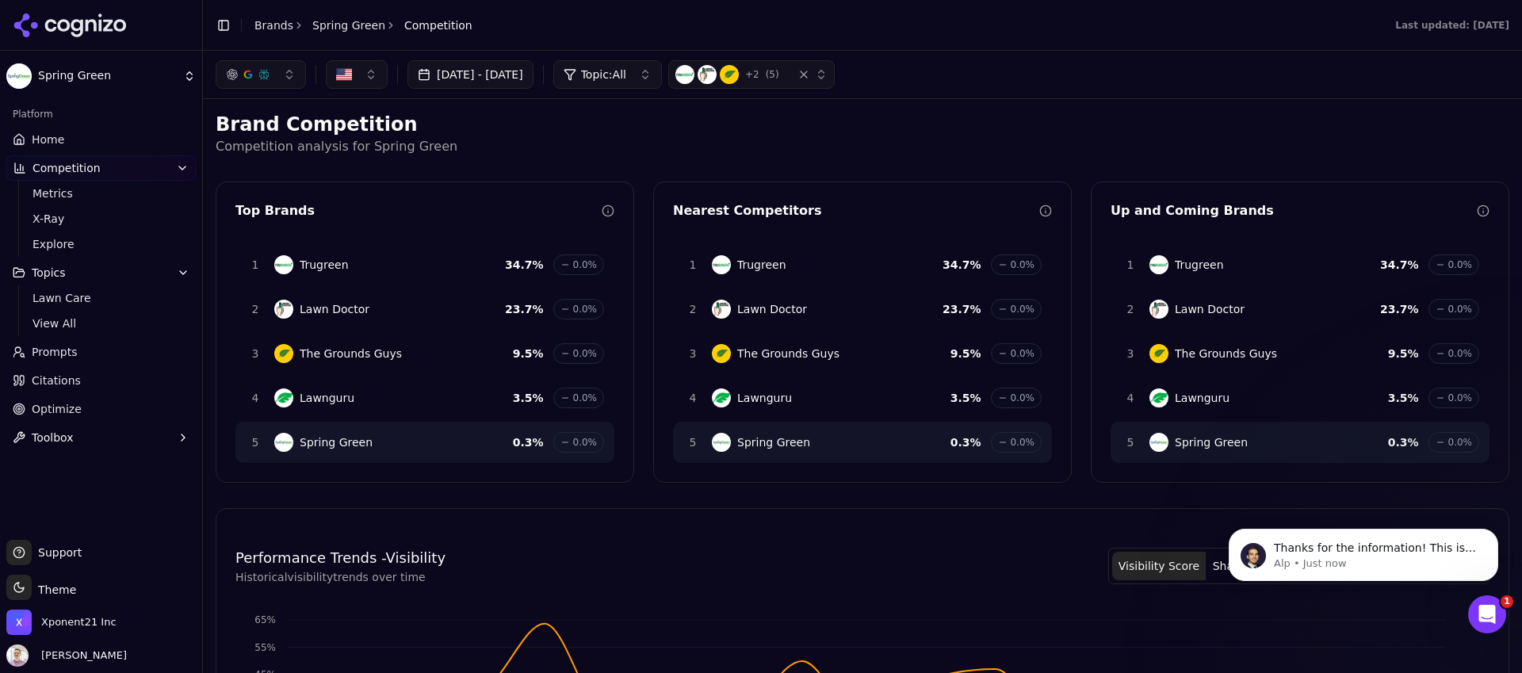
click at [52, 147] on span "Home" at bounding box center [48, 140] width 33 height 16
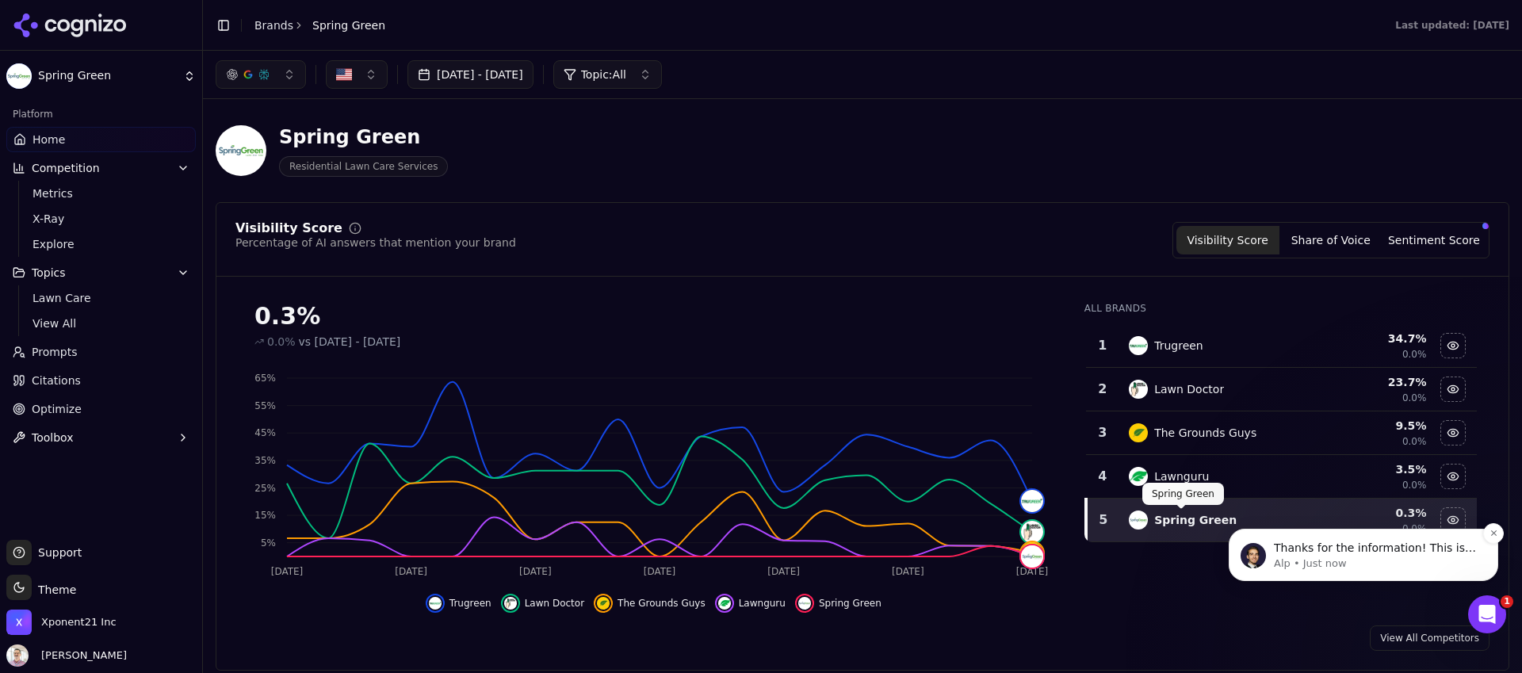
click at [1449, 550] on p "Thanks for the information! This is something we deeply care about providing an…" at bounding box center [1376, 549] width 205 height 16
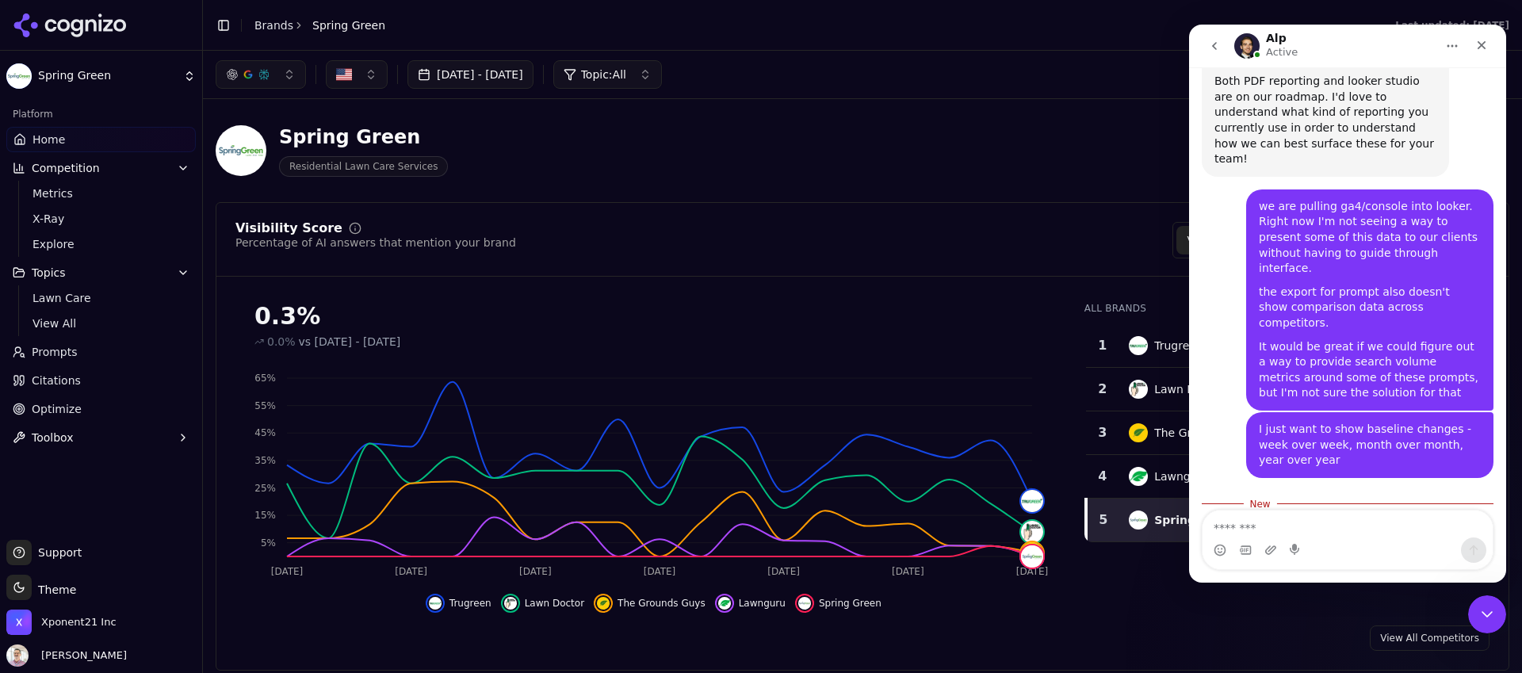
scroll to position [633, 0]
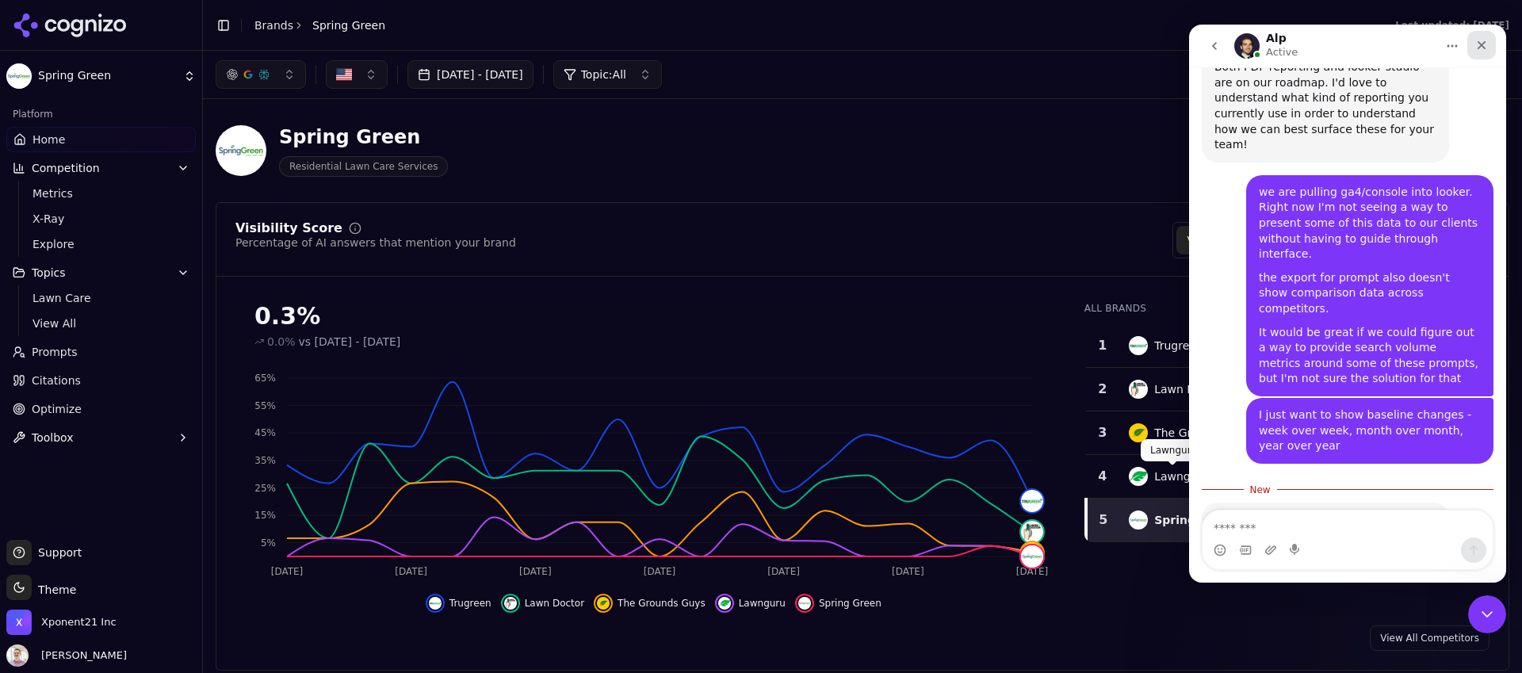
drag, startPoint x: 1482, startPoint y: 42, endPoint x: 2670, endPoint y: 67, distance: 1188.6
click at [1482, 42] on icon "Close" at bounding box center [1481, 45] width 13 height 13
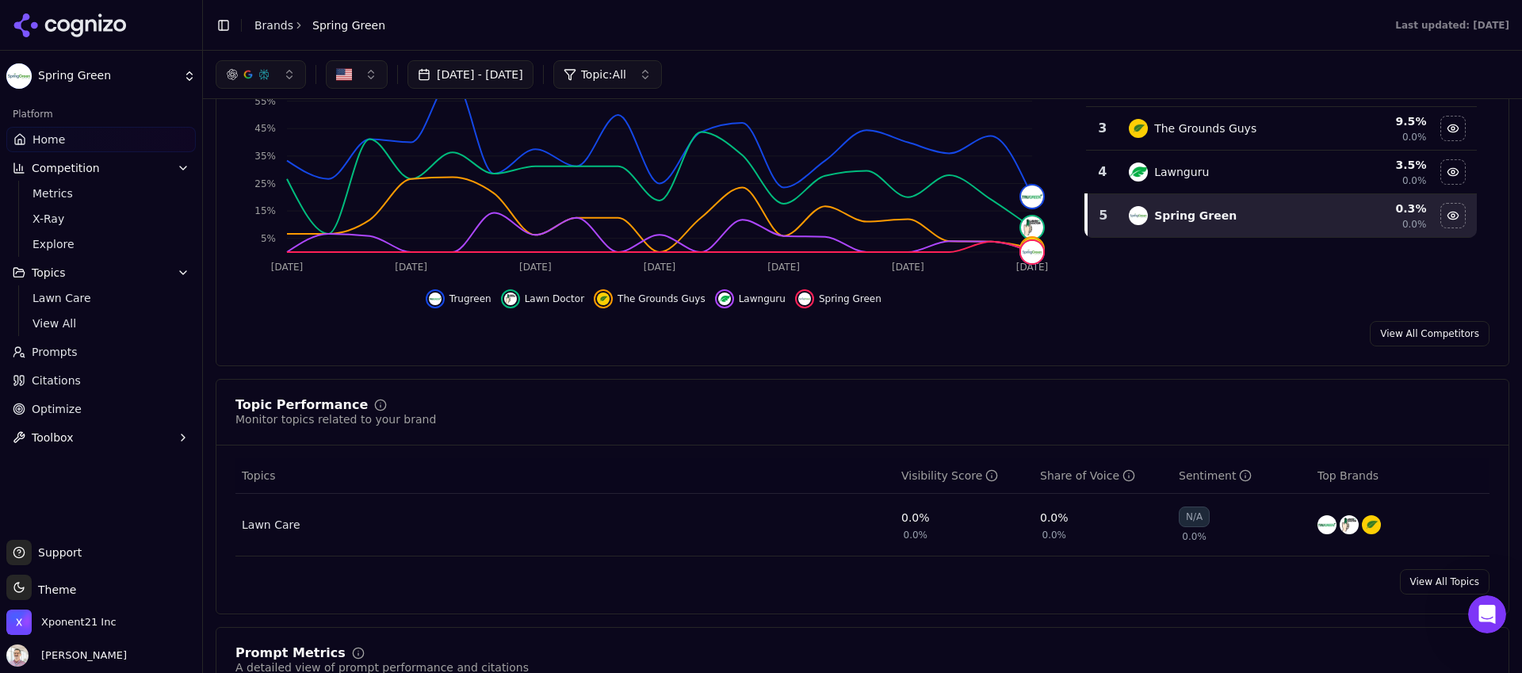
scroll to position [271, 0]
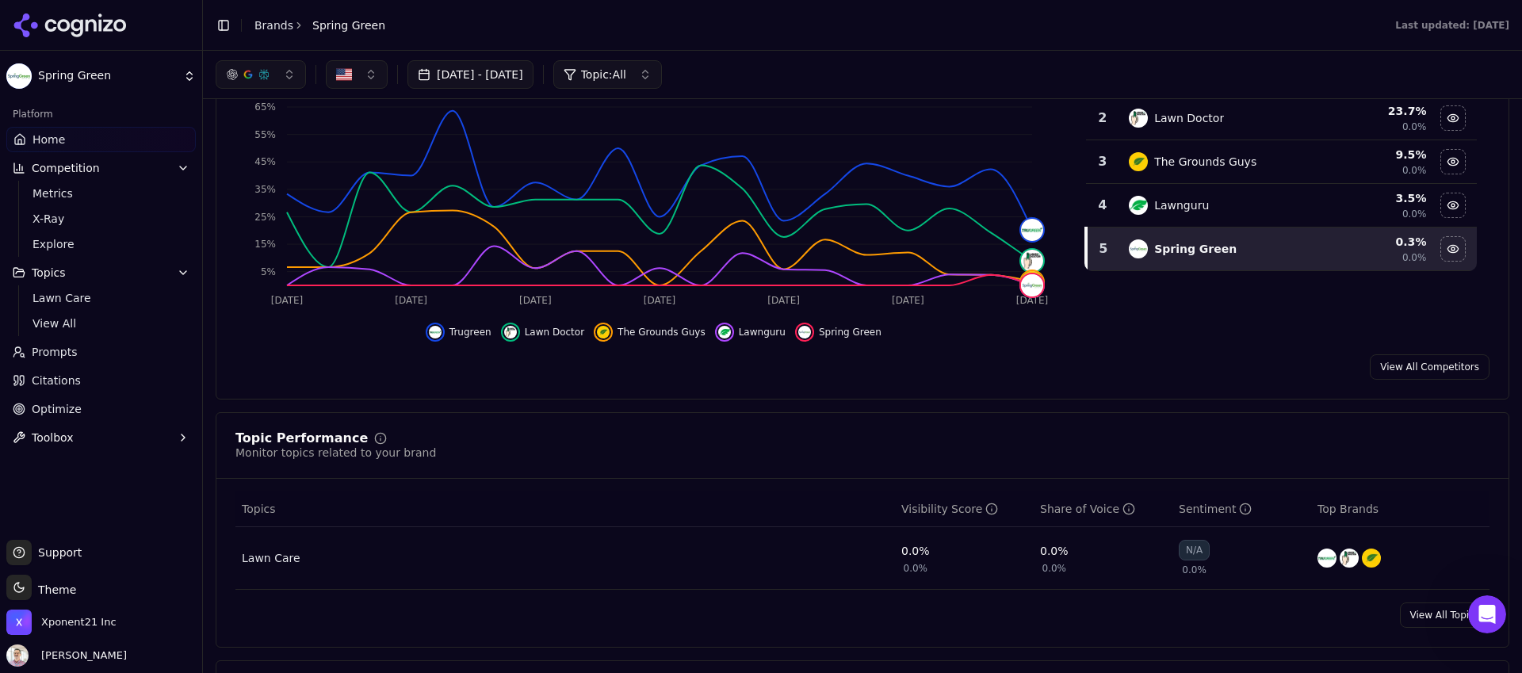
click at [1470, 367] on link "View All Competitors" at bounding box center [1430, 366] width 120 height 25
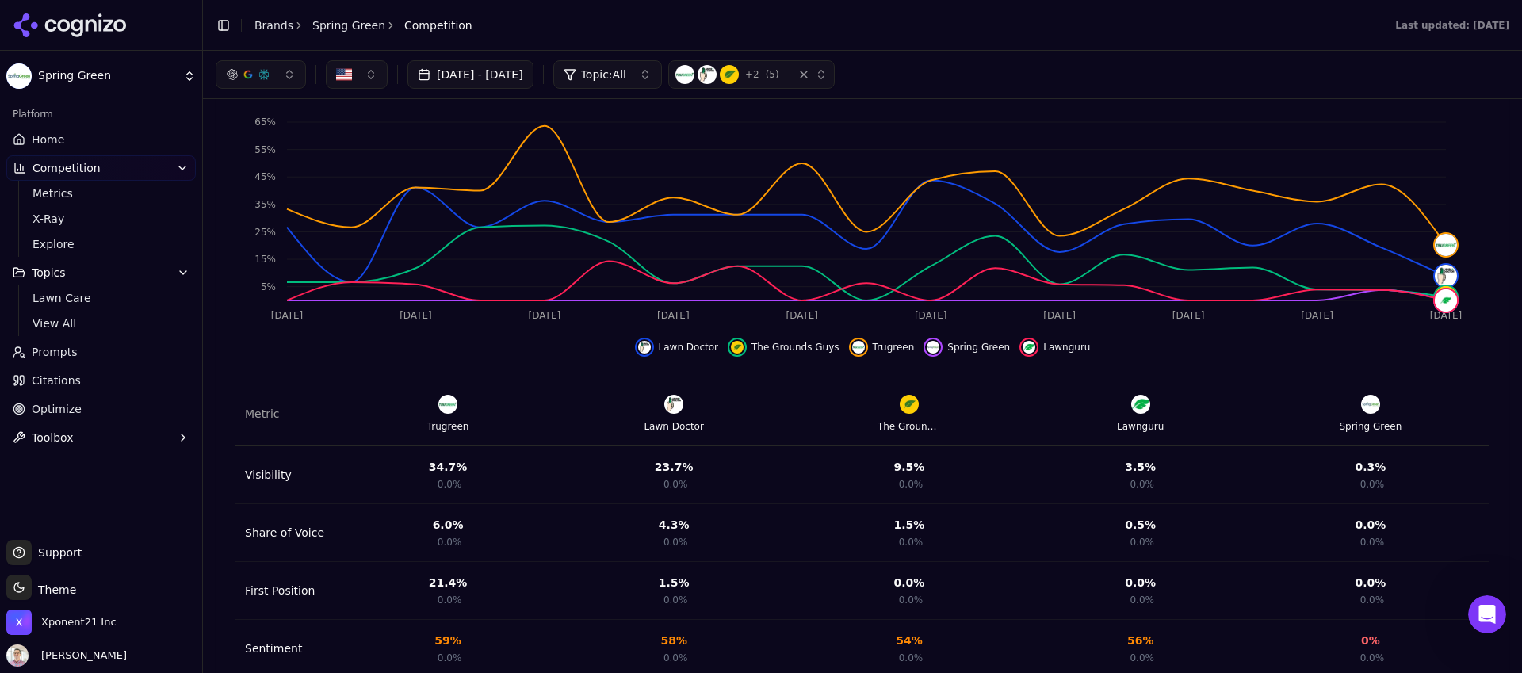
scroll to position [553, 0]
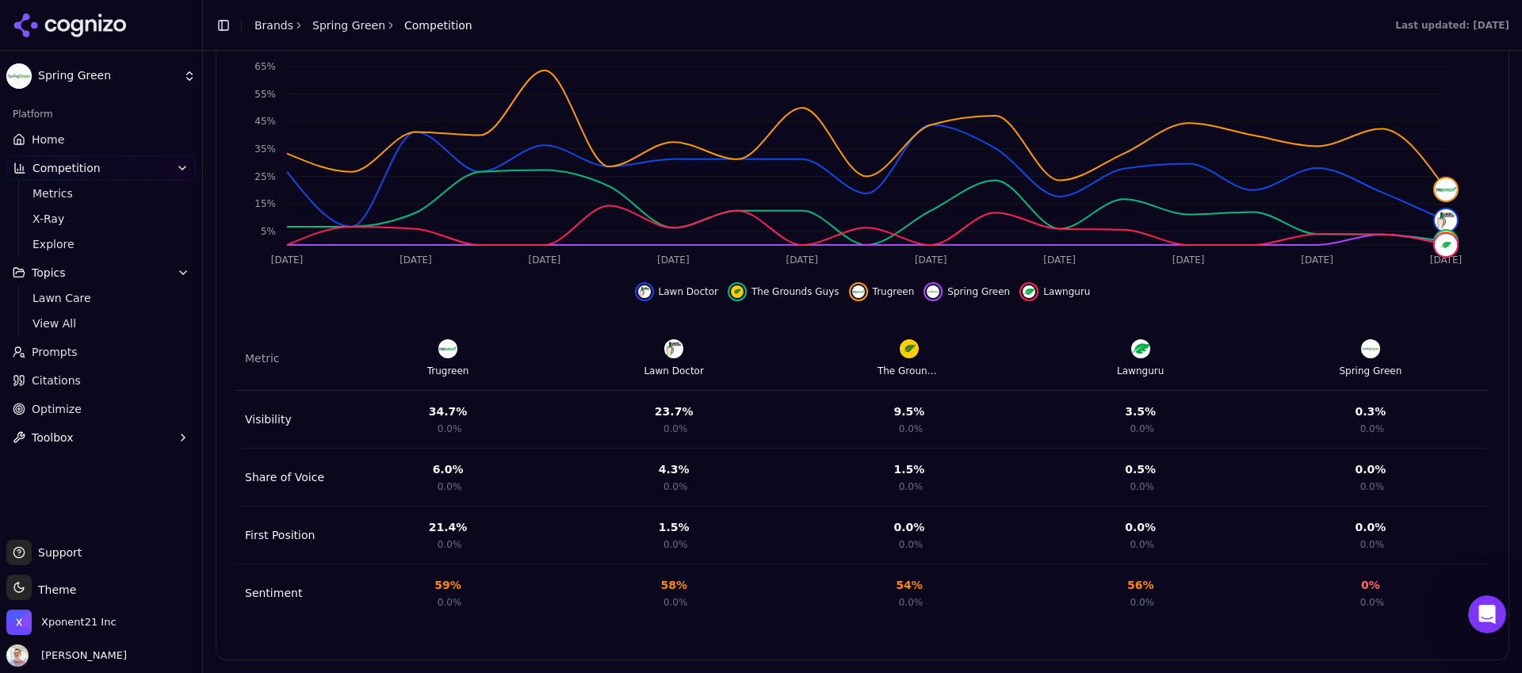
click at [434, 469] on div "6.0 %" at bounding box center [448, 469] width 31 height 16
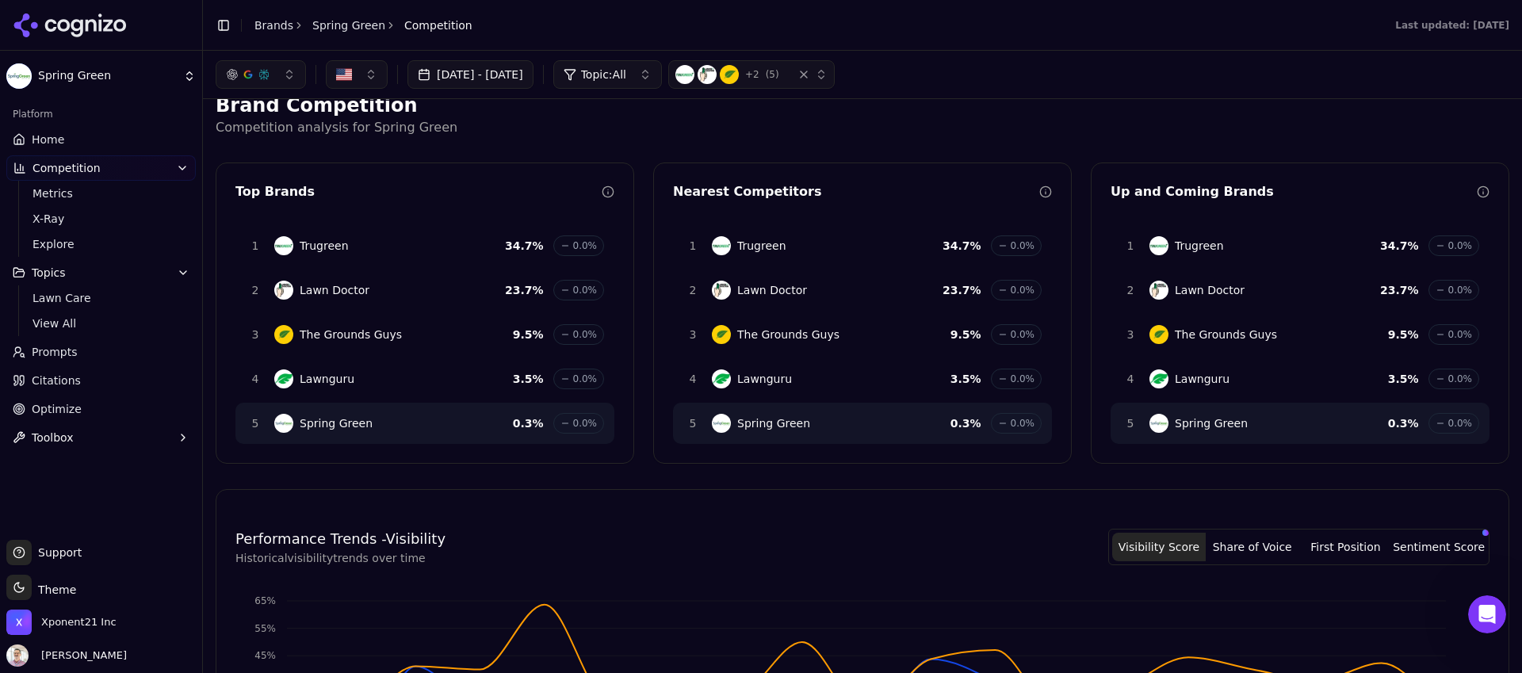
scroll to position [0, 0]
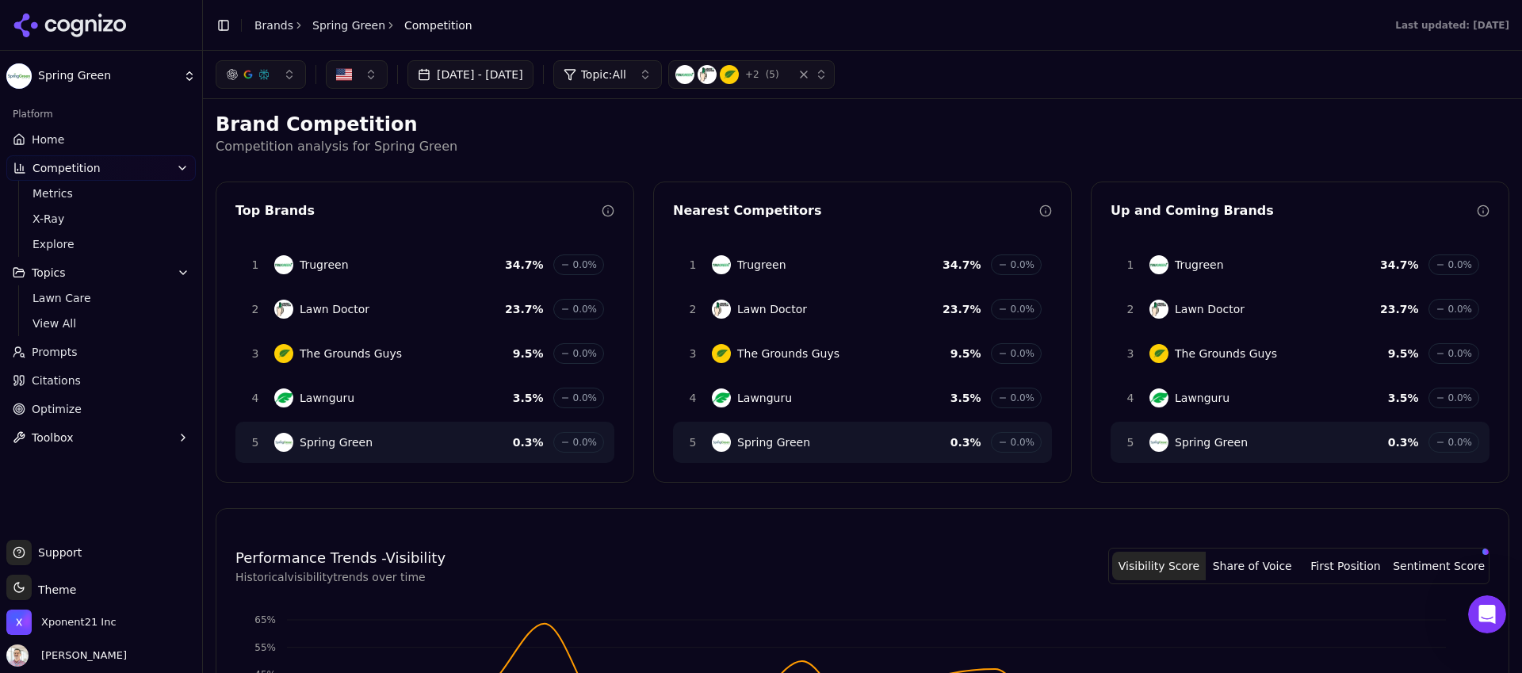
click at [86, 348] on link "Prompts" at bounding box center [100, 351] width 189 height 25
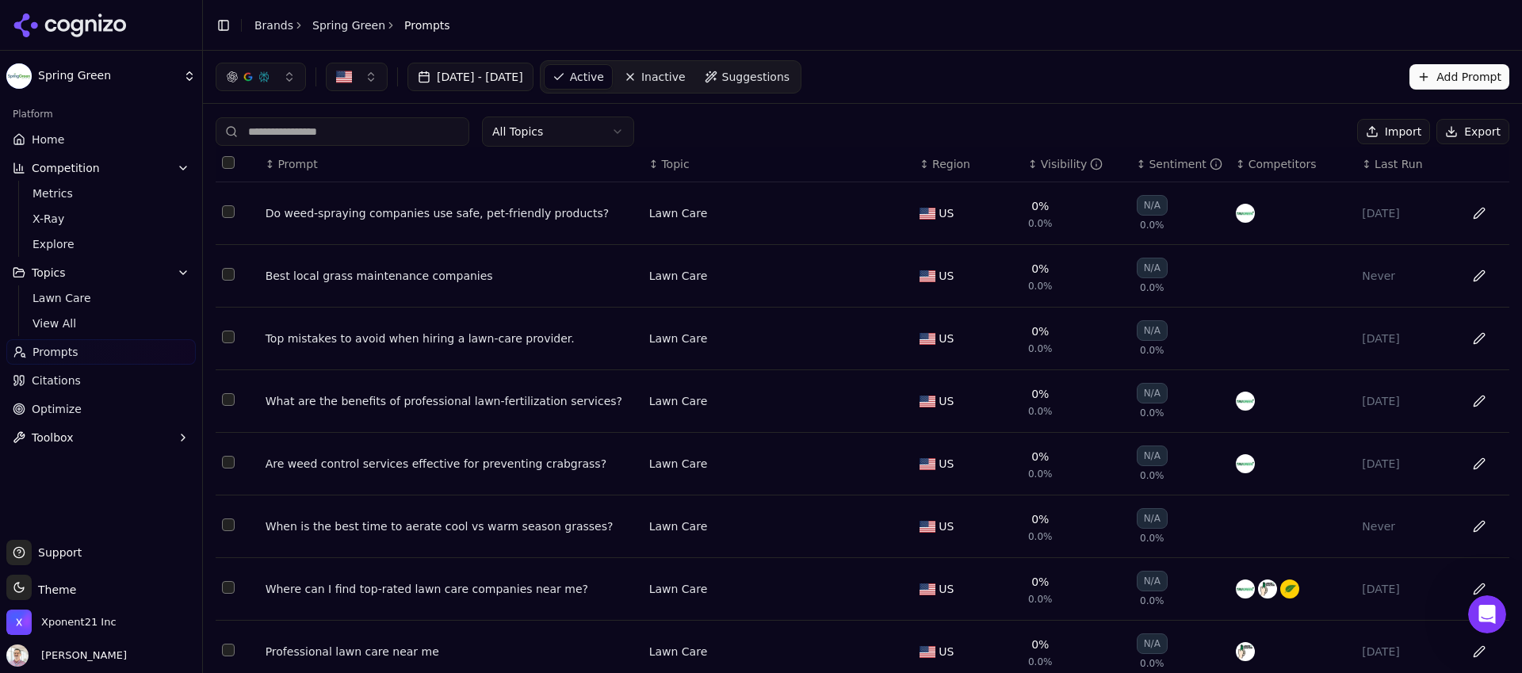
click at [445, 284] on div "Best local grass maintenance companies" at bounding box center [451, 276] width 371 height 16
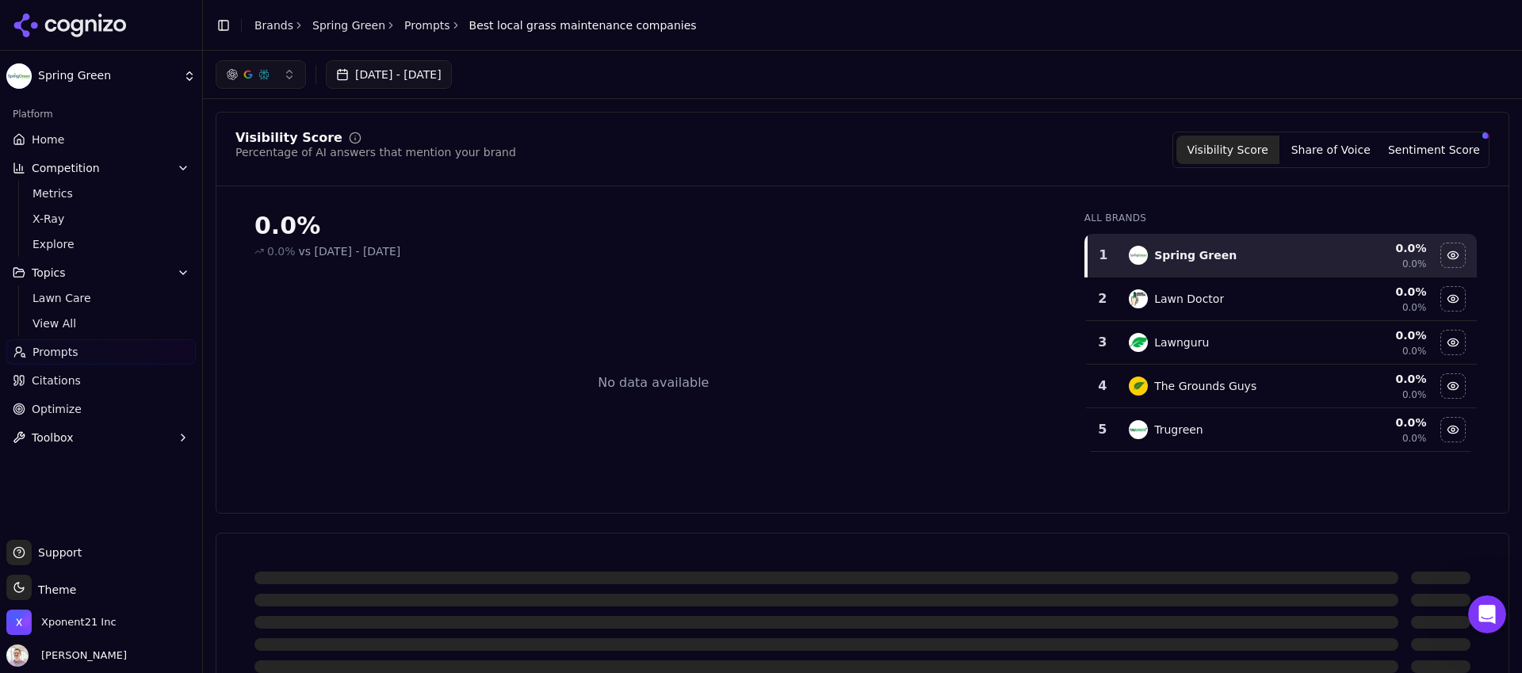
click at [93, 300] on span "Lawn Care" at bounding box center [102, 298] width 138 height 16
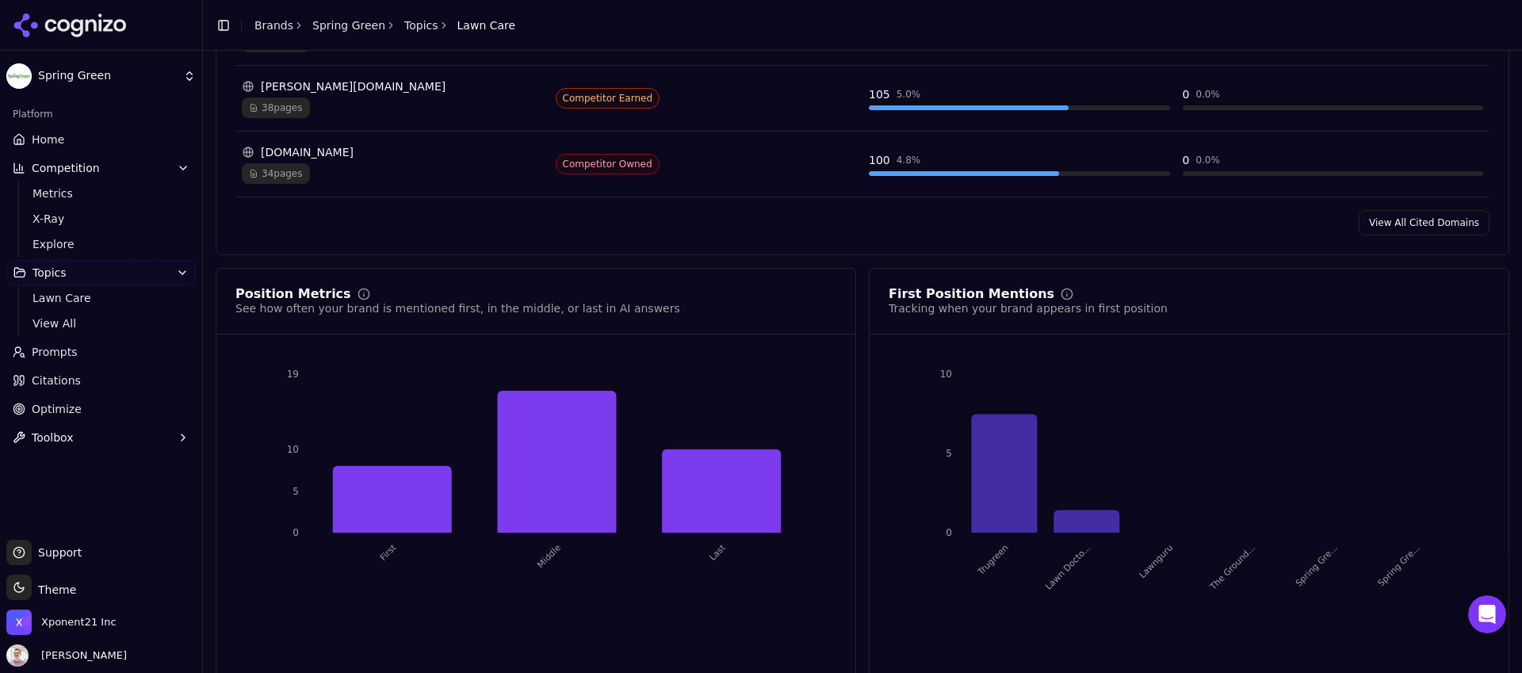
scroll to position [1364, 0]
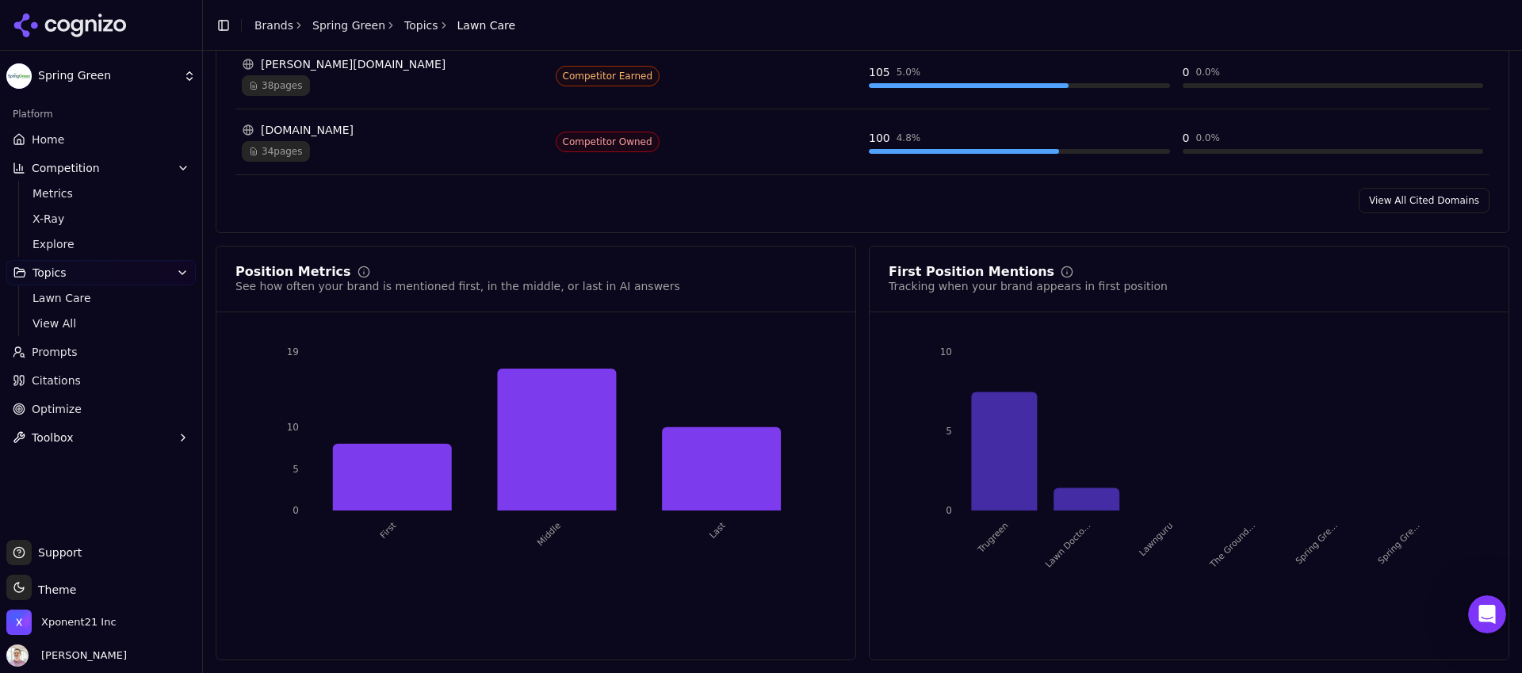
click at [74, 360] on link "Prompts" at bounding box center [100, 351] width 189 height 25
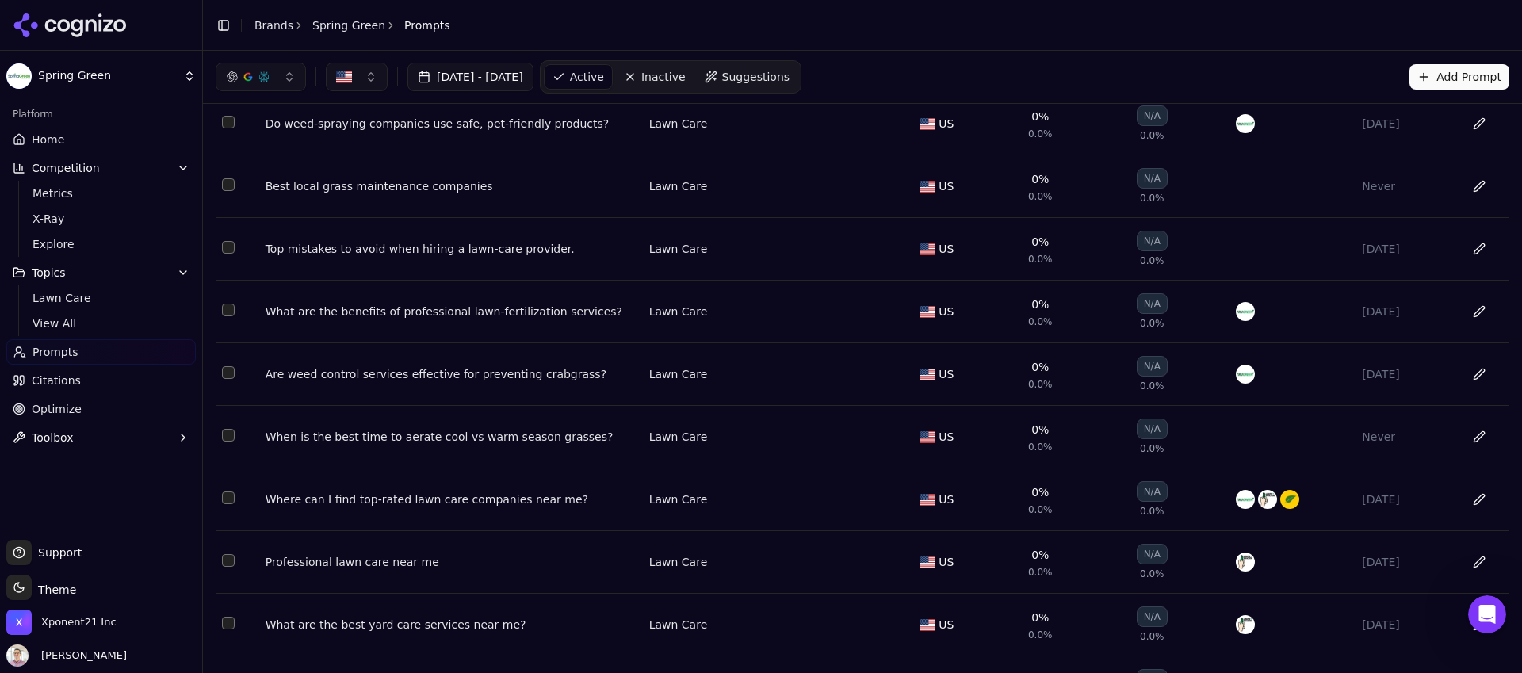
scroll to position [194, 0]
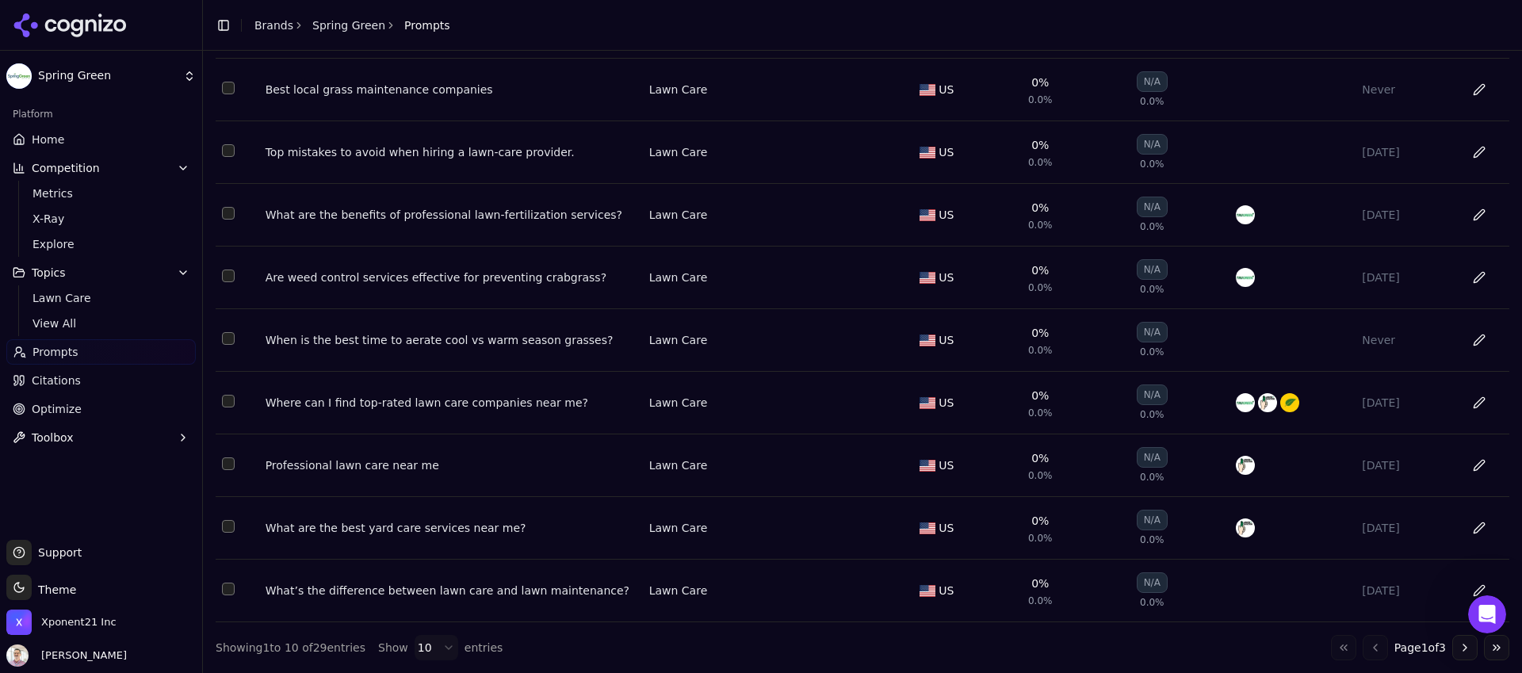
click at [504, 400] on div "Where can I find top-rated lawn care companies near me?" at bounding box center [451, 403] width 371 height 16
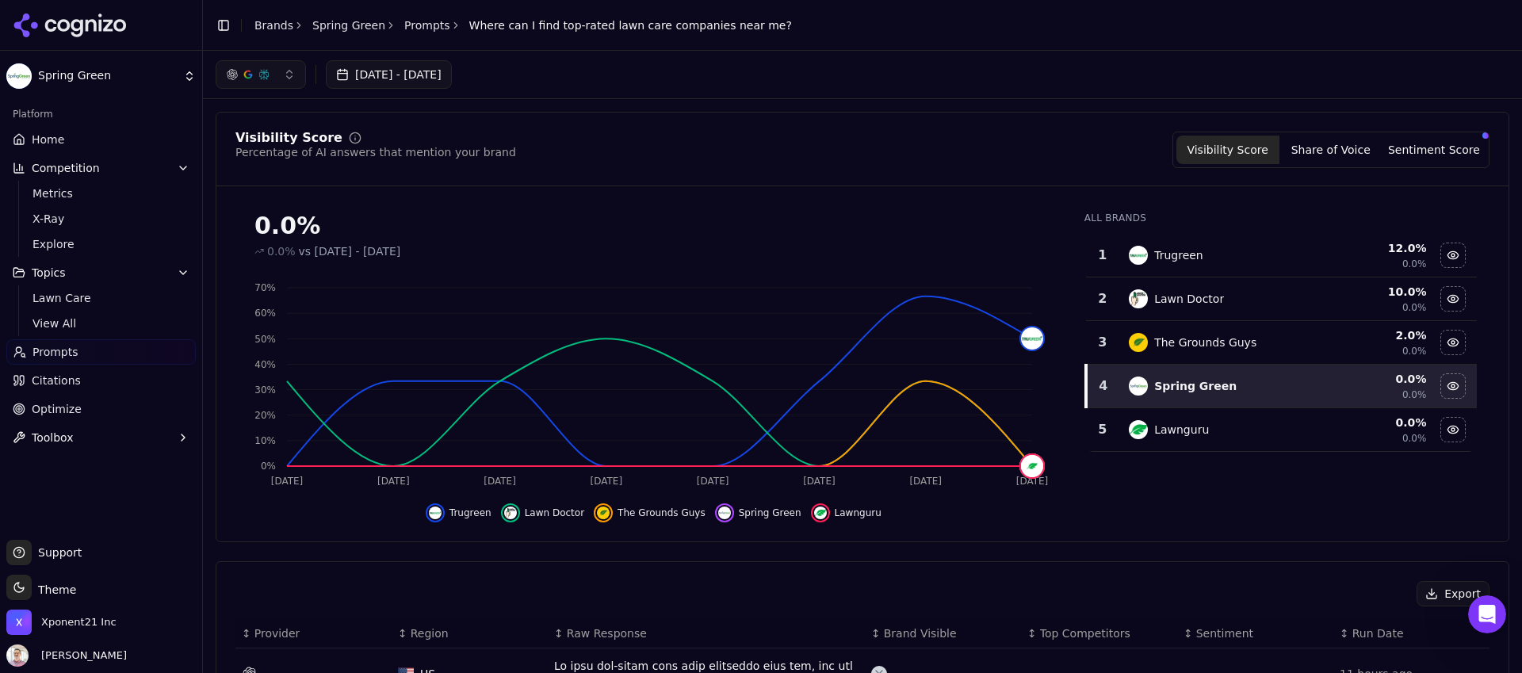
click at [1321, 151] on button "Share of Voice" at bounding box center [1330, 150] width 103 height 29
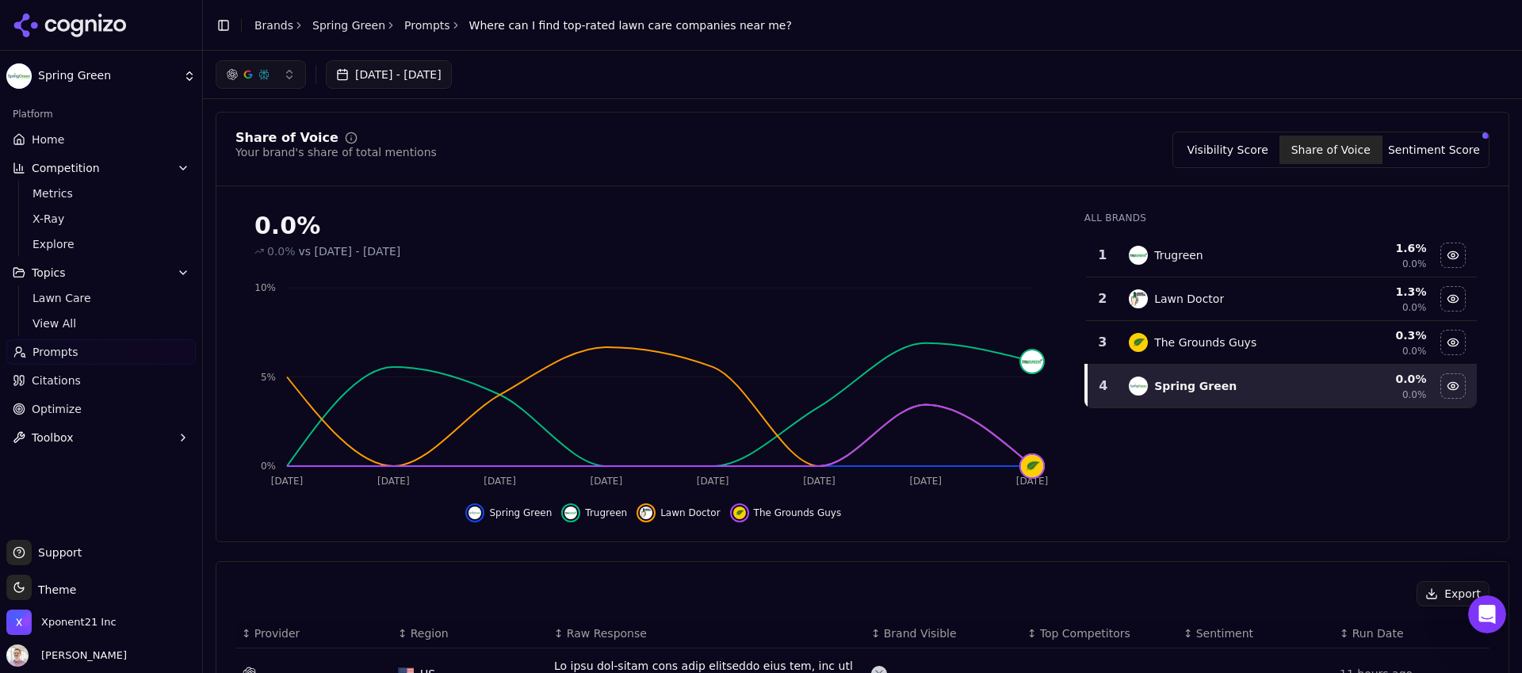
click at [1213, 158] on button "Visibility Score" at bounding box center [1227, 150] width 103 height 29
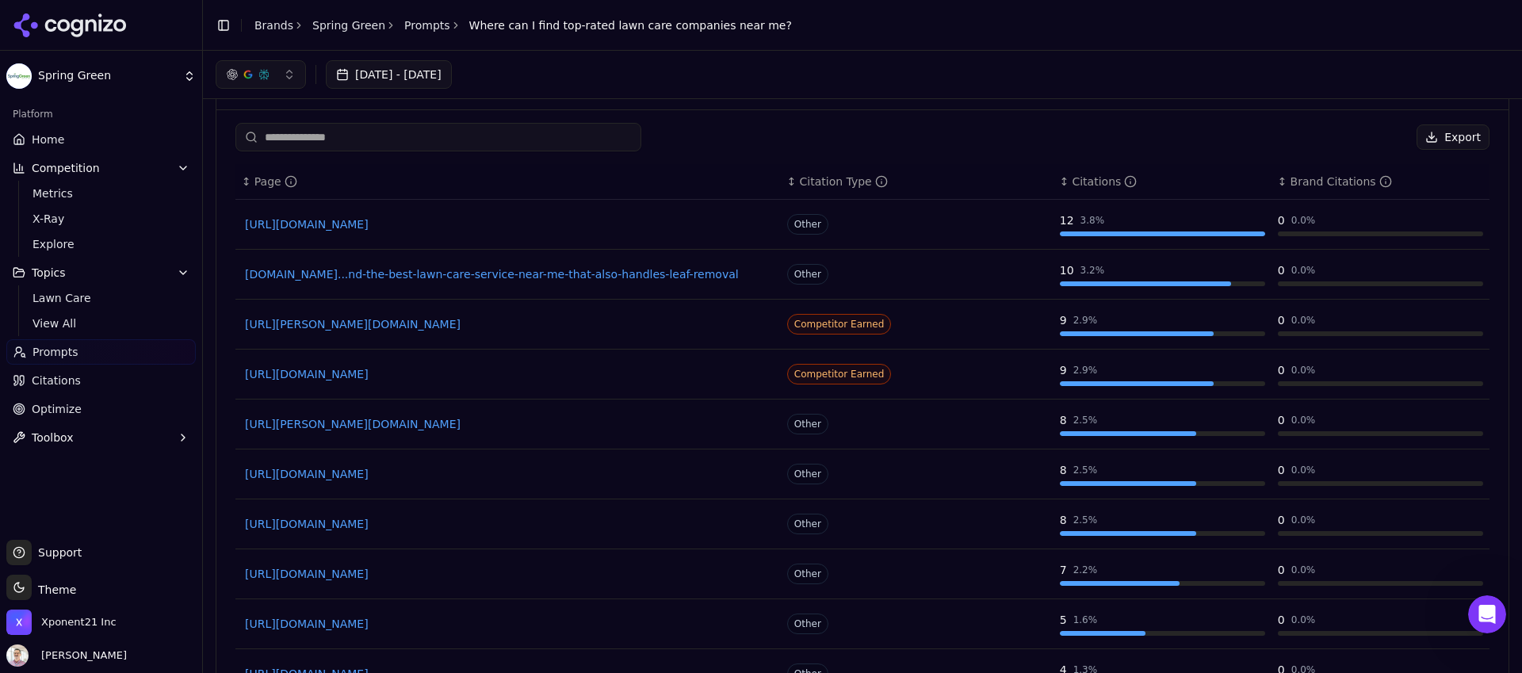
scroll to position [1268, 0]
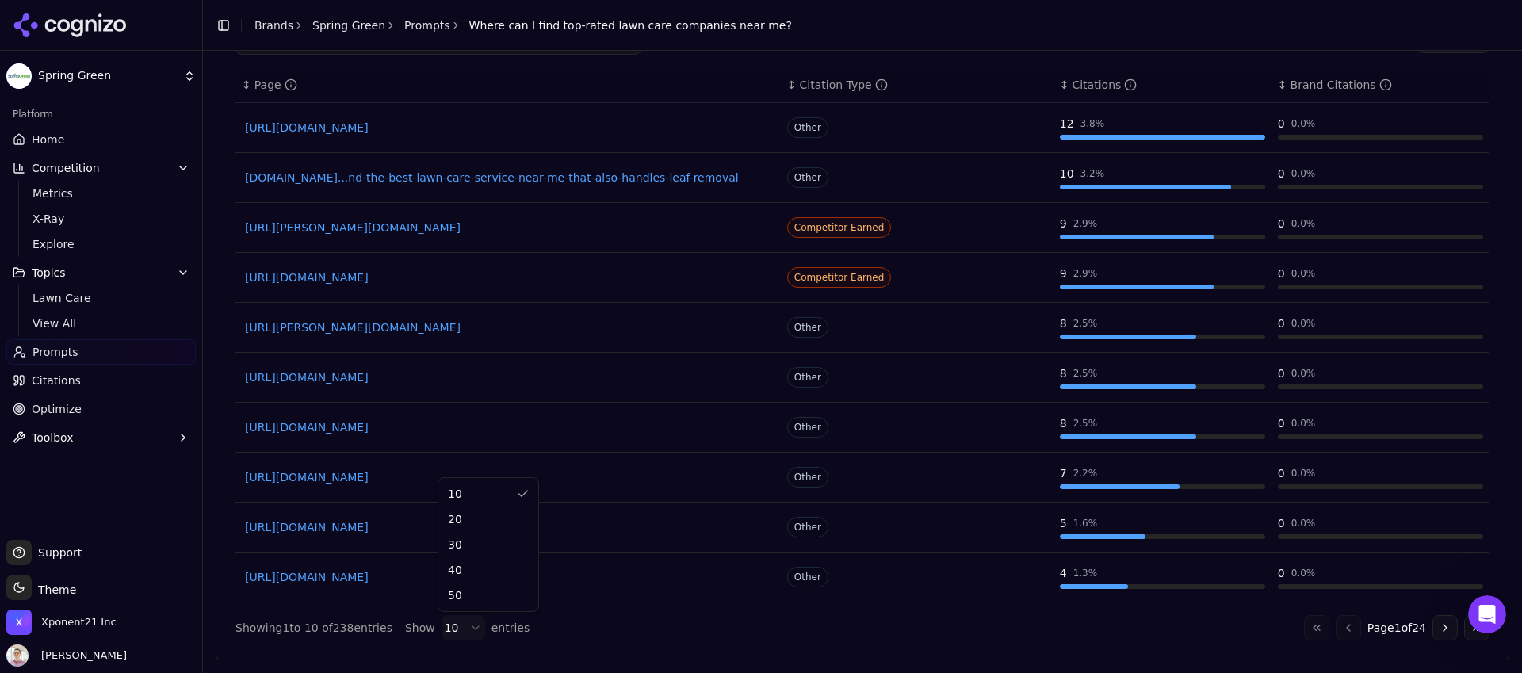
click at [474, 625] on html "Spring Green Platform Home Competition Metrics X-Ray Explore Topics Lawn Care V…" at bounding box center [761, 336] width 1522 height 673
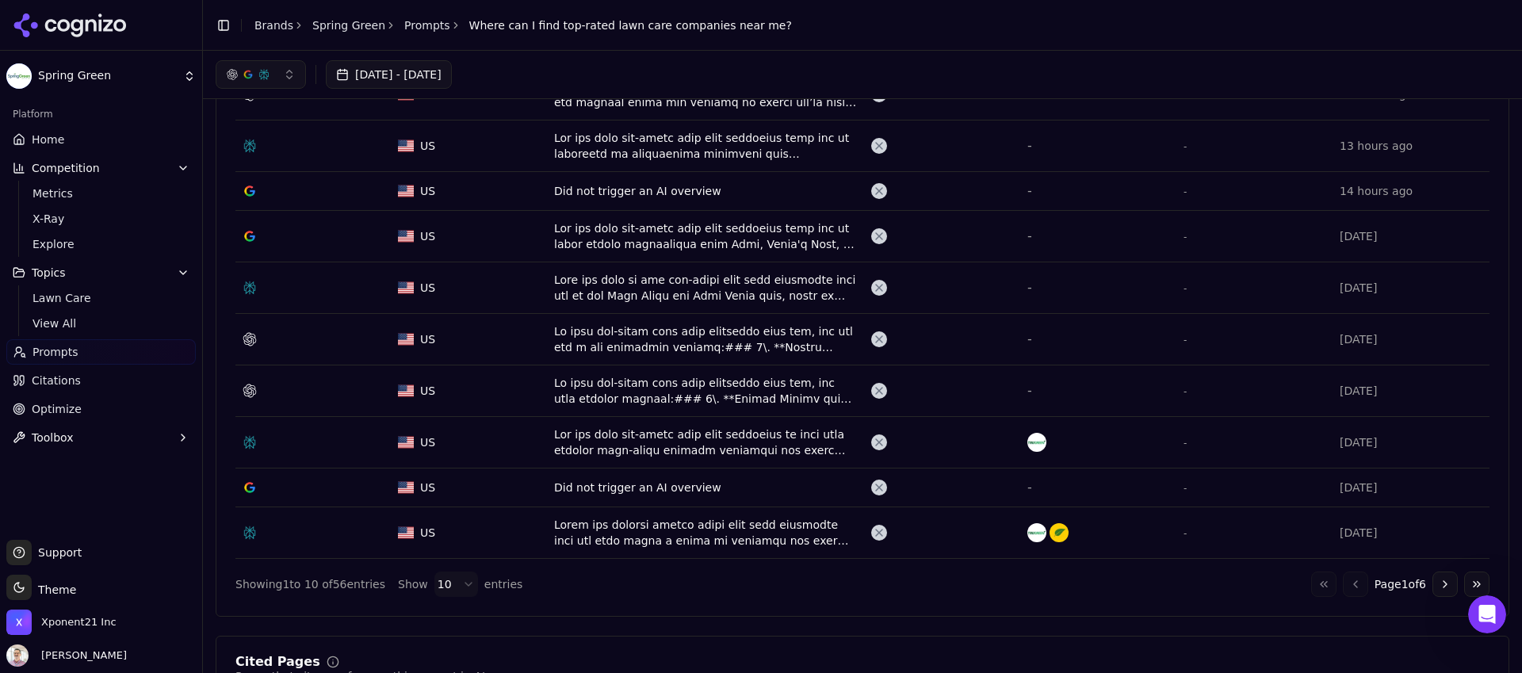
scroll to position [579, 0]
click at [656, 243] on div "Data table" at bounding box center [706, 237] width 304 height 32
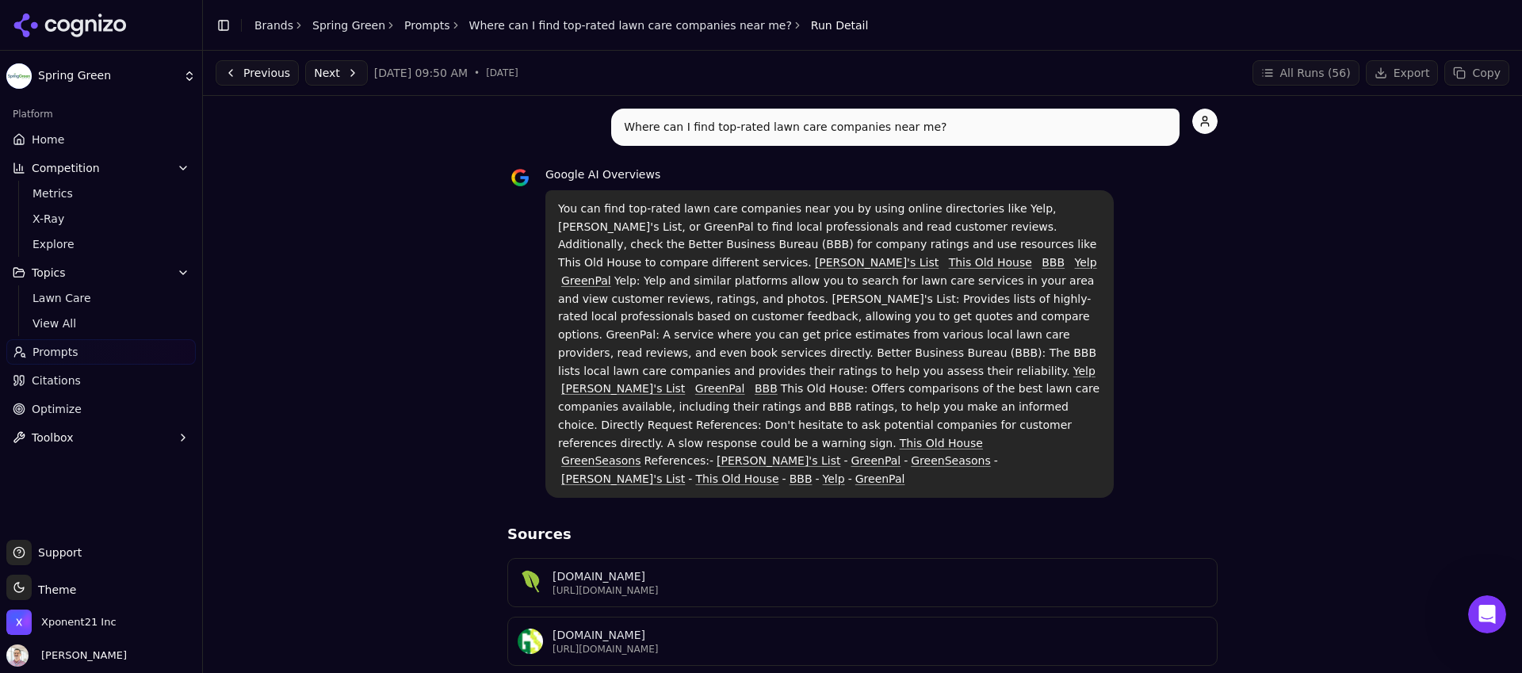
click at [413, 245] on div "Where can I find top-rated lawn care companies near me? Google AI Overviews You…" at bounding box center [863, 563] width 1294 height 909
click at [245, 76] on button "Previous" at bounding box center [257, 72] width 83 height 25
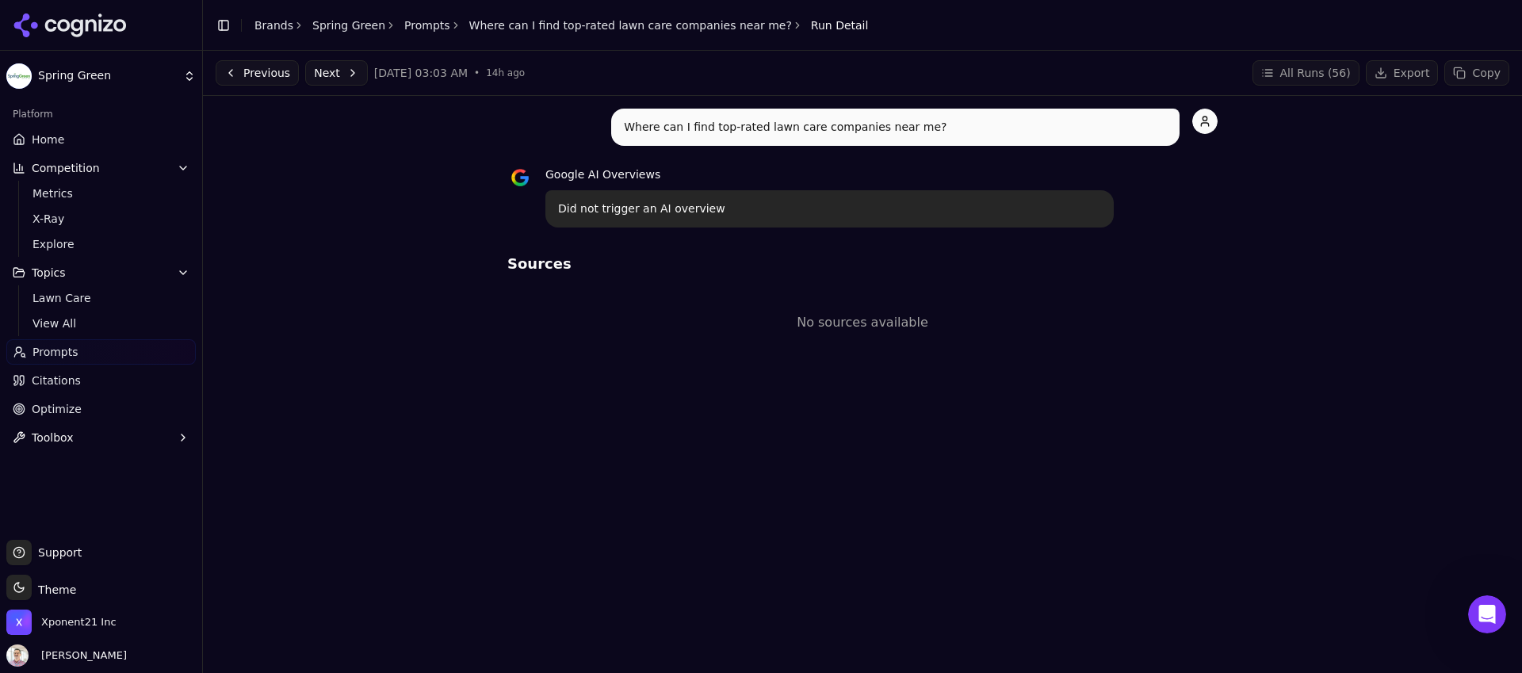
click at [239, 68] on button "Previous" at bounding box center [257, 72] width 83 height 25
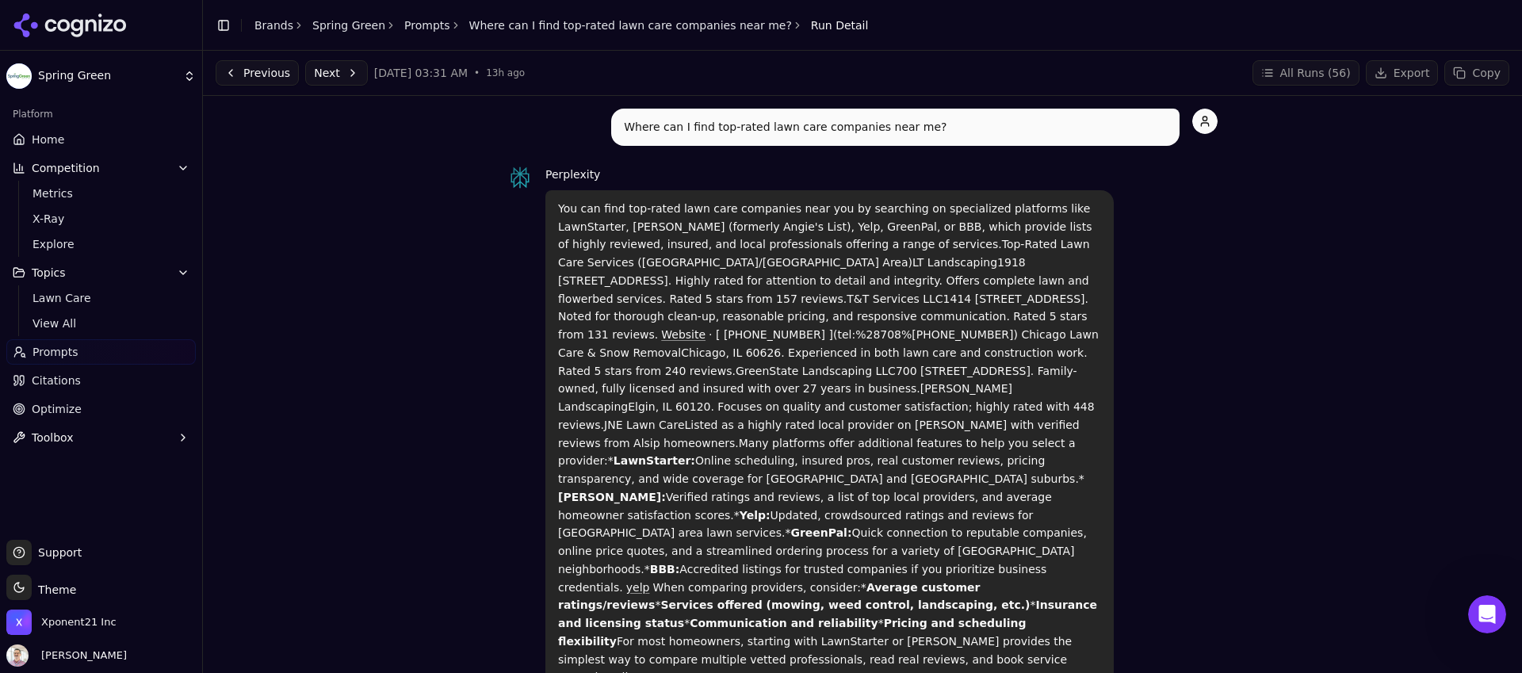
click at [424, 24] on link "Prompts" at bounding box center [427, 25] width 46 height 16
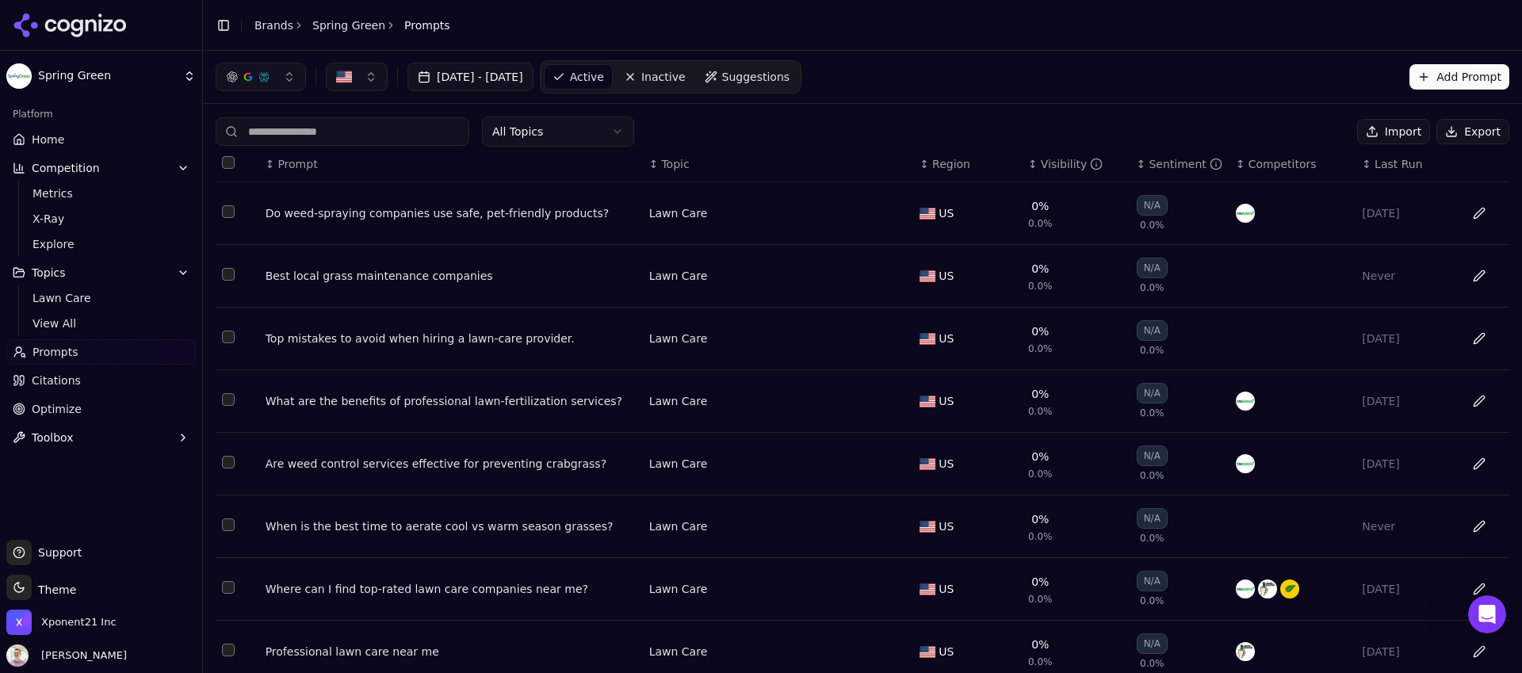
click at [491, 226] on td "Do weed‑spraying companies use safe, pet‑friendly products?" at bounding box center [451, 213] width 384 height 63
click at [500, 213] on div "Do weed‑spraying companies use safe, pet‑friendly products?" at bounding box center [451, 213] width 371 height 16
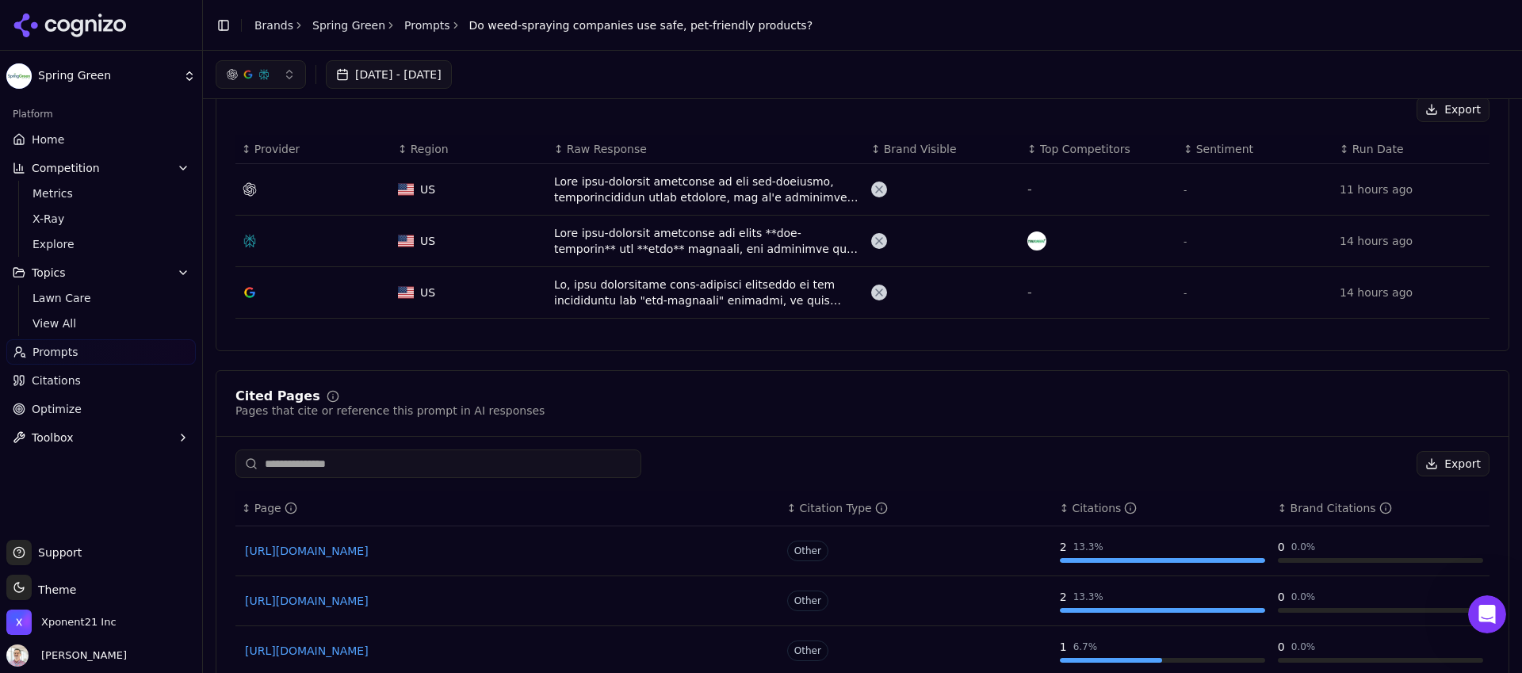
scroll to position [400, 0]
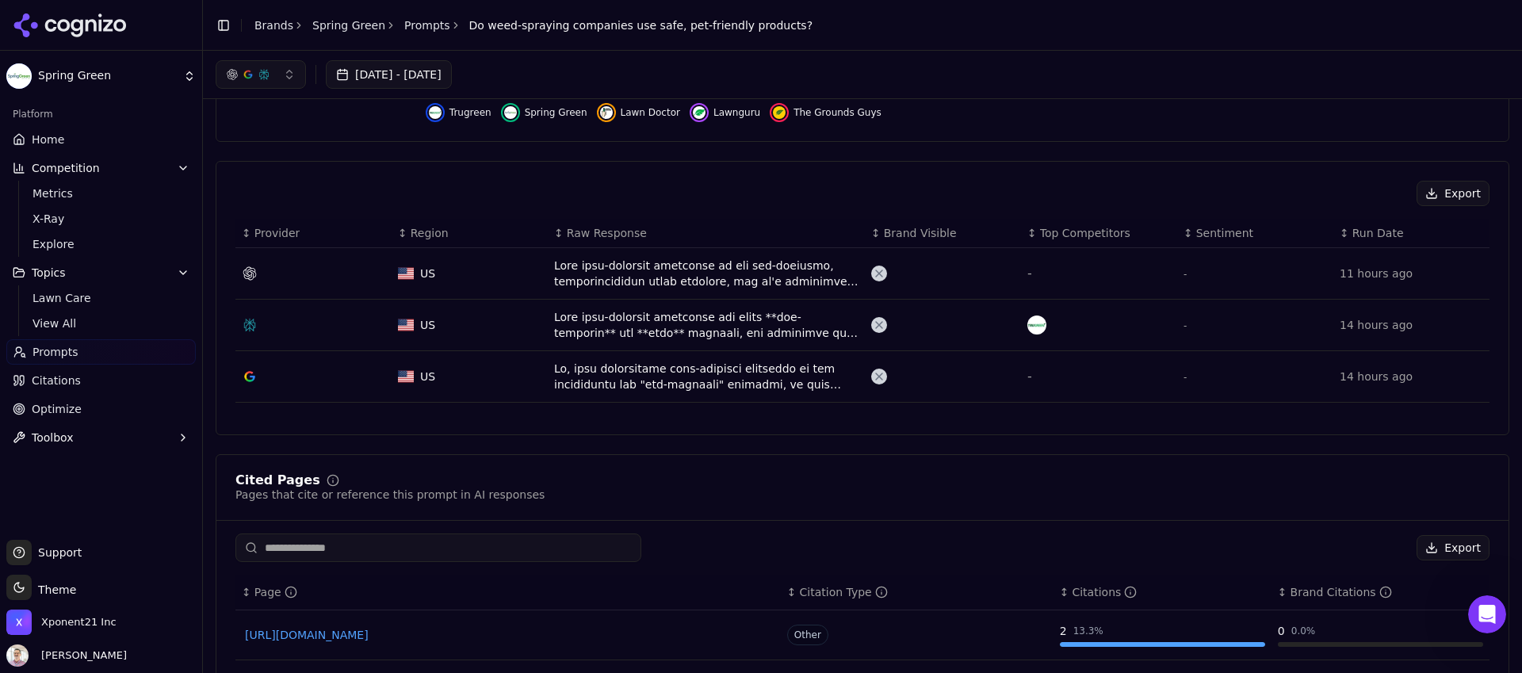
click at [656, 327] on div "Data table" at bounding box center [706, 325] width 304 height 32
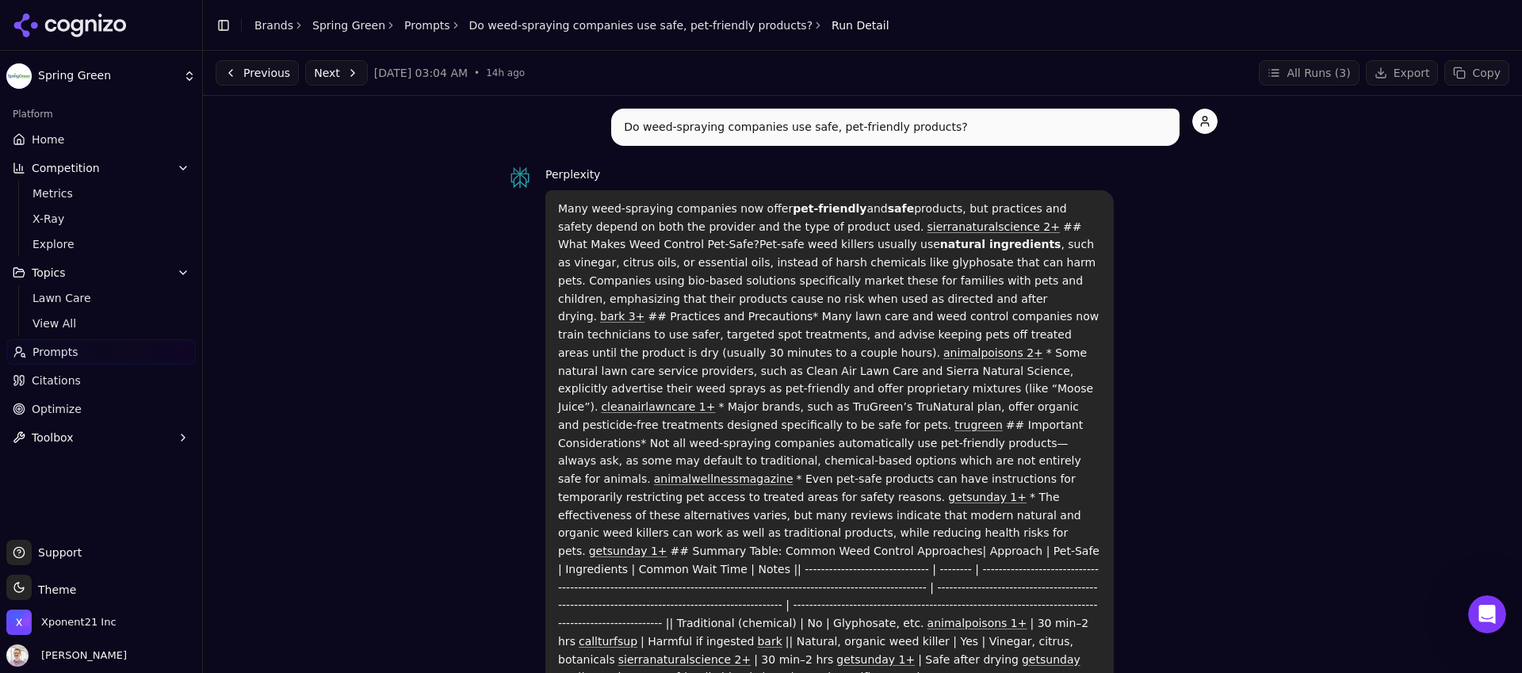
click at [412, 35] on div "Toggle Sidebar Brands Spring Green Prompts Do weed‑spraying companies use safe,…" at bounding box center [552, 25] width 699 height 22
click at [412, 28] on link "Prompts" at bounding box center [427, 25] width 46 height 16
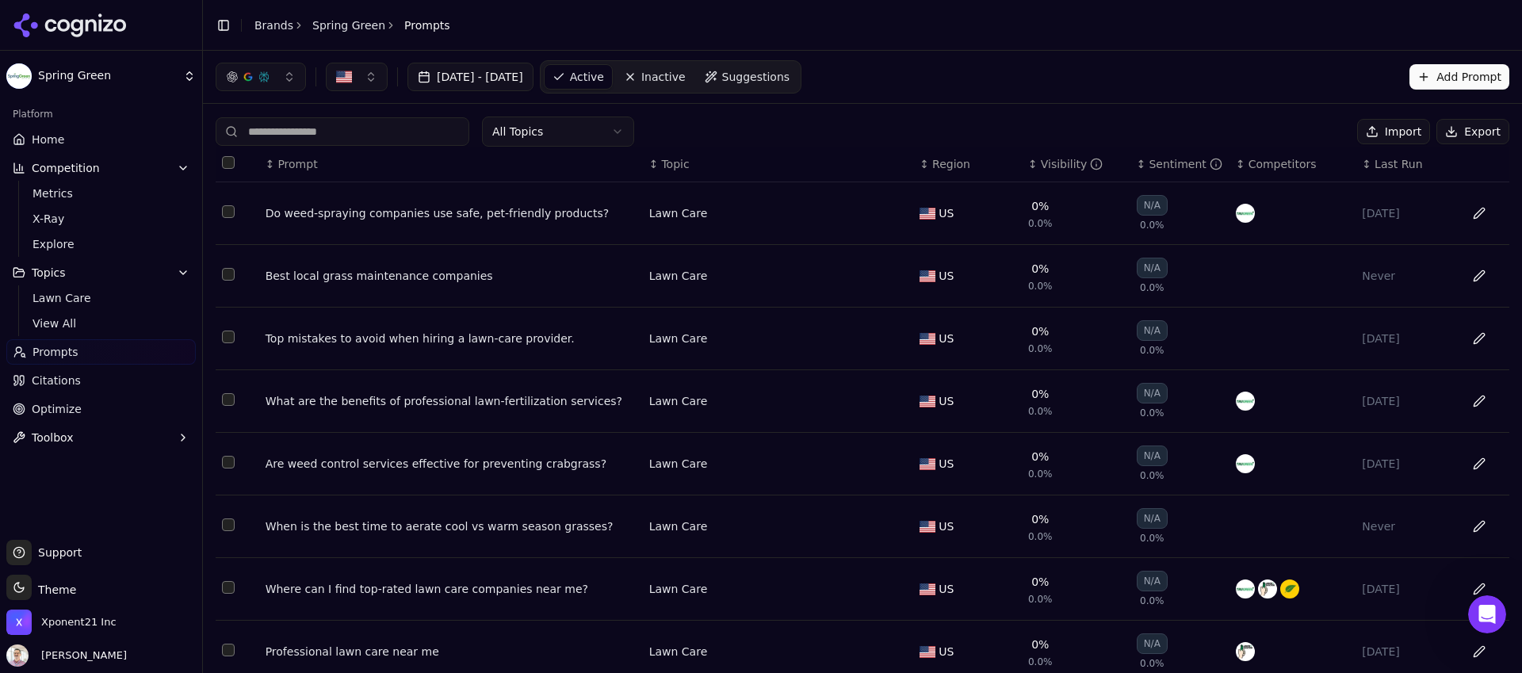
click at [533, 406] on div "What are the benefits of professional lawn‑fertilization services?" at bounding box center [451, 401] width 371 height 16
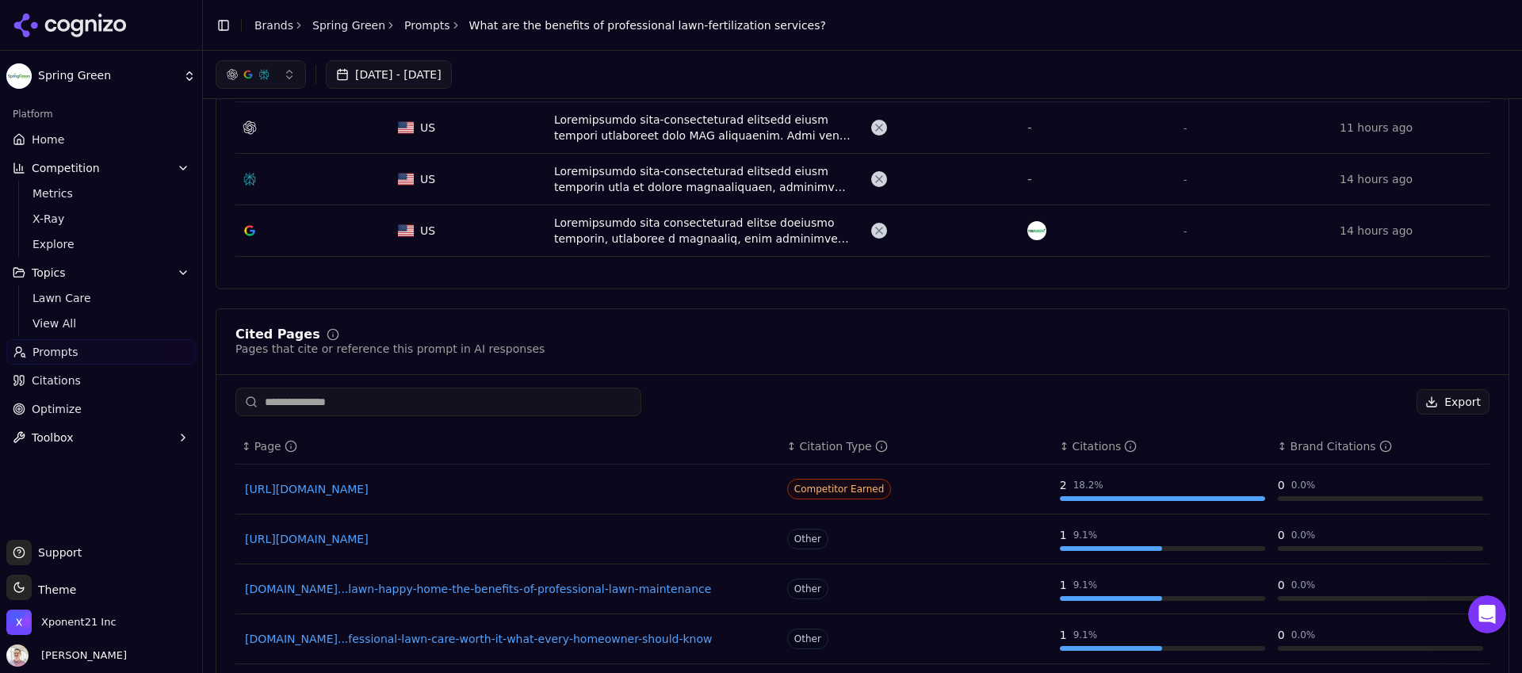
scroll to position [514, 0]
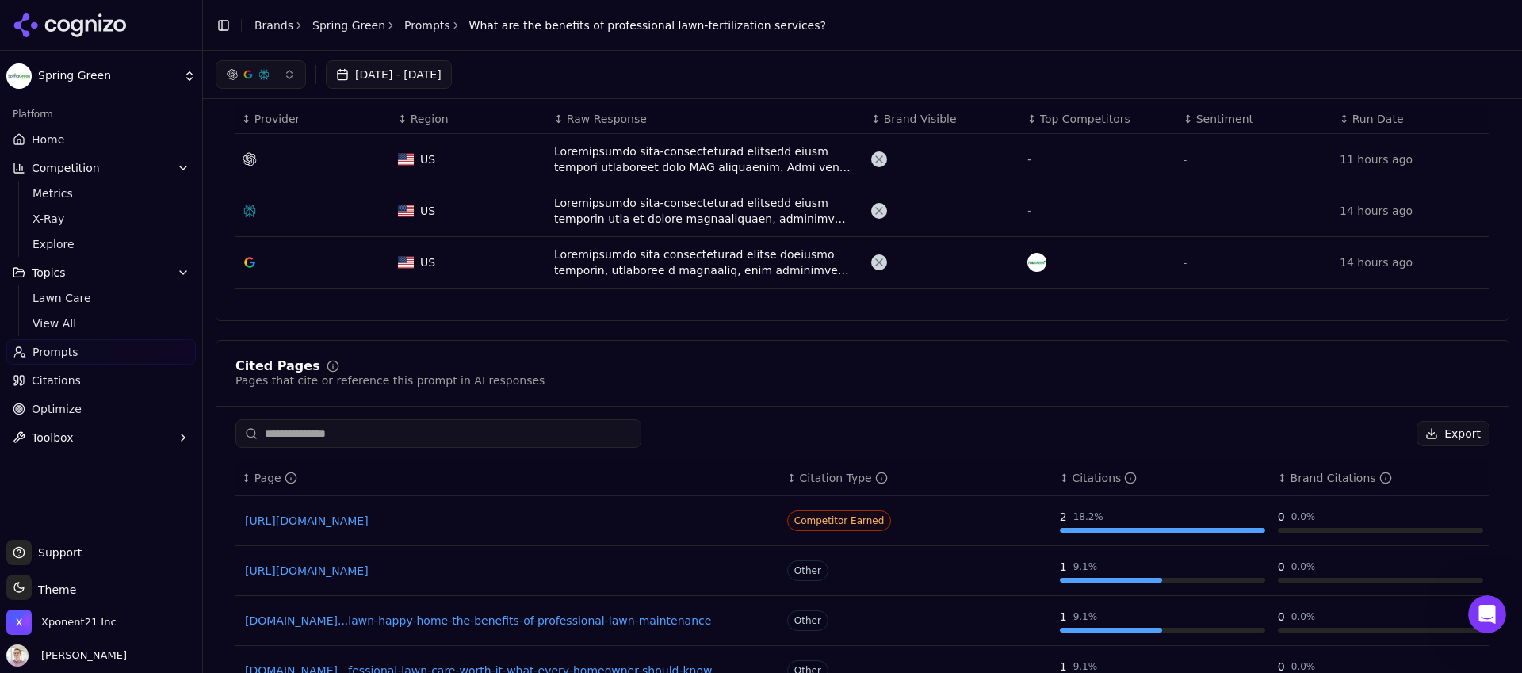
click at [672, 273] on div "Data table" at bounding box center [706, 263] width 304 height 32
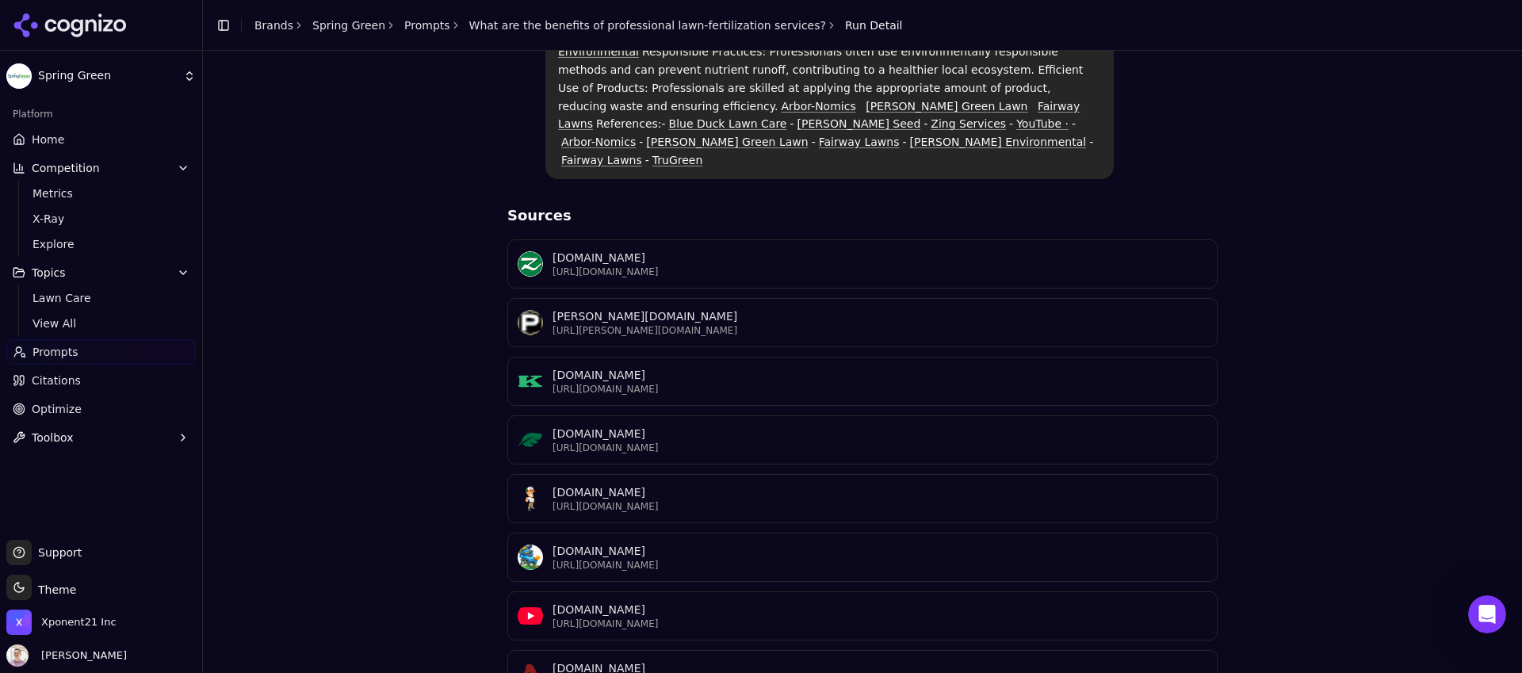
scroll to position [570, 0]
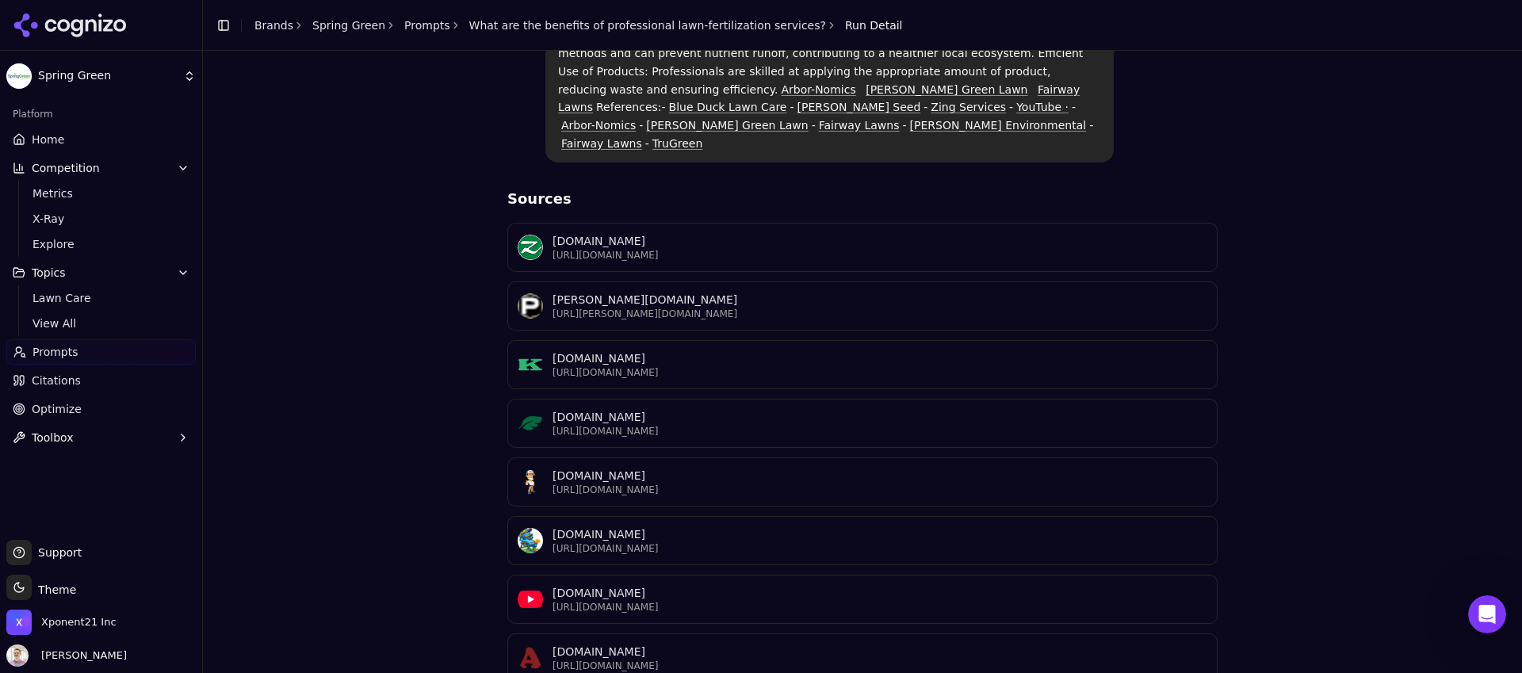
click at [730, 425] on p "[URL][DOMAIN_NAME]" at bounding box center [880, 431] width 655 height 13
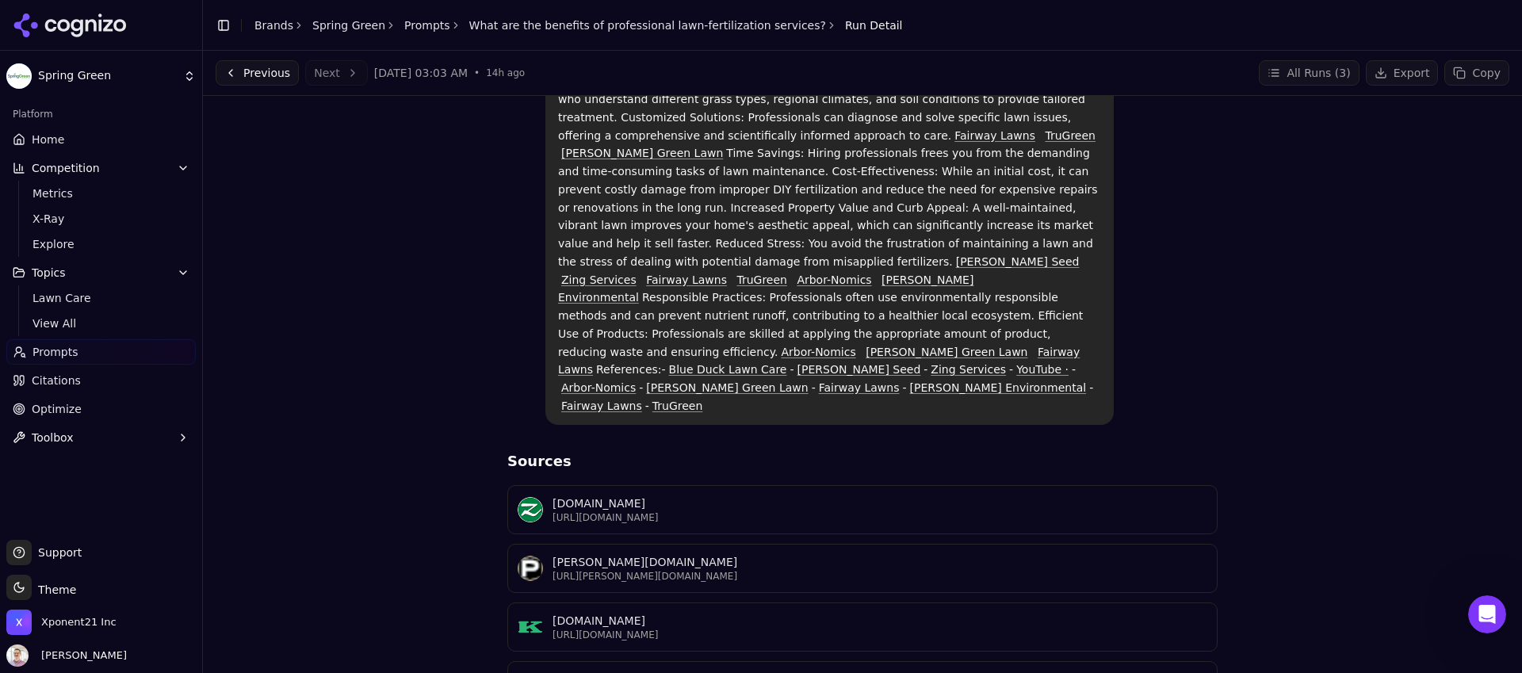
scroll to position [0, 0]
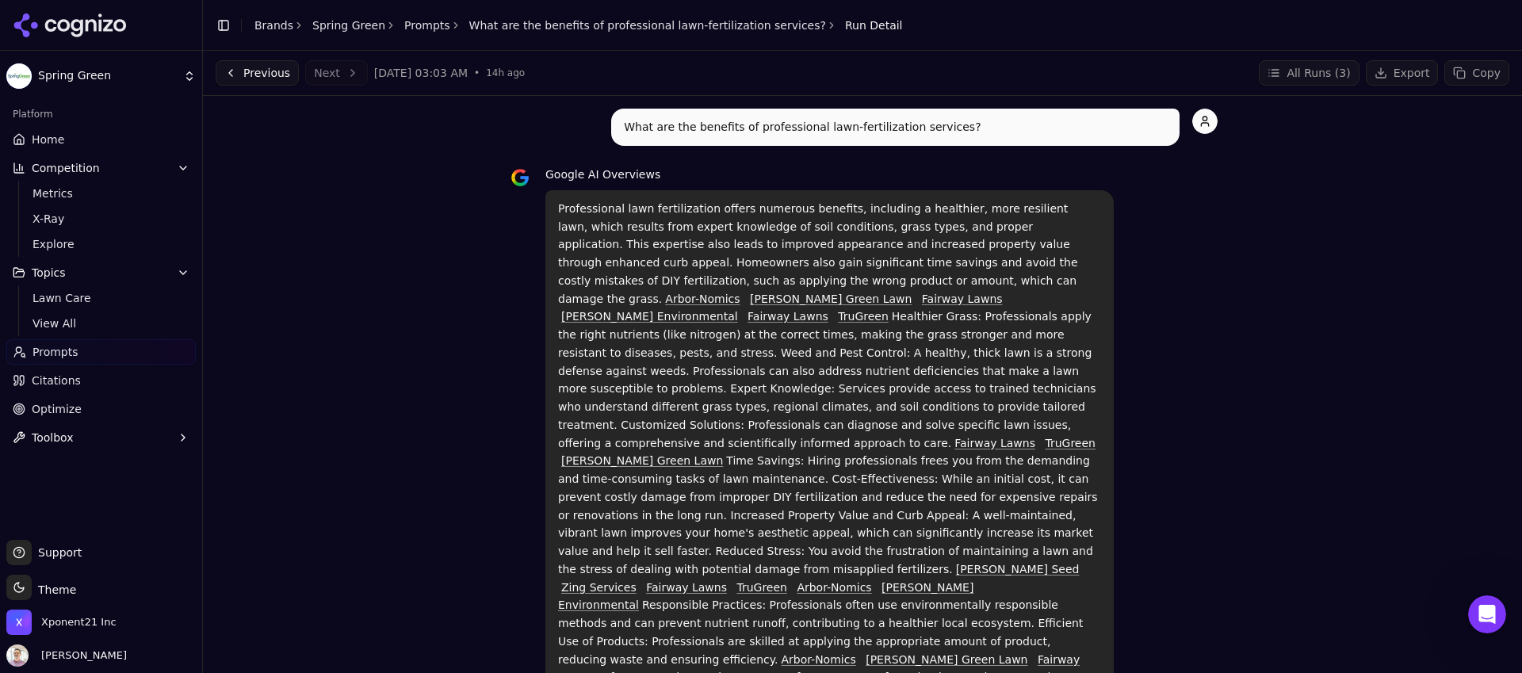
click at [59, 353] on span "Prompts" at bounding box center [56, 352] width 46 height 16
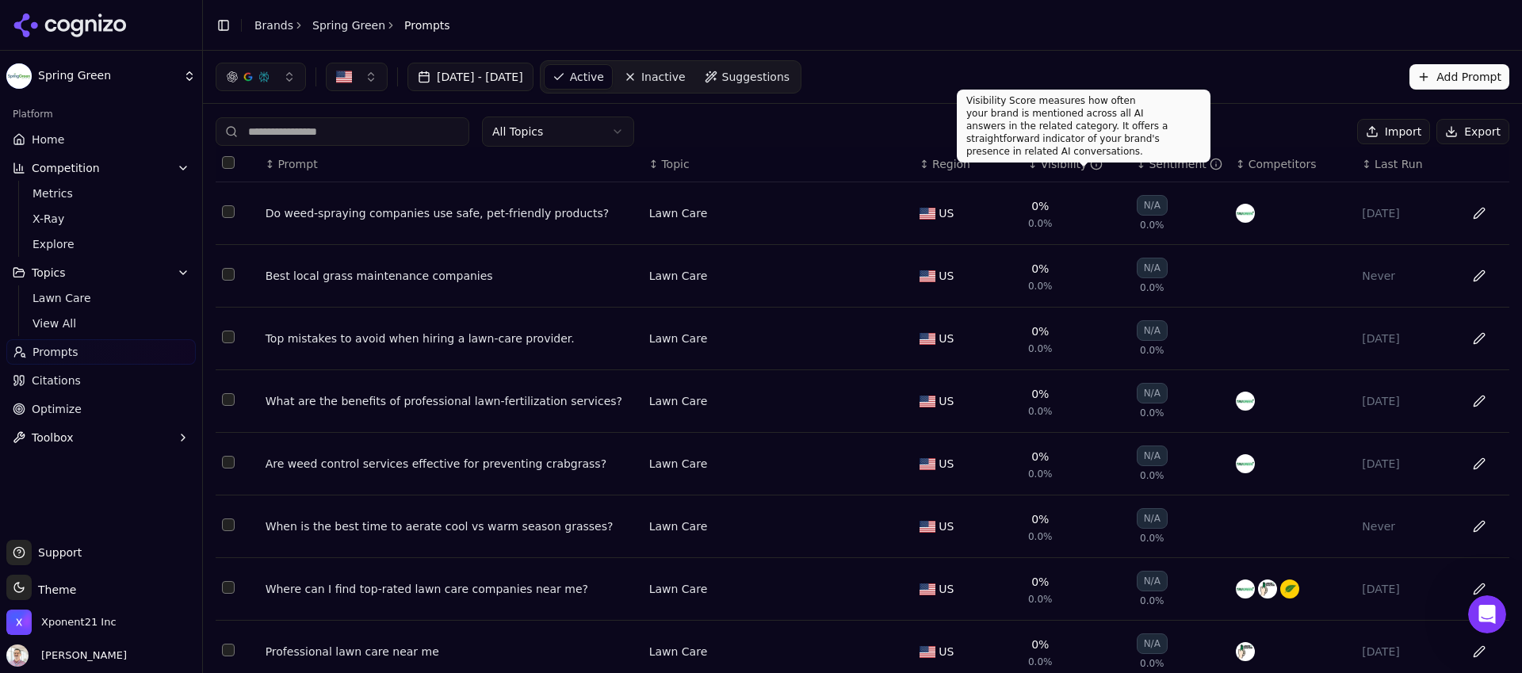
click at [1057, 170] on div "Visibility" at bounding box center [1072, 164] width 63 height 16
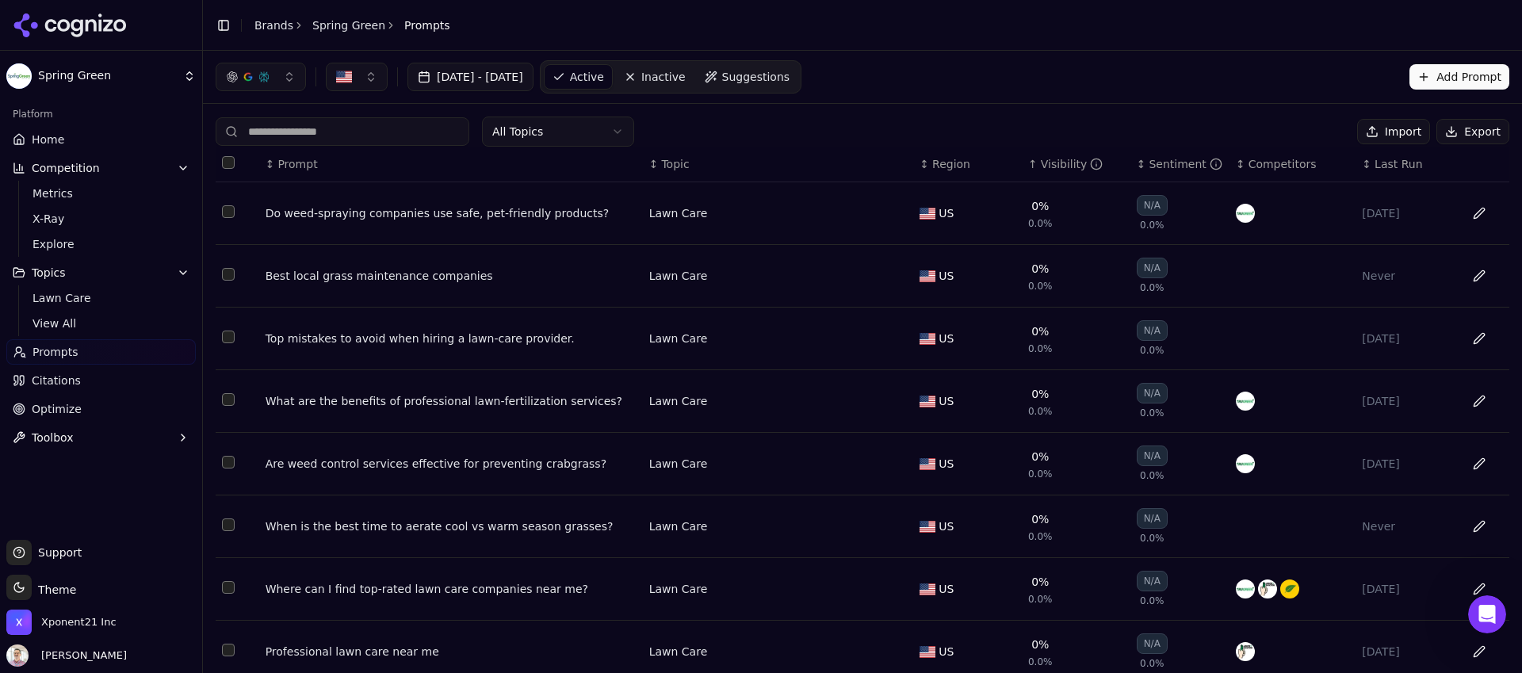
click at [1051, 166] on div "Visibility" at bounding box center [1072, 164] width 63 height 16
click at [324, 31] on link "Spring Green" at bounding box center [348, 25] width 73 height 16
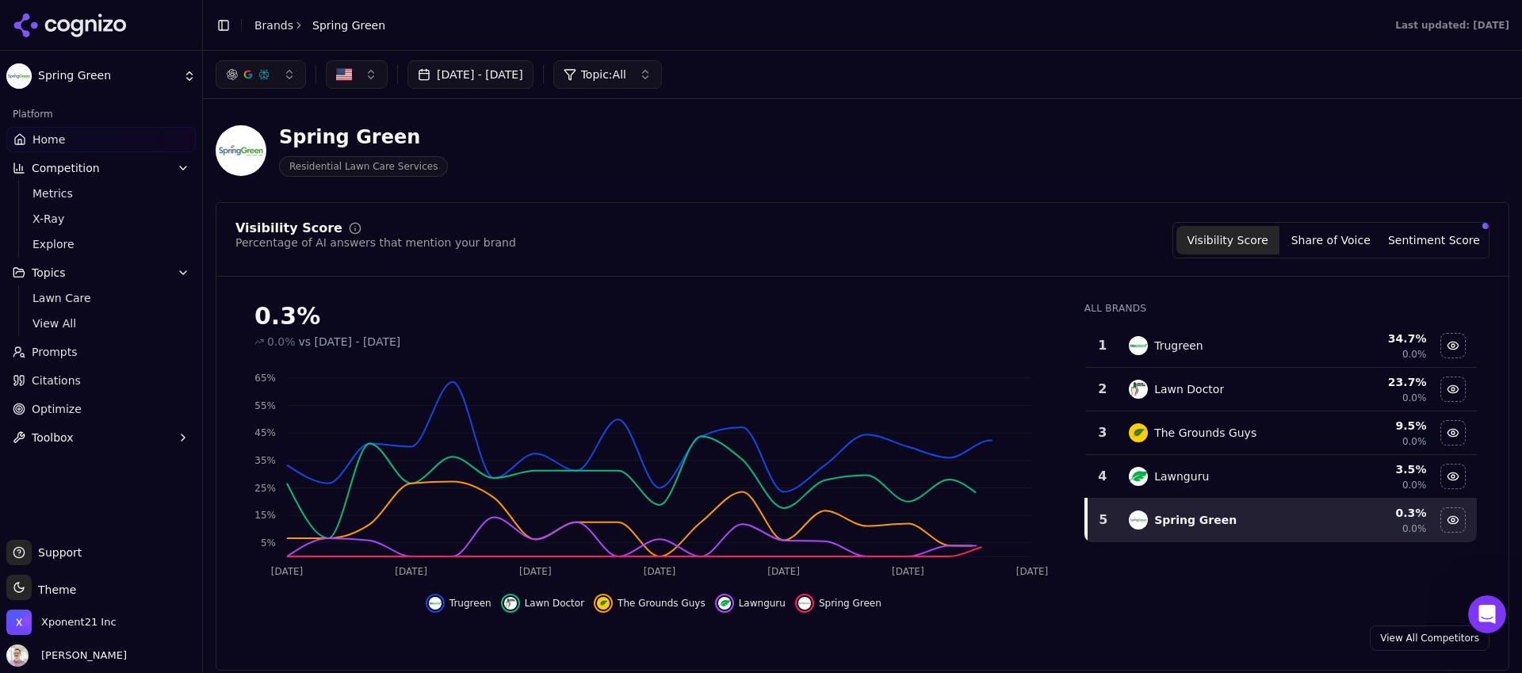
scroll to position [841, 0]
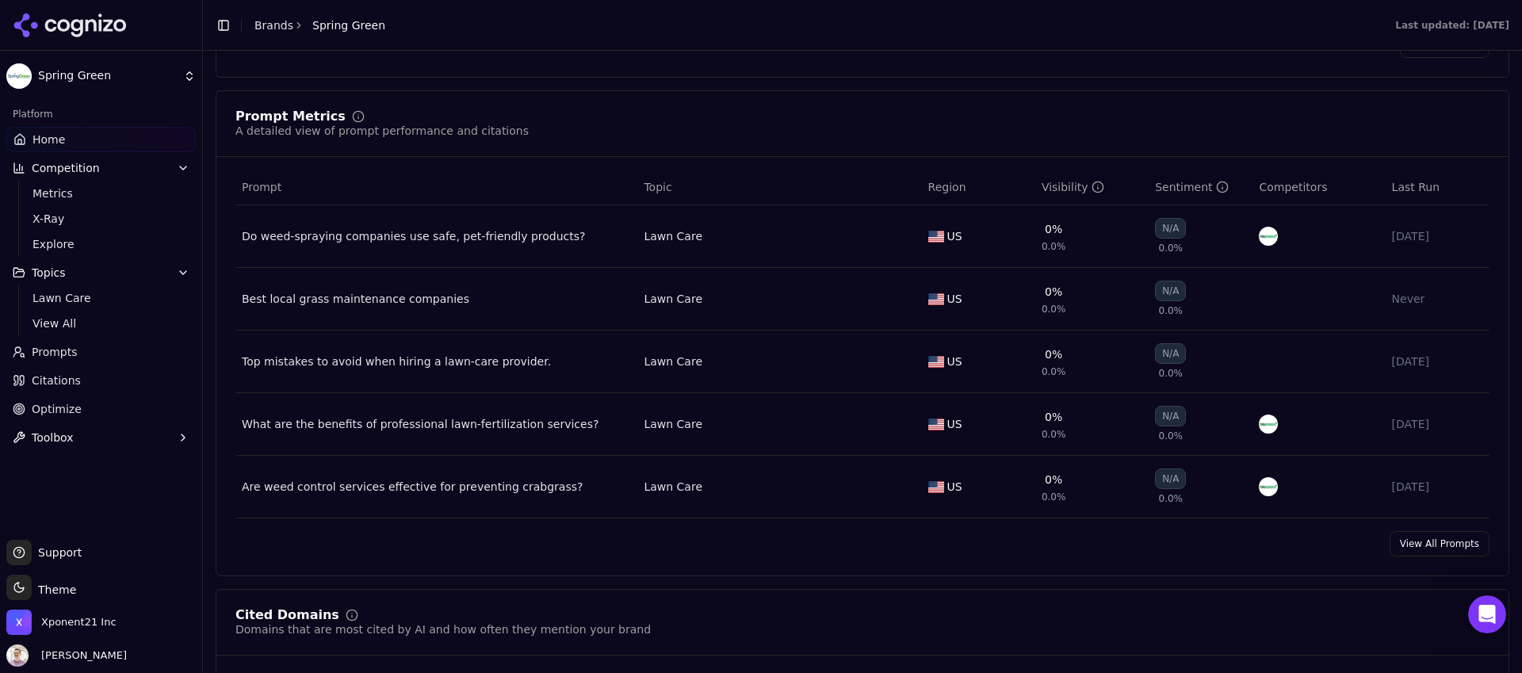
click at [1042, 195] on div "Visibility" at bounding box center [1073, 187] width 63 height 16
click at [1050, 191] on div "Visibility" at bounding box center [1073, 187] width 63 height 16
click at [1421, 556] on link "View All Prompts" at bounding box center [1440, 543] width 100 height 25
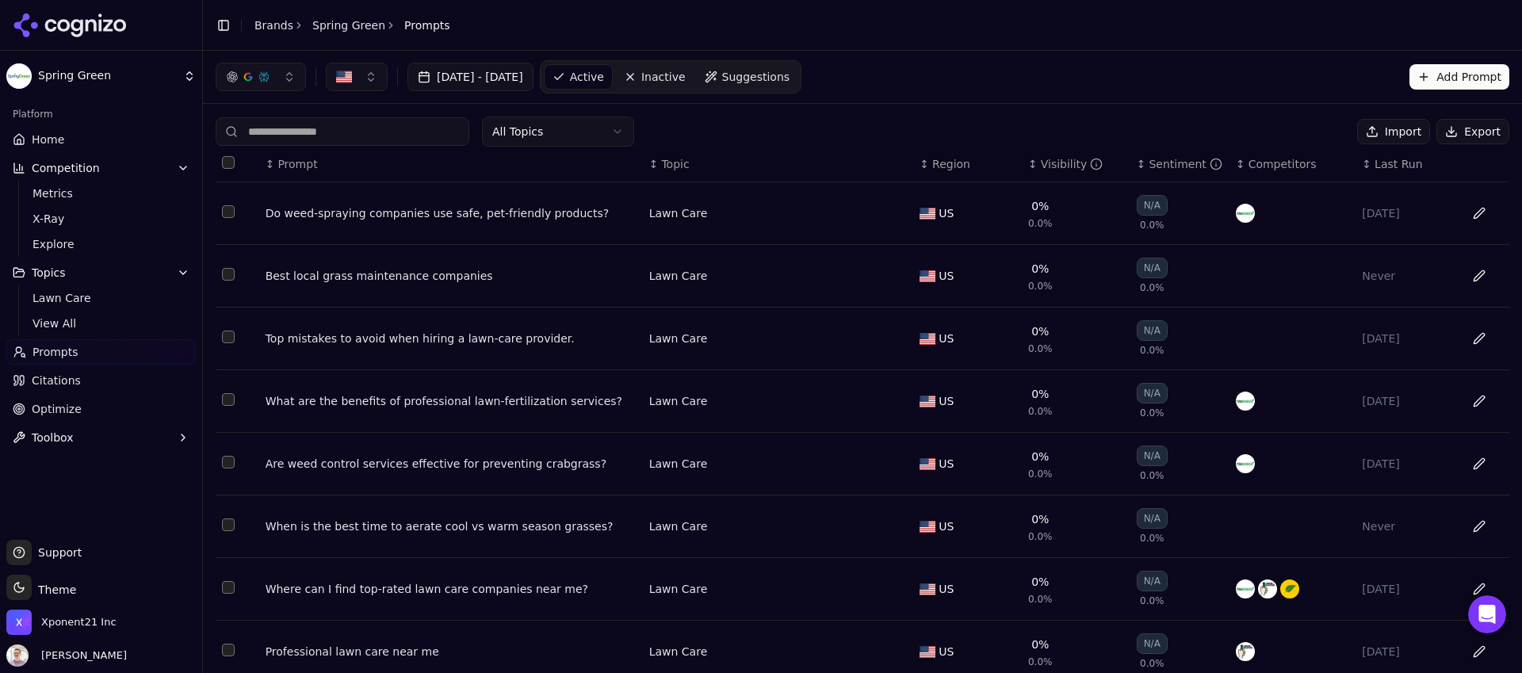
click at [1028, 167] on div "↕ Visibility" at bounding box center [1076, 164] width 96 height 16
click at [1028, 167] on div "↑ Visibility" at bounding box center [1076, 164] width 96 height 16
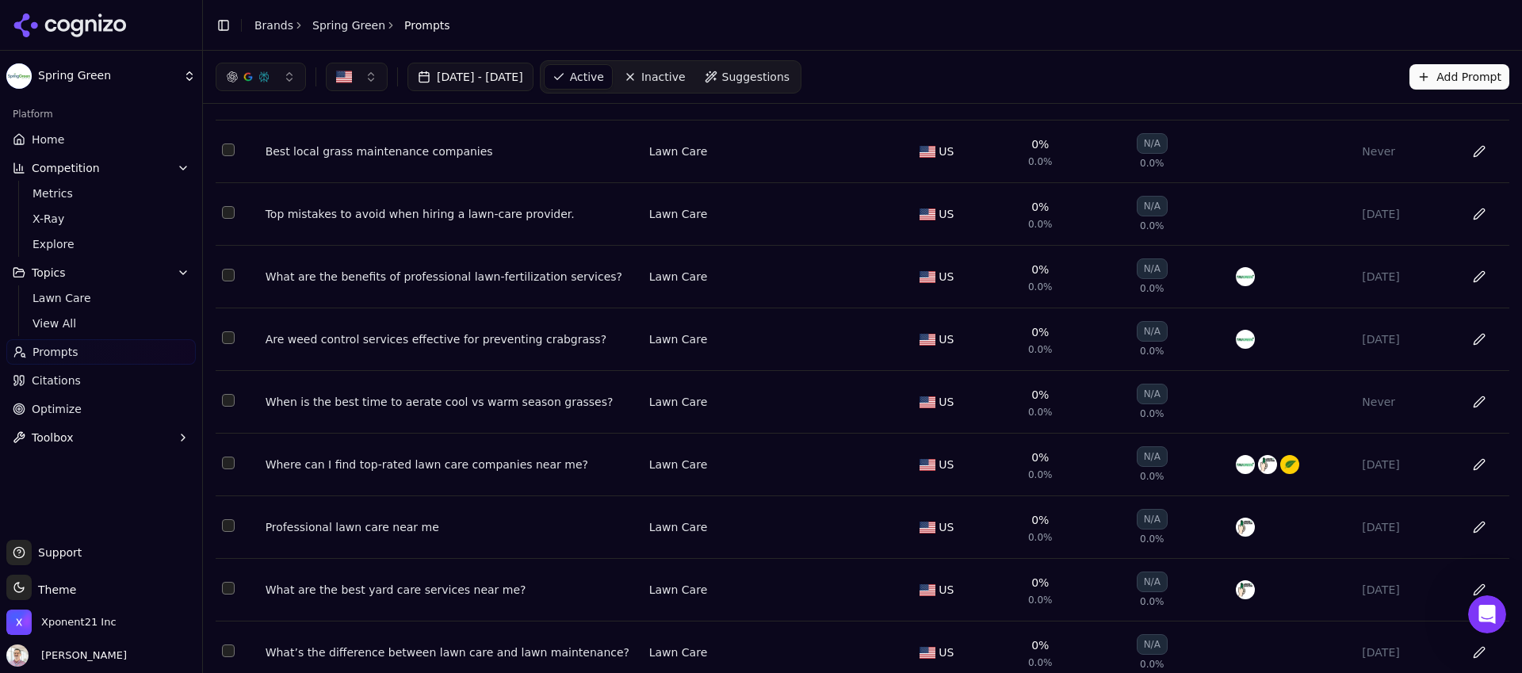
scroll to position [194, 0]
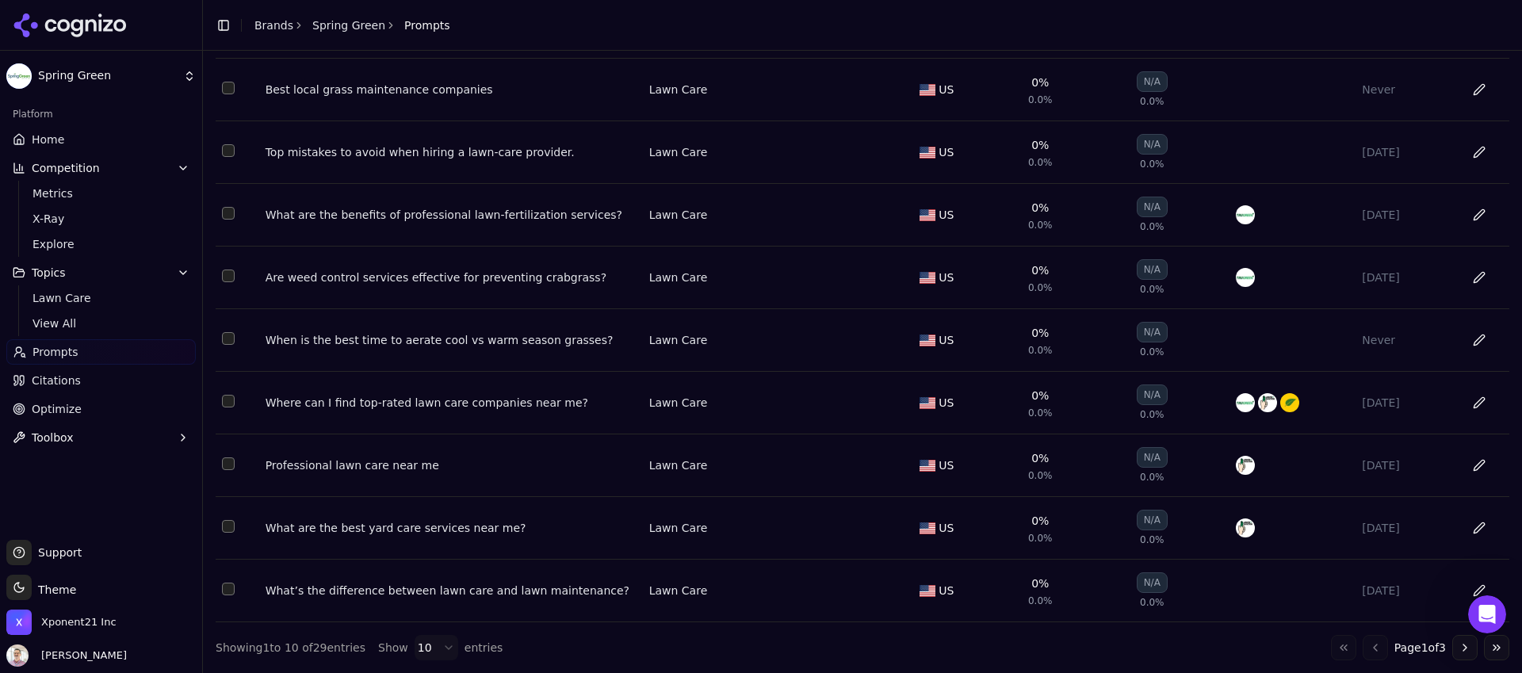
click at [1454, 650] on button "Go to next page" at bounding box center [1464, 647] width 25 height 25
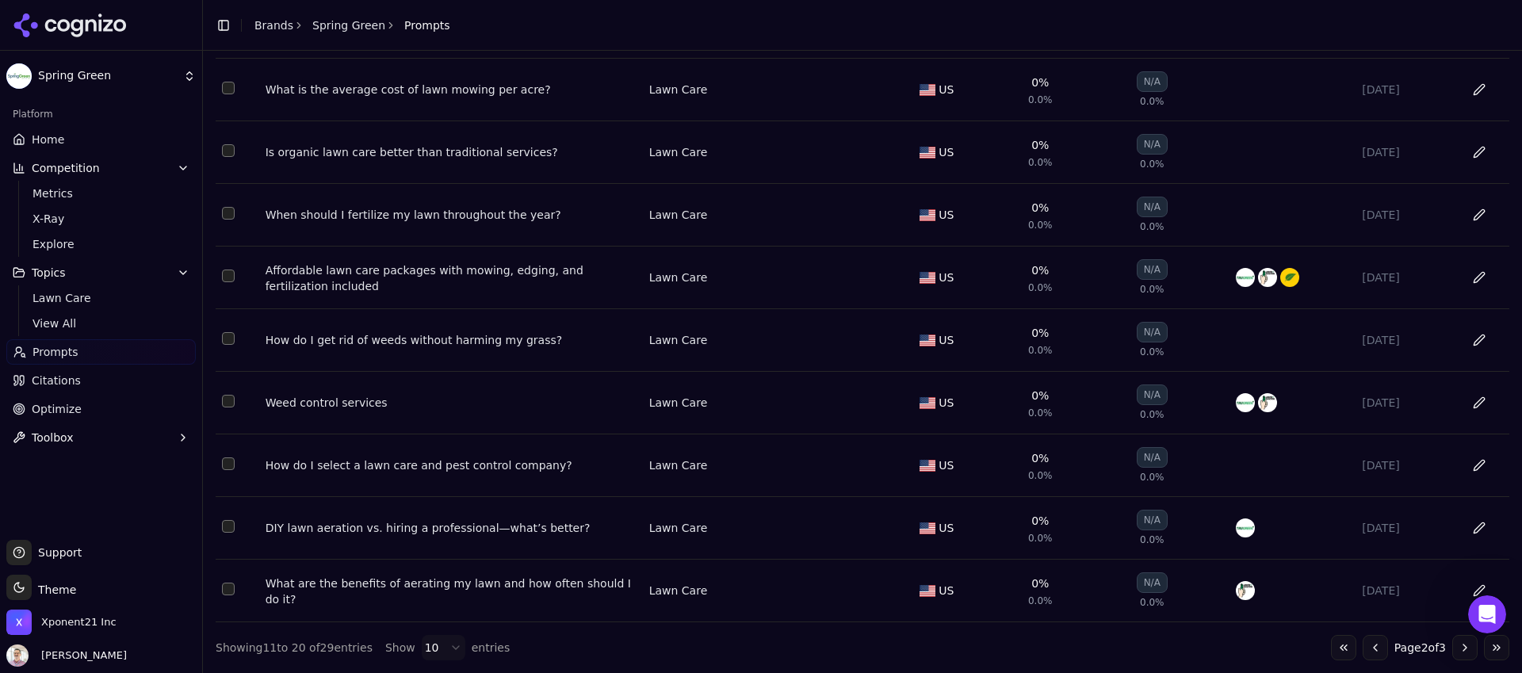
click at [1452, 646] on button "Go to next page" at bounding box center [1464, 647] width 25 height 25
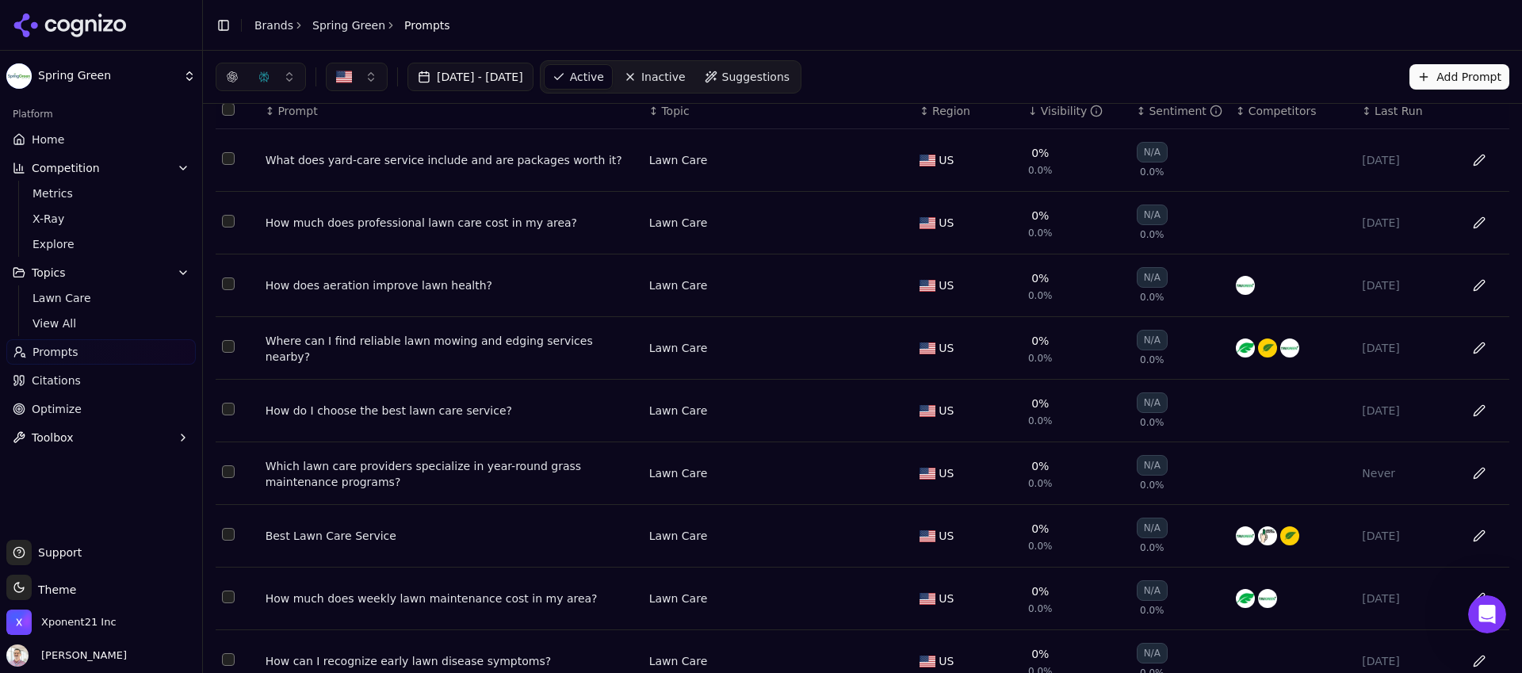
scroll to position [0, 0]
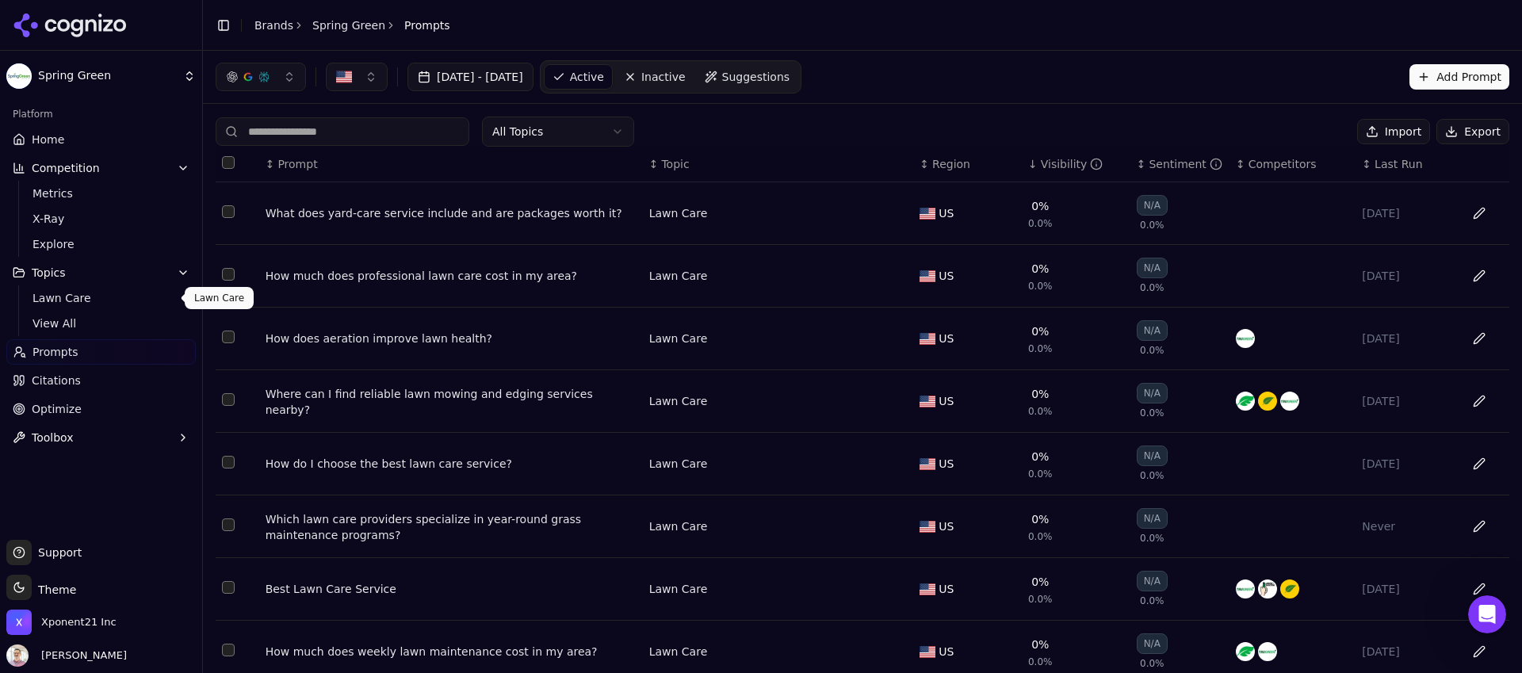
click at [74, 308] on link "Lawn Care" at bounding box center [101, 298] width 151 height 22
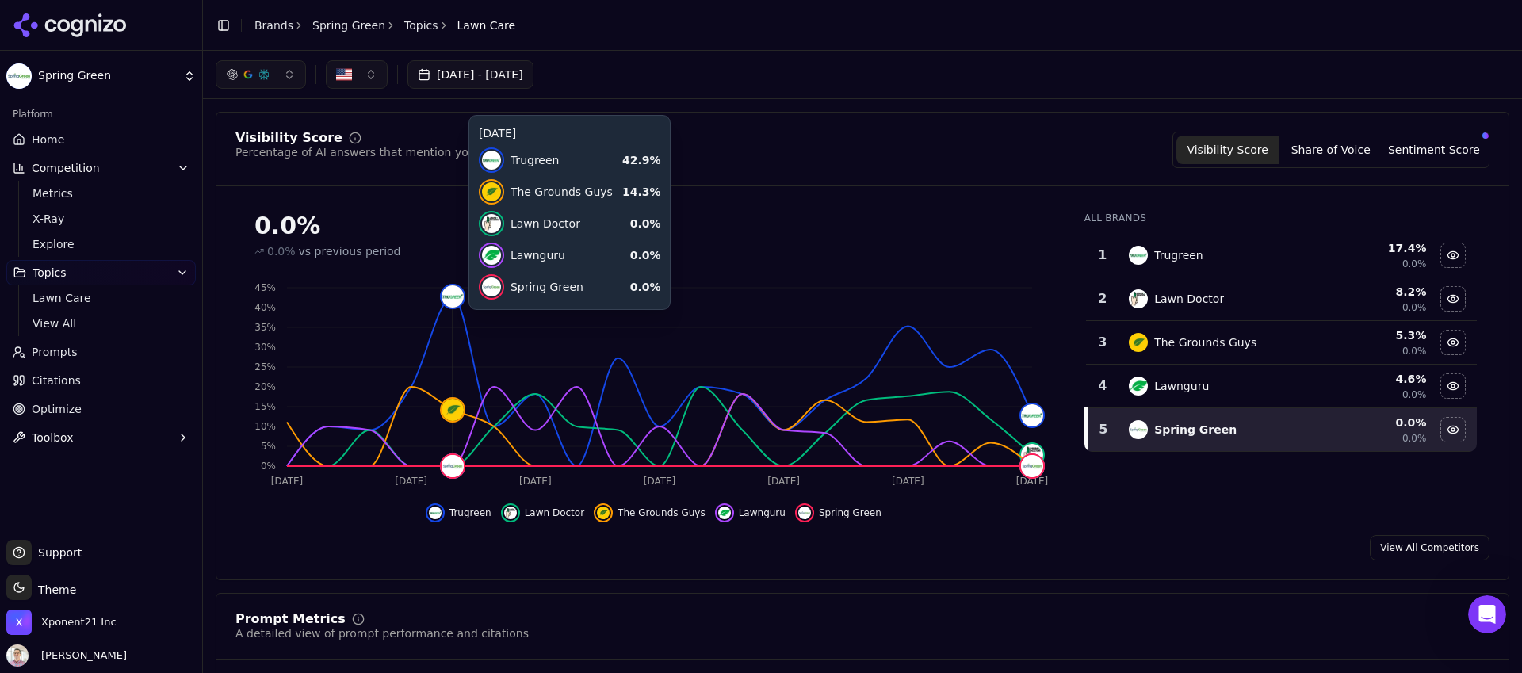
click at [446, 326] on icon "[DATE] Aug [DATE] Aug [DATE] [DATE] [DATE] 8 0% 5% 10% 15% 20% 25% 30% 35% 40% …" at bounding box center [649, 383] width 828 height 222
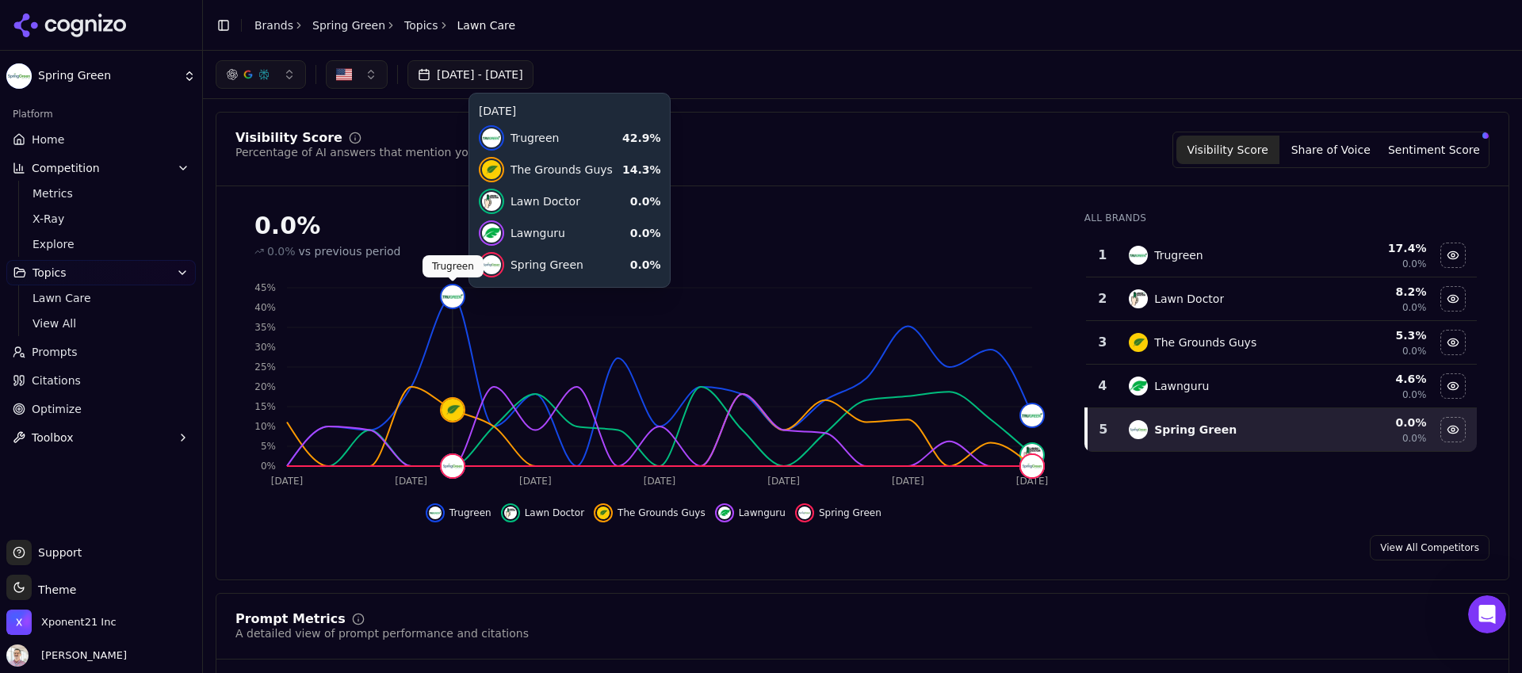
click img
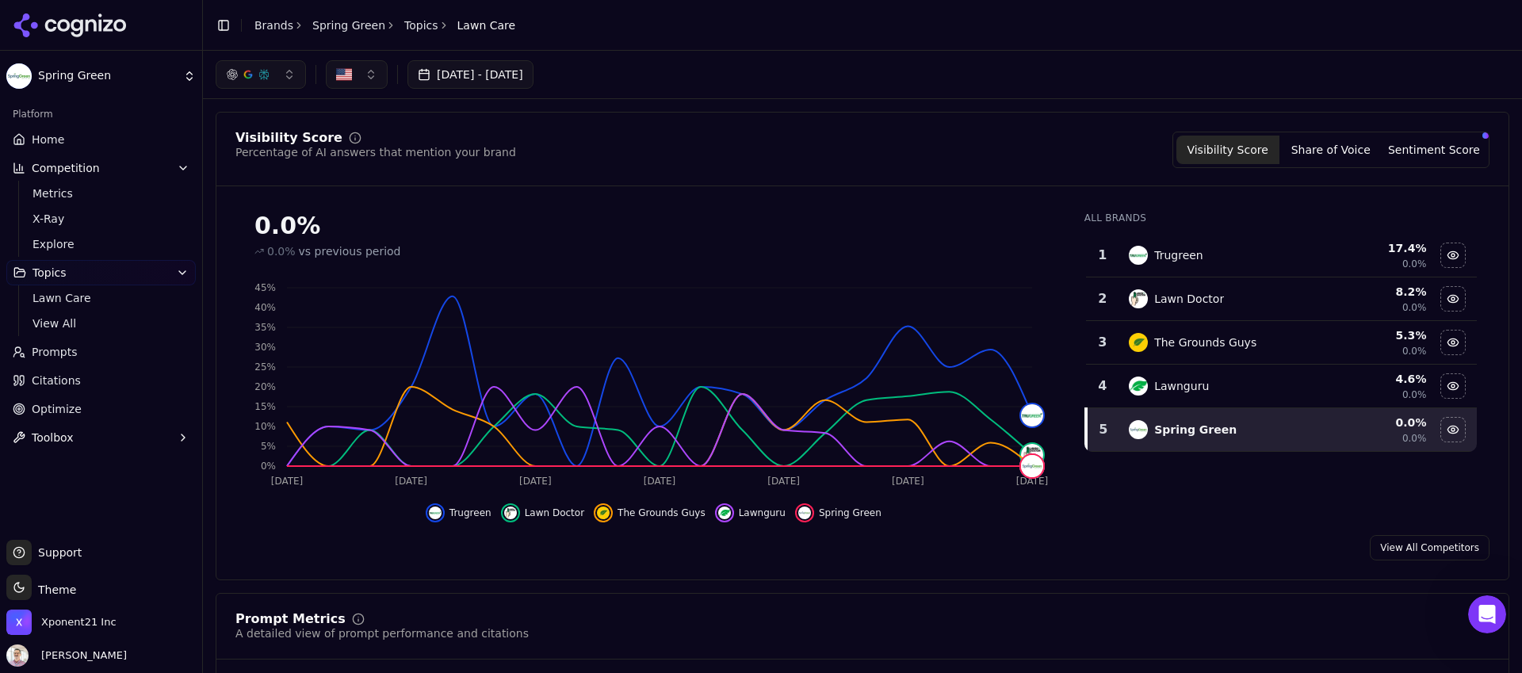
click at [1353, 251] on div "17.4 %" at bounding box center [1375, 248] width 101 height 16
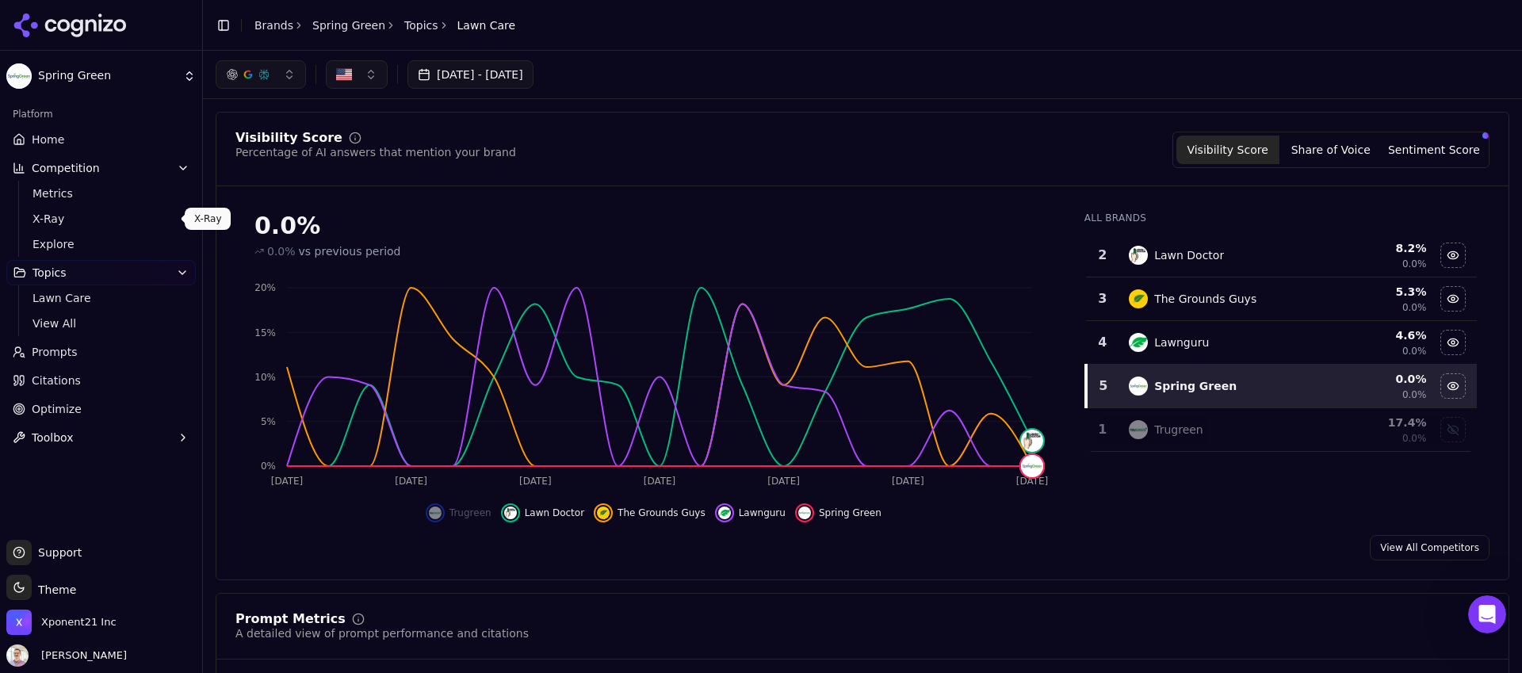
click at [74, 216] on span "X-Ray" at bounding box center [102, 219] width 138 height 16
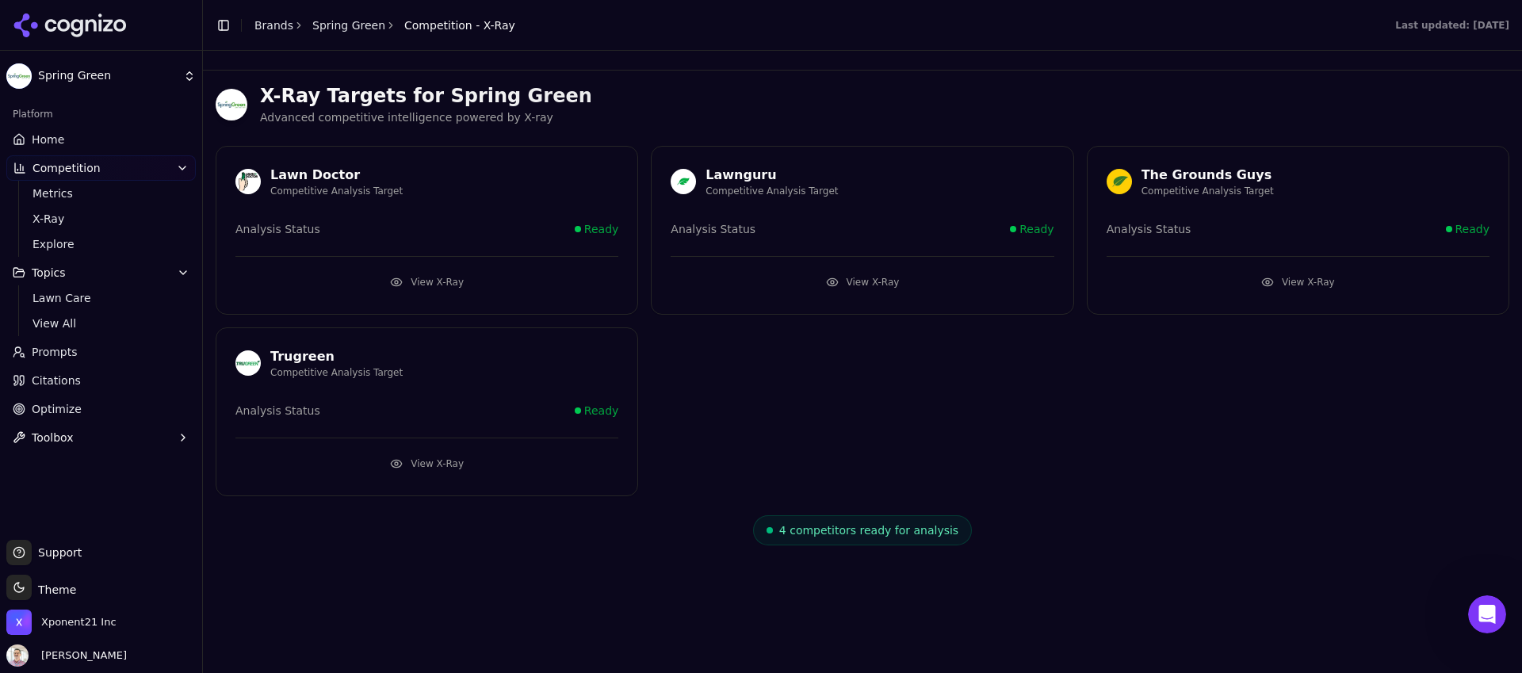
click at [396, 396] on div "Trugreen Competitive Analysis Target Analysis Status Ready View X-Ray" at bounding box center [427, 411] width 423 height 169
click at [419, 461] on button "View X-Ray" at bounding box center [426, 463] width 383 height 25
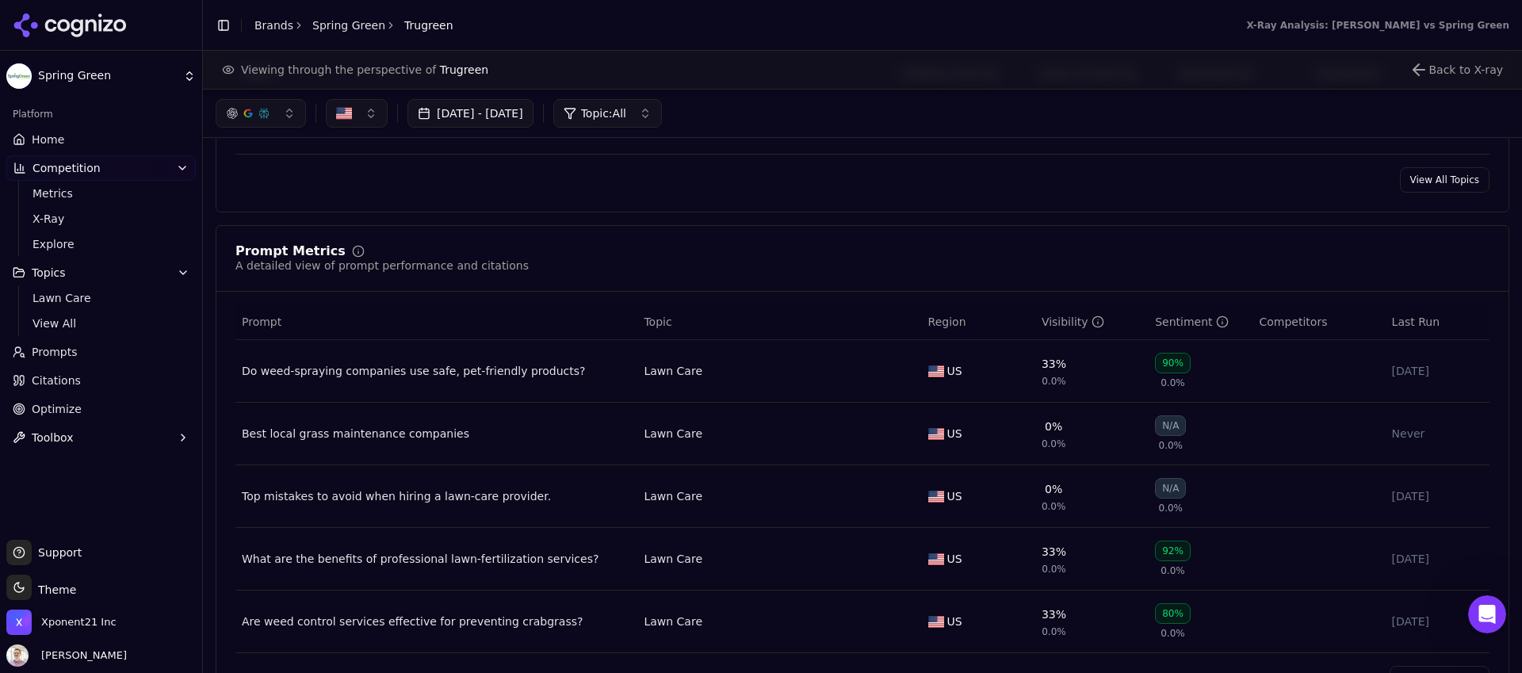
scroll to position [780, 0]
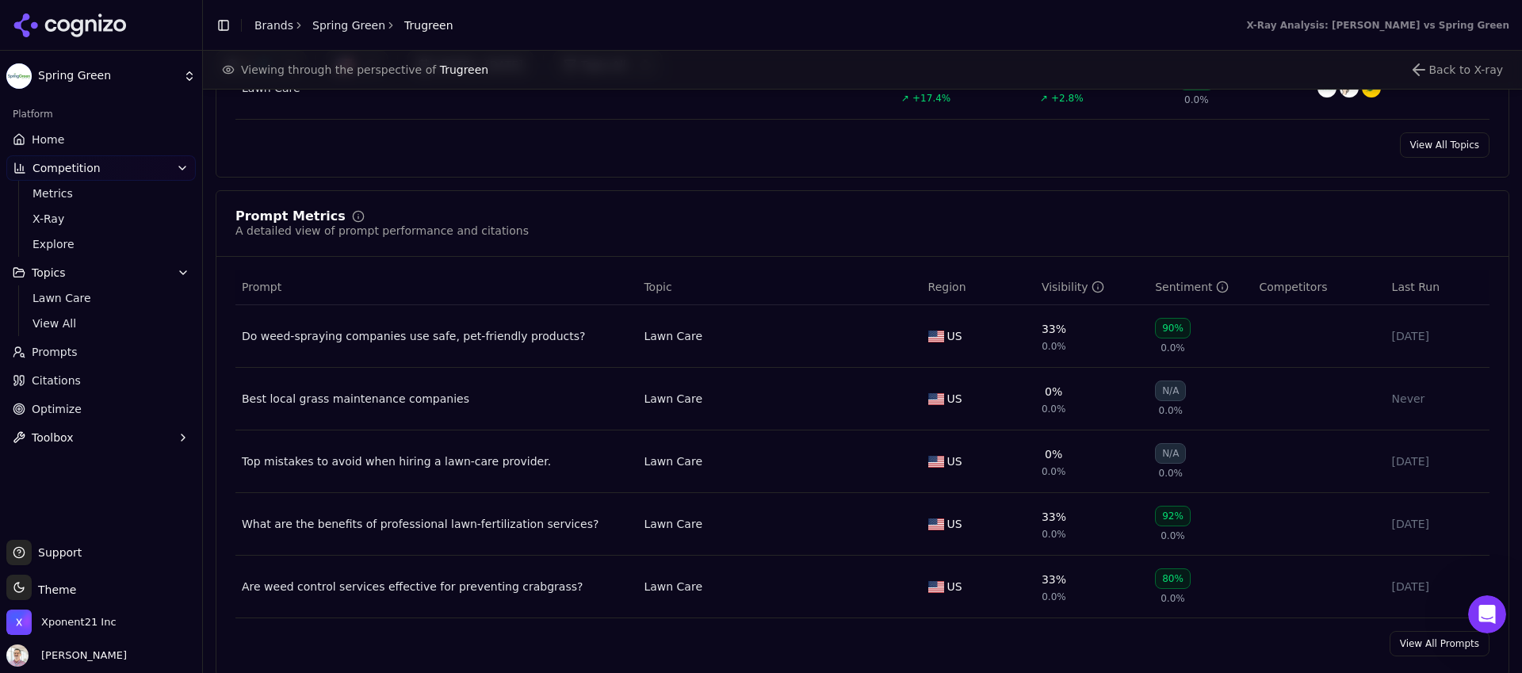
click at [506, 525] on div "What are the benefits of professional lawn‑fertilization services?" at bounding box center [436, 524] width 389 height 16
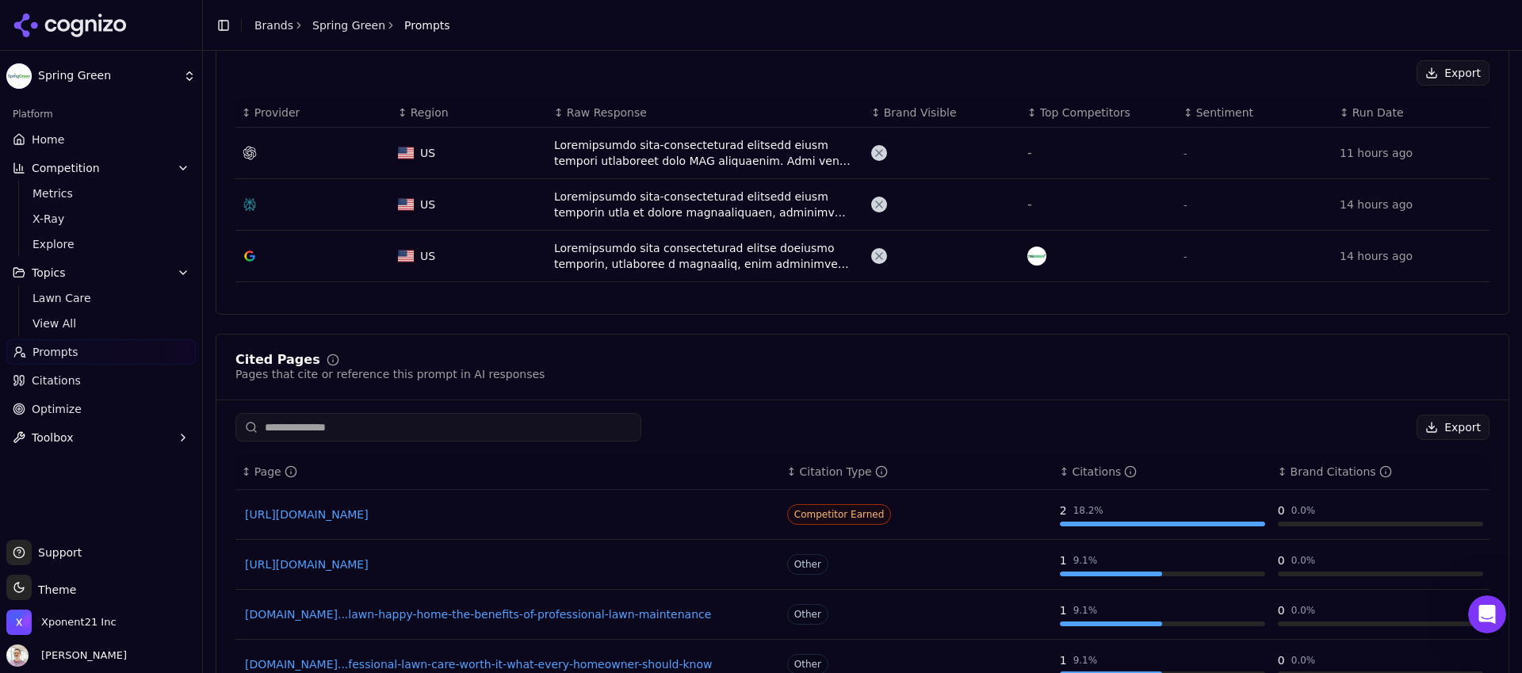
scroll to position [554, 0]
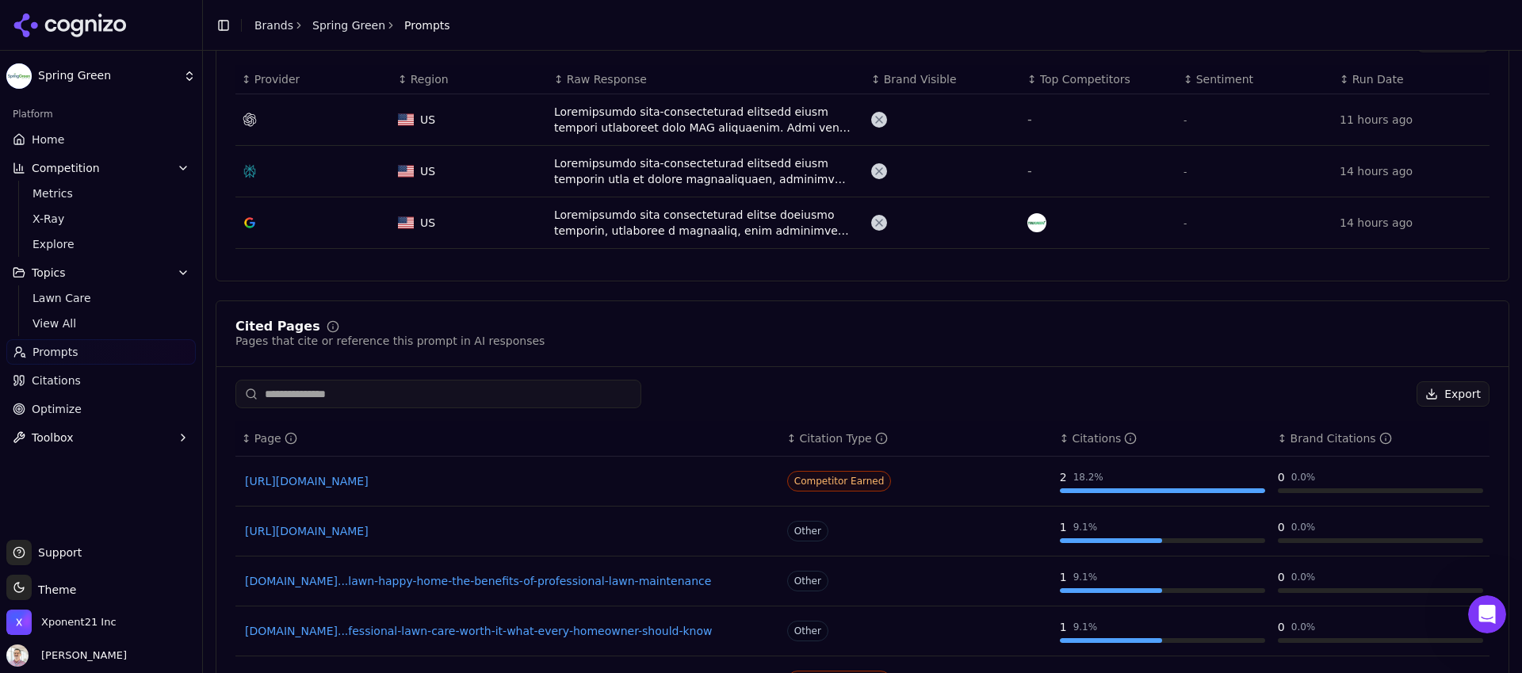
click at [579, 474] on link "[URL][DOMAIN_NAME]" at bounding box center [508, 481] width 526 height 16
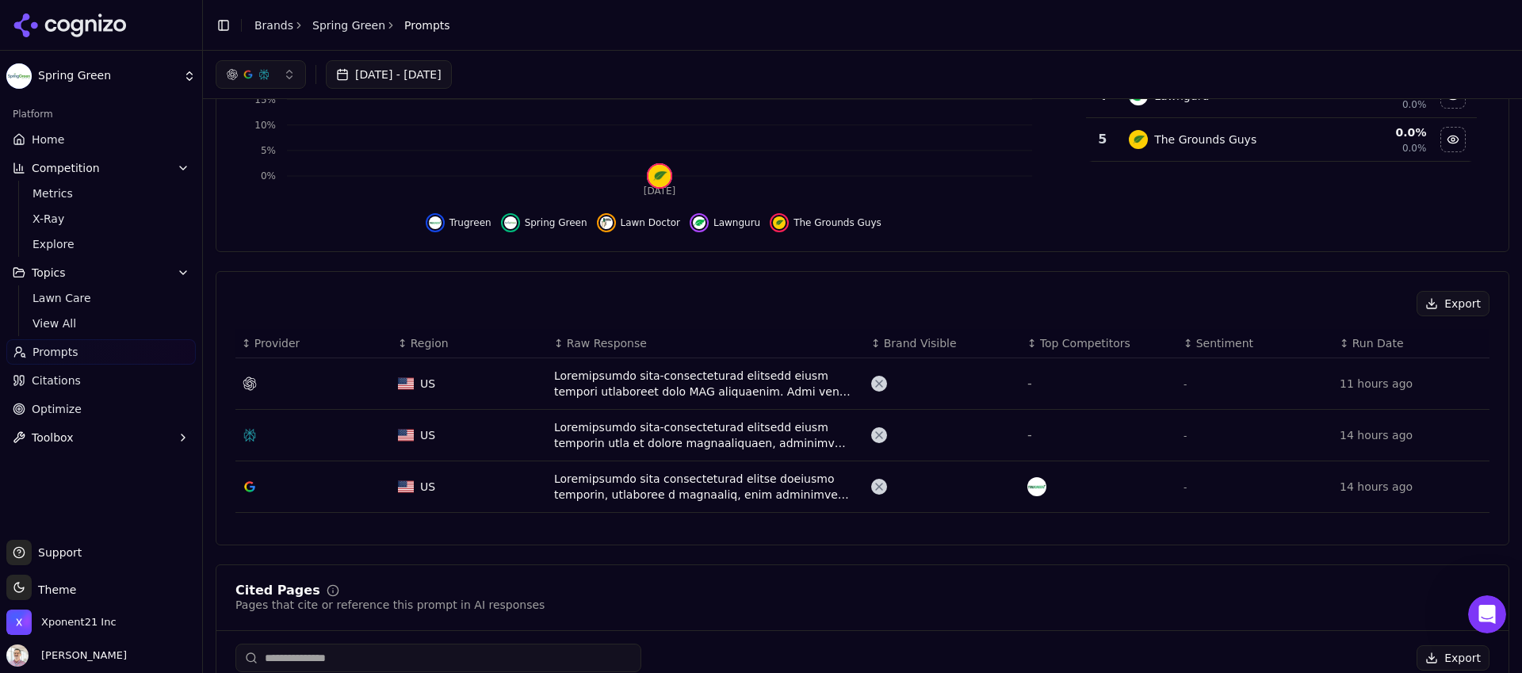
scroll to position [0, 0]
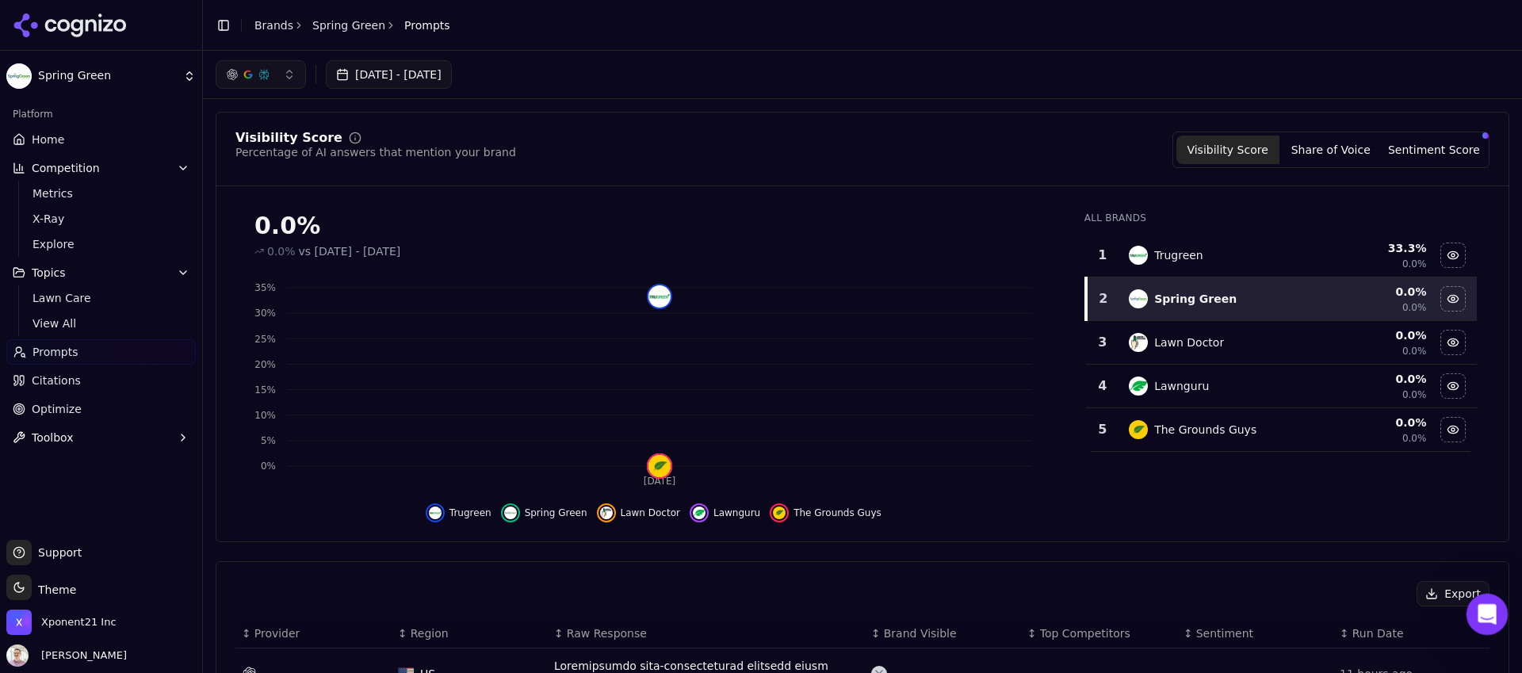
click at [1481, 614] on icon "Open Intercom Messenger" at bounding box center [1484, 612] width 11 height 13
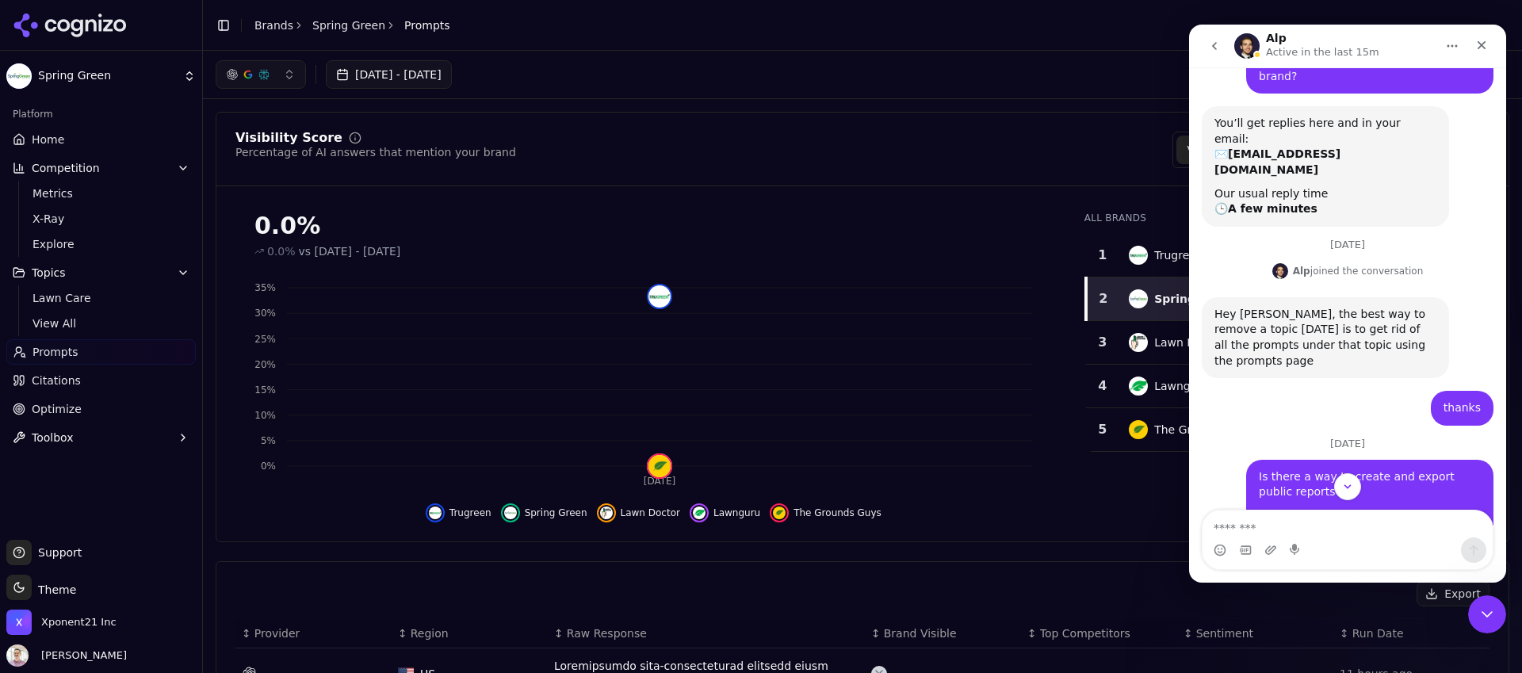
scroll to position [422, 0]
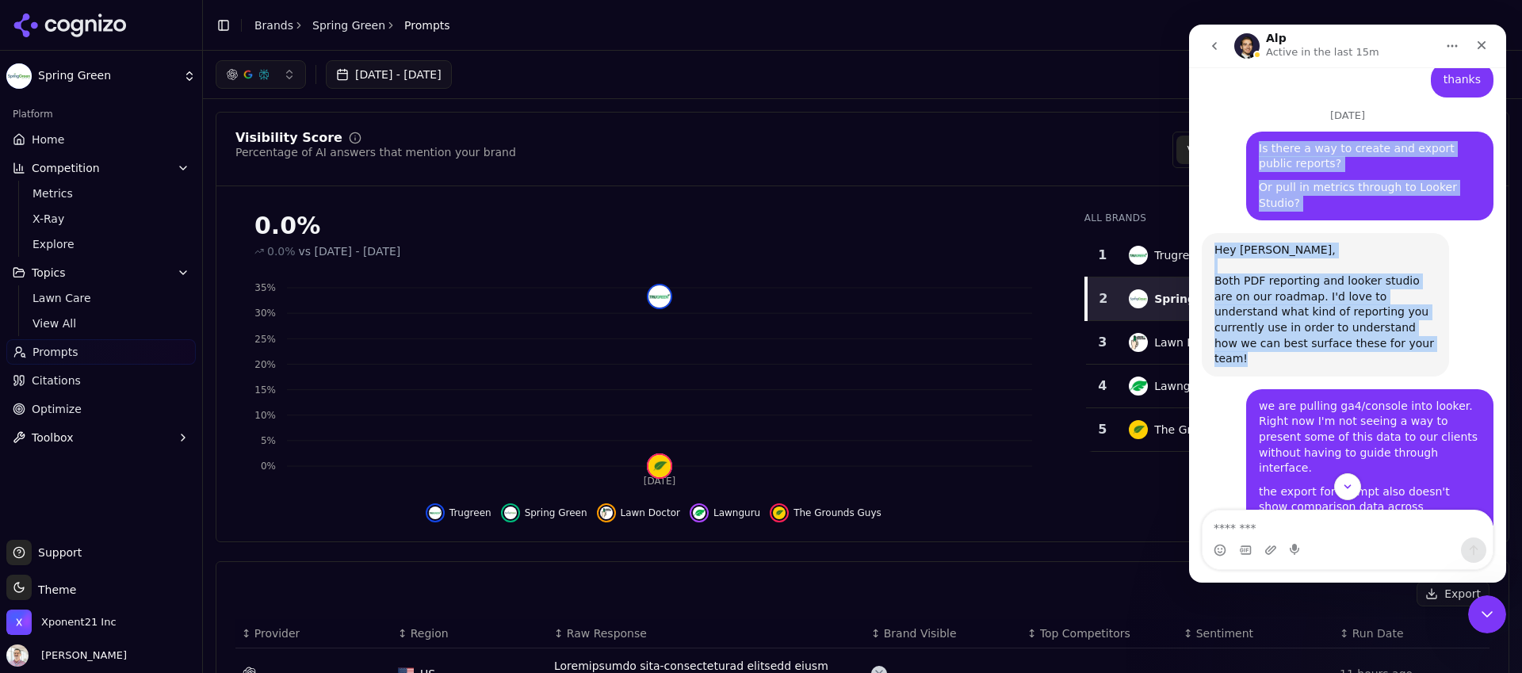
drag, startPoint x: 1249, startPoint y: 86, endPoint x: 1370, endPoint y: 292, distance: 238.1
click at [1370, 292] on div "how do you remove a topic from a brand? [GEOGRAPHIC_DATA] • [DATE] You’ll get r…" at bounding box center [1348, 268] width 292 height 1107
drag, startPoint x: 1260, startPoint y: 38, endPoint x: 1363, endPoint y: 281, distance: 264.3
click at [1363, 281] on div "Alp Active in the last 15m Ask us anything, or share your feedback. [DATE] how …" at bounding box center [1347, 304] width 317 height 558
copy div "Alp Active in the last 15m Ask us anything, or share your feedback. [DATE] how …"
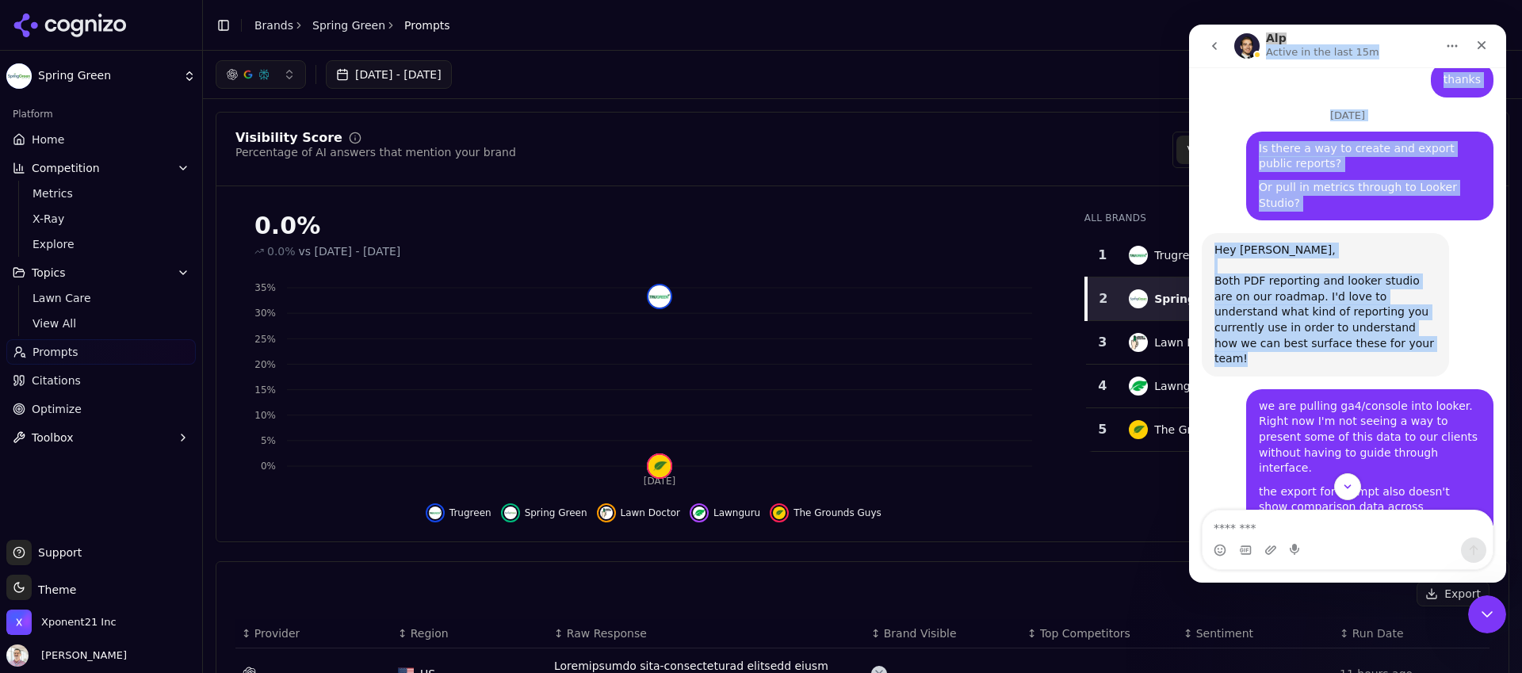
click at [1459, 270] on div "Hey [PERSON_NAME], Both PDF reporting and looker studio are on our roadmap. I'd…" at bounding box center [1348, 311] width 292 height 156
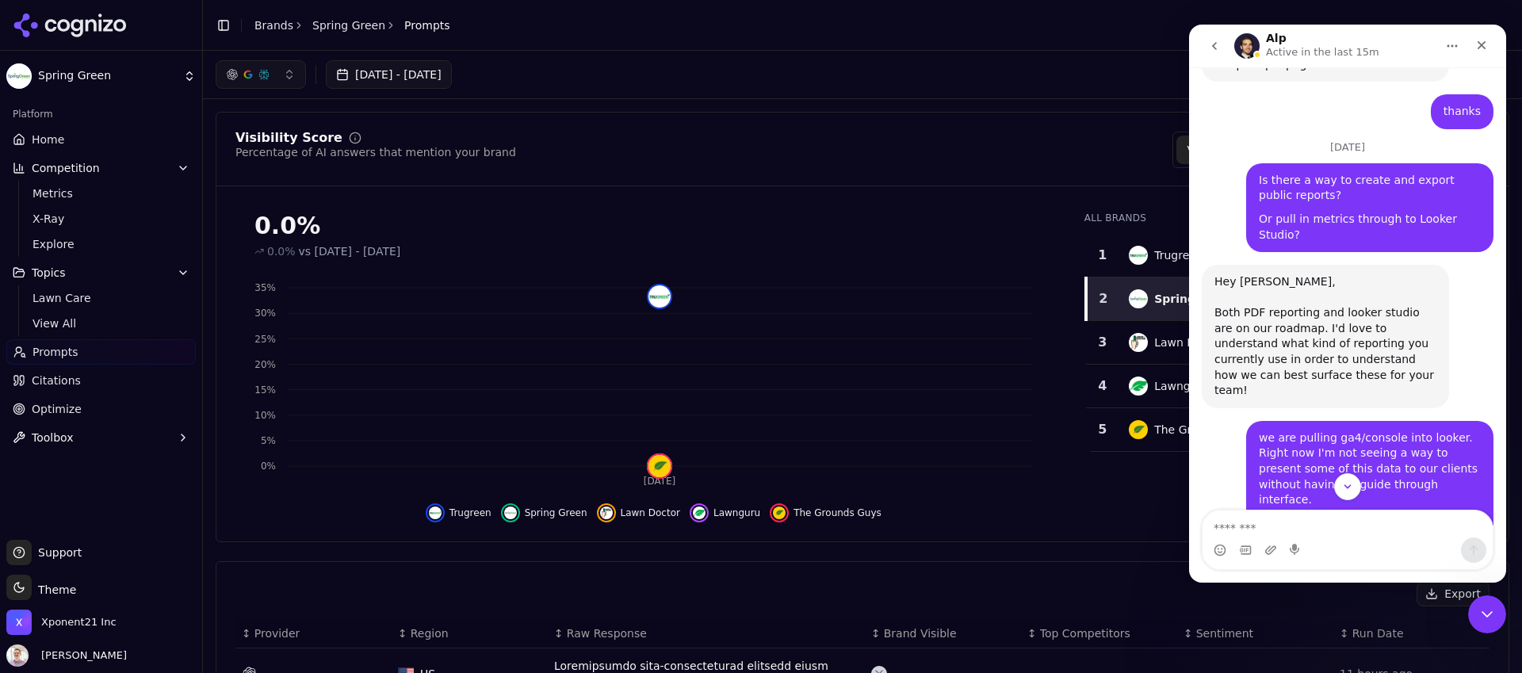
scroll to position [607, 0]
